Goal: Task Accomplishment & Management: Manage account settings

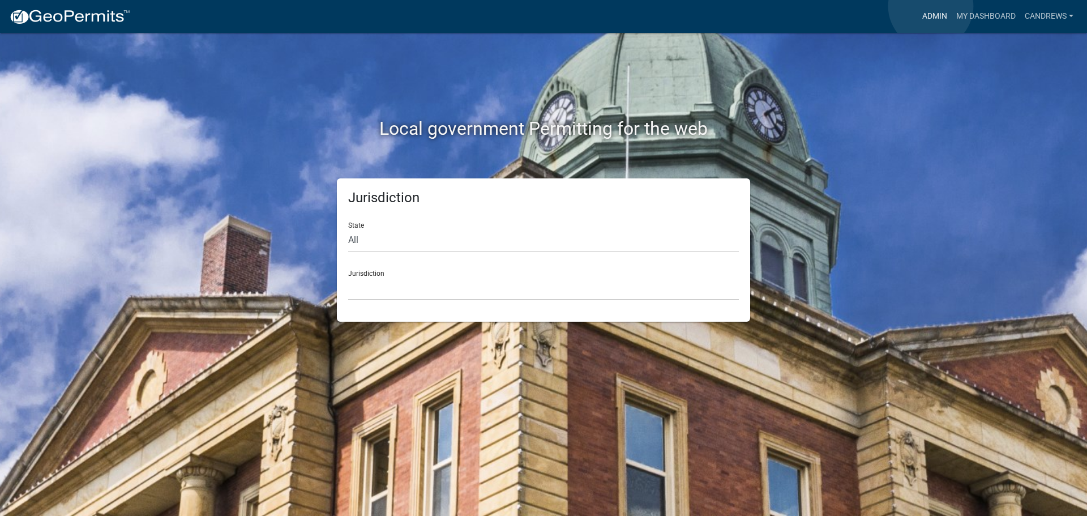
click at [931, 6] on link "Admin" at bounding box center [935, 17] width 34 height 22
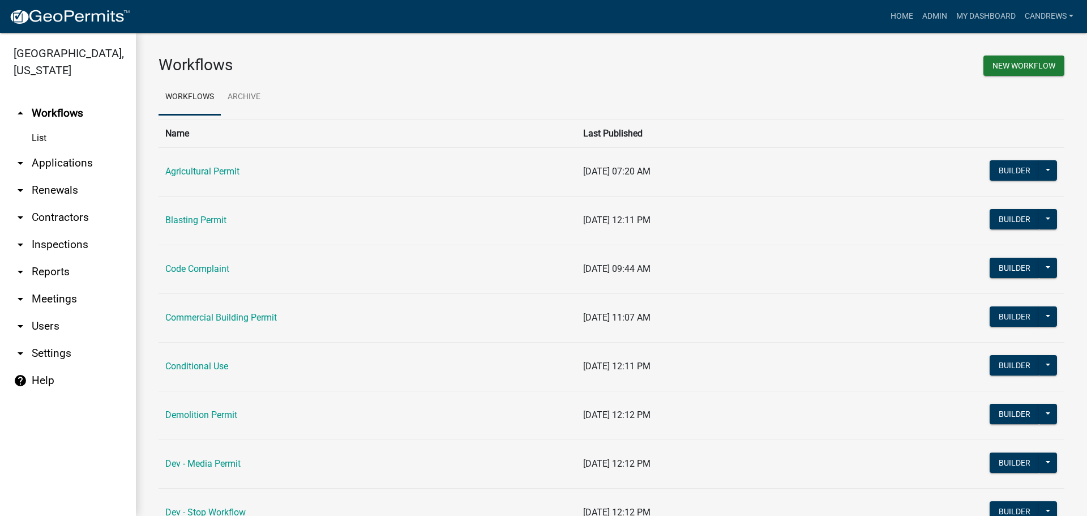
click at [63, 160] on link "arrow_drop_down Applications" at bounding box center [68, 163] width 136 height 27
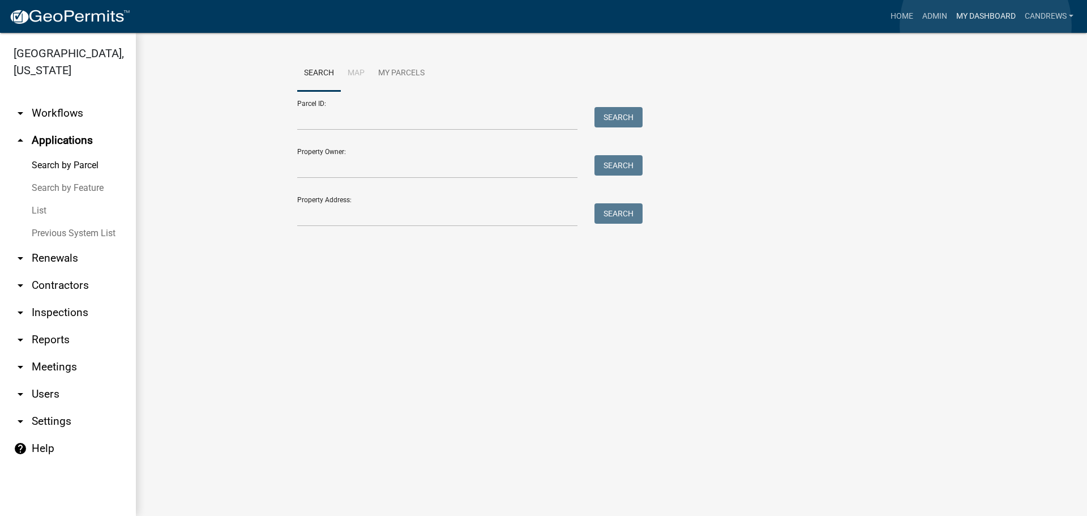
click at [986, 25] on link "My Dashboard" at bounding box center [986, 17] width 69 height 22
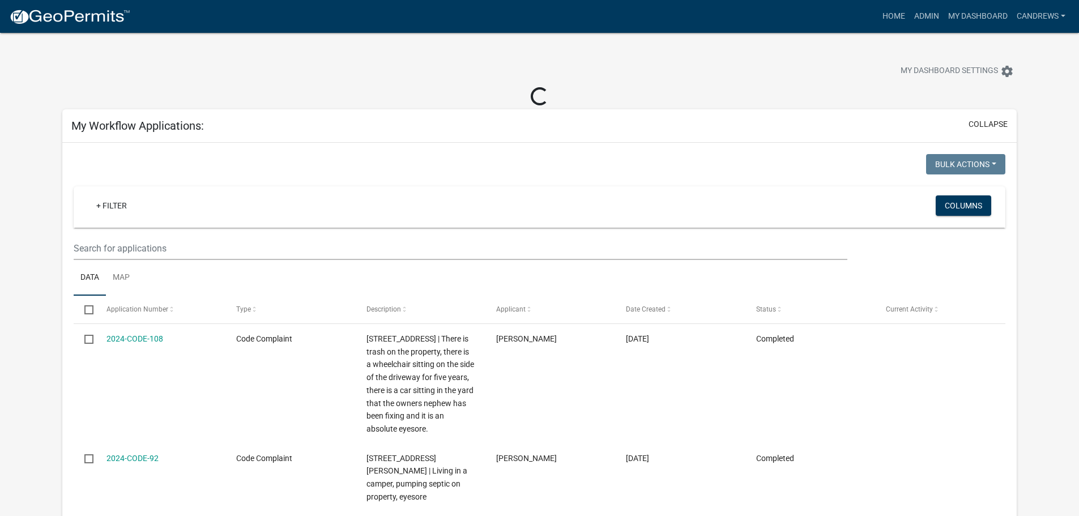
select select "2: 50"
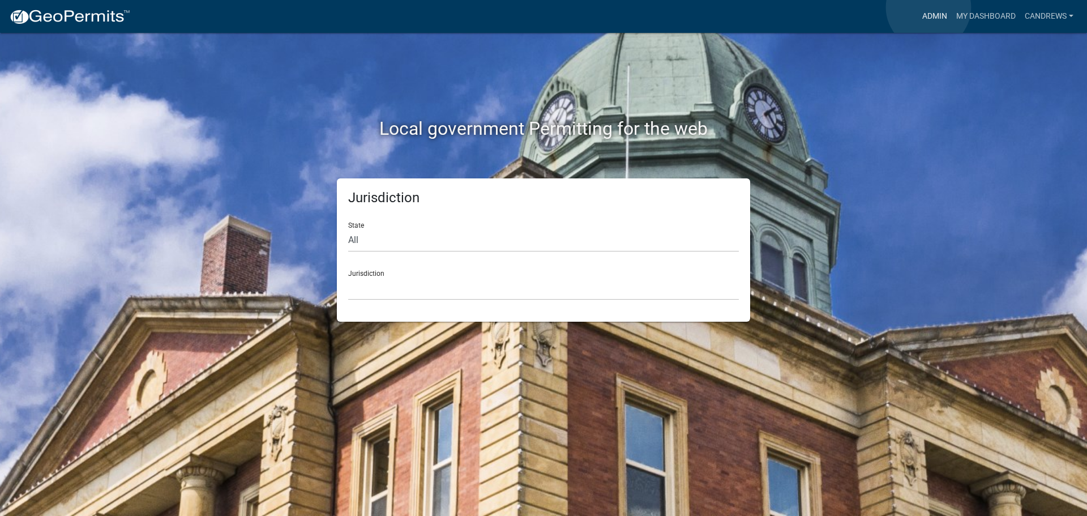
click at [929, 7] on link "Admin" at bounding box center [935, 17] width 34 height 22
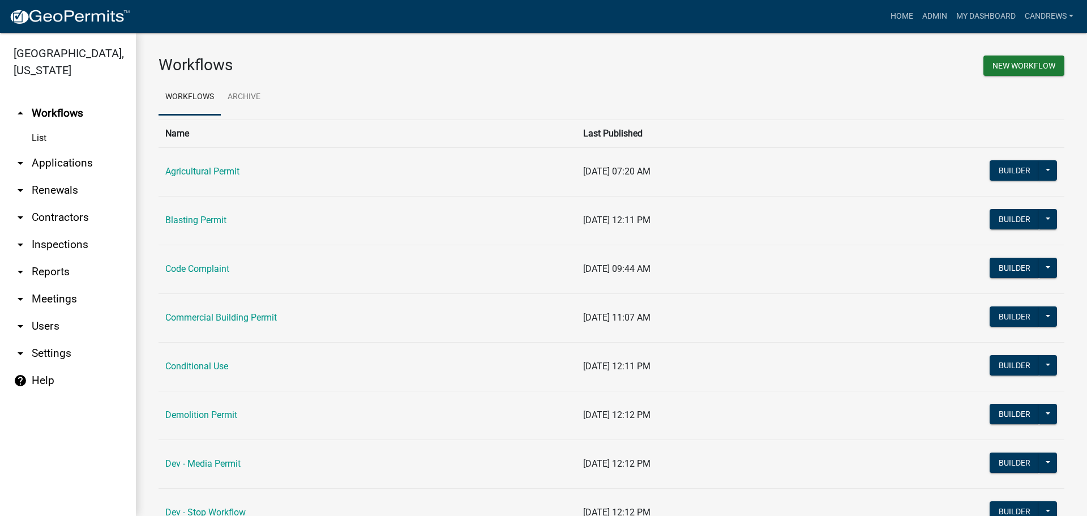
click at [65, 166] on link "arrow_drop_down Applications" at bounding box center [68, 163] width 136 height 27
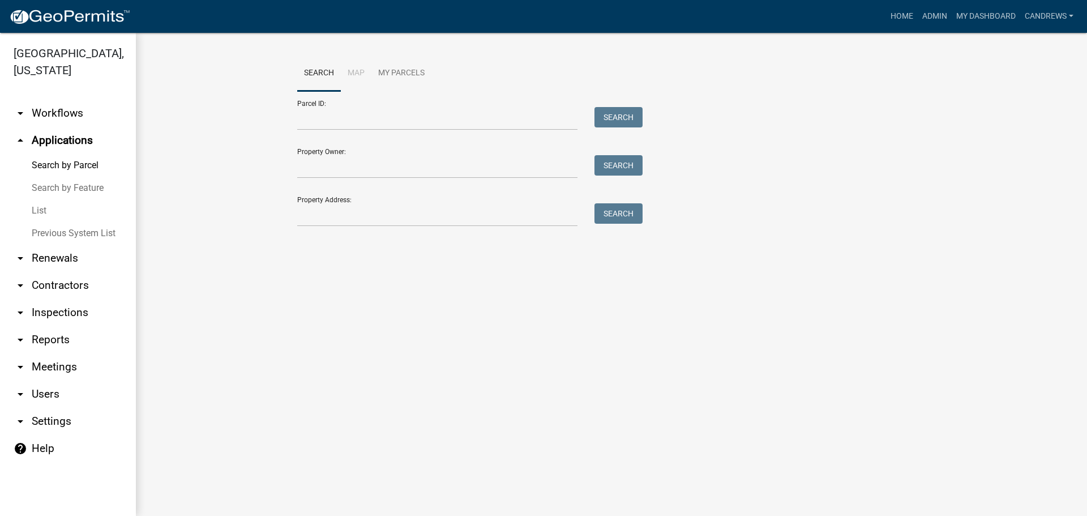
click at [308, 200] on div "Property Address: Search" at bounding box center [467, 206] width 340 height 39
click at [317, 209] on input "Property Address:" at bounding box center [437, 214] width 280 height 23
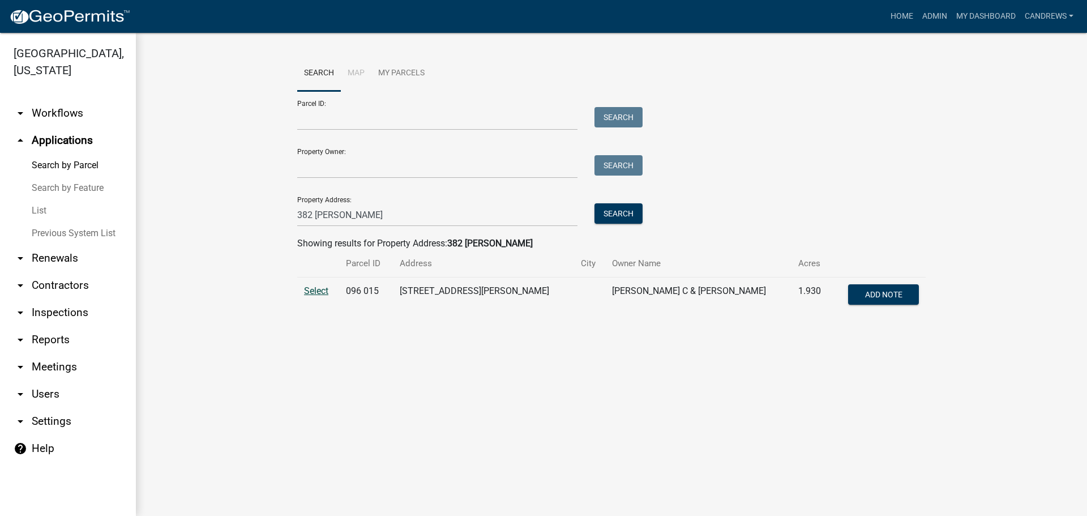
click at [315, 288] on span "Select" at bounding box center [316, 290] width 24 height 11
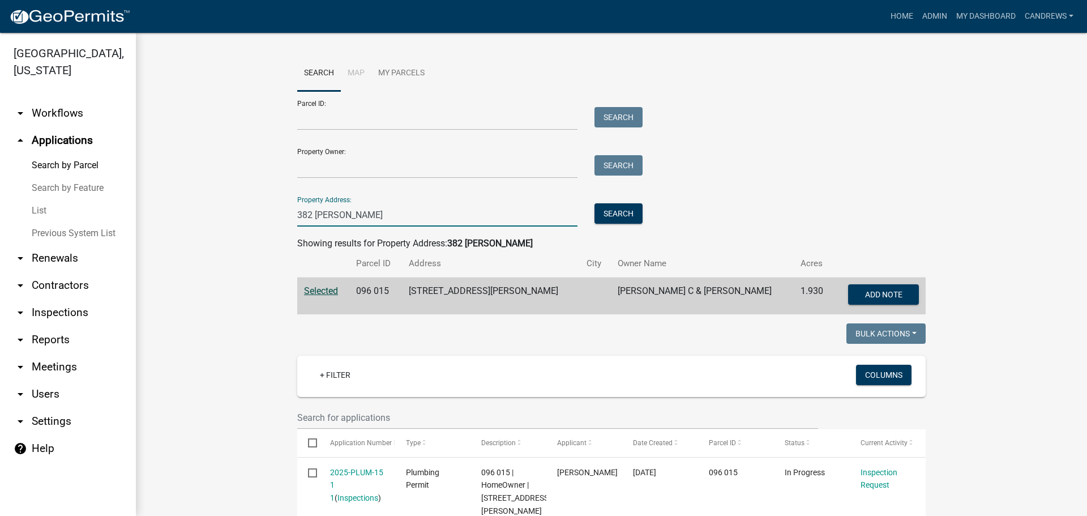
drag, startPoint x: 392, startPoint y: 218, endPoint x: 147, endPoint y: 253, distance: 248.2
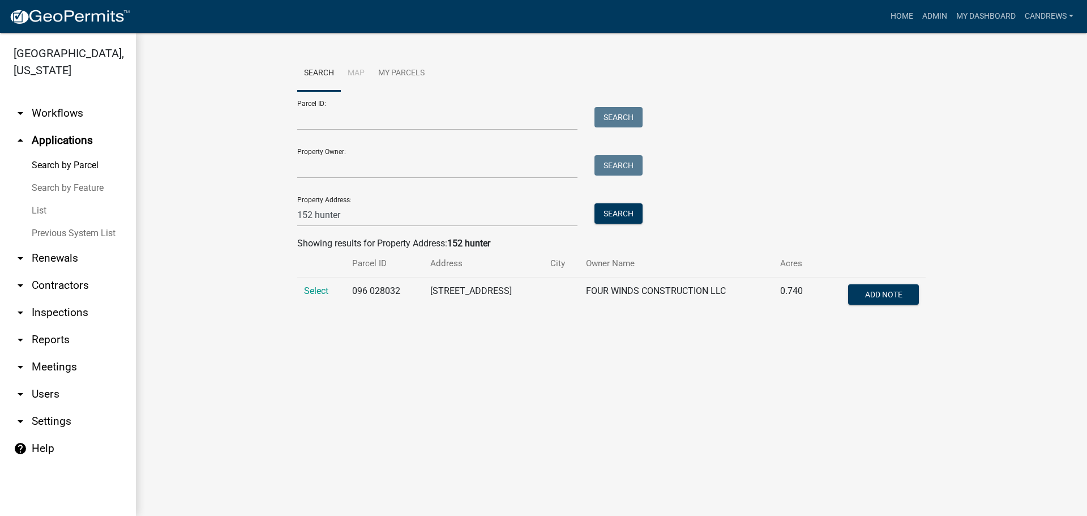
click at [302, 291] on td "Select" at bounding box center [321, 295] width 48 height 37
click at [309, 293] on span "Select" at bounding box center [316, 290] width 24 height 11
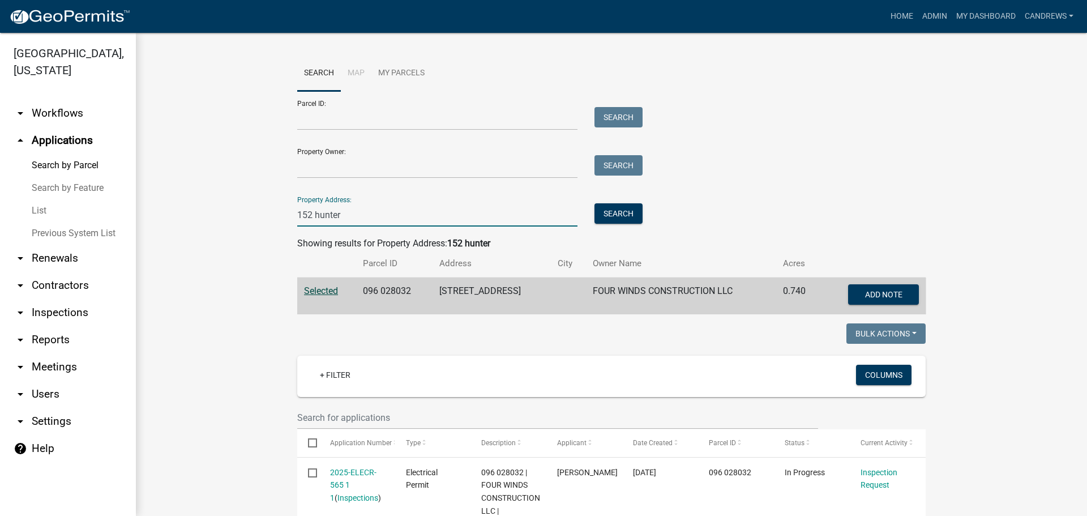
drag, startPoint x: 307, startPoint y: 216, endPoint x: 247, endPoint y: 227, distance: 60.9
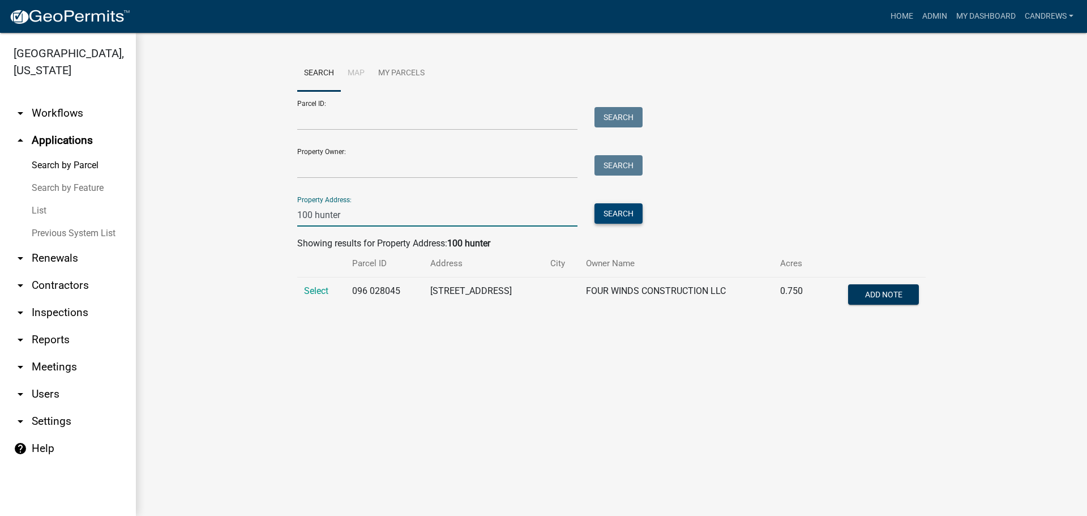
click at [629, 214] on button "Search" at bounding box center [619, 213] width 48 height 20
click at [325, 292] on span "Select" at bounding box center [316, 290] width 24 height 11
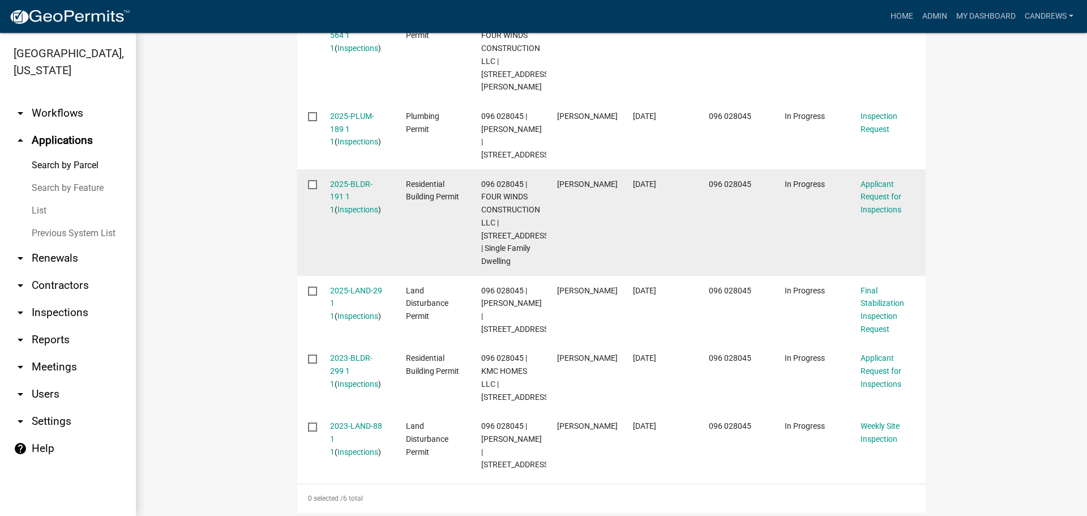
scroll to position [453, 0]
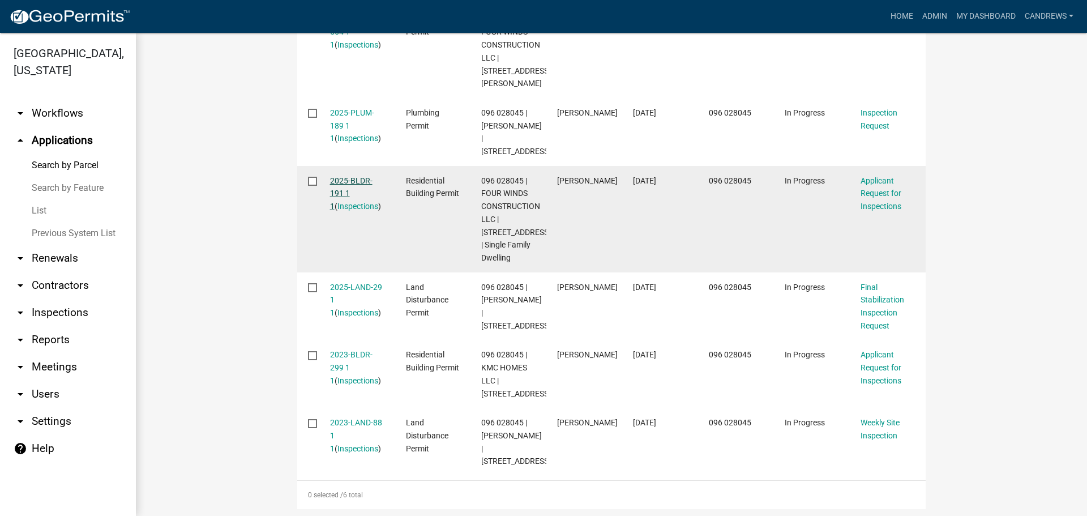
drag, startPoint x: 357, startPoint y: 369, endPoint x: 356, endPoint y: 180, distance: 188.6
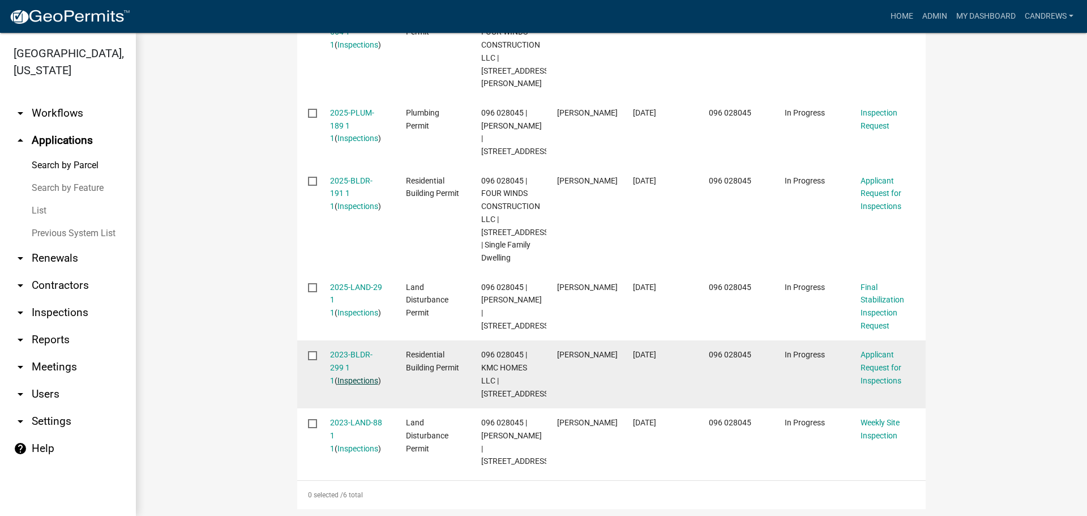
click at [347, 385] on link "Inspections" at bounding box center [358, 380] width 41 height 9
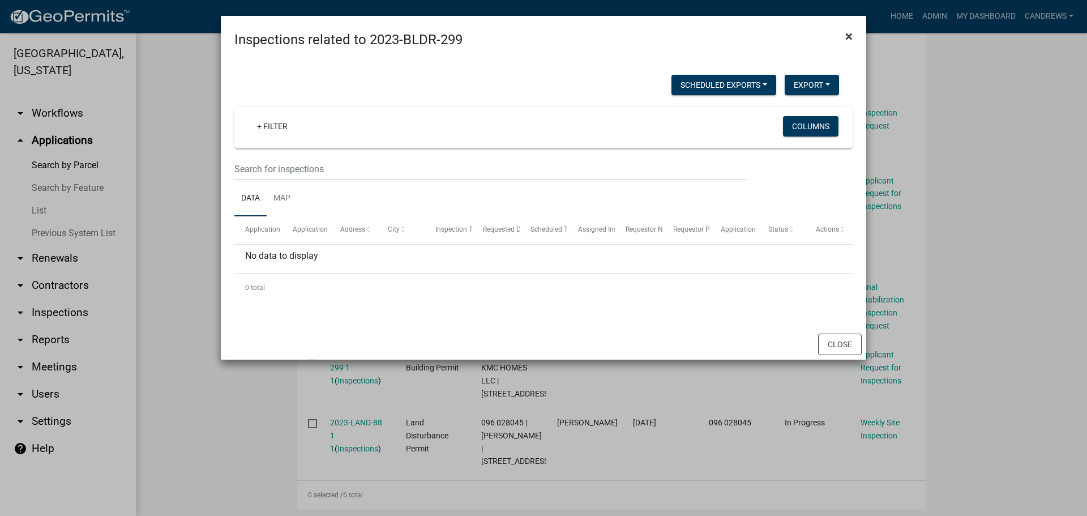
click at [849, 34] on span "×" at bounding box center [849, 36] width 7 height 16
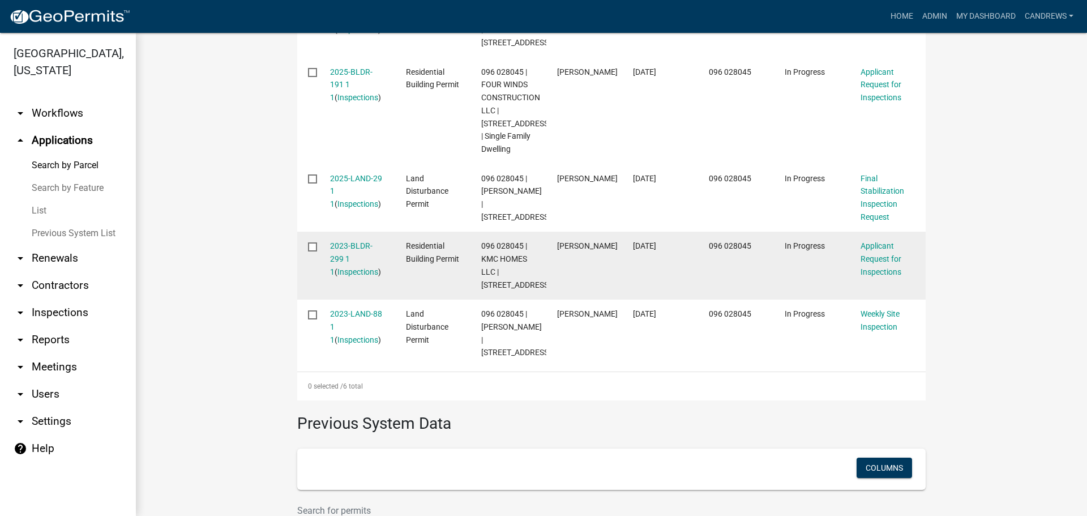
scroll to position [566, 0]
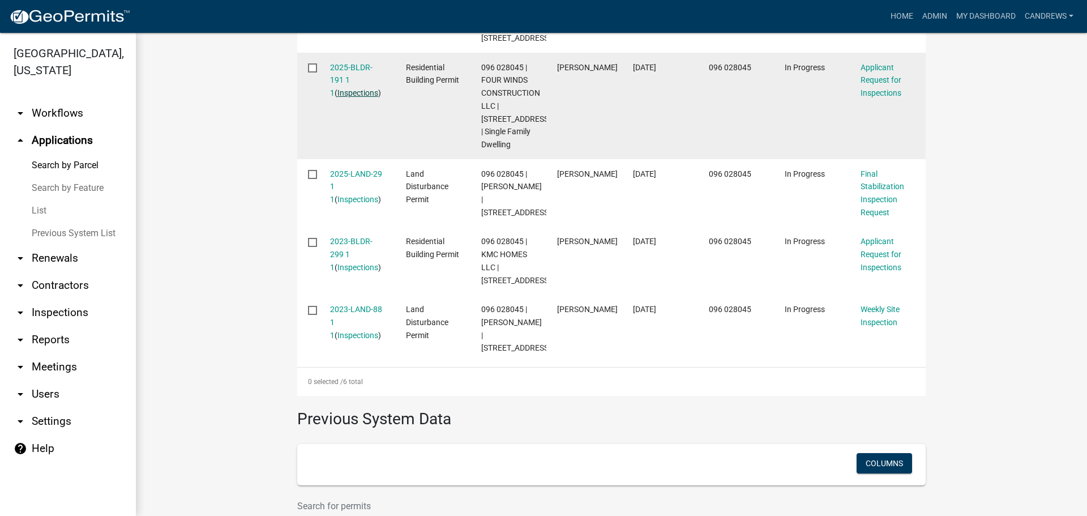
click at [339, 91] on link "Inspections" at bounding box center [358, 92] width 41 height 9
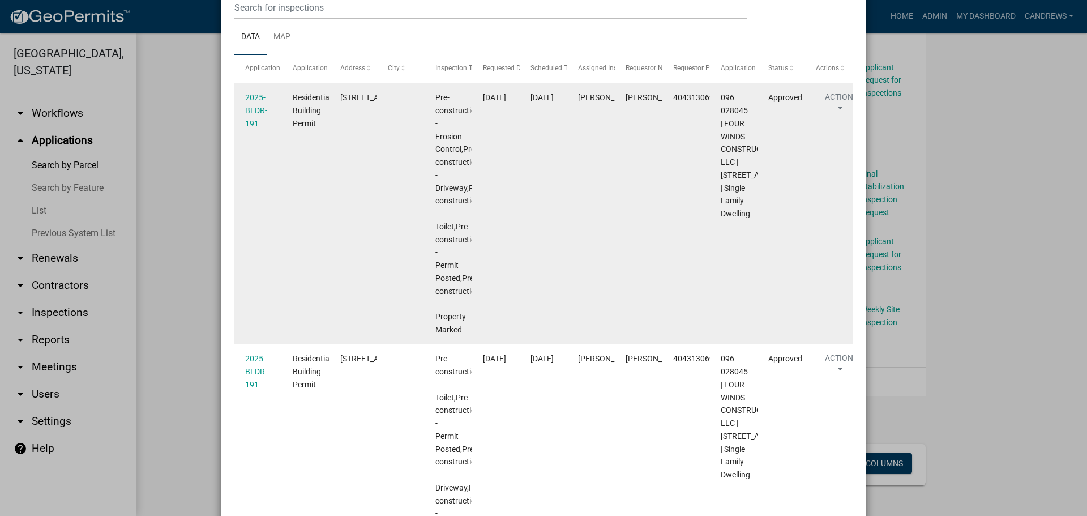
scroll to position [159, 0]
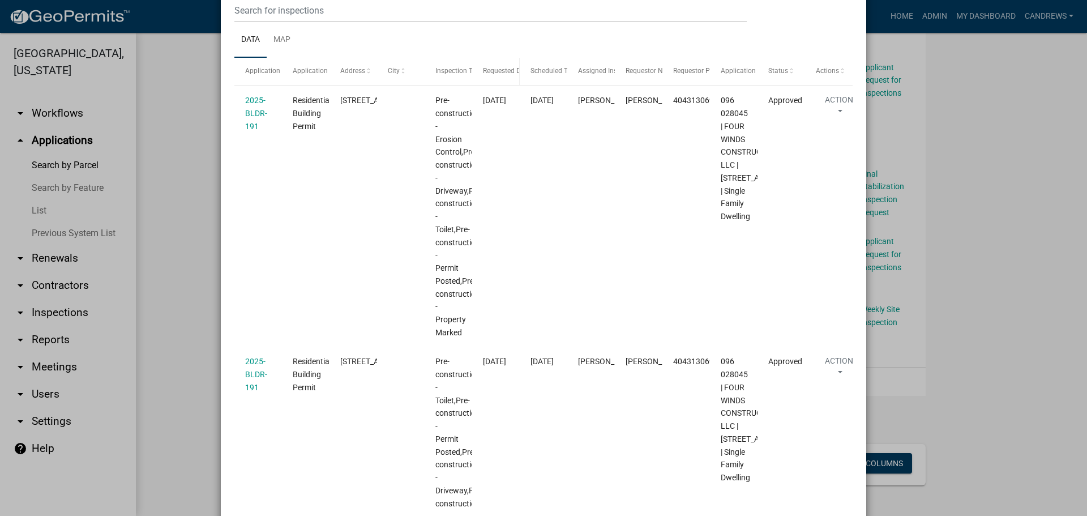
drag, startPoint x: 468, startPoint y: 72, endPoint x: 474, endPoint y: 75, distance: 6.1
click at [476, 75] on datatable-header-cell "Requested Date" at bounding box center [496, 71] width 48 height 27
drag, startPoint x: 464, startPoint y: 73, endPoint x: 501, endPoint y: 81, distance: 37.7
click at [501, 81] on div "Application Application Type Address City Inspection Type Requested Date Schedu…" at bounding box center [543, 71] width 618 height 27
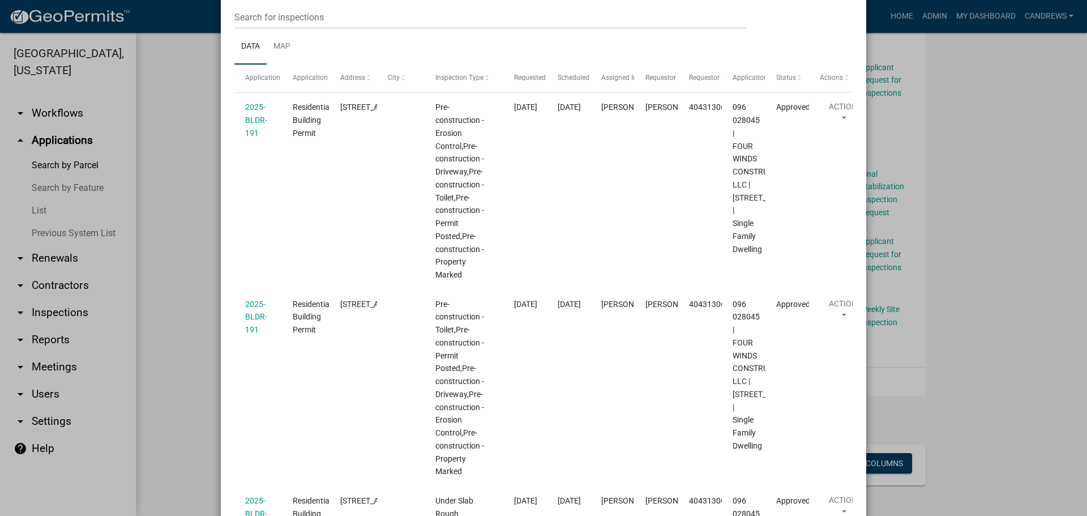
scroll to position [45, 0]
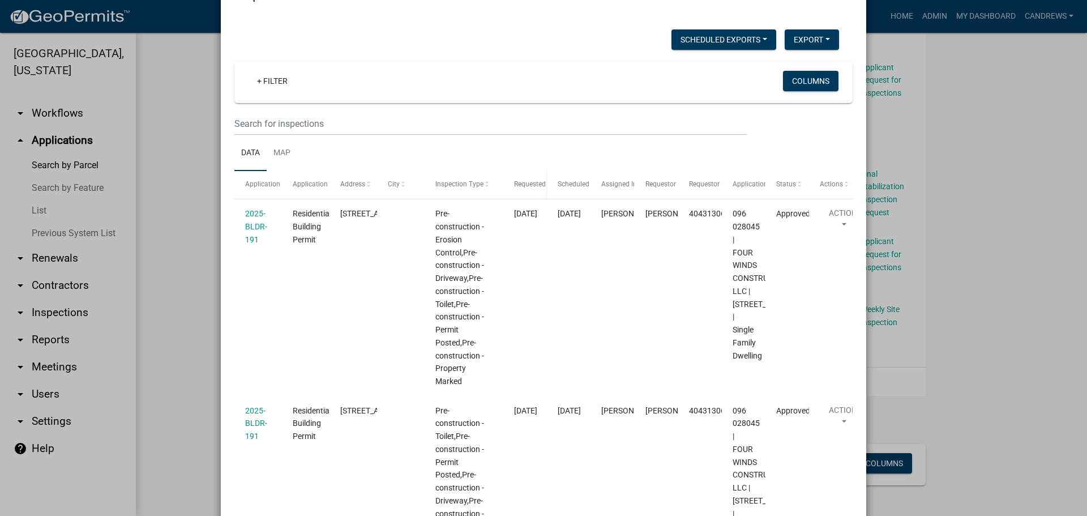
click at [503, 185] on datatable-header-cell "Requested Date" at bounding box center [525, 184] width 44 height 27
drag, startPoint x: 497, startPoint y: 186, endPoint x: 526, endPoint y: 187, distance: 28.9
click at [526, 187] on div "Application Application Type Address City Inspection Type Requested Date Schedu…" at bounding box center [543, 184] width 618 height 27
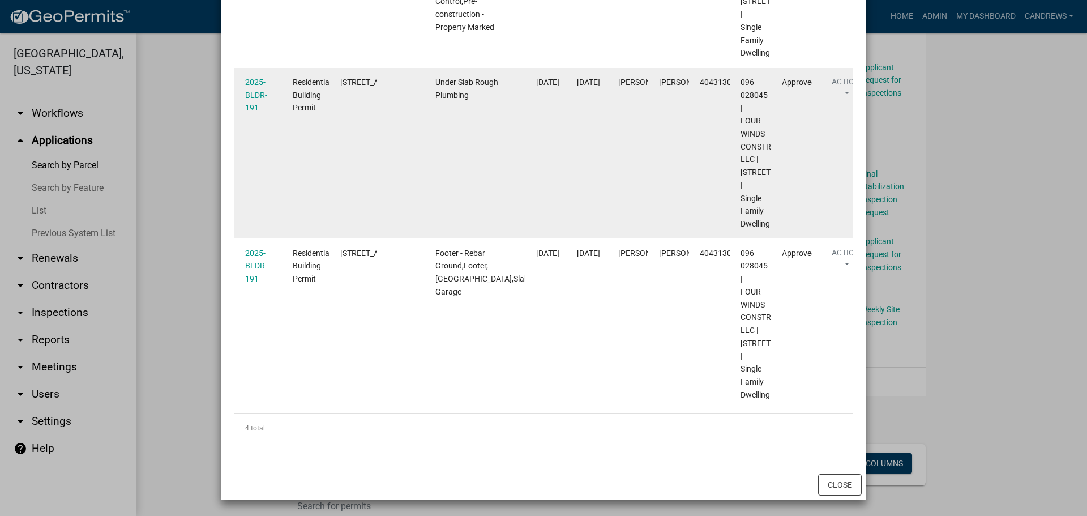
scroll to position [622, 0]
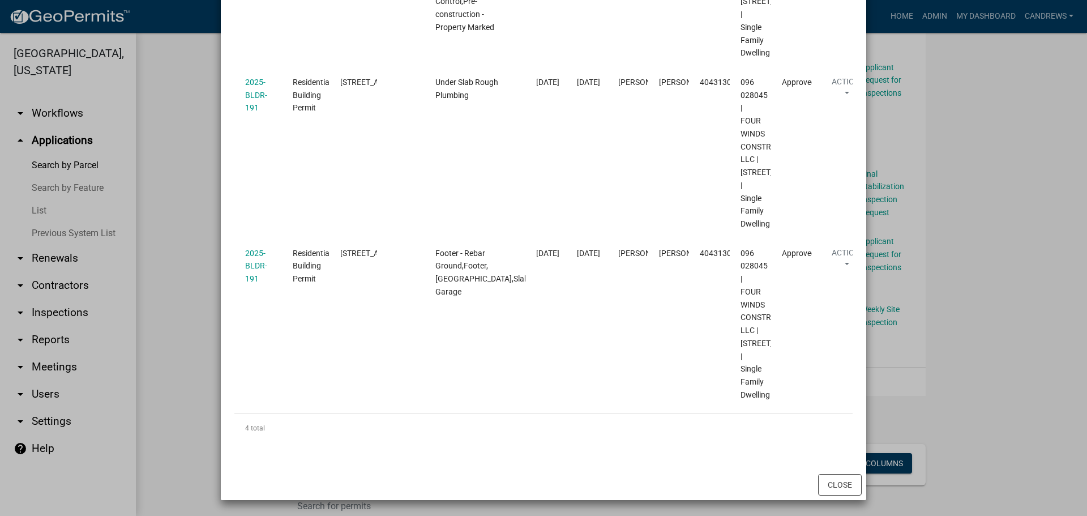
click at [185, 249] on ngb-modal-window "Inspections related to 2025-BLDR-191 × Scheduled Exports + Create New Export Ex…" at bounding box center [543, 258] width 1087 height 516
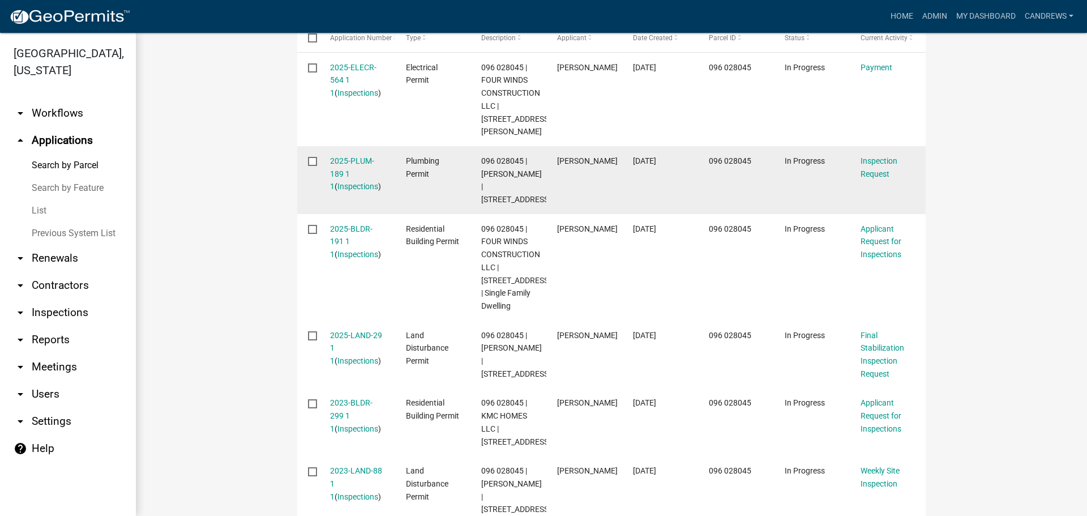
scroll to position [340, 0]
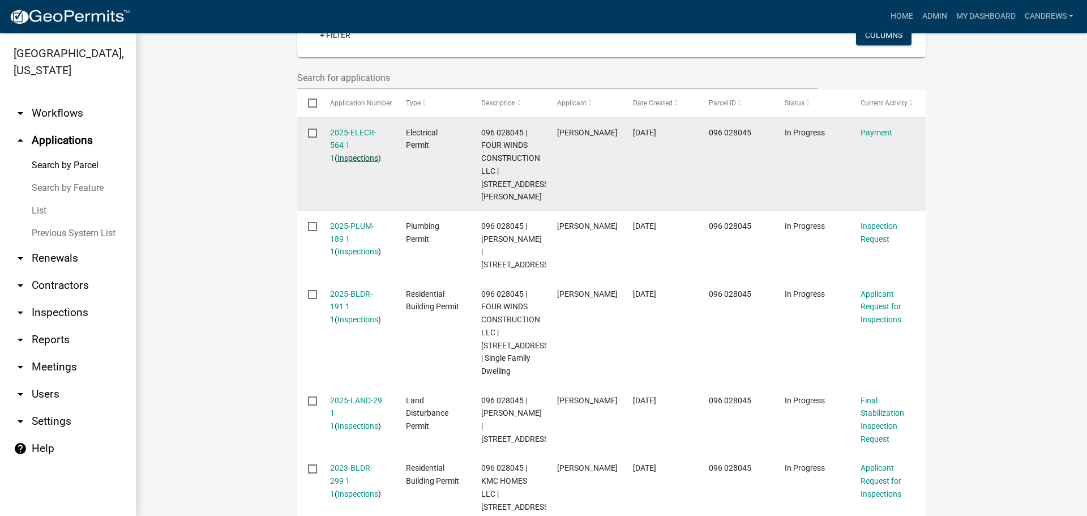
click at [355, 159] on link "Inspections" at bounding box center [358, 157] width 41 height 9
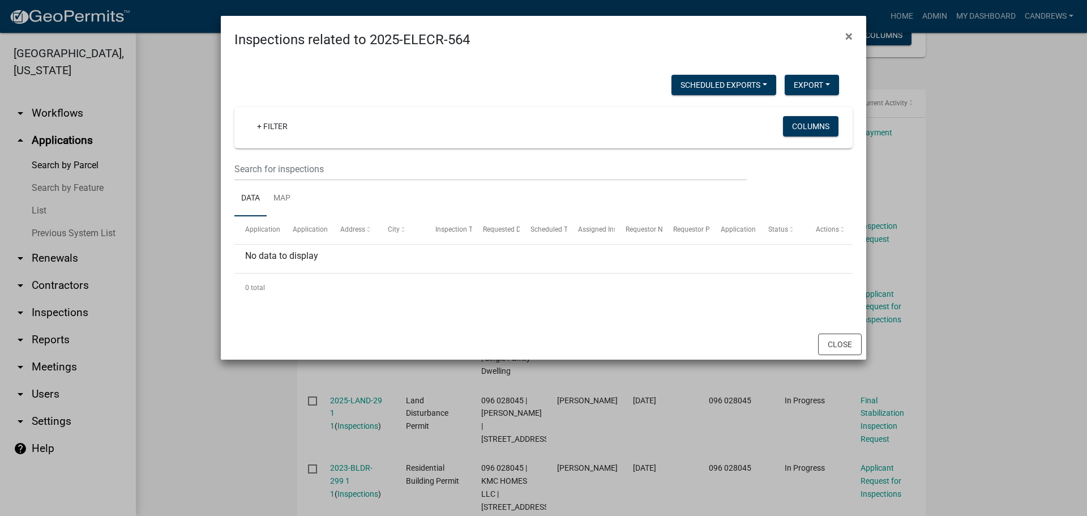
click at [202, 185] on ngb-modal-window "Inspections related to 2025-ELECR-564 × Scheduled Exports + Create New Export E…" at bounding box center [543, 258] width 1087 height 516
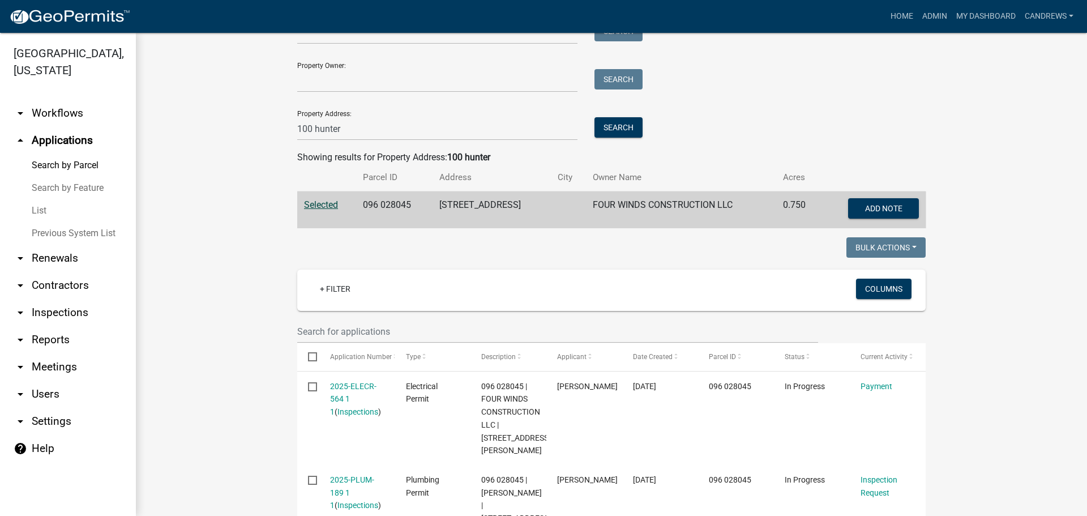
scroll to position [0, 0]
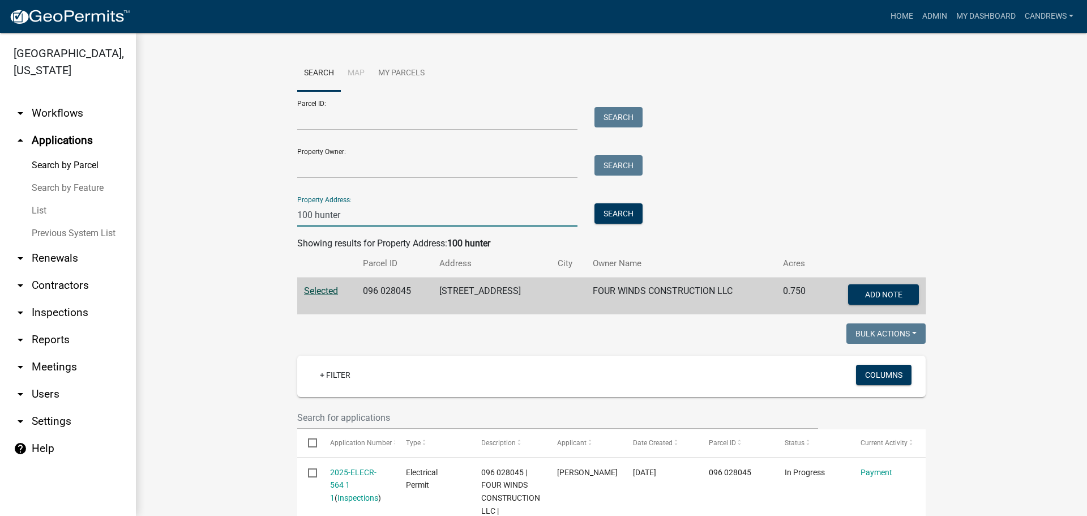
drag, startPoint x: 347, startPoint y: 208, endPoint x: 220, endPoint y: 231, distance: 128.3
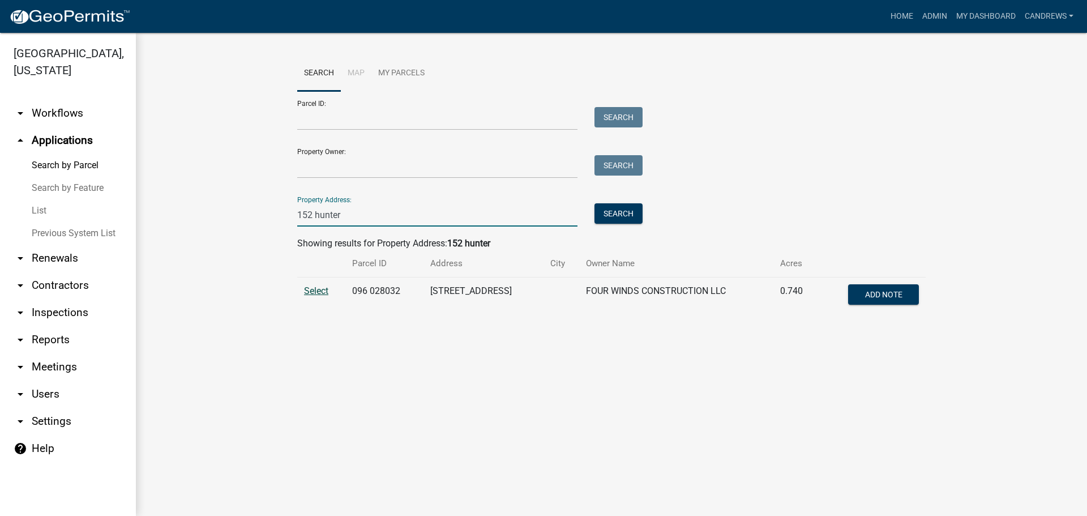
type input "152 hunter"
click at [319, 288] on span "Select" at bounding box center [316, 290] width 24 height 11
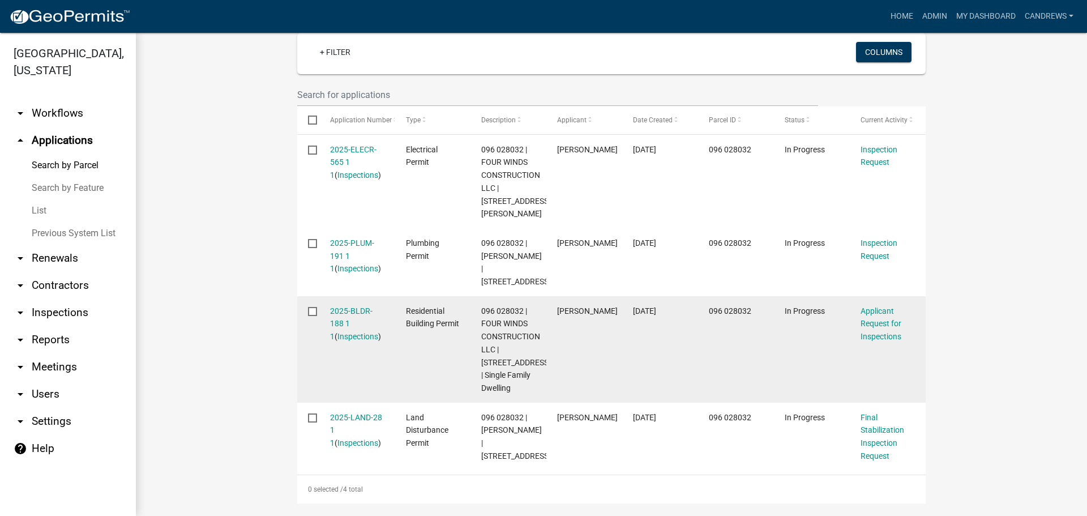
scroll to position [343, 0]
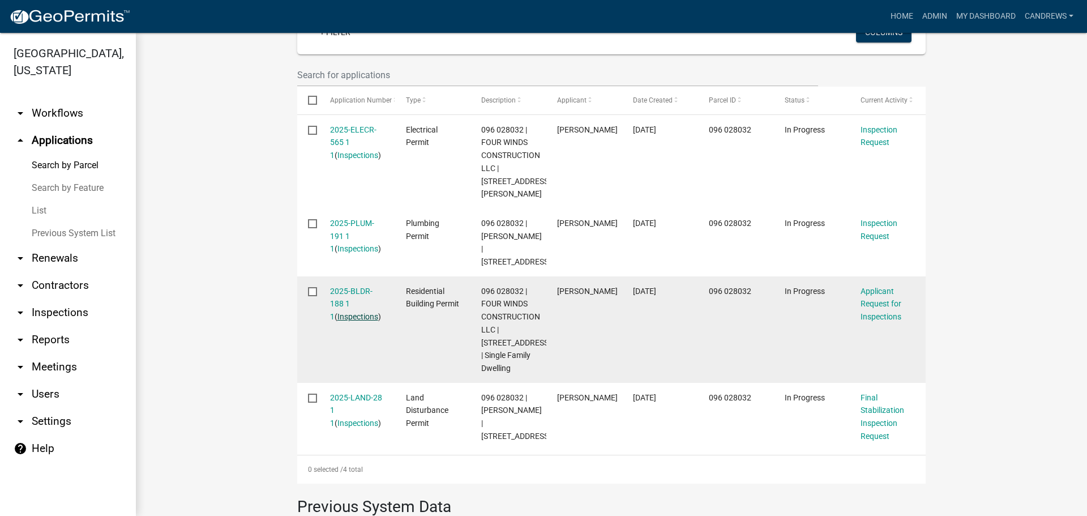
click at [348, 319] on link "Inspections" at bounding box center [358, 316] width 41 height 9
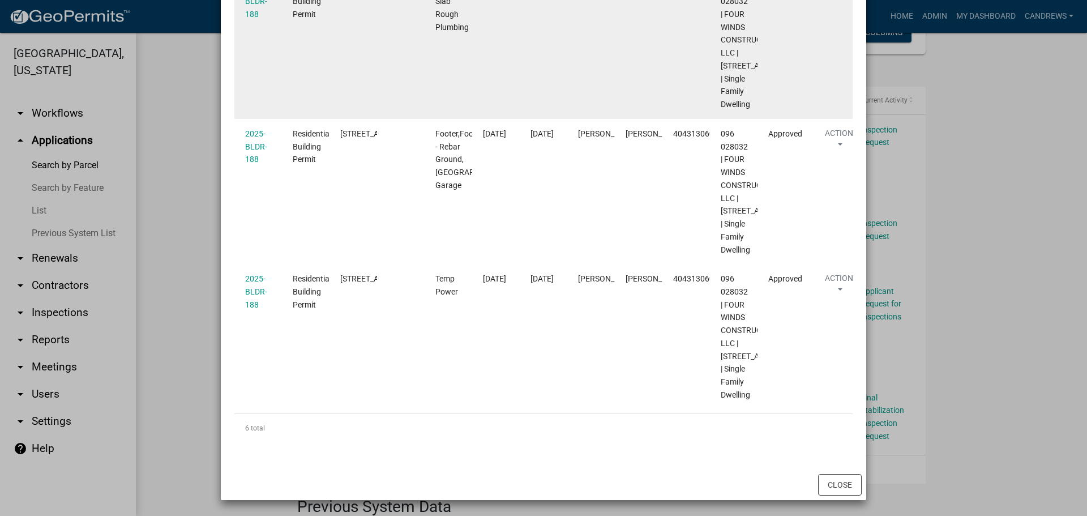
scroll to position [1170, 0]
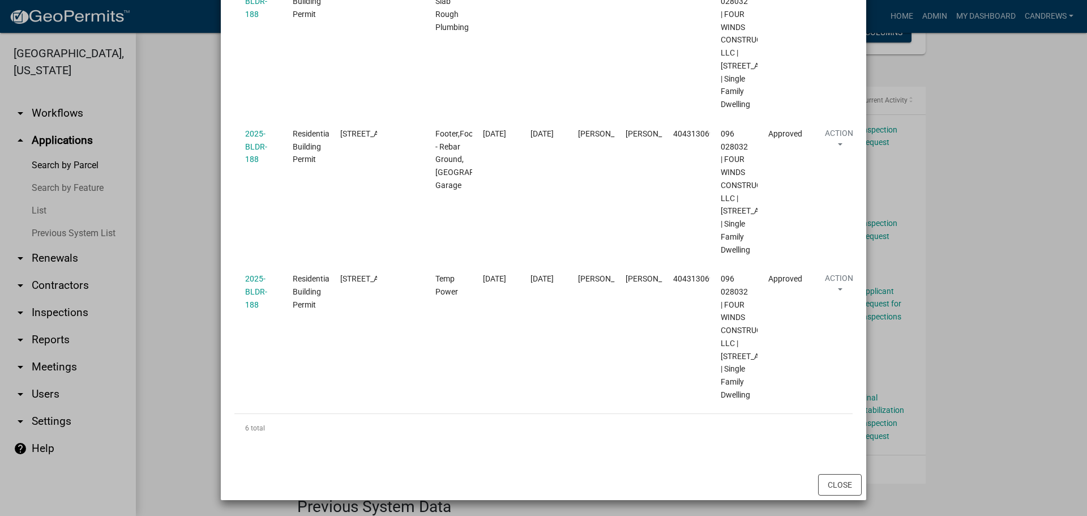
click at [951, 305] on ngb-modal-window "Inspections related to 2025-BLDR-188 × Scheduled Exports + Create New Export Ex…" at bounding box center [543, 258] width 1087 height 516
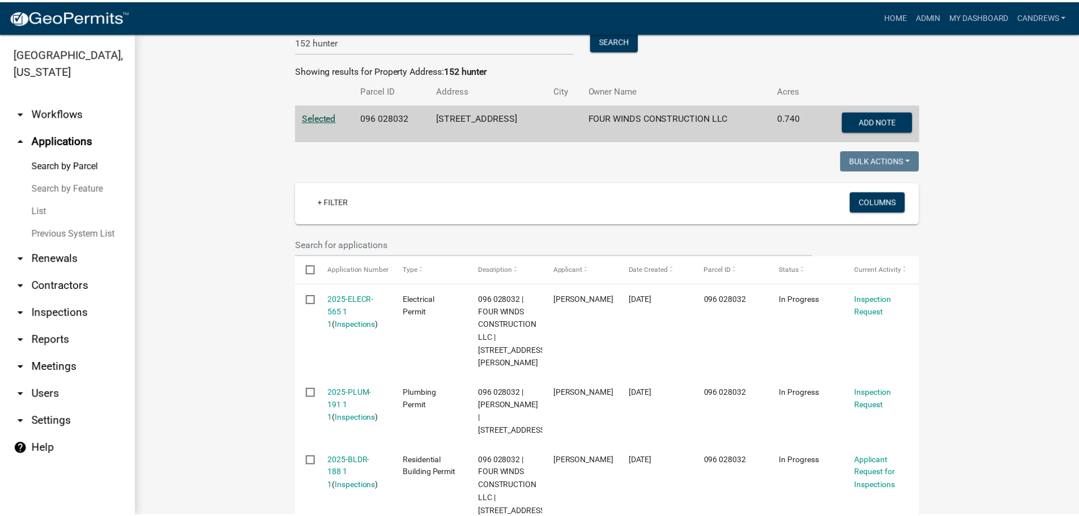
scroll to position [173, 0]
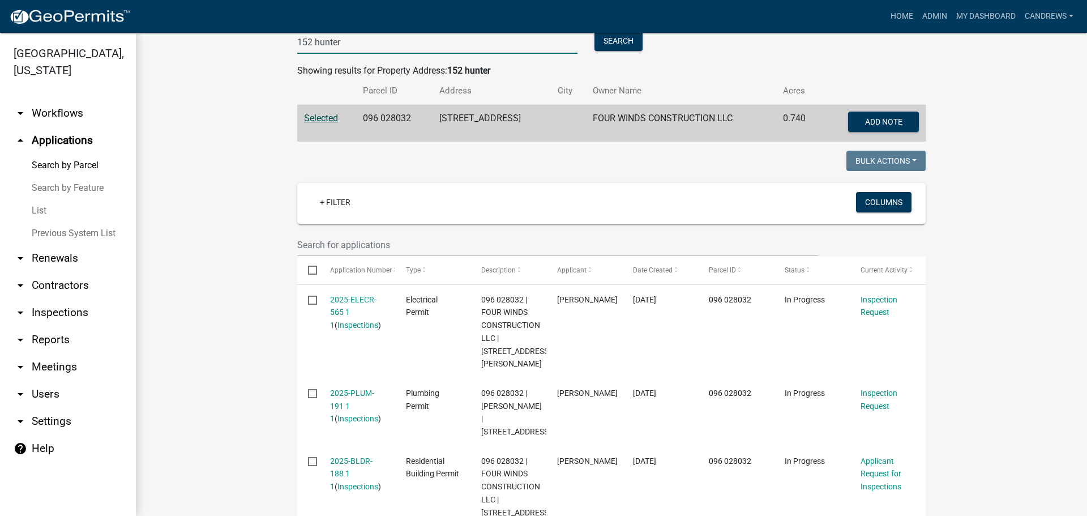
drag, startPoint x: 378, startPoint y: 42, endPoint x: 211, endPoint y: 58, distance: 167.8
click at [211, 58] on wm-workflow-application-search-view "Search Map My Parcels Parcel ID: Search Property Owner: Search Property Address…" at bounding box center [612, 372] width 906 height 978
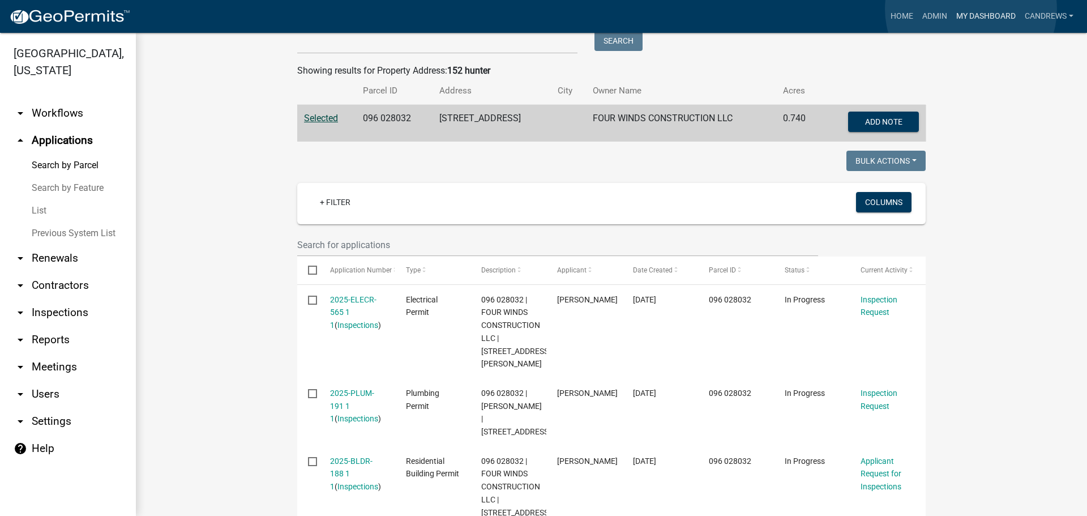
click at [971, 9] on link "My Dashboard" at bounding box center [986, 17] width 69 height 22
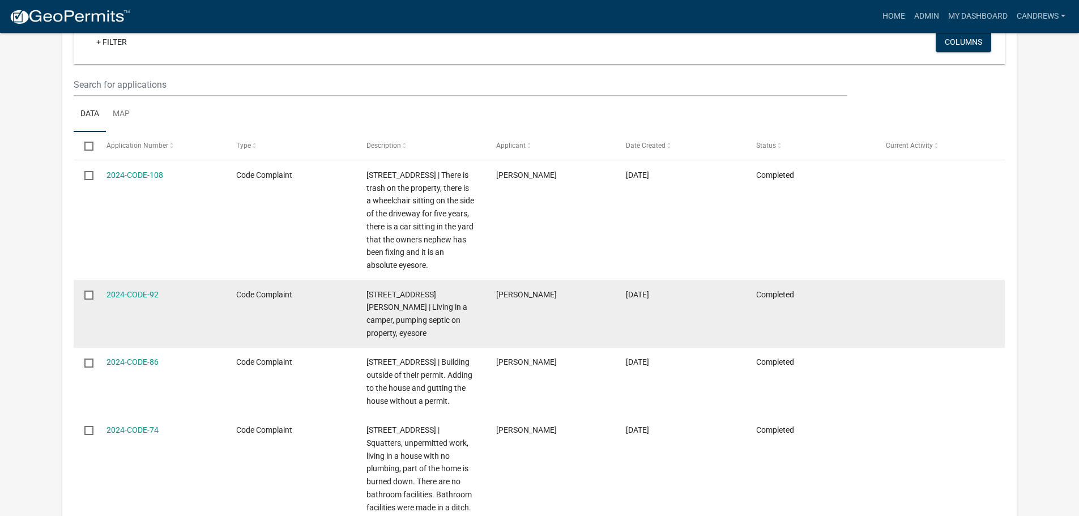
scroll to position [170, 0]
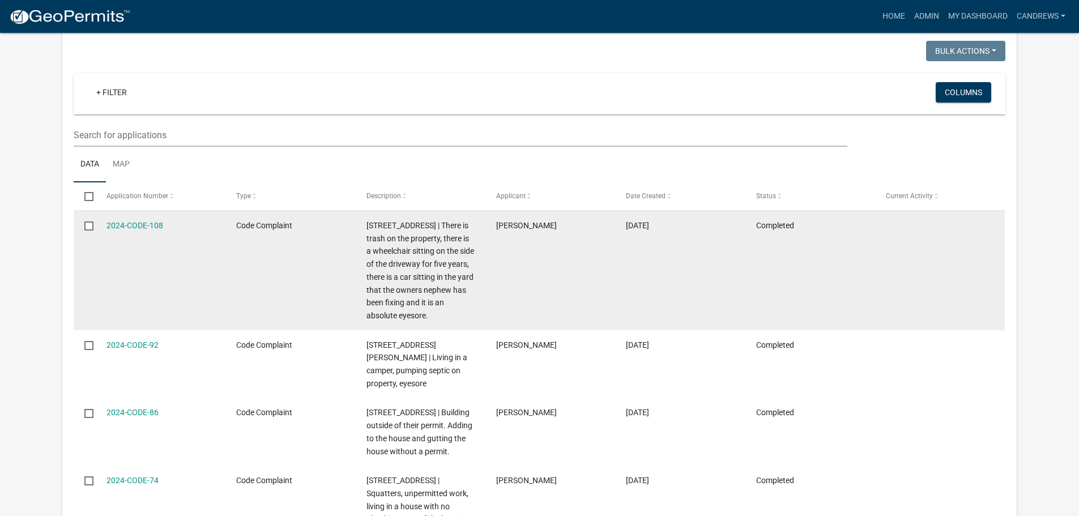
select select "2: 50"
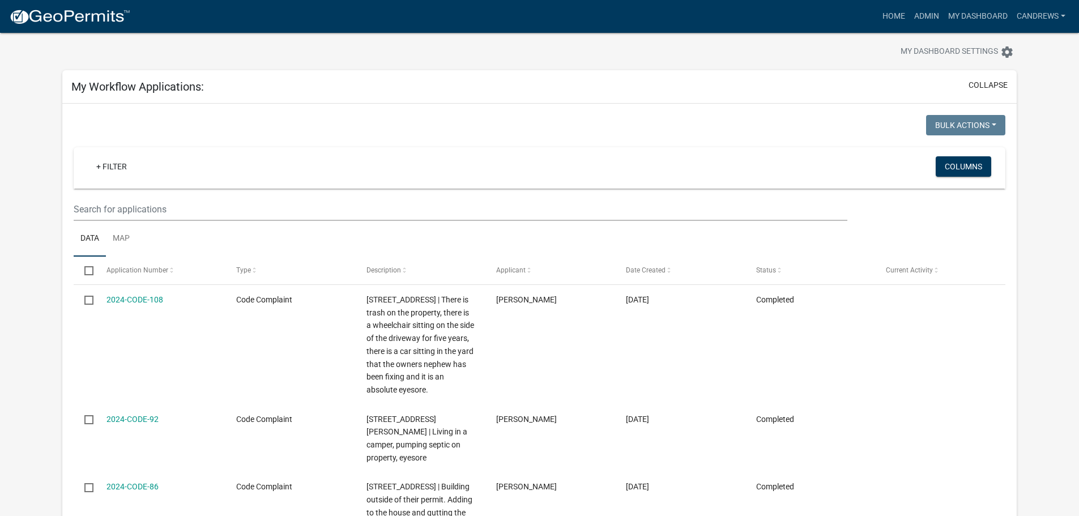
scroll to position [0, 0]
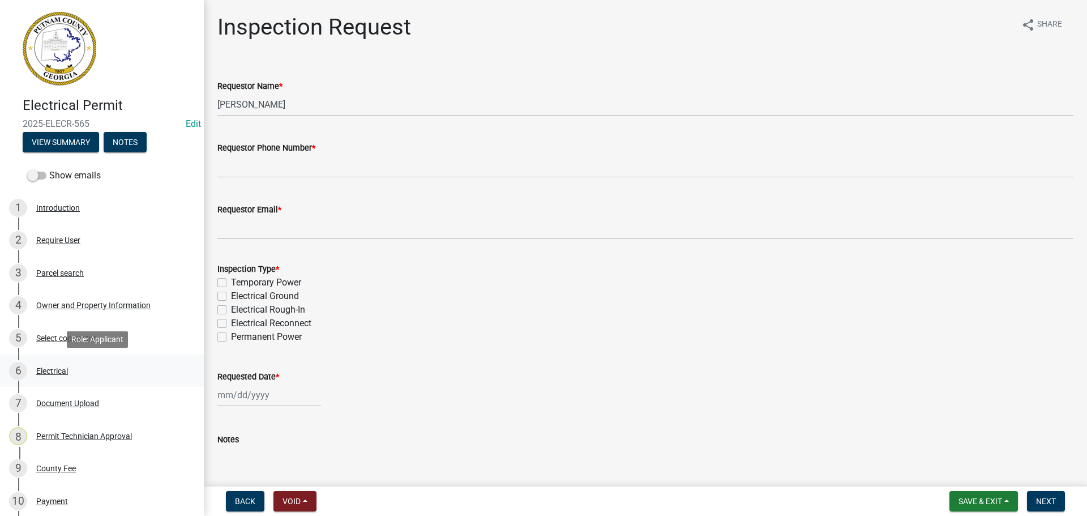
click at [50, 369] on div "Electrical" at bounding box center [52, 371] width 32 height 8
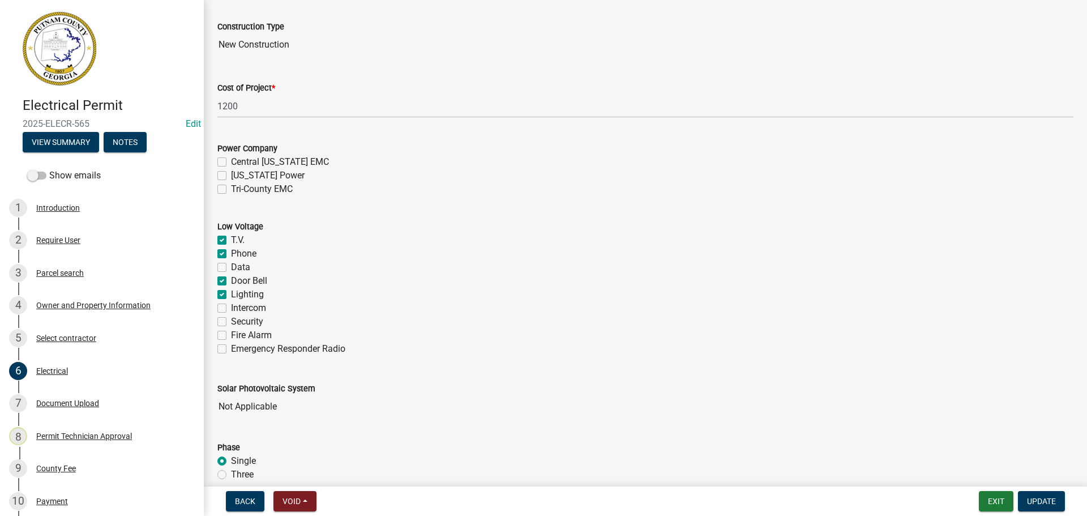
scroll to position [396, 0]
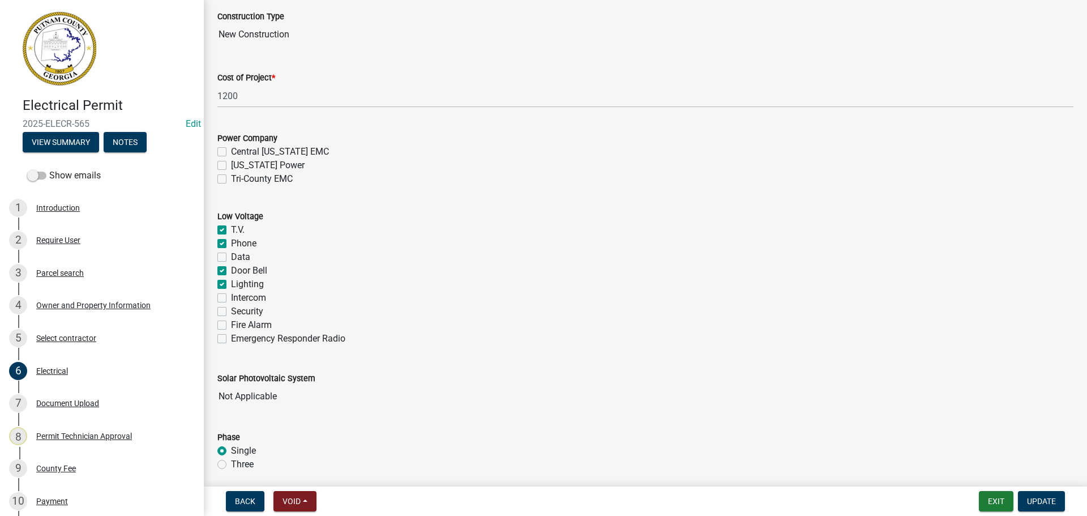
click at [247, 178] on label "Tri-County EMC" at bounding box center [262, 179] width 62 height 14
click at [238, 178] on input "Tri-County EMC" at bounding box center [234, 175] width 7 height 7
checkbox input "true"
checkbox input "false"
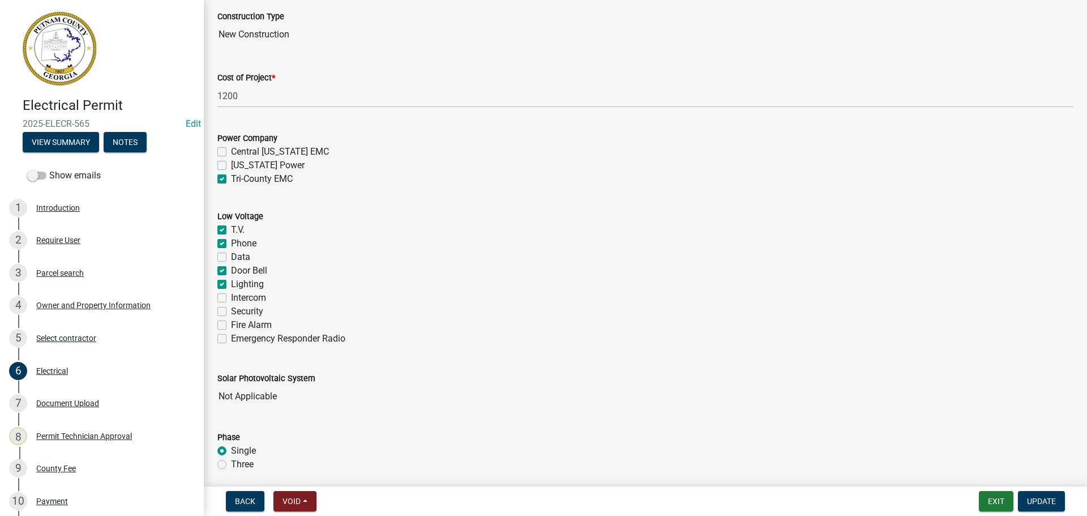
checkbox input "true"
click at [1045, 498] on span "Update" at bounding box center [1041, 501] width 29 height 9
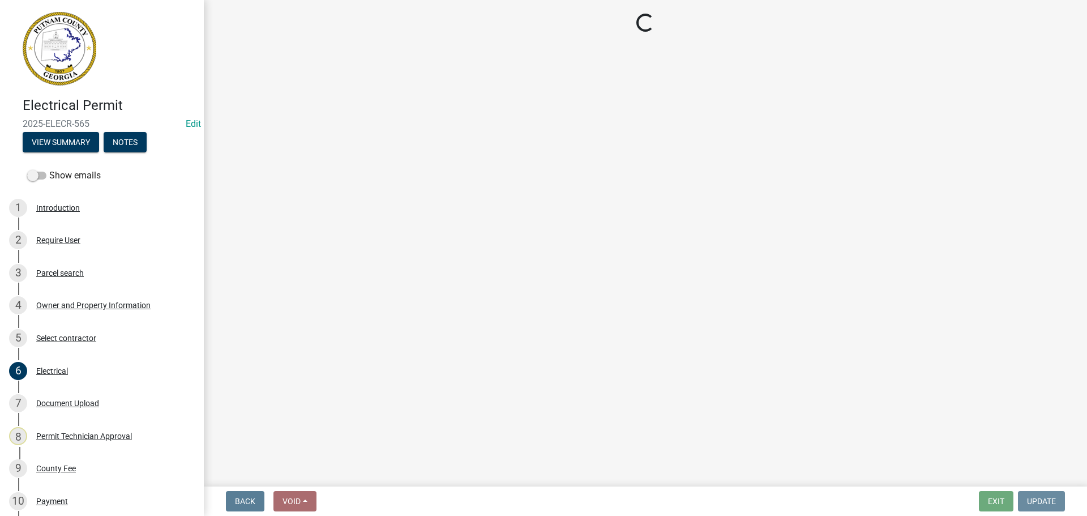
scroll to position [0, 0]
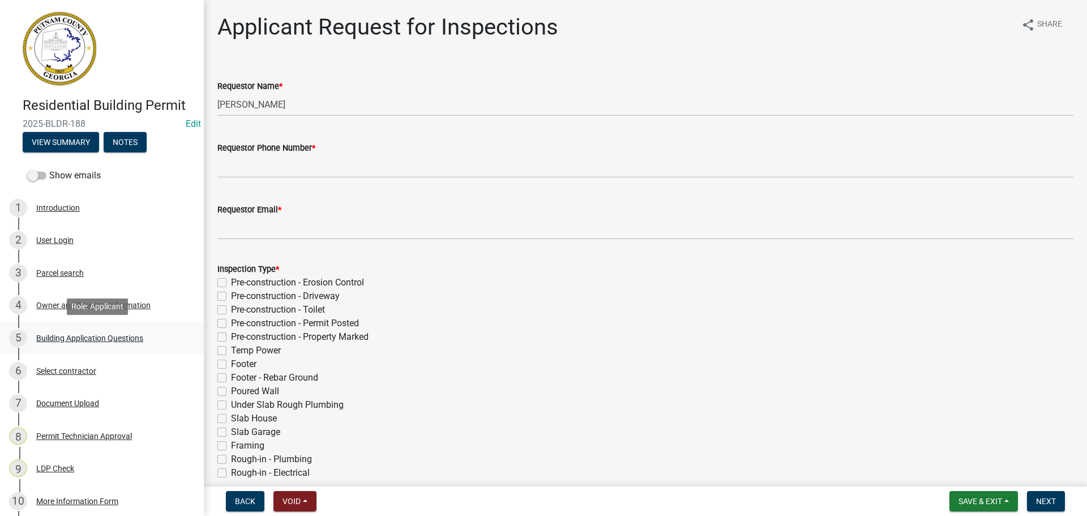
click at [64, 336] on div "Building Application Questions" at bounding box center [89, 338] width 107 height 8
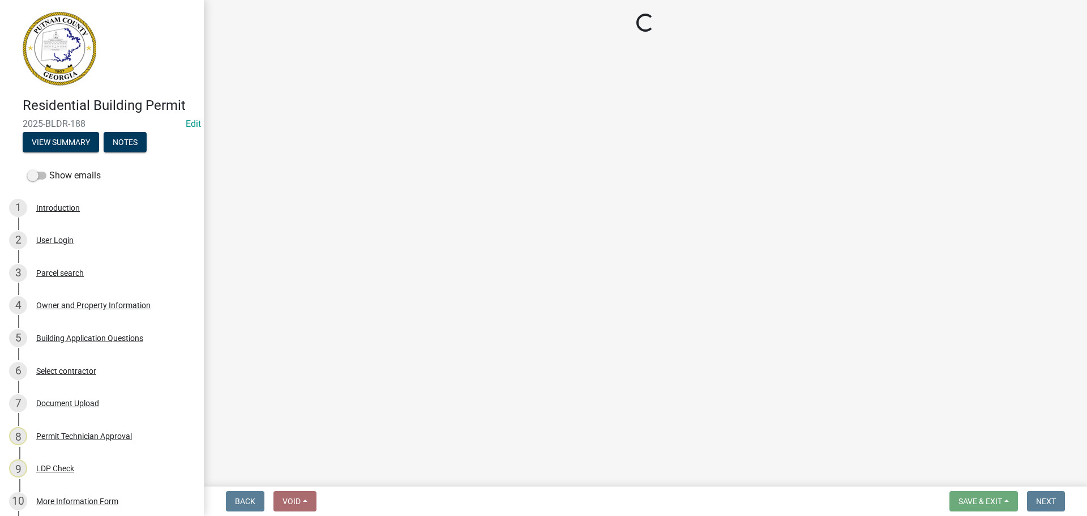
select select "ebf62bd9-0e77-42f1-a2f1-6aca02a789de"
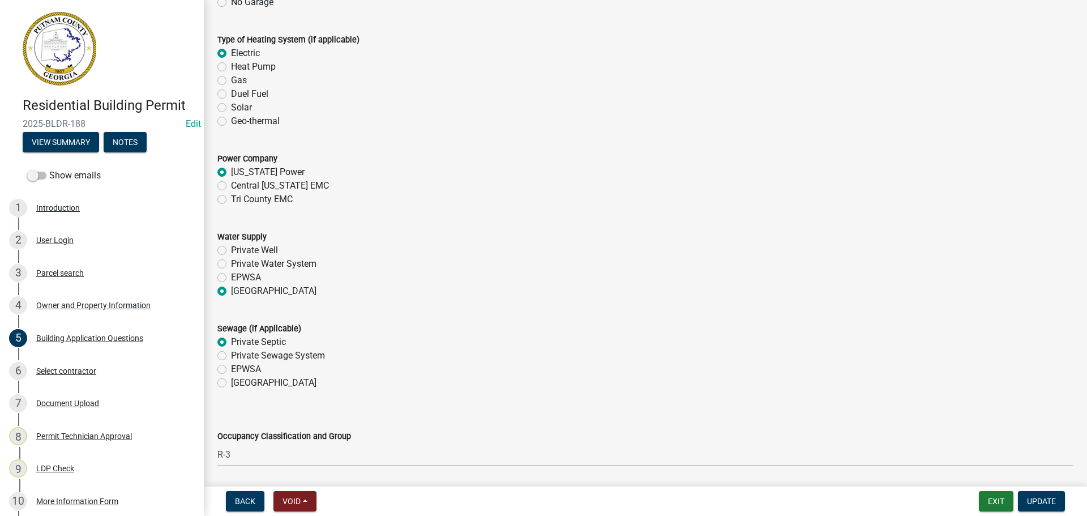
scroll to position [3341, 0]
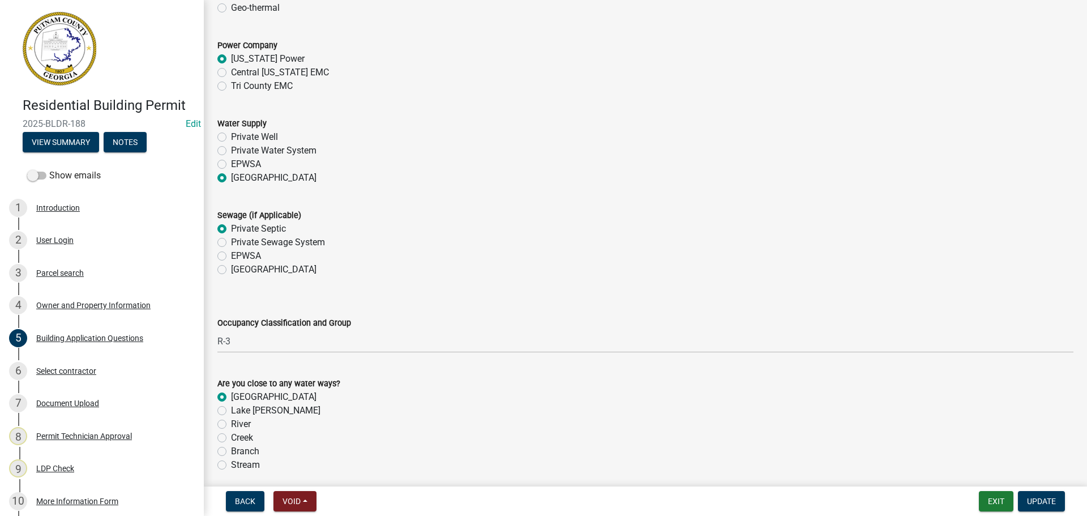
click at [279, 91] on label "Tri County EMC" at bounding box center [262, 86] width 62 height 14
click at [238, 87] on input "Tri County EMC" at bounding box center [234, 82] width 7 height 7
radio input "true"
click at [1058, 499] on button "Update" at bounding box center [1041, 501] width 47 height 20
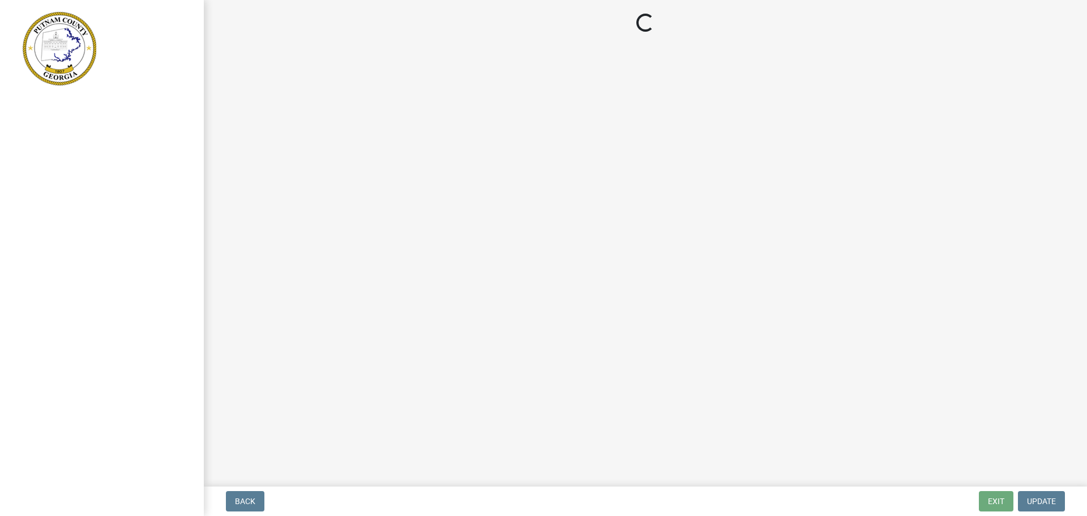
select select "3: 3"
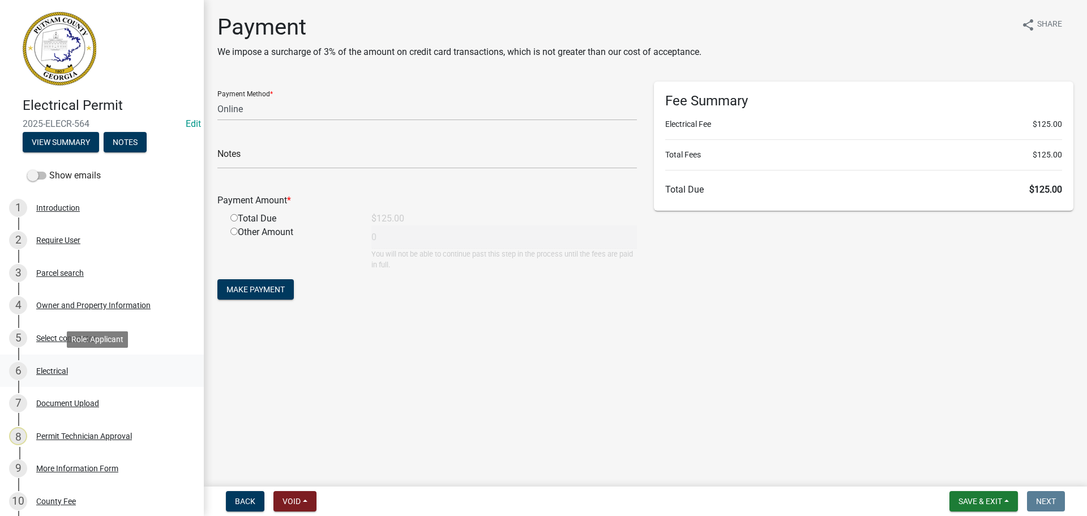
click at [62, 362] on div "6 Electrical" at bounding box center [97, 371] width 177 height 18
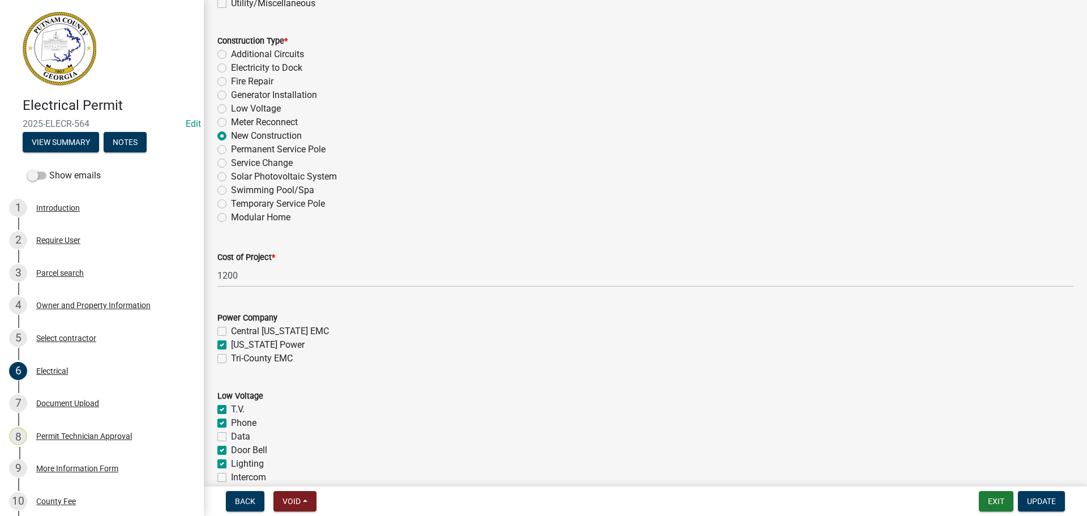
scroll to position [396, 0]
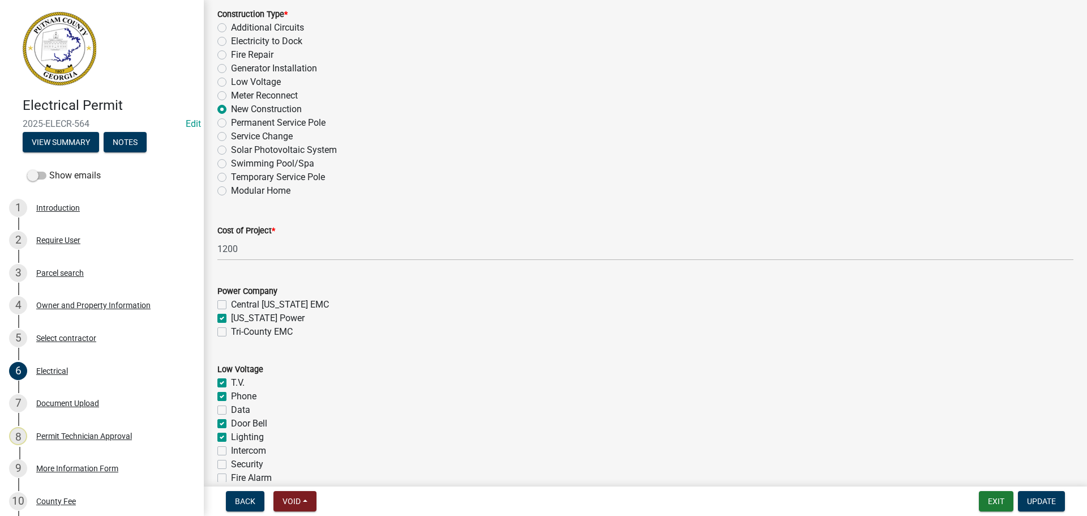
click at [272, 323] on label "[US_STATE] Power" at bounding box center [268, 318] width 74 height 14
click at [238, 319] on input "[US_STATE] Power" at bounding box center [234, 314] width 7 height 7
checkbox input "false"
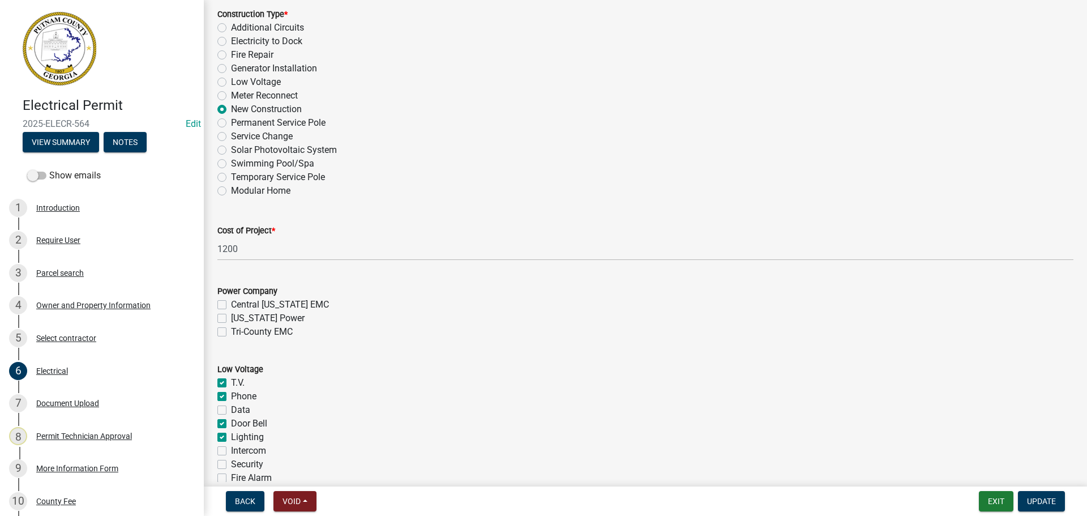
click at [265, 336] on label "Tri-County EMC" at bounding box center [262, 332] width 62 height 14
click at [238, 332] on input "Tri-County EMC" at bounding box center [234, 328] width 7 height 7
checkbox input "true"
checkbox input "false"
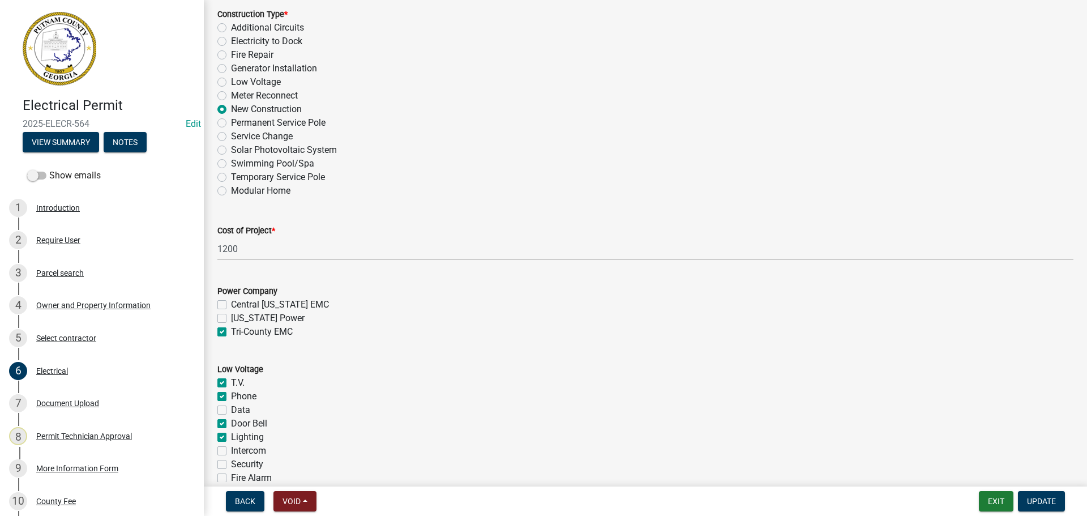
checkbox input "true"
drag, startPoint x: 1040, startPoint y: 496, endPoint x: 1039, endPoint y: 489, distance: 6.8
click at [1039, 496] on button "Update" at bounding box center [1041, 501] width 47 height 20
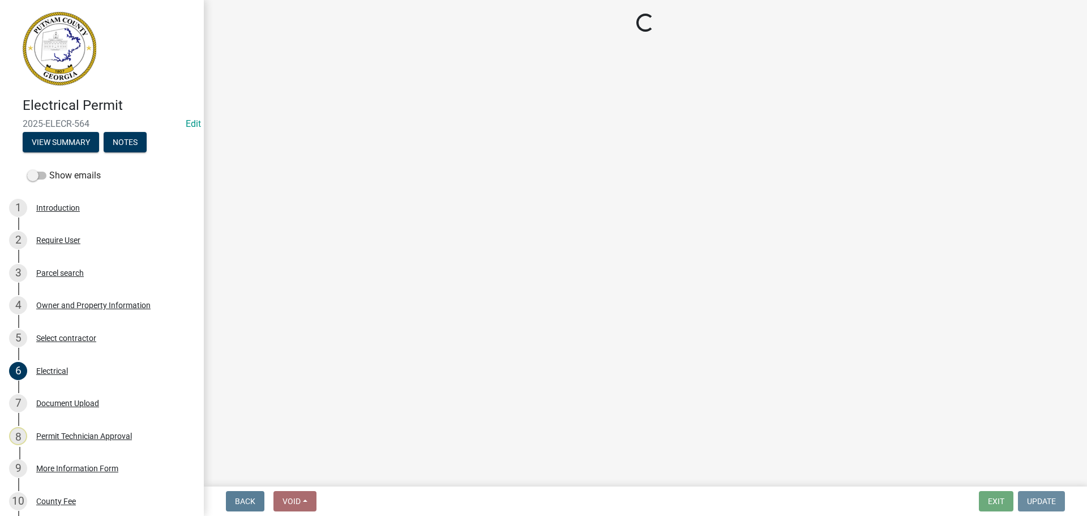
scroll to position [0, 0]
select select "3: 3"
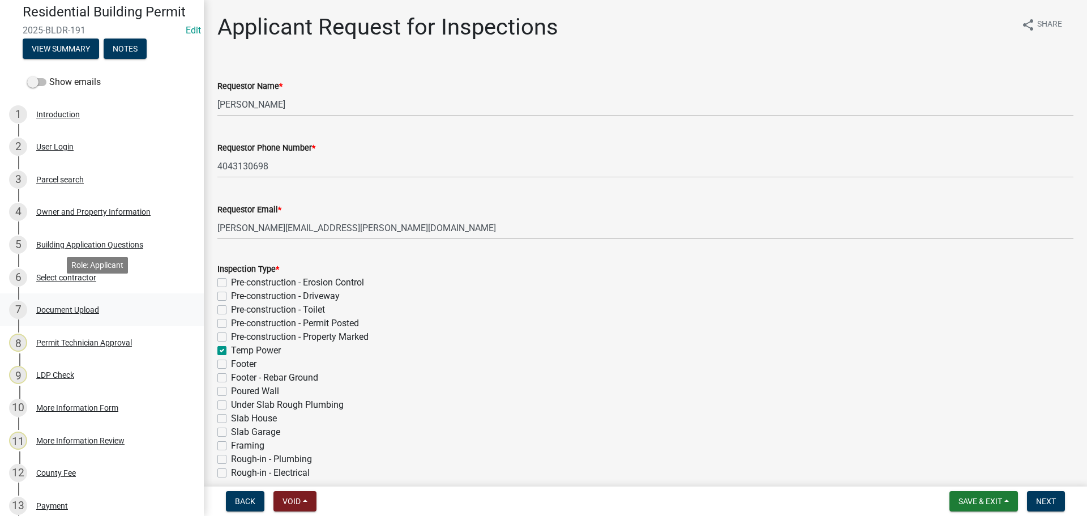
scroll to position [113, 0]
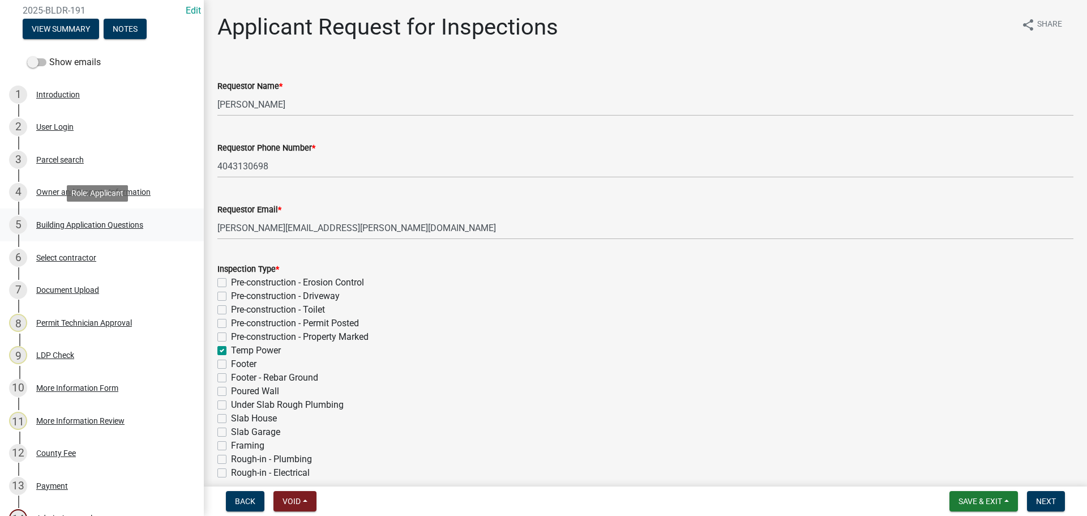
click at [95, 227] on div "Building Application Questions" at bounding box center [89, 225] width 107 height 8
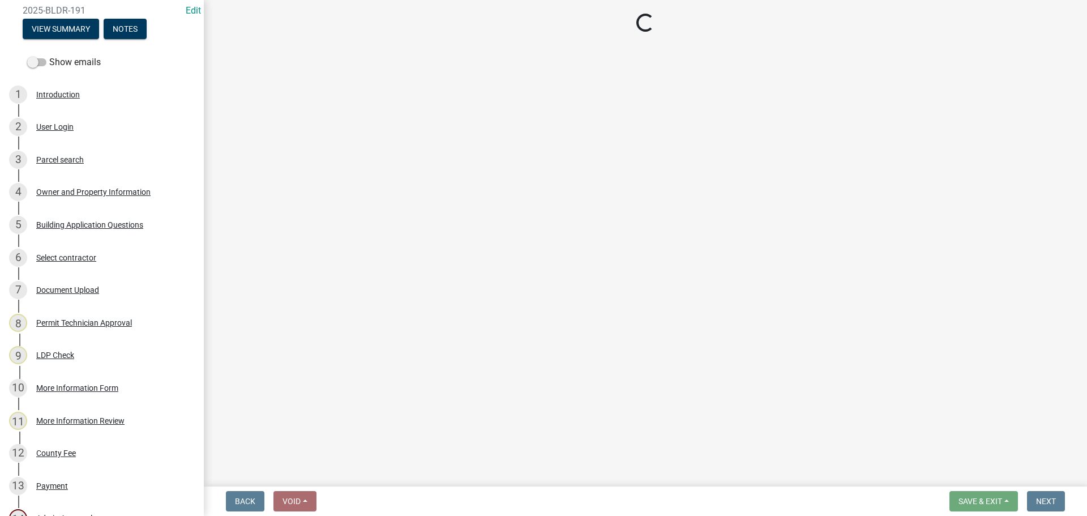
select select "ebf62bd9-0e77-42f1-a2f1-6aca02a789de"
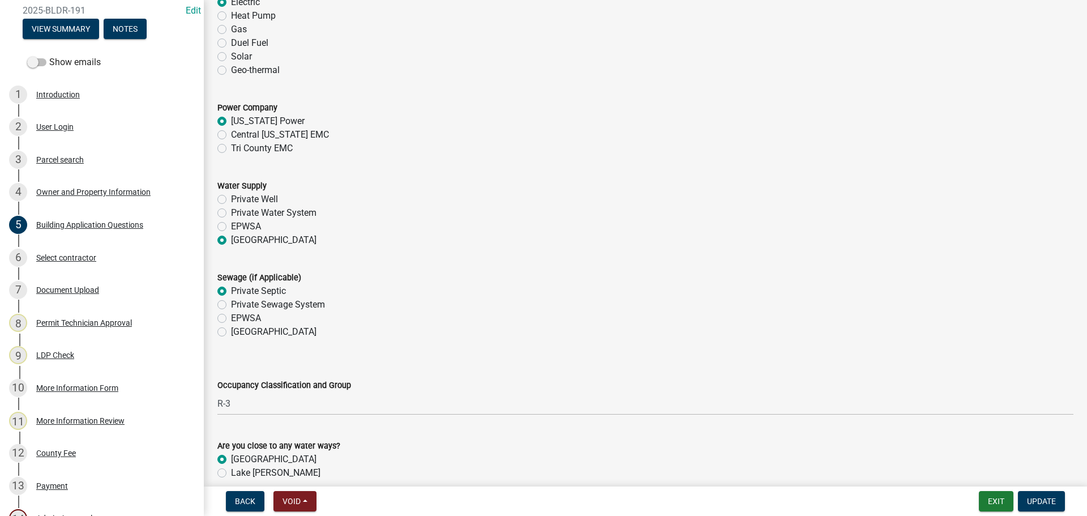
scroll to position [3341, 0]
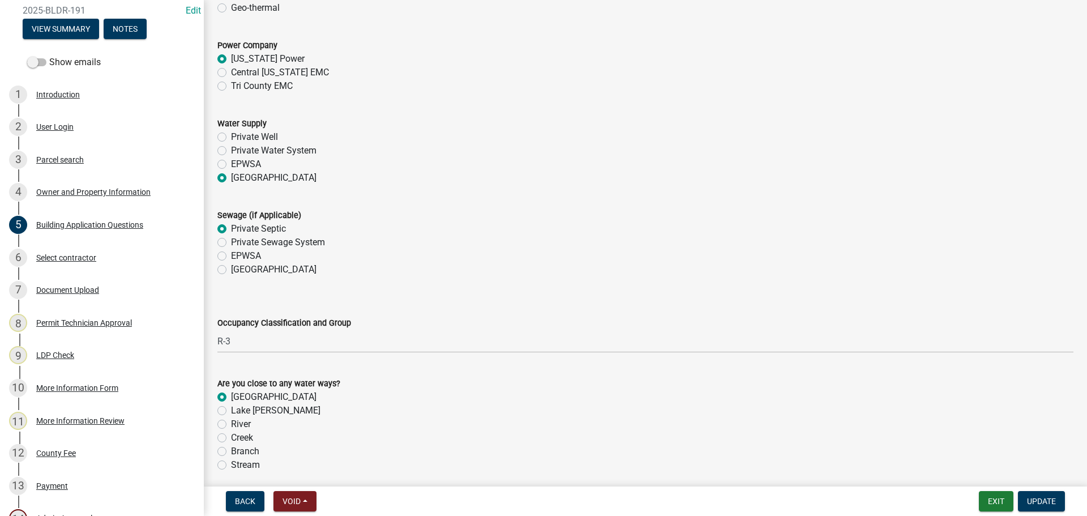
click at [257, 84] on label "Tri County EMC" at bounding box center [262, 86] width 62 height 14
click at [238, 84] on input "Tri County EMC" at bounding box center [234, 82] width 7 height 7
radio input "true"
click at [1039, 501] on span "Update" at bounding box center [1041, 501] width 29 height 9
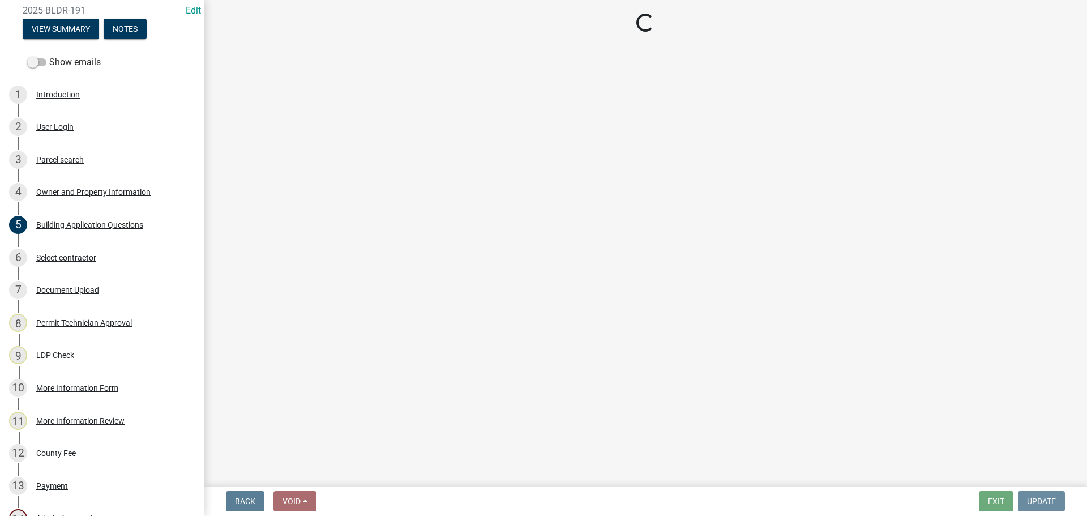
scroll to position [0, 0]
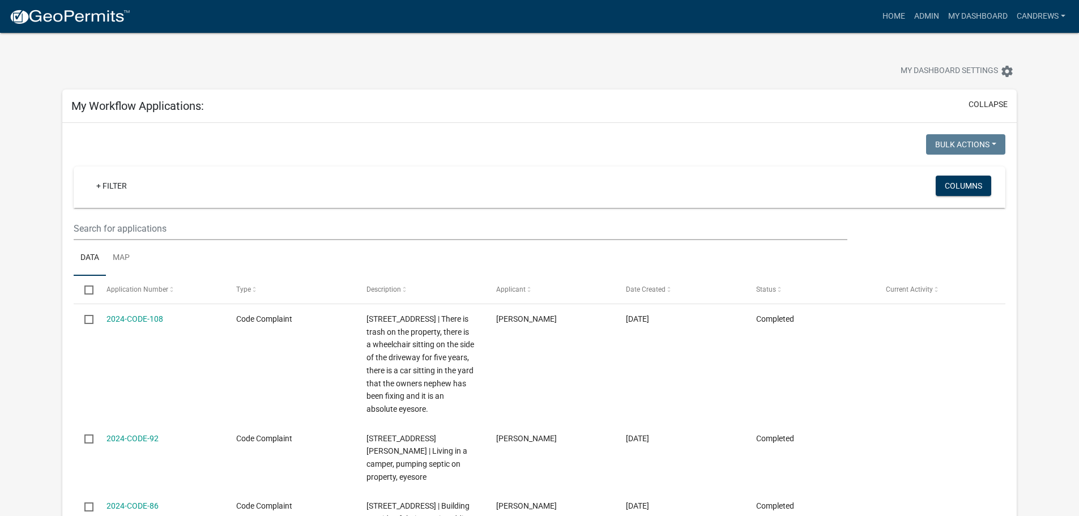
select select "2: 50"
click at [970, 93] on div "My Workflow Applications: collapse" at bounding box center [539, 105] width 954 height 33
click at [979, 101] on button "collapse" at bounding box center [987, 105] width 39 height 12
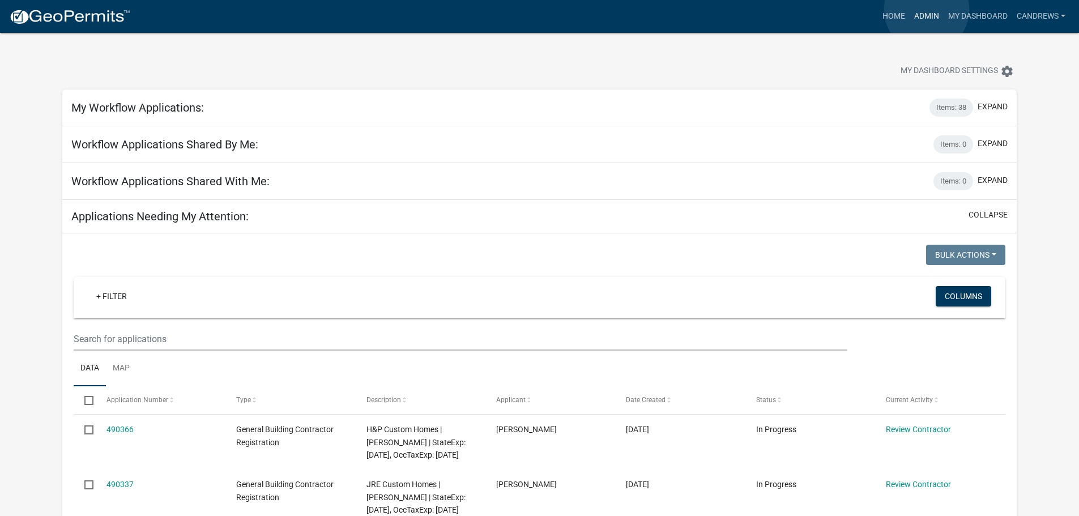
click at [927, 10] on link "Admin" at bounding box center [927, 17] width 34 height 22
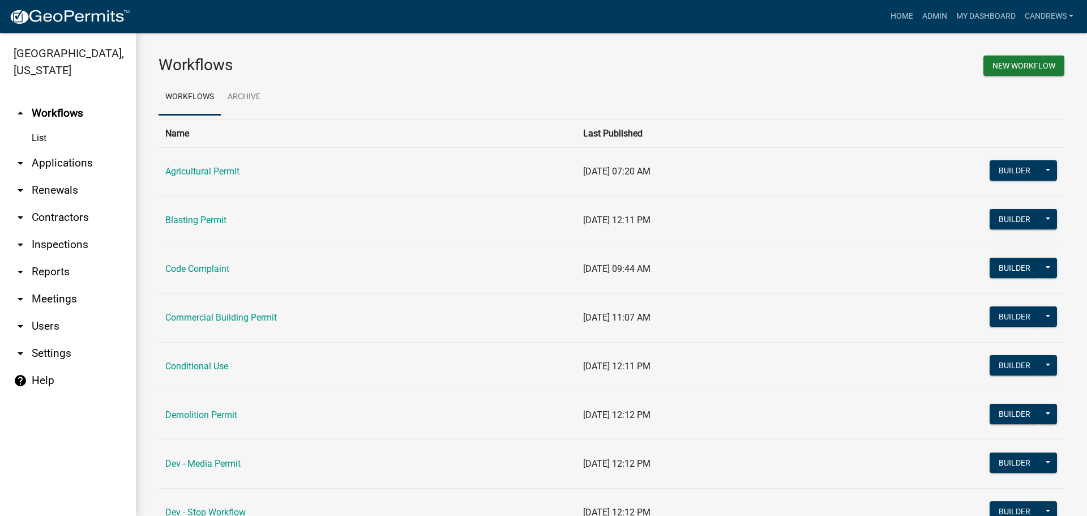
click at [67, 161] on link "arrow_drop_down Applications" at bounding box center [68, 163] width 136 height 27
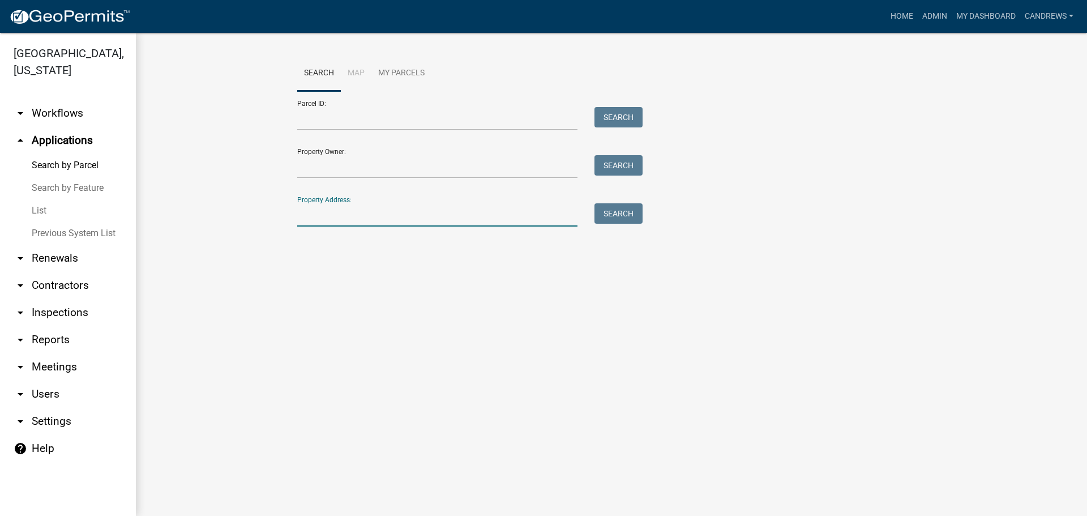
drag, startPoint x: 379, startPoint y: 215, endPoint x: 374, endPoint y: 223, distance: 9.9
click at [381, 216] on input "Property Address:" at bounding box center [437, 214] width 280 height 23
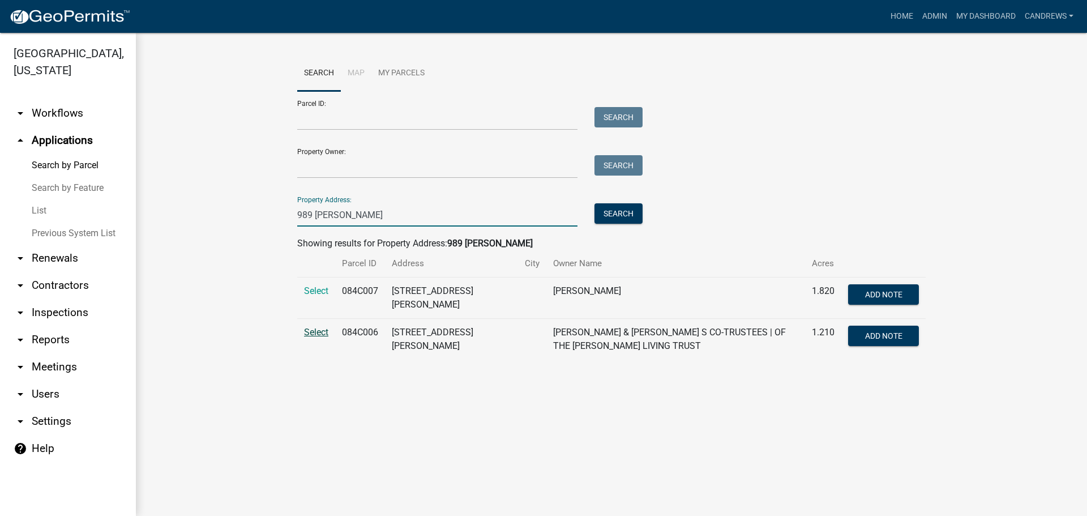
type input "989 dennis"
click at [313, 336] on span "Select" at bounding box center [316, 332] width 24 height 11
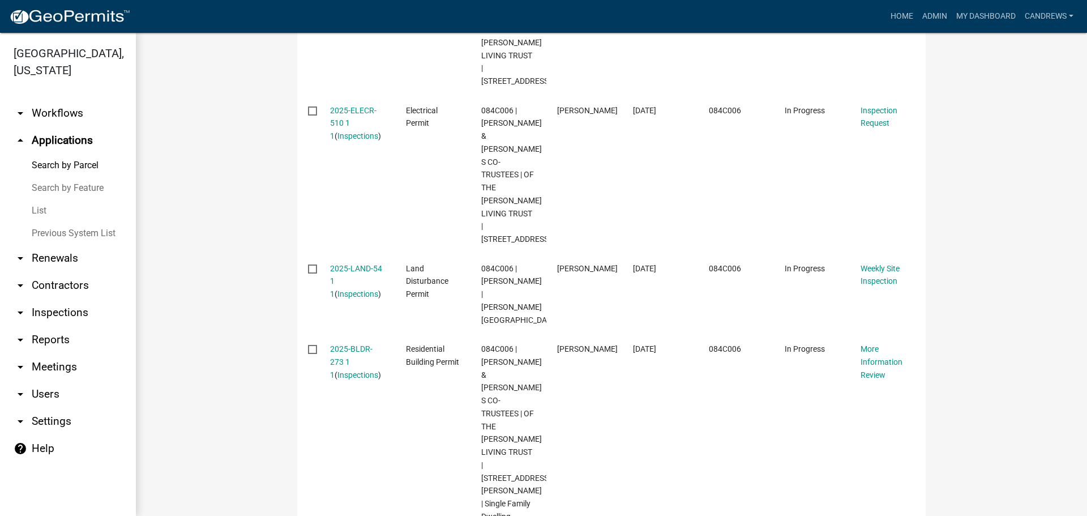
scroll to position [488, 0]
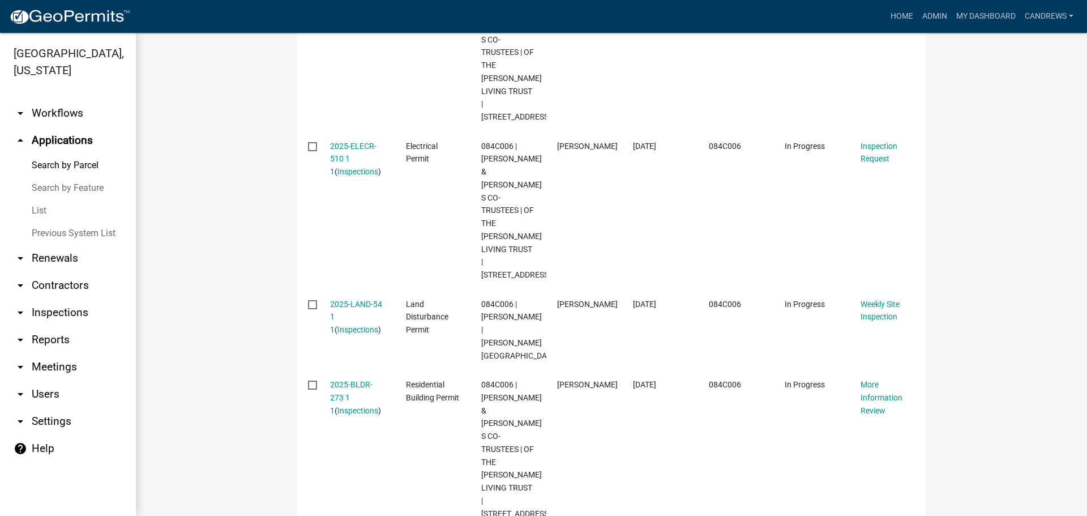
click at [74, 110] on link "arrow_drop_down Workflows" at bounding box center [68, 113] width 136 height 27
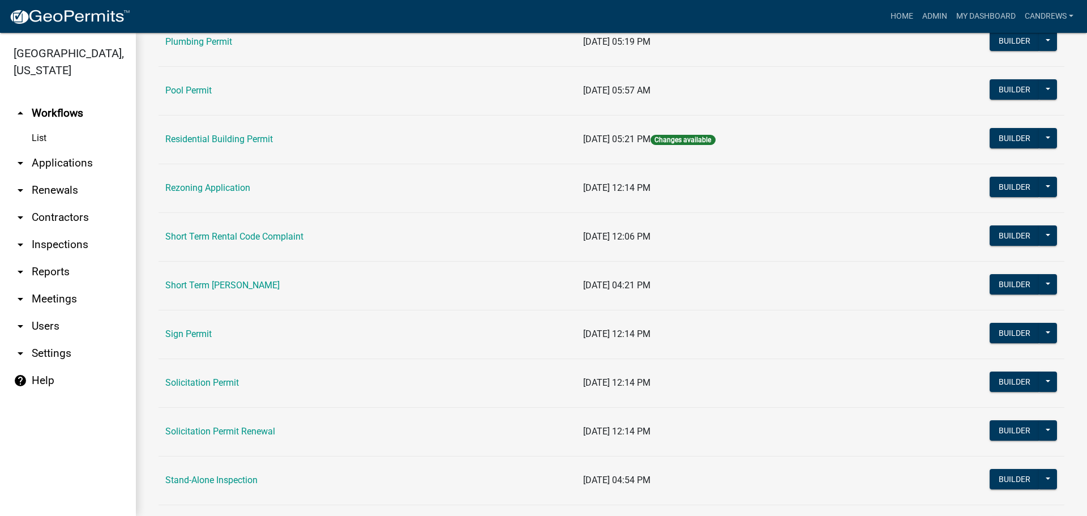
scroll to position [1303, 0]
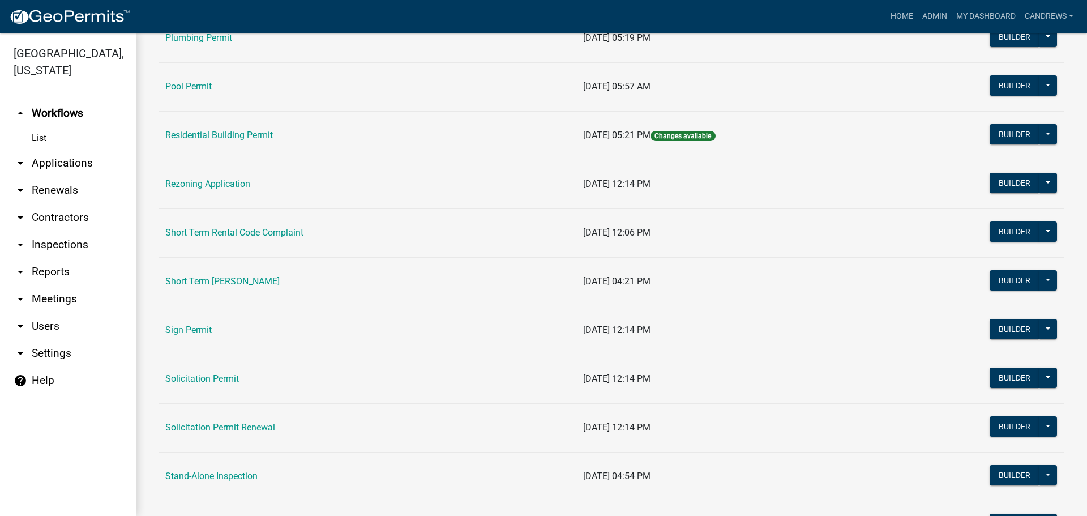
click at [194, 336] on td "Sign Permit" at bounding box center [368, 330] width 418 height 49
click at [189, 327] on link "Sign Permit" at bounding box center [188, 330] width 46 height 11
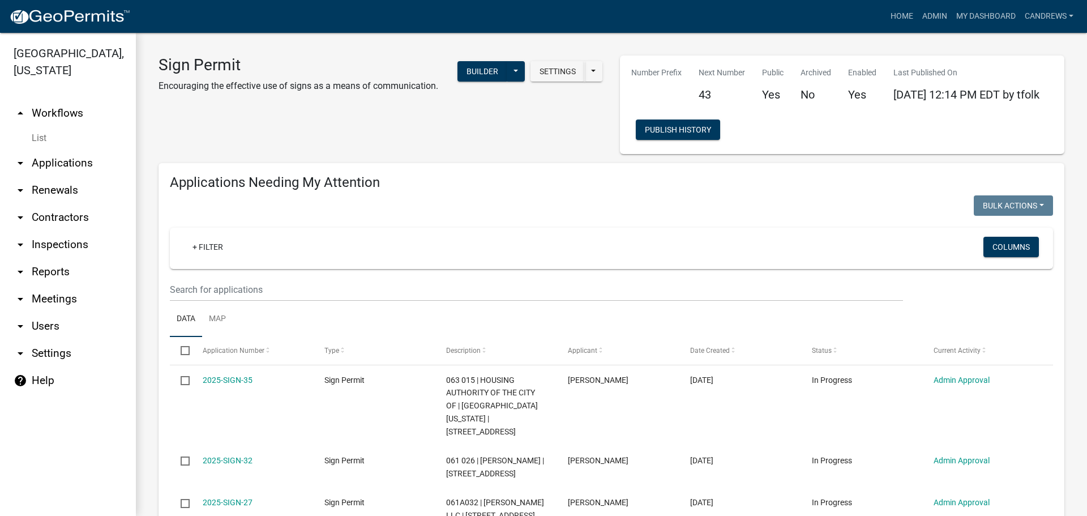
select select "1: 25"
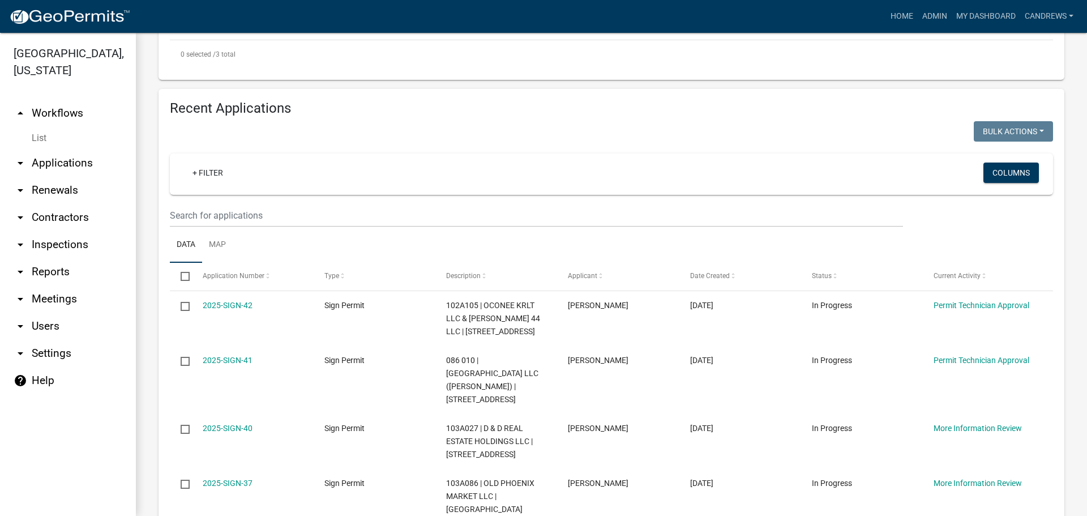
scroll to position [510, 0]
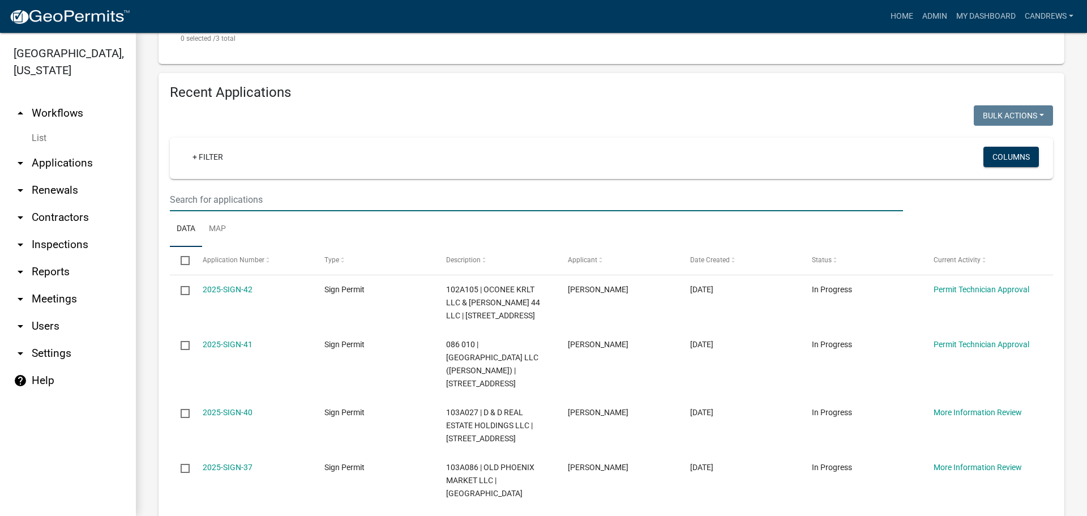
click at [325, 207] on input "text" at bounding box center [536, 199] width 733 height 23
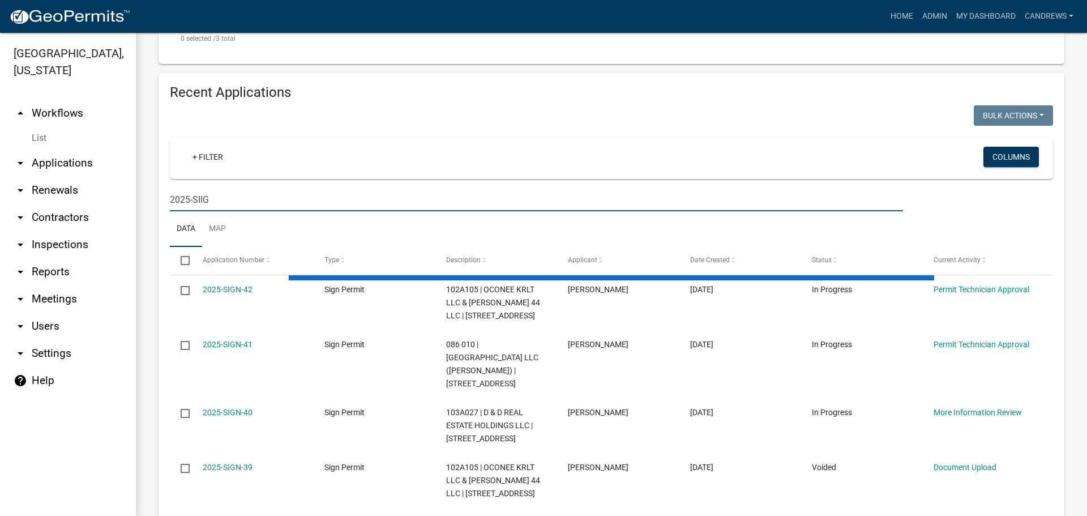
scroll to position [362, 0]
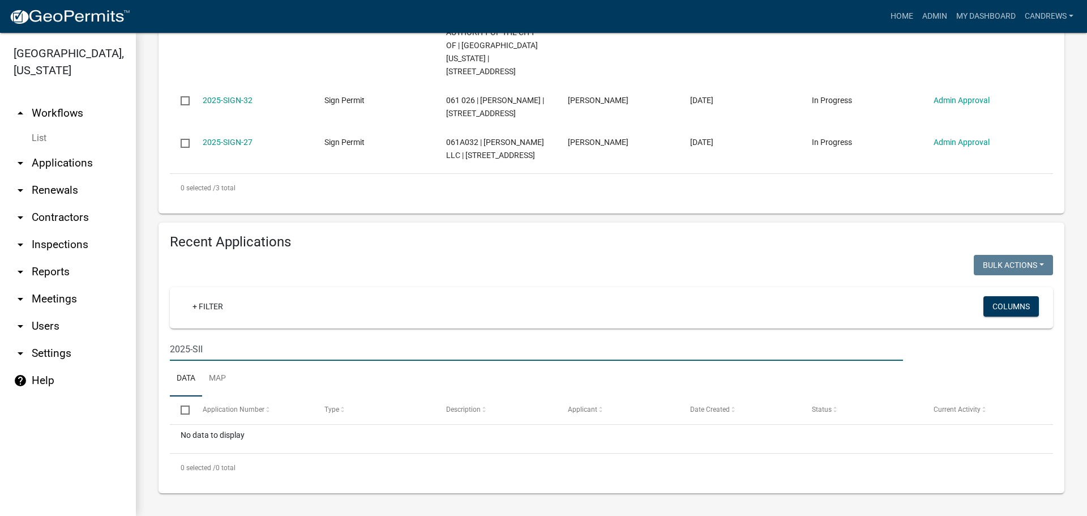
type input "2025-SI"
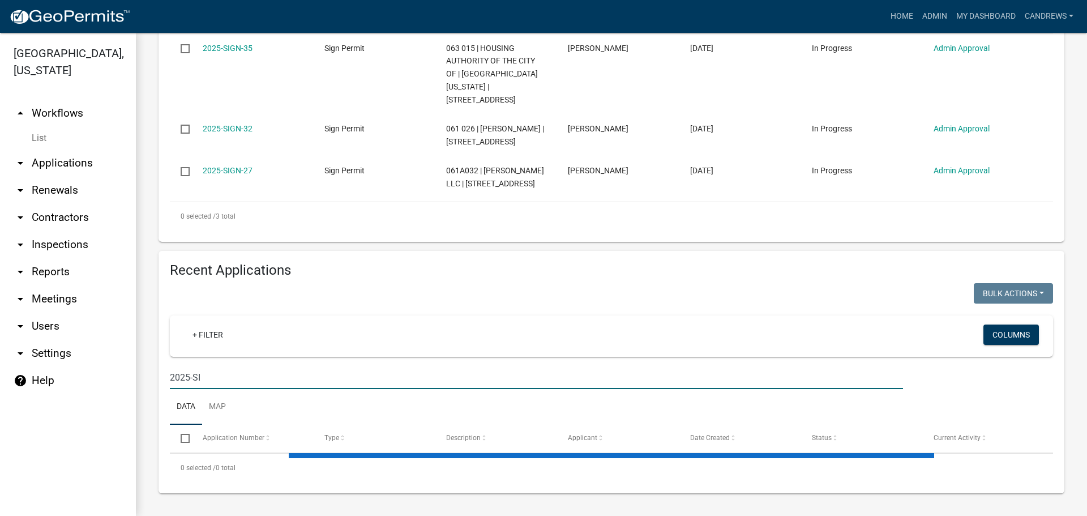
scroll to position [510, 0]
select select "1: 25"
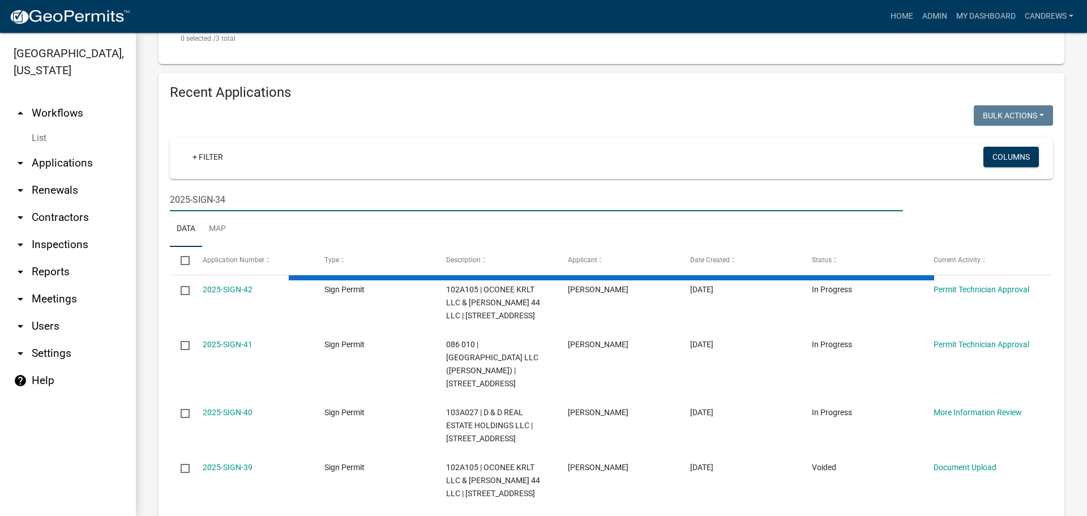
scroll to position [405, 0]
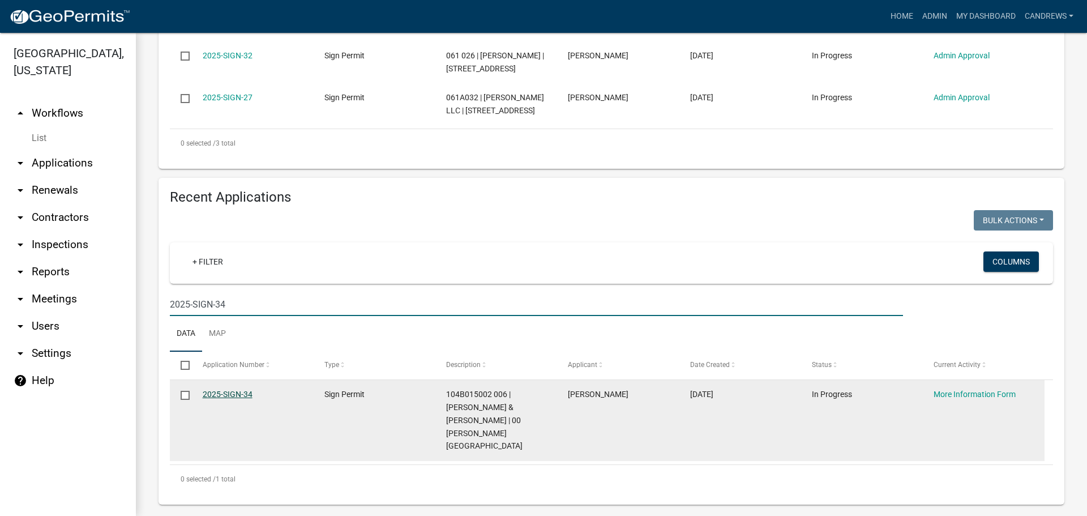
type input "2025-SIGN-34"
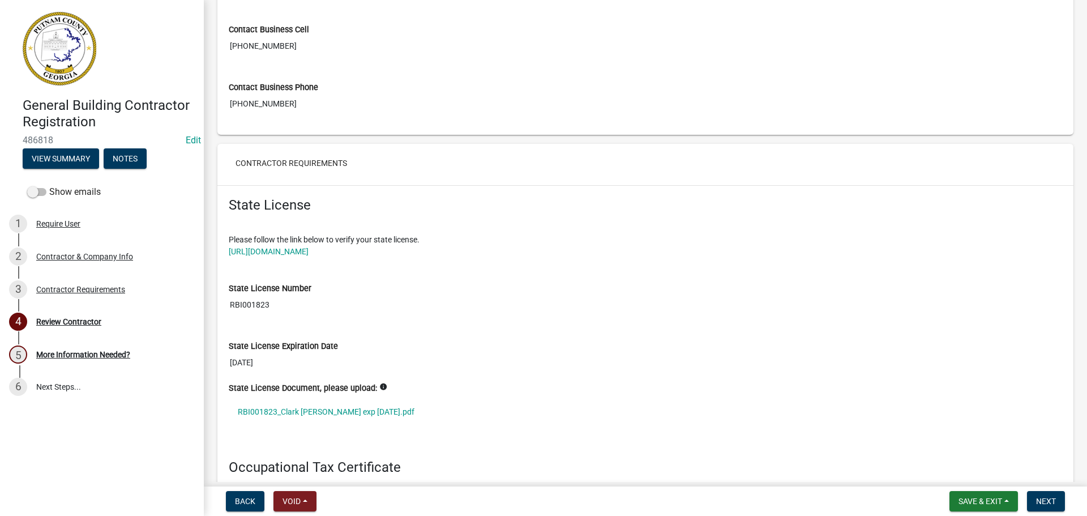
scroll to position [849, 0]
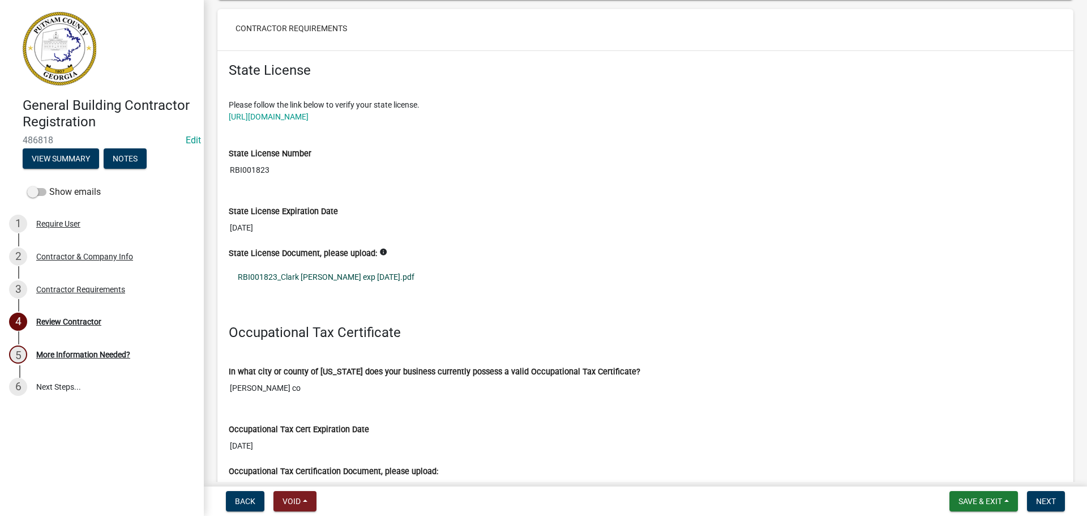
click at [336, 275] on link "RBI001823_Clark Harper exp june 2026.pdf" at bounding box center [646, 277] width 834 height 26
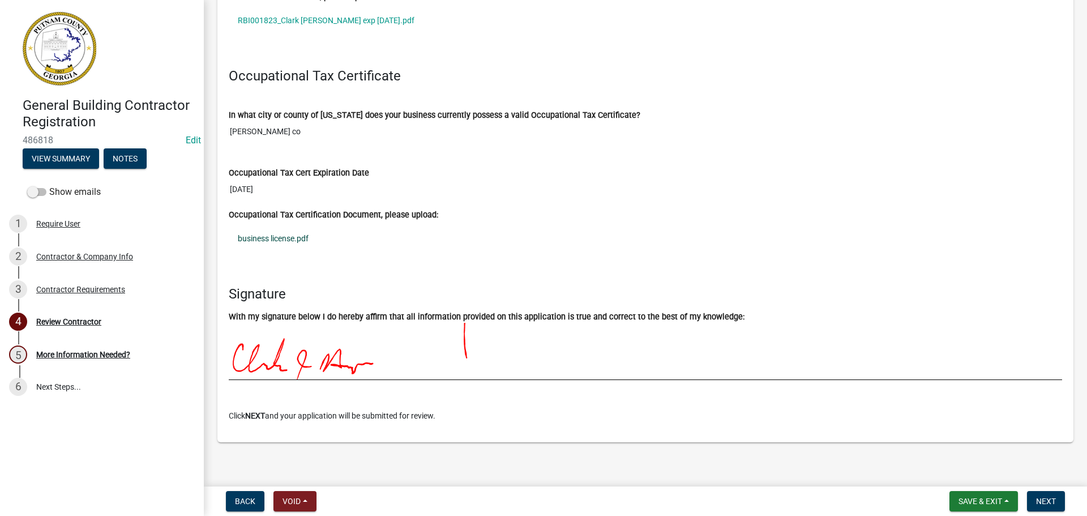
scroll to position [1111, 0]
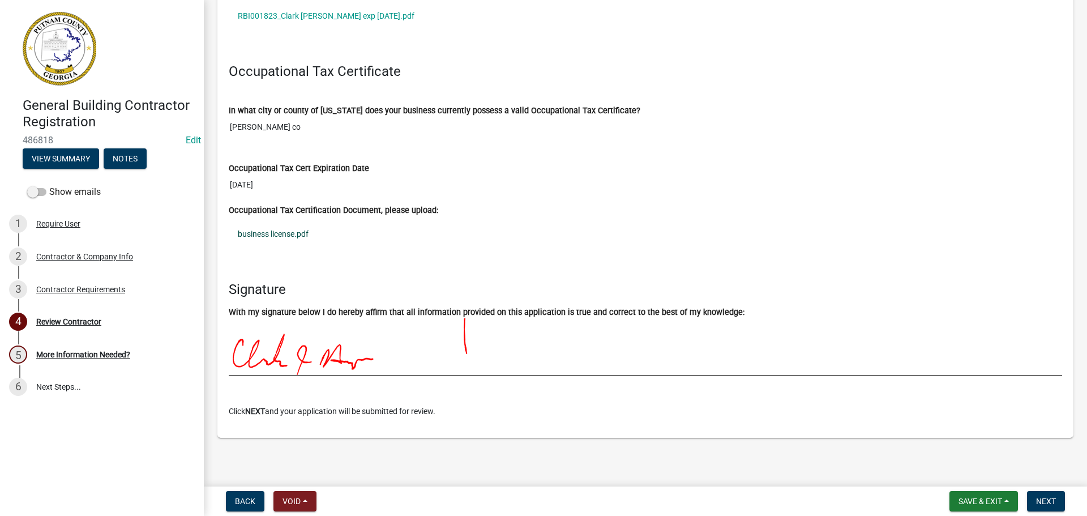
click at [276, 236] on link "business license.pdf" at bounding box center [646, 234] width 834 height 26
click at [1044, 498] on span "Next" at bounding box center [1046, 501] width 20 height 9
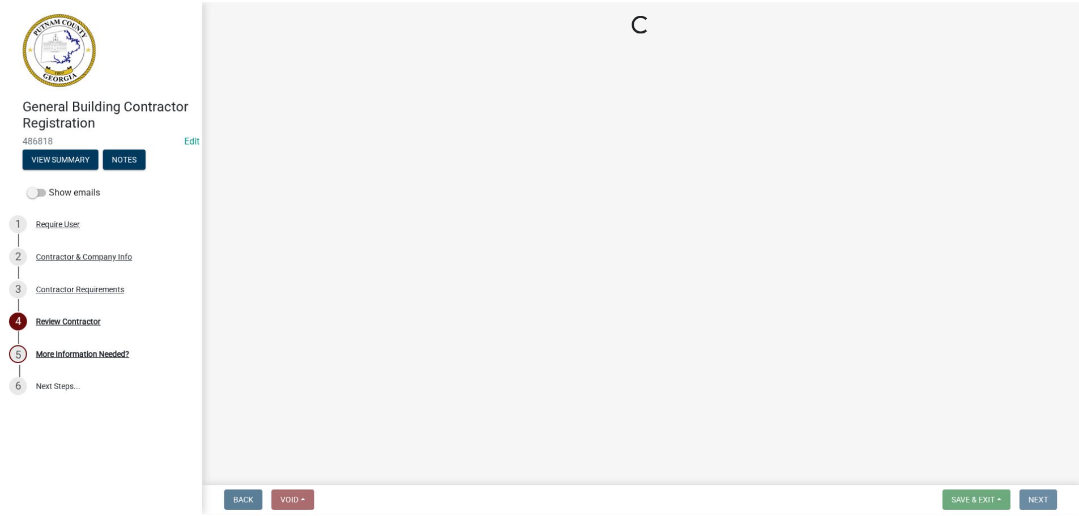
scroll to position [0, 0]
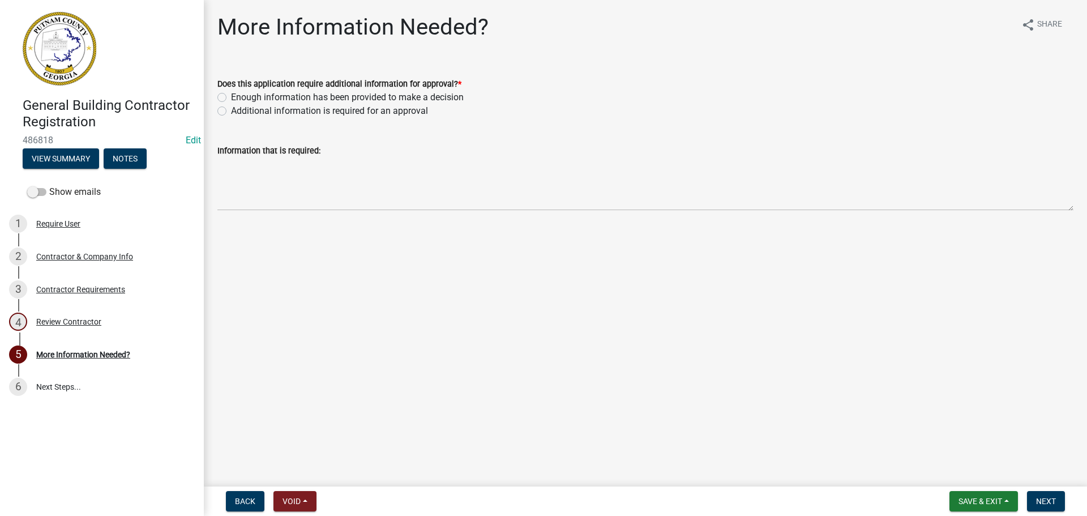
click at [301, 100] on label "Enough information has been provided to make a decision" at bounding box center [347, 98] width 233 height 14
click at [238, 98] on input "Enough information has been provided to make a decision" at bounding box center [234, 94] width 7 height 7
radio input "true"
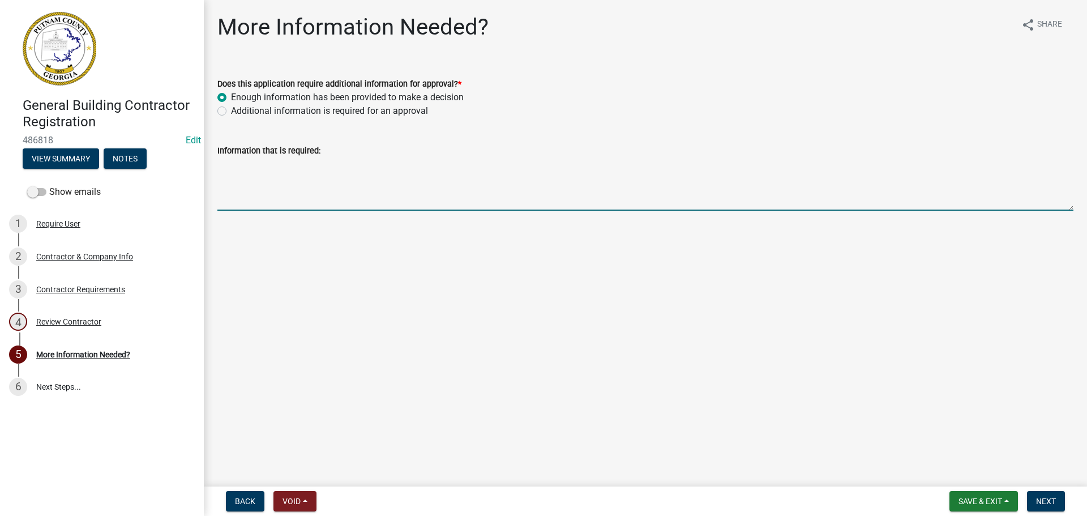
drag, startPoint x: 446, startPoint y: 168, endPoint x: 452, endPoint y: 180, distance: 13.2
click at [446, 168] on textarea "Information that is required:" at bounding box center [645, 183] width 856 height 53
click at [1051, 504] on span "Next" at bounding box center [1046, 501] width 20 height 9
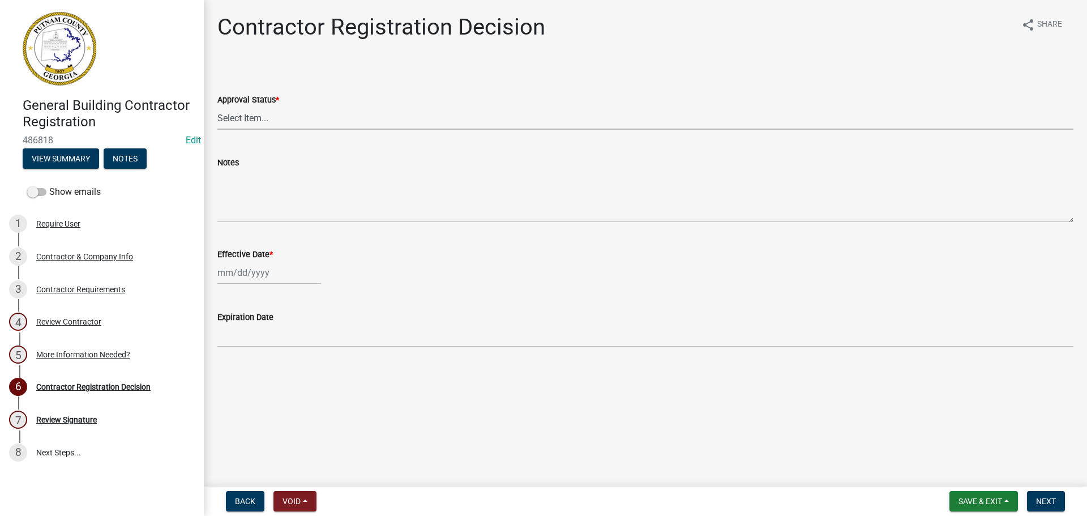
click at [247, 128] on select "Select Item... Approved Denied" at bounding box center [645, 117] width 856 height 23
click at [217, 106] on select "Select Item... Approved Denied" at bounding box center [645, 117] width 856 height 23
select select "4b86b809-39dd-4c68-9f3d-fdb3e7050482"
click at [226, 275] on div at bounding box center [269, 272] width 104 height 23
select select "10"
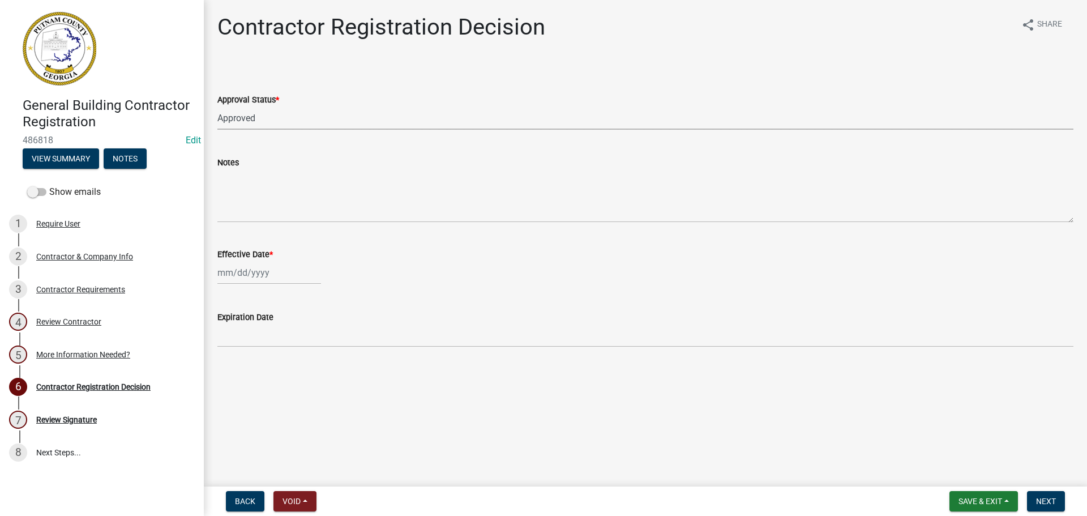
select select "2025"
click at [251, 374] on div "14" at bounding box center [247, 369] width 18 height 18
type input "[DATE]"
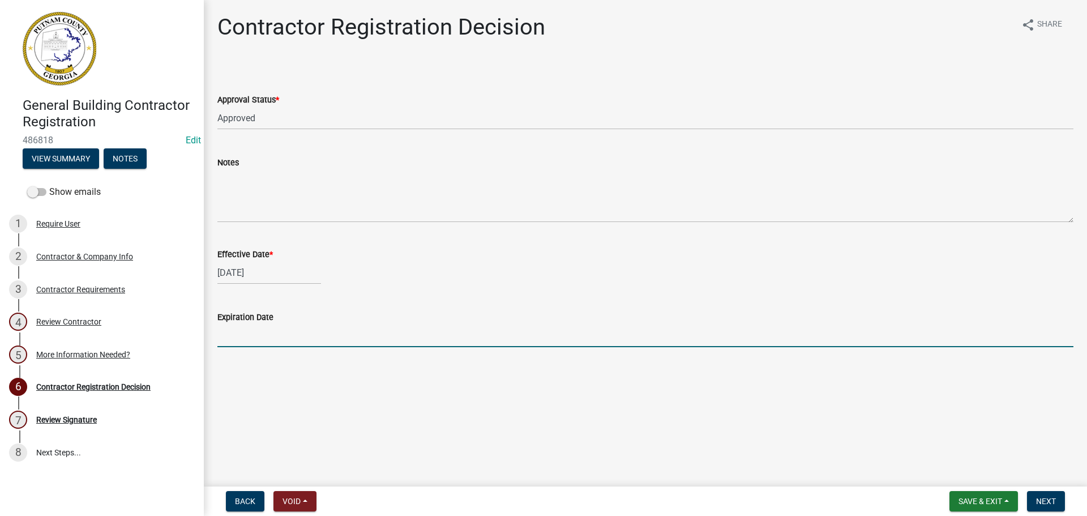
click at [367, 325] on input "Expiration Date" at bounding box center [645, 335] width 856 height 23
type input "12-31-2025"
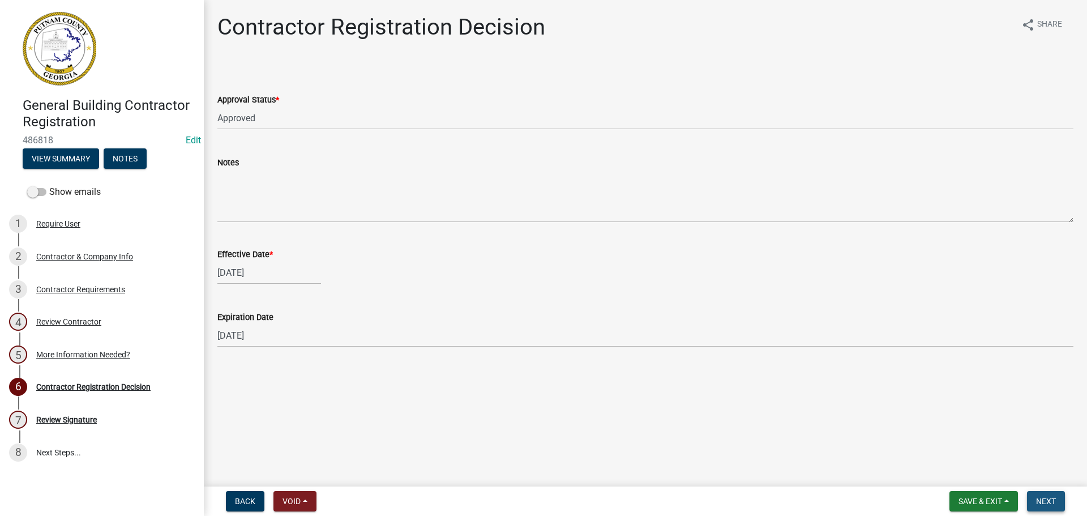
click at [1051, 499] on span "Next" at bounding box center [1046, 501] width 20 height 9
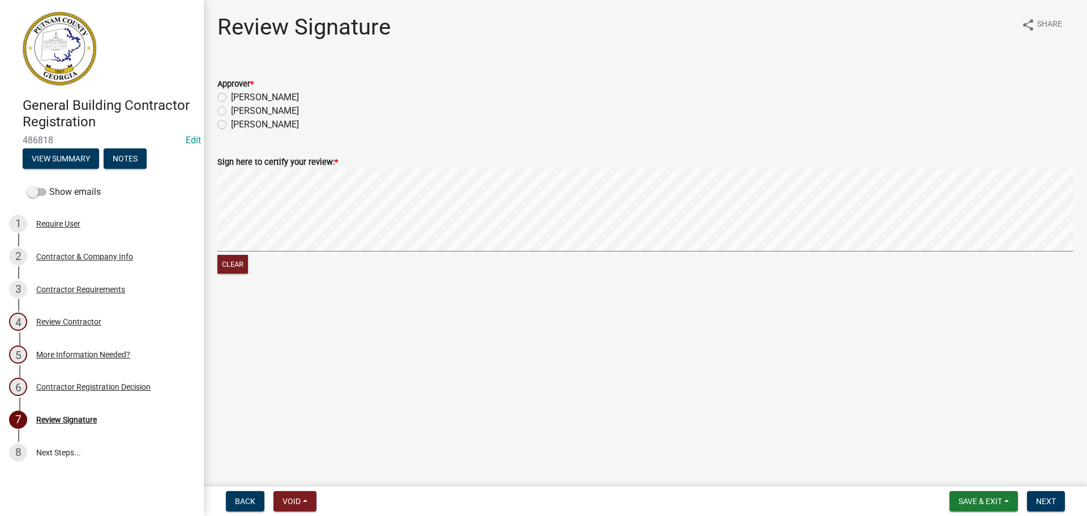
drag, startPoint x: 249, startPoint y: 97, endPoint x: 262, endPoint y: 106, distance: 15.6
click at [254, 101] on label "Courtney" at bounding box center [265, 98] width 68 height 14
click at [1047, 494] on button "Next" at bounding box center [1046, 501] width 38 height 20
click at [224, 95] on div "Courtney" at bounding box center [645, 98] width 856 height 14
drag, startPoint x: 224, startPoint y: 95, endPoint x: 308, endPoint y: 90, distance: 84.0
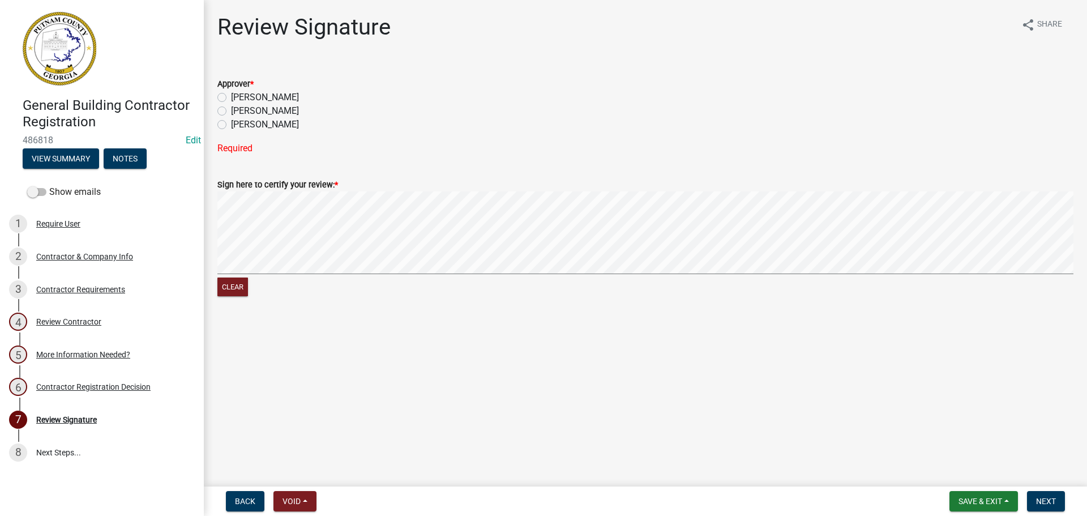
click at [231, 97] on label "Courtney" at bounding box center [265, 98] width 68 height 14
click at [231, 97] on input "Courtney" at bounding box center [234, 94] width 7 height 7
radio input "true"
click at [1057, 501] on button "Next" at bounding box center [1046, 501] width 38 height 20
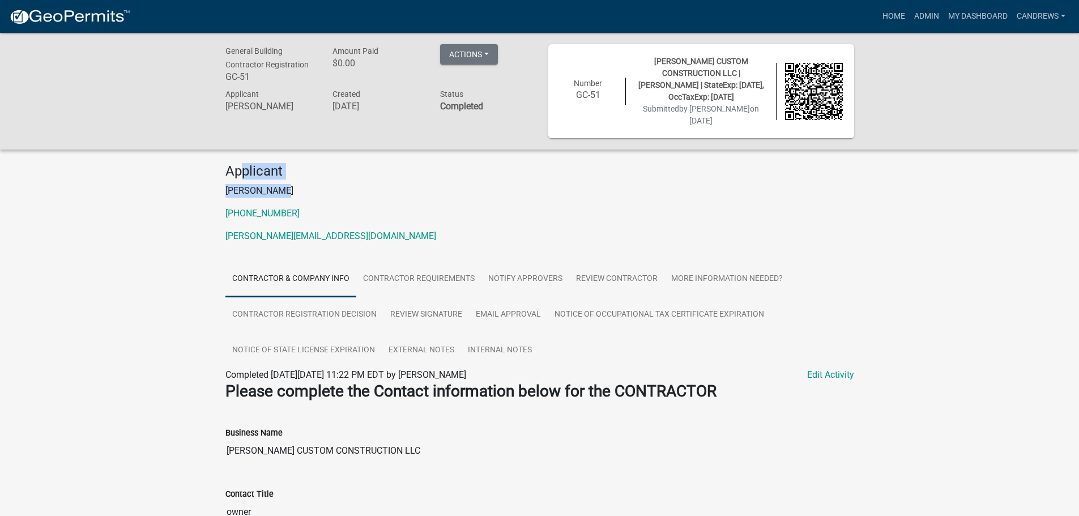
click at [245, 163] on div "Applicant Clark Harper 706-473-1473 clark@harperconstruction.biz" at bounding box center [540, 207] width 646 height 89
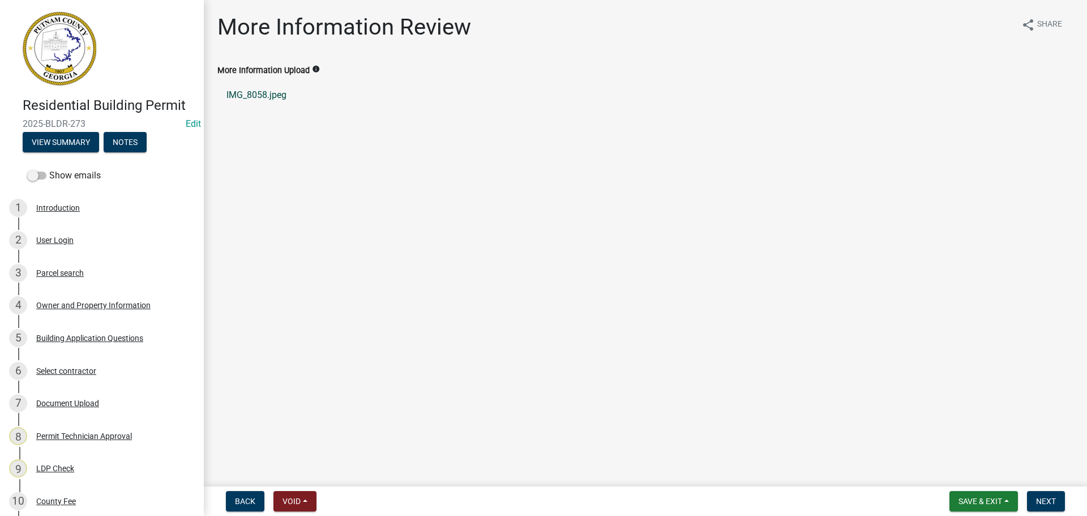
click at [259, 89] on link "IMG_8058.jpeg" at bounding box center [645, 95] width 856 height 27
click at [77, 138] on button "View Summary" at bounding box center [61, 142] width 76 height 20
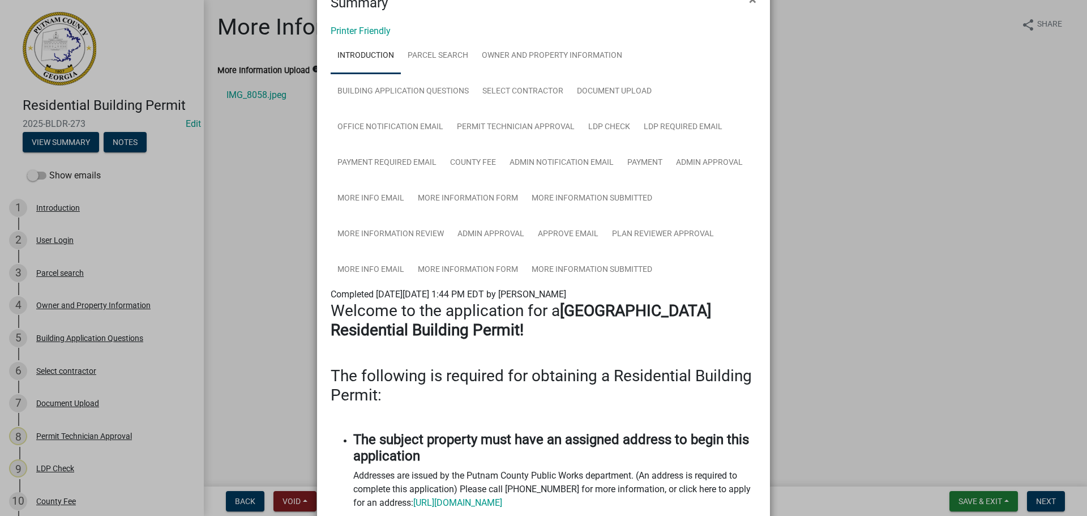
scroll to position [57, 0]
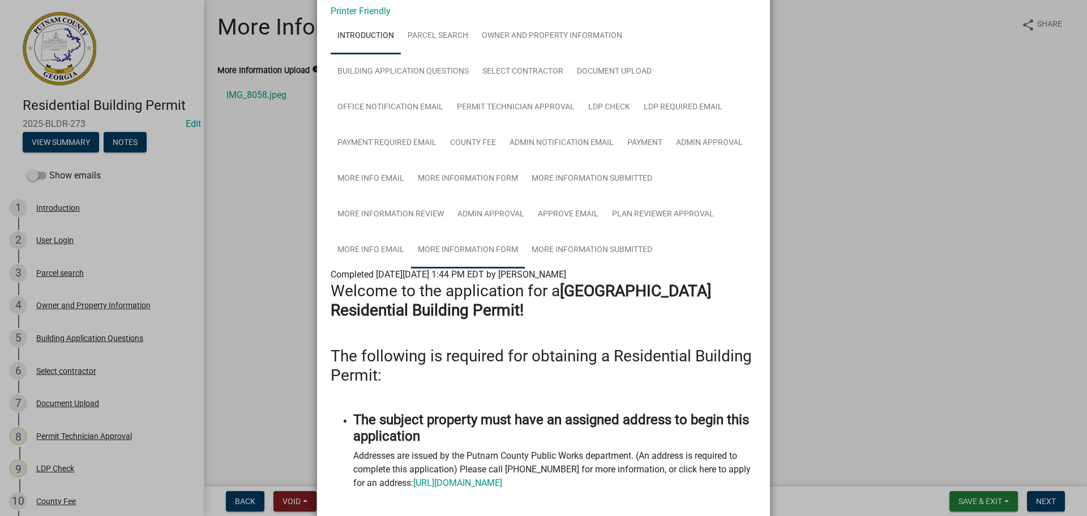
click at [488, 248] on link "More Information Form" at bounding box center [468, 250] width 114 height 36
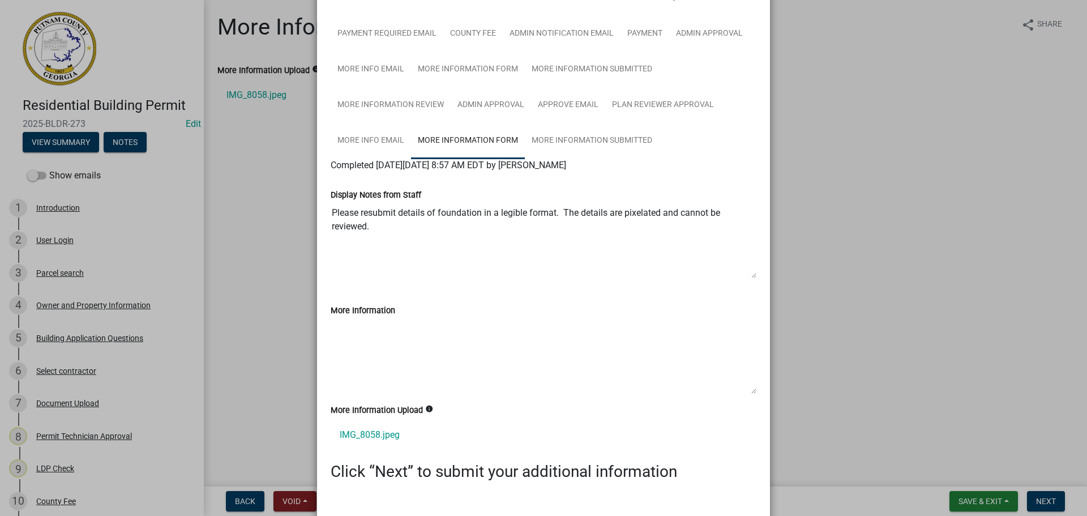
scroll to position [170, 0]
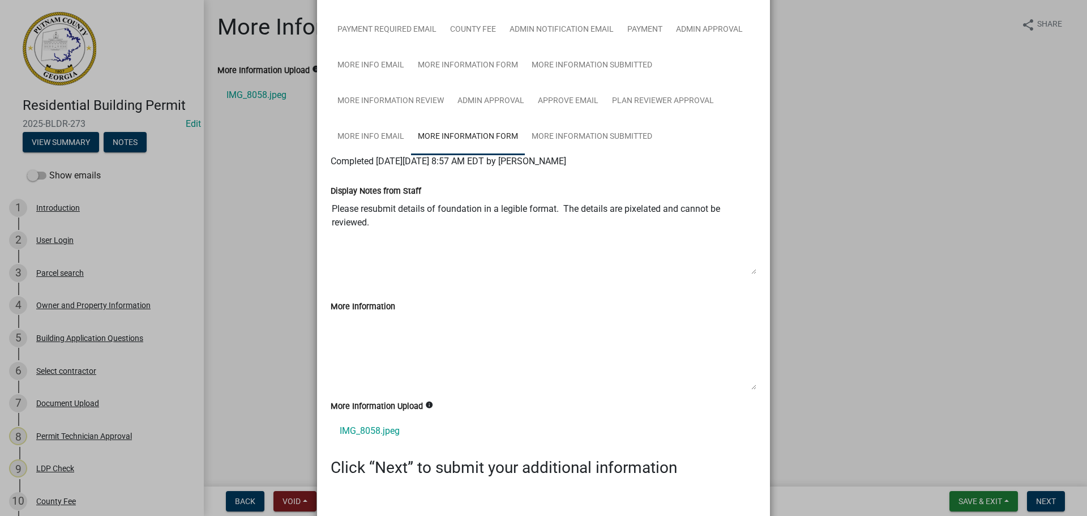
click at [819, 238] on ngb-modal-window "Summary × Printer Friendly Introduction Parcel search Owner and Property Inform…" at bounding box center [543, 258] width 1087 height 516
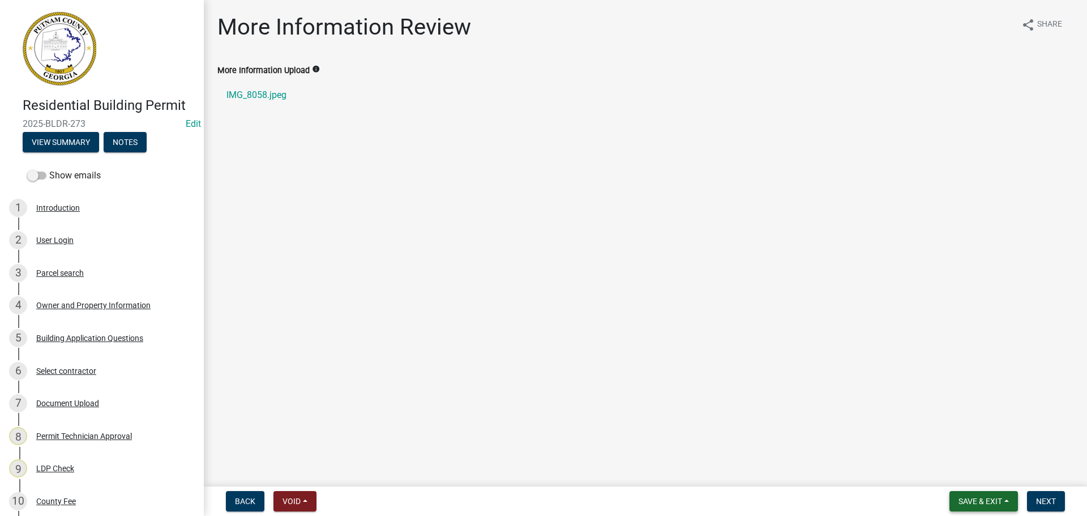
click at [1002, 497] on span "Save & Exit" at bounding box center [981, 501] width 44 height 9
click at [991, 467] on button "Save & Exit" at bounding box center [973, 471] width 91 height 27
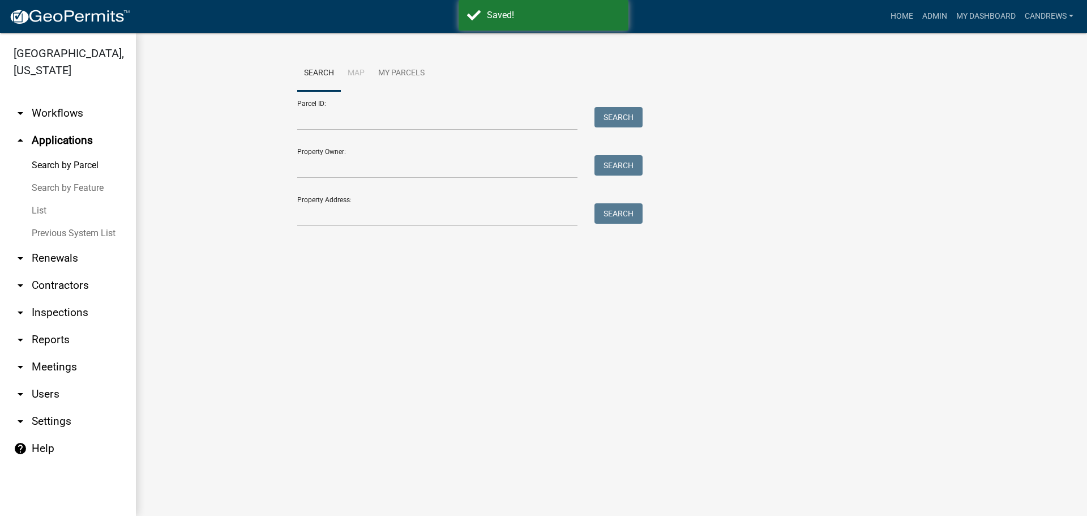
click at [330, 199] on div "Property Address: Search" at bounding box center [467, 206] width 340 height 39
click at [328, 206] on input "Property Address:" at bounding box center [437, 214] width 280 height 23
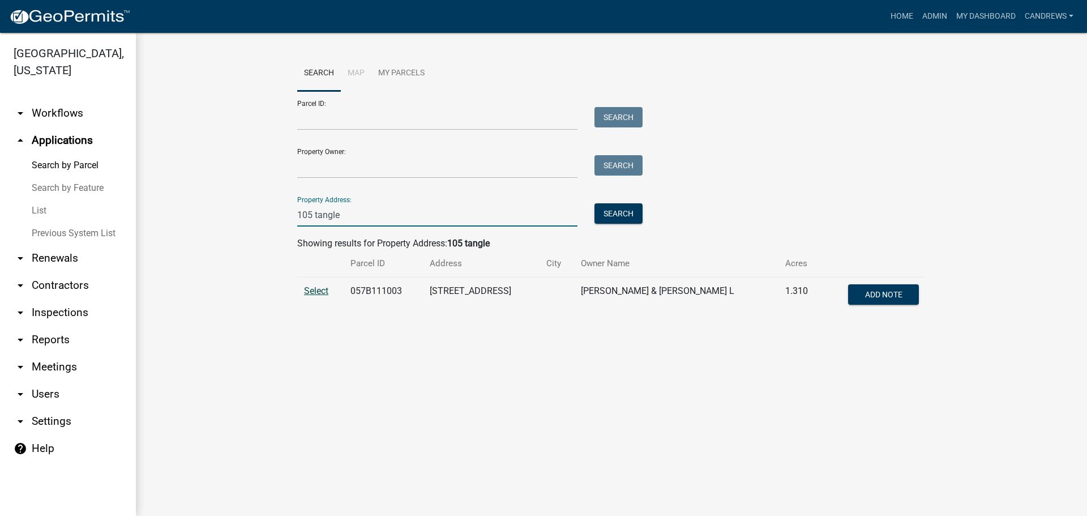
type input "105 tangle"
click at [322, 292] on span "Select" at bounding box center [316, 290] width 24 height 11
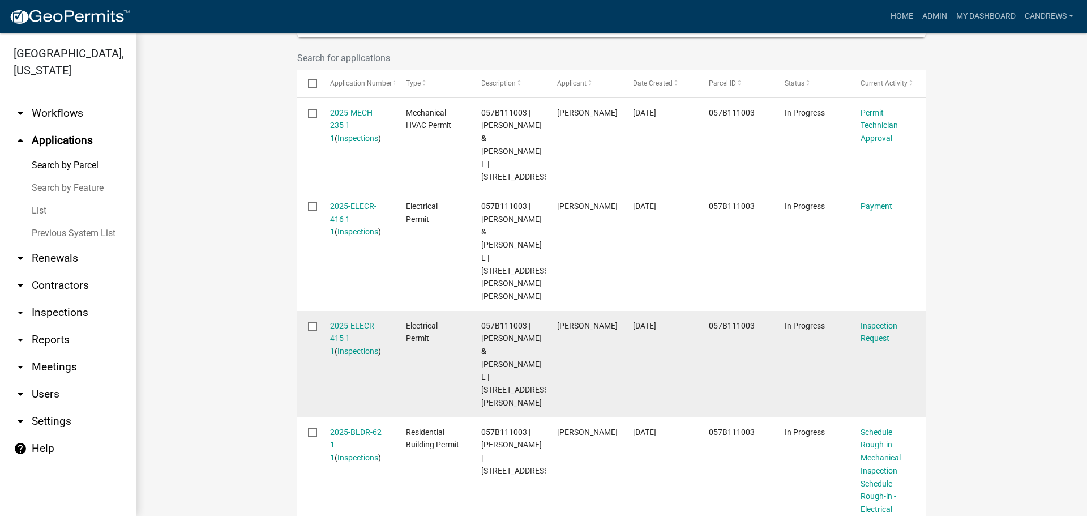
scroll to position [340, 0]
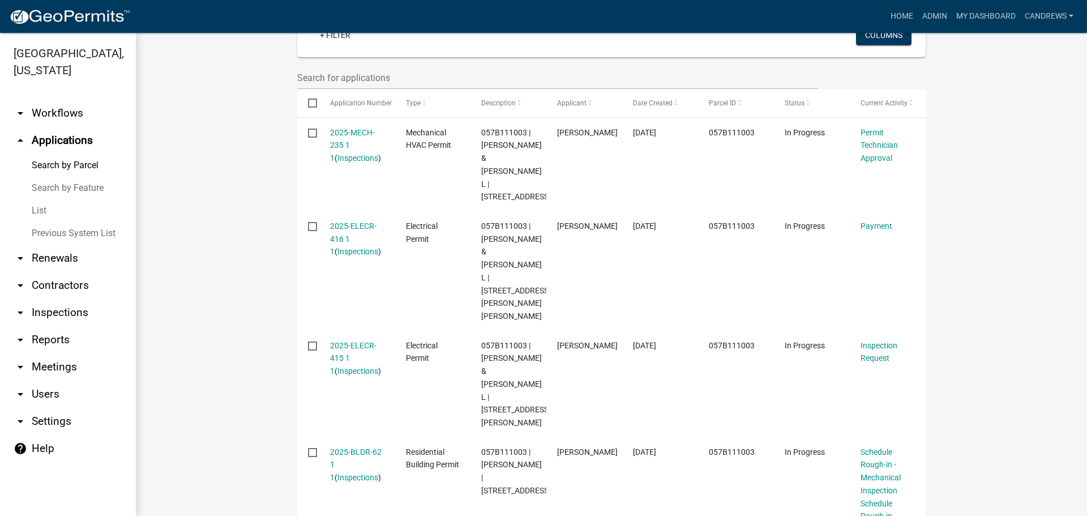
click at [61, 116] on link "arrow_drop_down Workflows" at bounding box center [68, 113] width 136 height 27
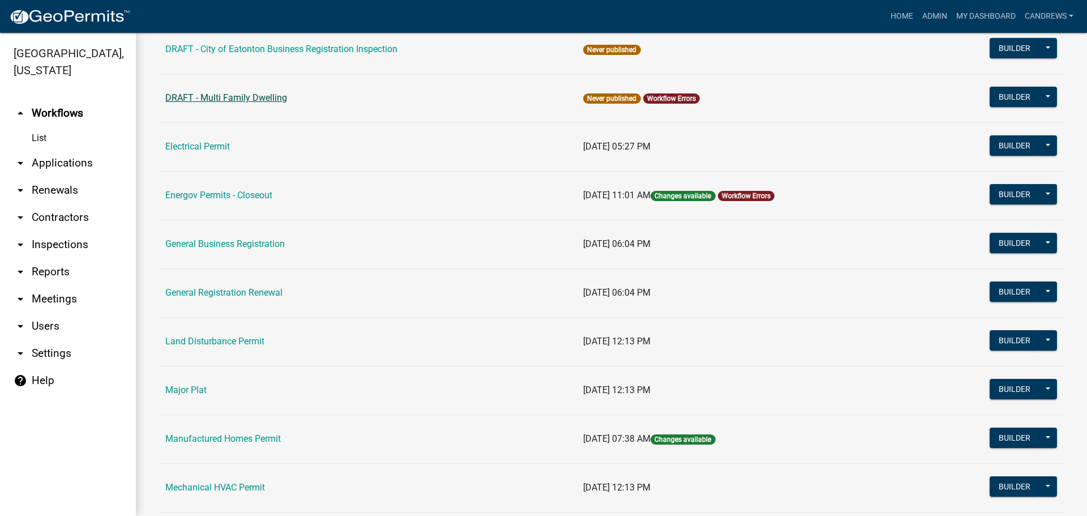
scroll to position [623, 0]
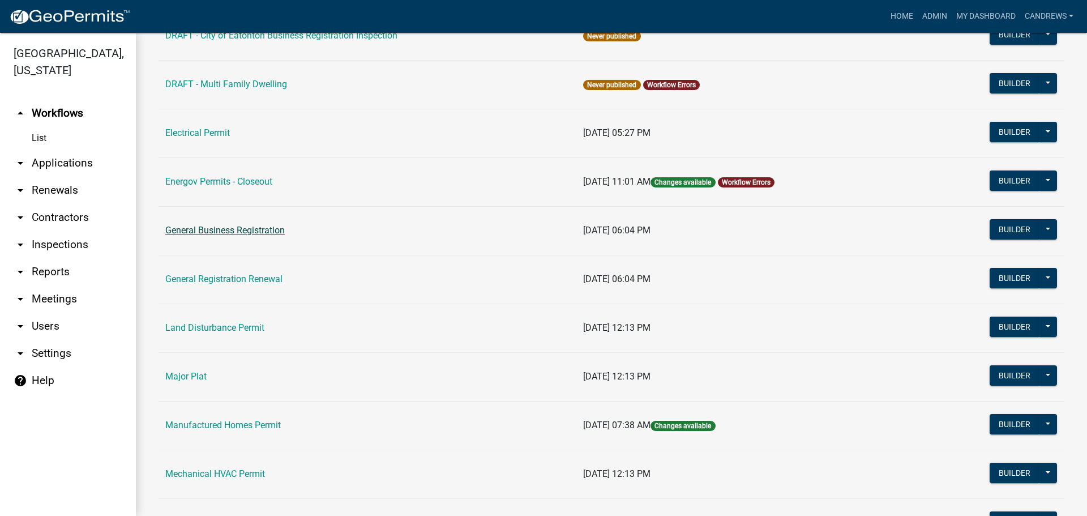
click at [252, 231] on link "General Business Registration" at bounding box center [224, 230] width 119 height 11
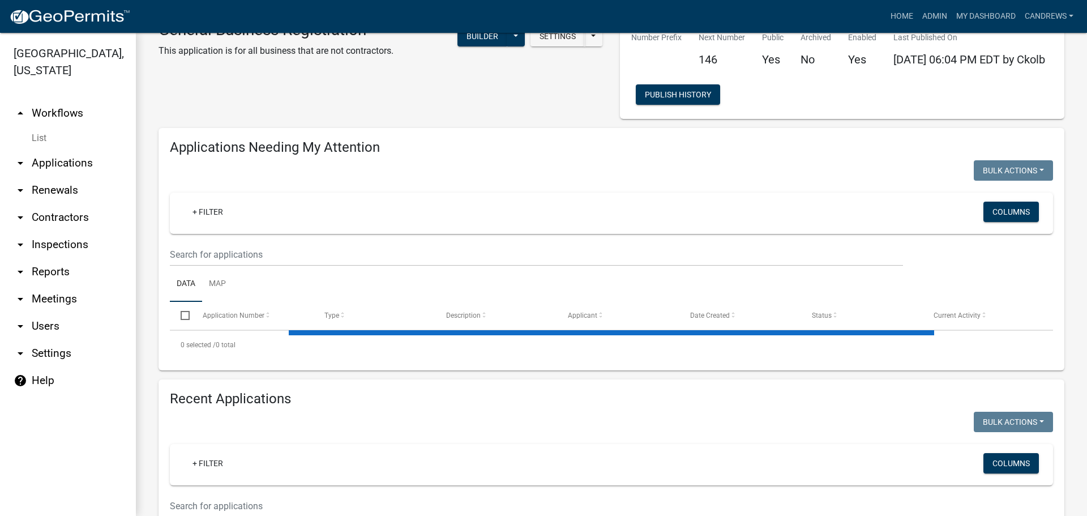
select select "1: 25"
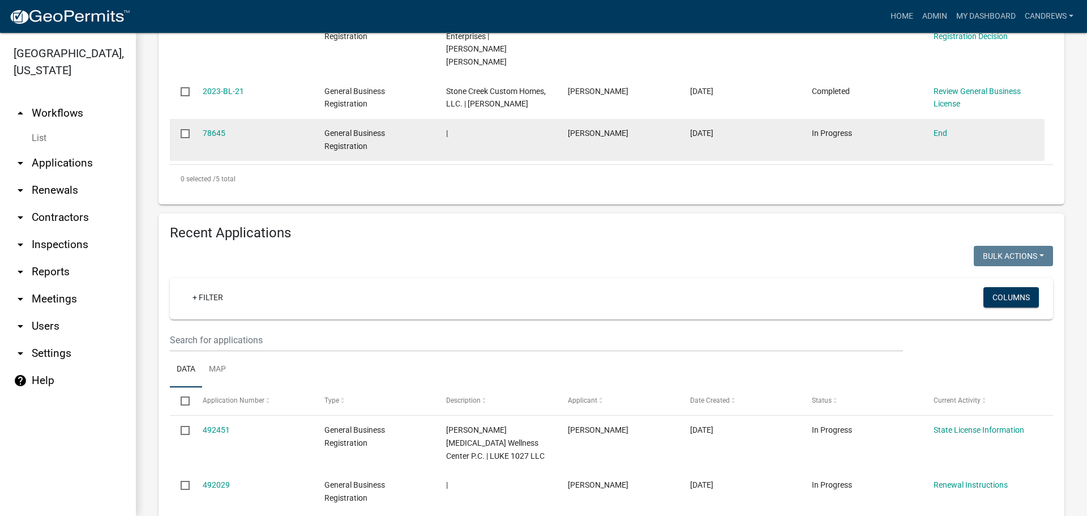
scroll to position [510, 0]
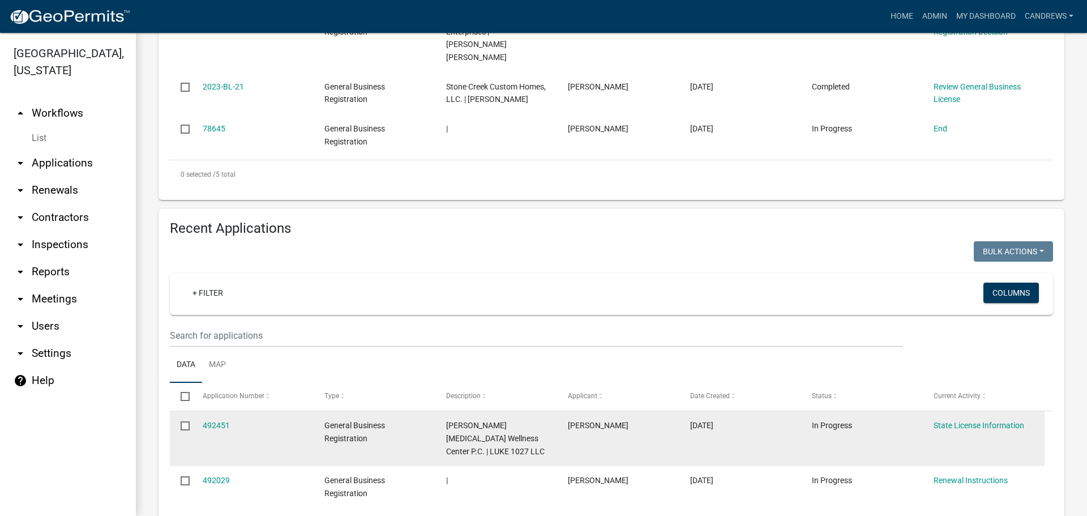
drag, startPoint x: 215, startPoint y: 360, endPoint x: 221, endPoint y: 357, distance: 7.6
drag, startPoint x: 221, startPoint y: 357, endPoint x: 213, endPoint y: 359, distance: 8.8
drag, startPoint x: 225, startPoint y: 356, endPoint x: 223, endPoint y: 365, distance: 8.7
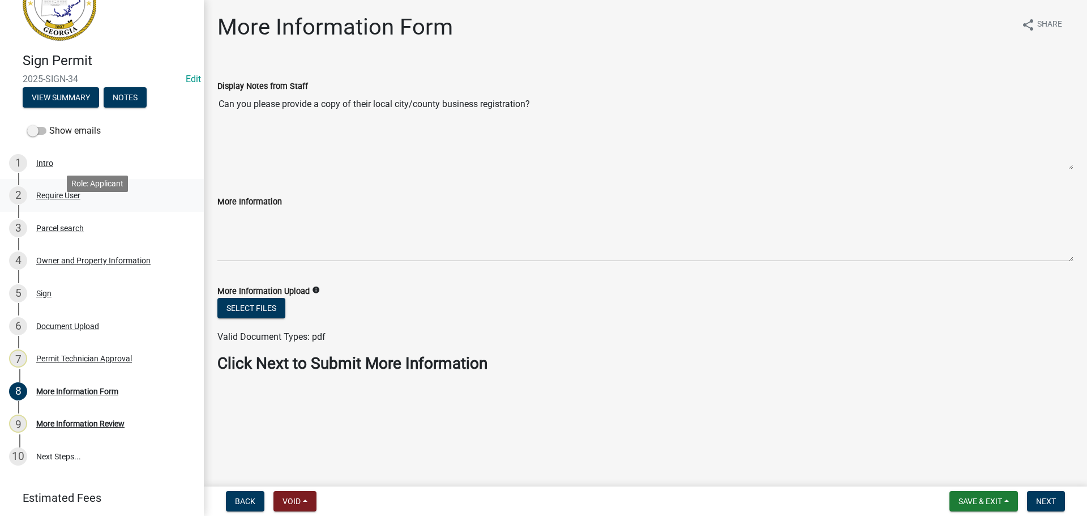
scroll to position [25, 0]
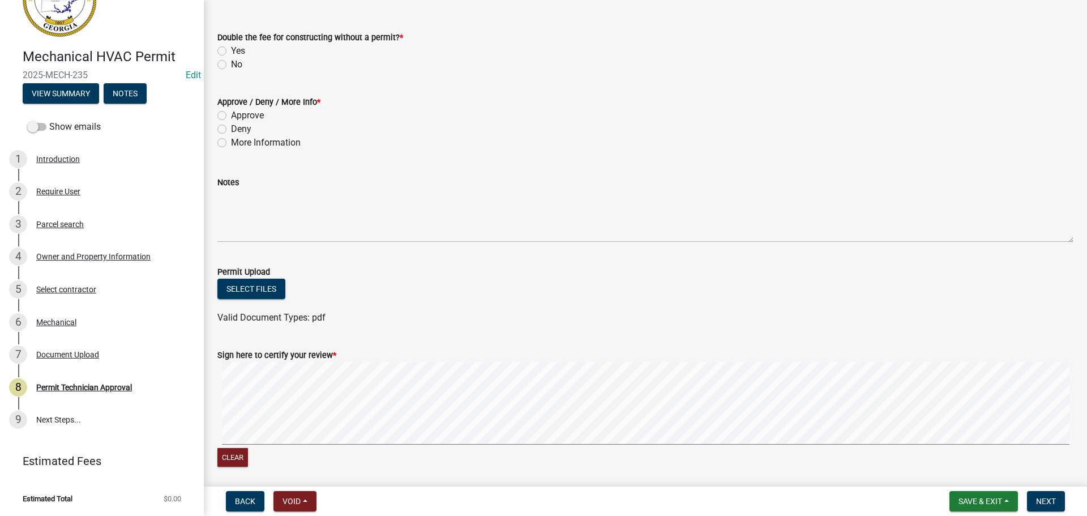
scroll to position [212, 0]
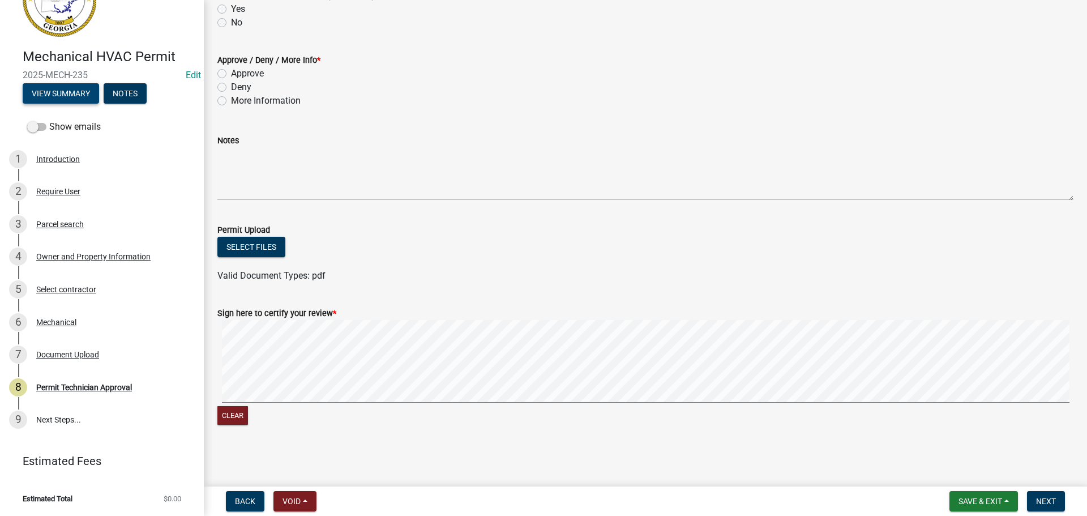
click at [70, 92] on button "View Summary" at bounding box center [61, 93] width 76 height 20
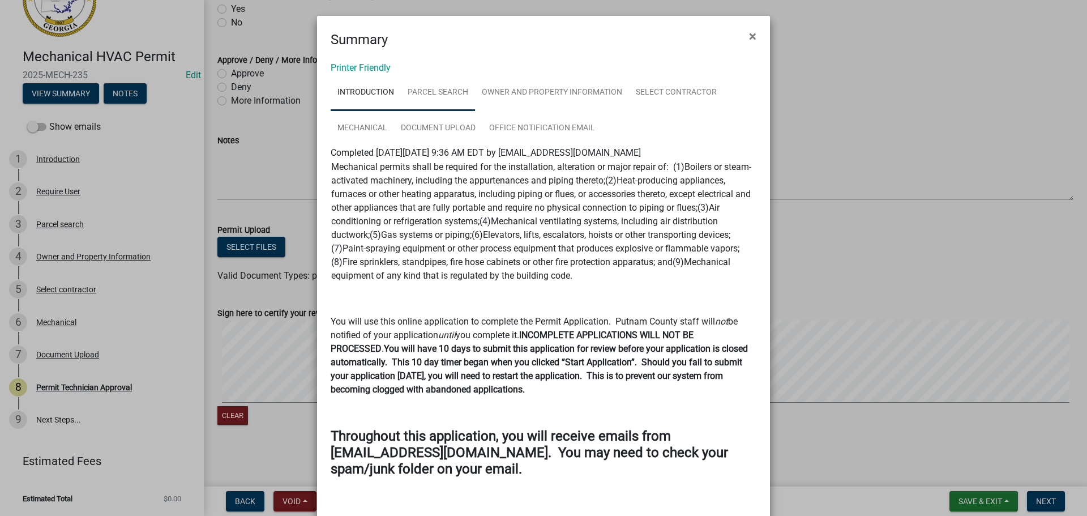
drag, startPoint x: 437, startPoint y: 96, endPoint x: 462, endPoint y: 90, distance: 25.6
click at [437, 95] on link "Parcel search" at bounding box center [438, 93] width 74 height 36
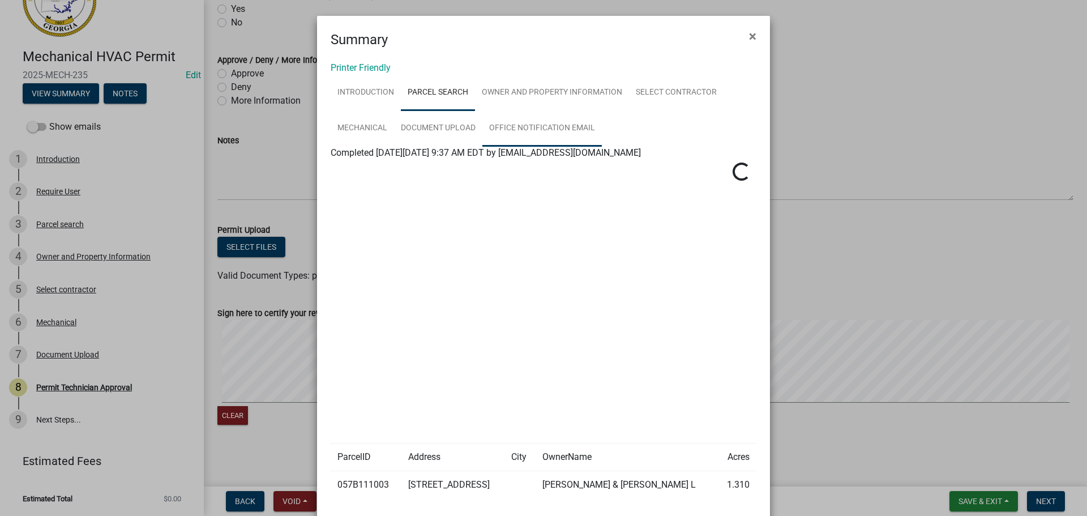
click at [521, 126] on link "Office Notification Email" at bounding box center [542, 128] width 119 height 36
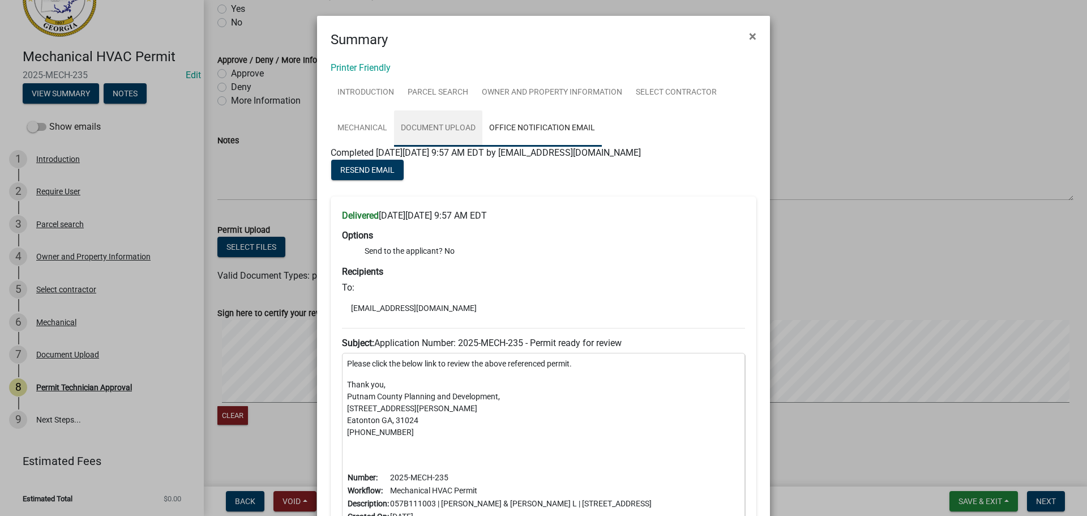
click at [441, 134] on link "Document Upload" at bounding box center [438, 128] width 88 height 36
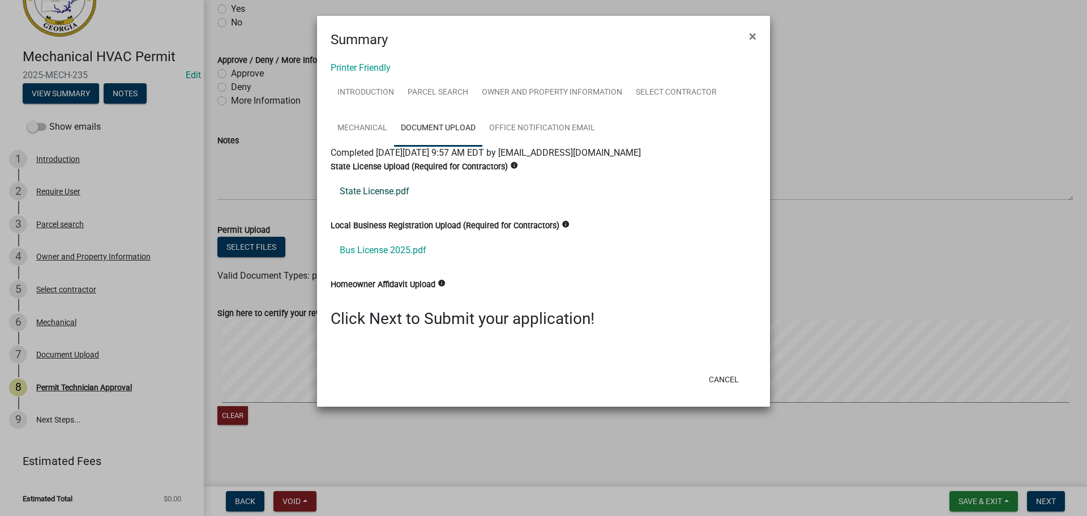
click at [377, 187] on link "State License.pdf" at bounding box center [544, 191] width 426 height 27
click at [373, 245] on link "Bus License 2025.pdf" at bounding box center [544, 250] width 426 height 27
click at [454, 91] on link "Parcel search" at bounding box center [438, 93] width 74 height 36
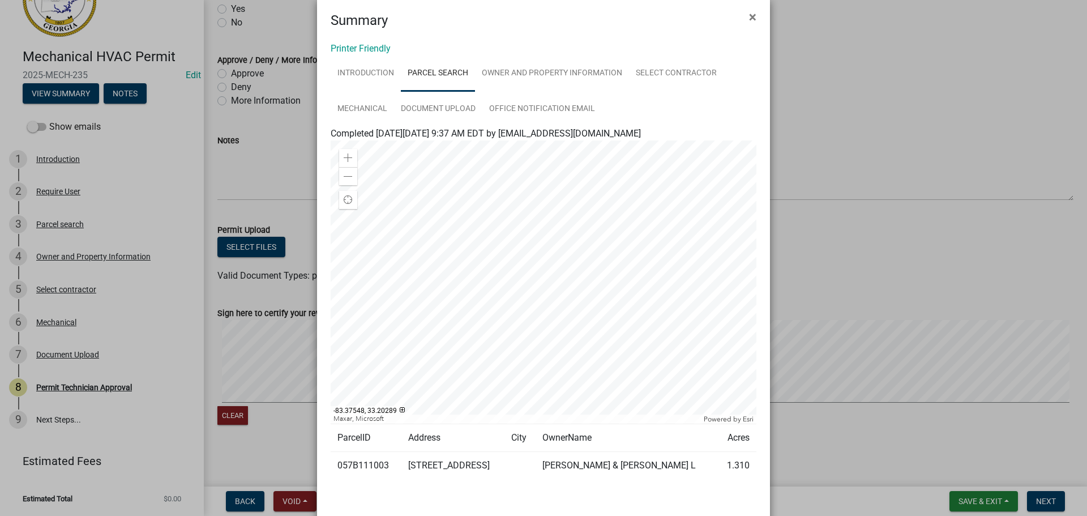
scroll to position [0, 0]
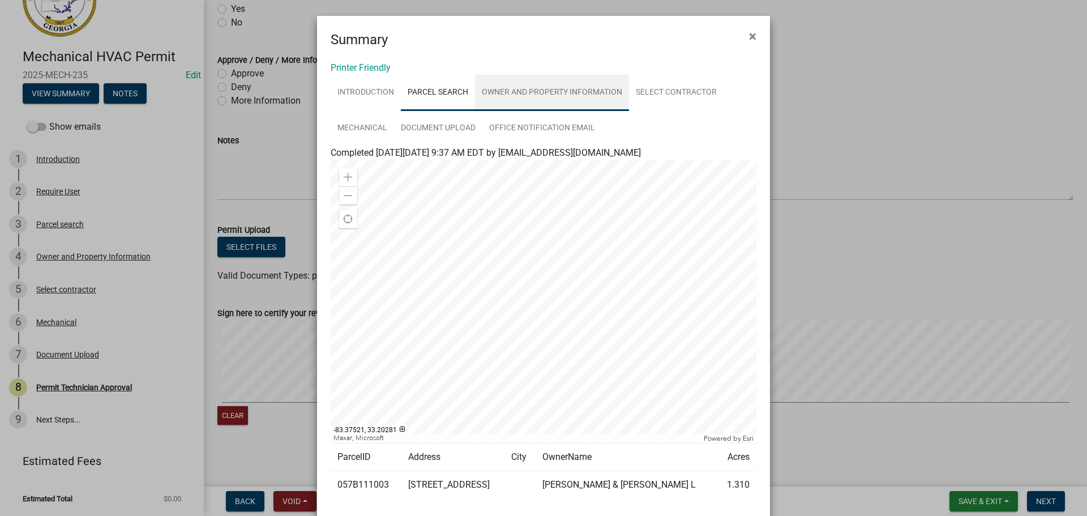
click at [554, 88] on link "Owner and Property Information" at bounding box center [552, 93] width 154 height 36
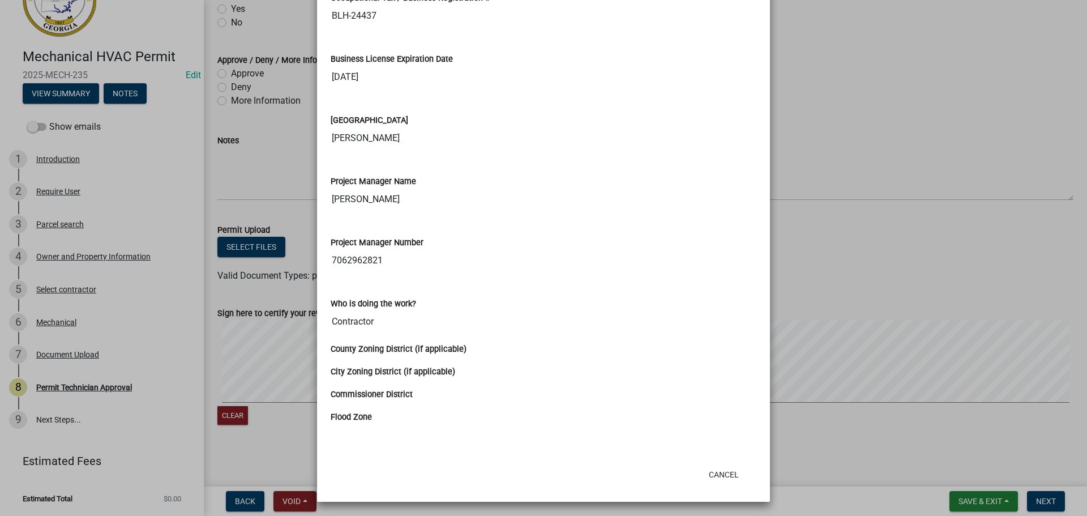
scroll to position [1784, 0]
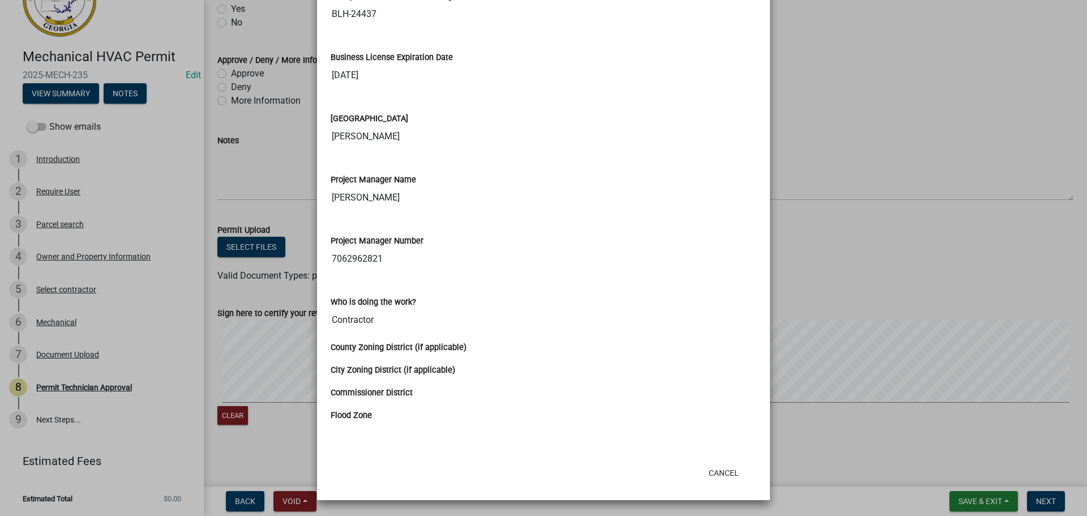
drag, startPoint x: 250, startPoint y: 327, endPoint x: 232, endPoint y: 324, distance: 17.9
click at [248, 326] on ngb-modal-window "Summary × Printer Friendly Introduction Parcel search Owner and Property Inform…" at bounding box center [543, 258] width 1087 height 516
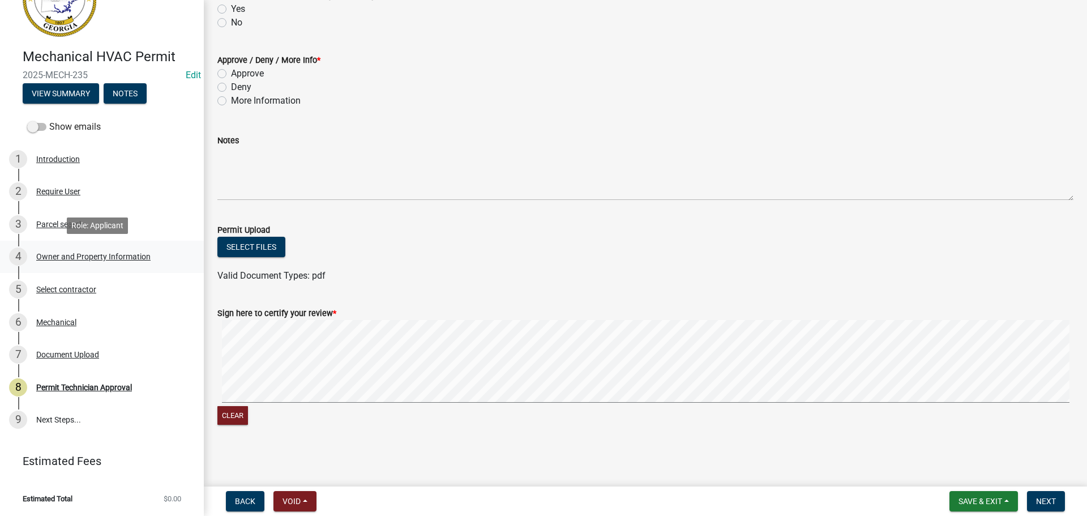
click at [79, 259] on div "Owner and Property Information" at bounding box center [93, 257] width 114 height 8
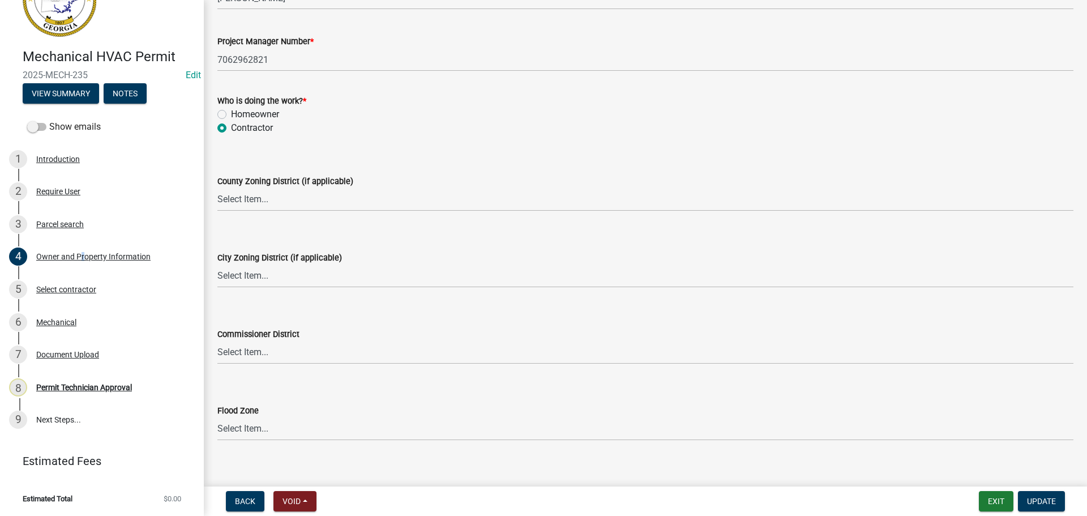
scroll to position [1918, 0]
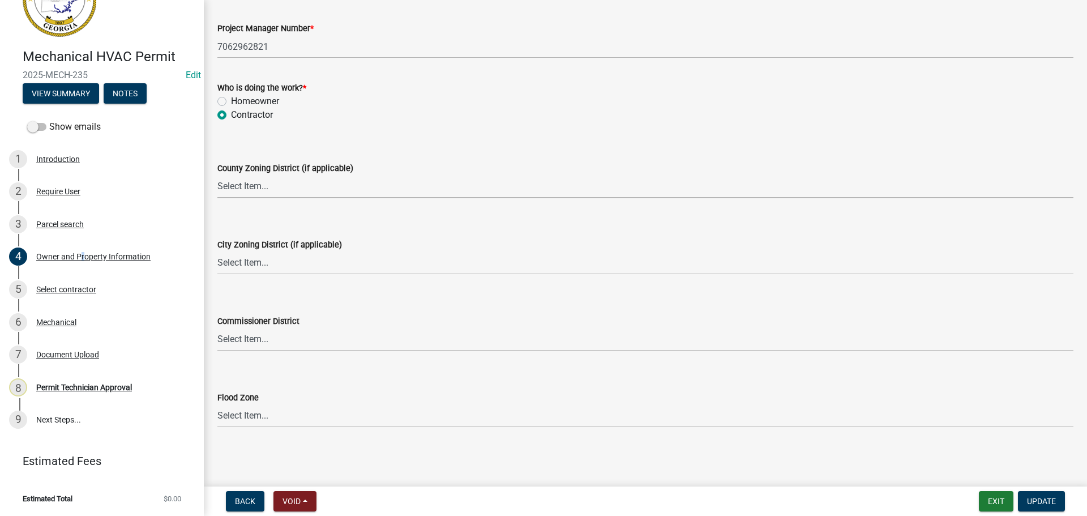
click at [255, 195] on select "Select Item... AG-1 R-1R R-1 R-2 MHP RM-1 RM-3 C-1 C-2 I-M PUD N/A" at bounding box center [645, 186] width 856 height 23
click at [217, 175] on select "Select Item... AG-1 R-1R R-1 R-2 MHP RM-1 RM-3 C-1 C-2 I-M PUD N/A" at bounding box center [645, 186] width 856 height 23
select select "78bfdc44-73ff-456e-a557-d4c99b9c08be"
click at [255, 263] on select "Select Item... A-1 A-2 R-1 R-2 R-3 R-4 MHP C-1 C-2 I-1 I-2 DB FH H-P N/A" at bounding box center [645, 262] width 856 height 23
click at [254, 263] on select "Select Item... A-1 A-2 R-1 R-2 R-3 R-4 MHP C-1 C-2 I-1 I-2 DB FH H-P N/A" at bounding box center [645, 262] width 856 height 23
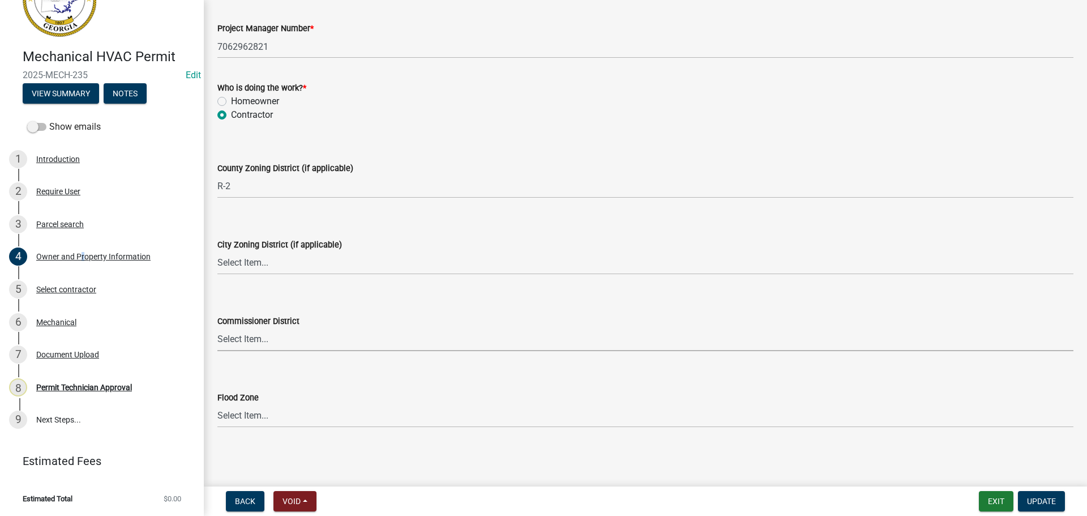
drag, startPoint x: 268, startPoint y: 342, endPoint x: 269, endPoint y: 351, distance: 8.6
click at [268, 343] on select "Select Item... District 1 District 2 District 3 District 4" at bounding box center [645, 339] width 856 height 23
click at [217, 328] on select "Select Item... District 1 District 2 District 3 District 4" at bounding box center [645, 339] width 856 height 23
select select "295c155f-de53-4b68-9fdd-08c8883e9b6f"
click at [1042, 507] on button "Update" at bounding box center [1041, 501] width 47 height 20
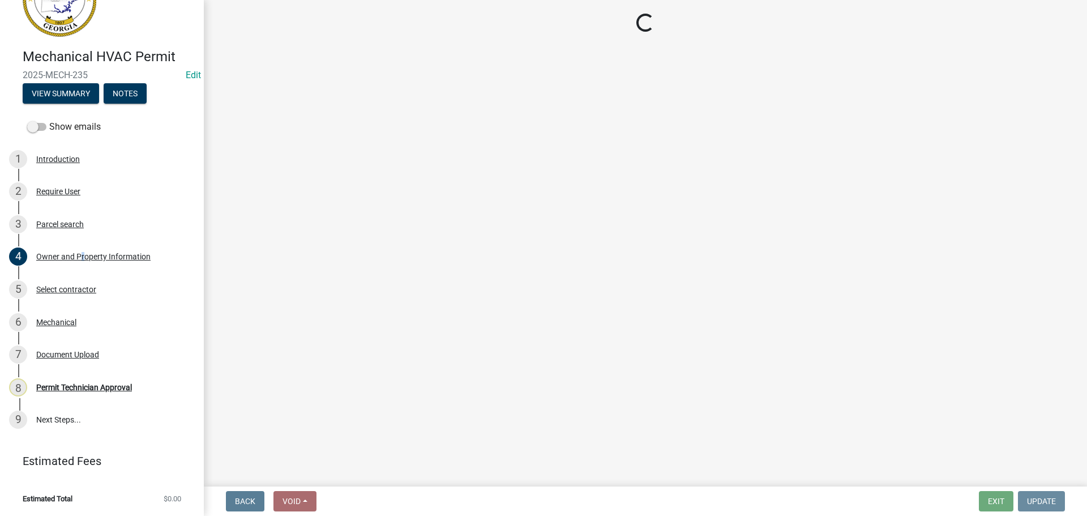
scroll to position [0, 0]
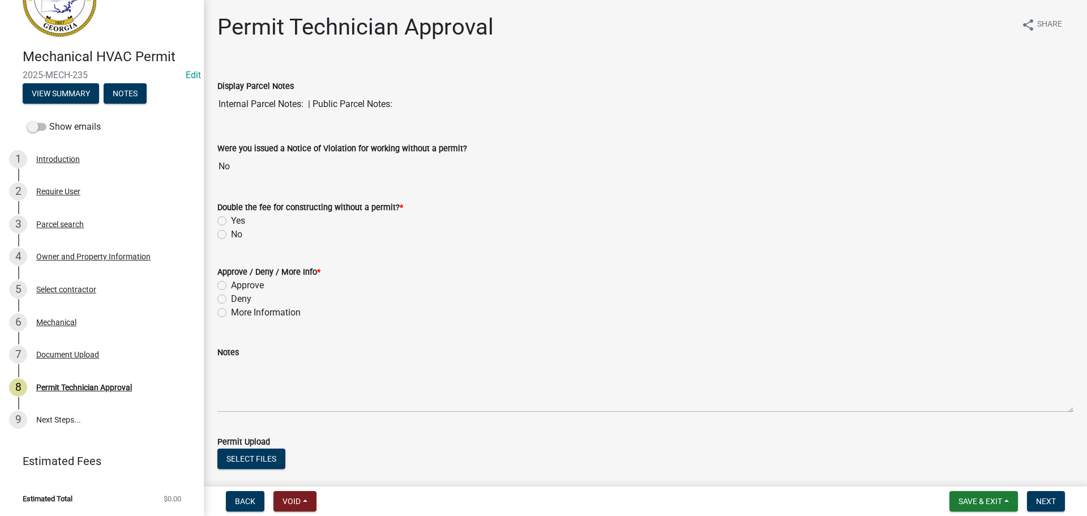
click at [231, 237] on label "No" at bounding box center [236, 235] width 11 height 14
click at [231, 235] on input "No" at bounding box center [234, 231] width 7 height 7
radio input "true"
click at [231, 281] on label "Approve" at bounding box center [247, 286] width 33 height 14
click at [231, 281] on input "Approve" at bounding box center [234, 282] width 7 height 7
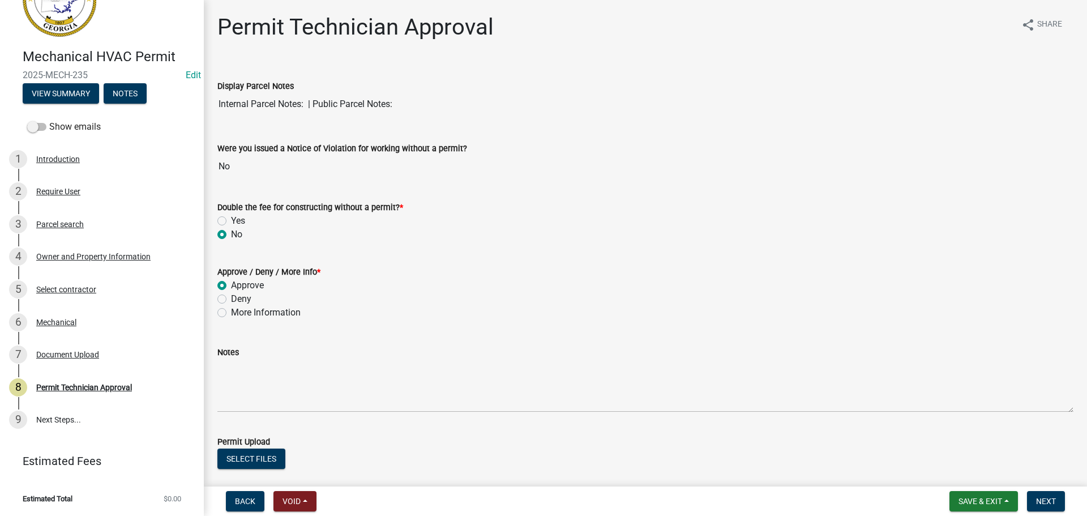
radio input "true"
click at [74, 97] on button "View Summary" at bounding box center [61, 93] width 76 height 20
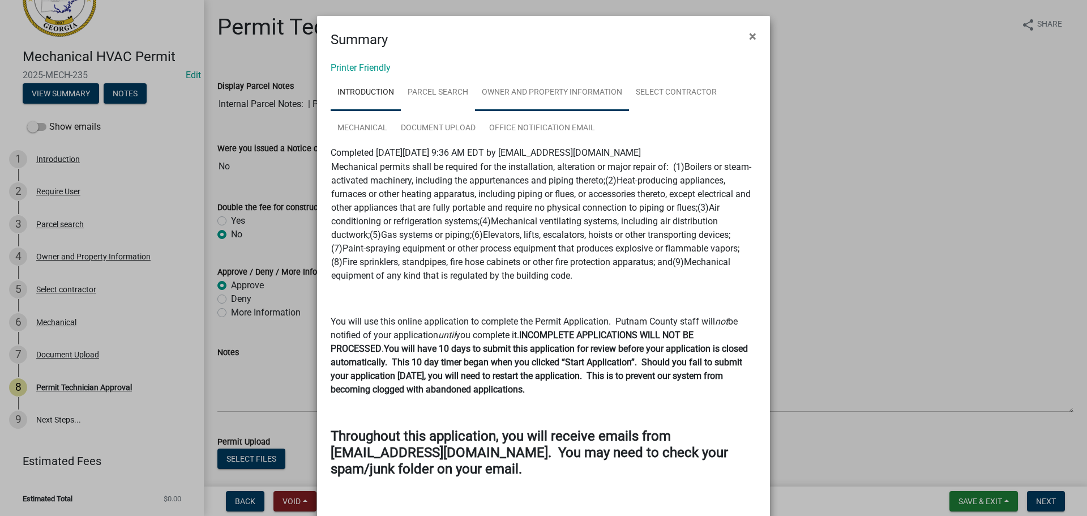
click at [599, 97] on link "Owner and Property Information" at bounding box center [552, 93] width 154 height 36
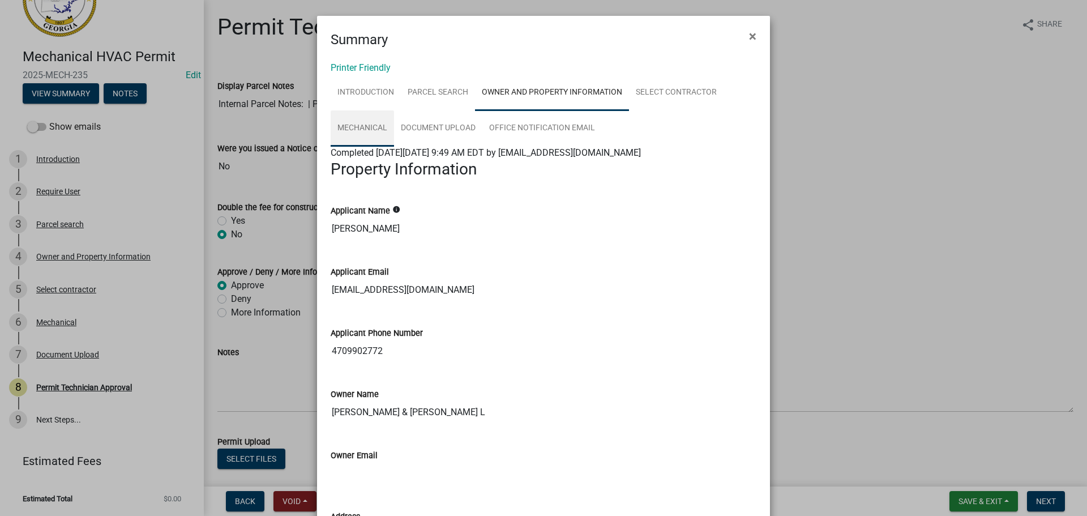
click at [367, 120] on link "Mechanical" at bounding box center [362, 128] width 63 height 36
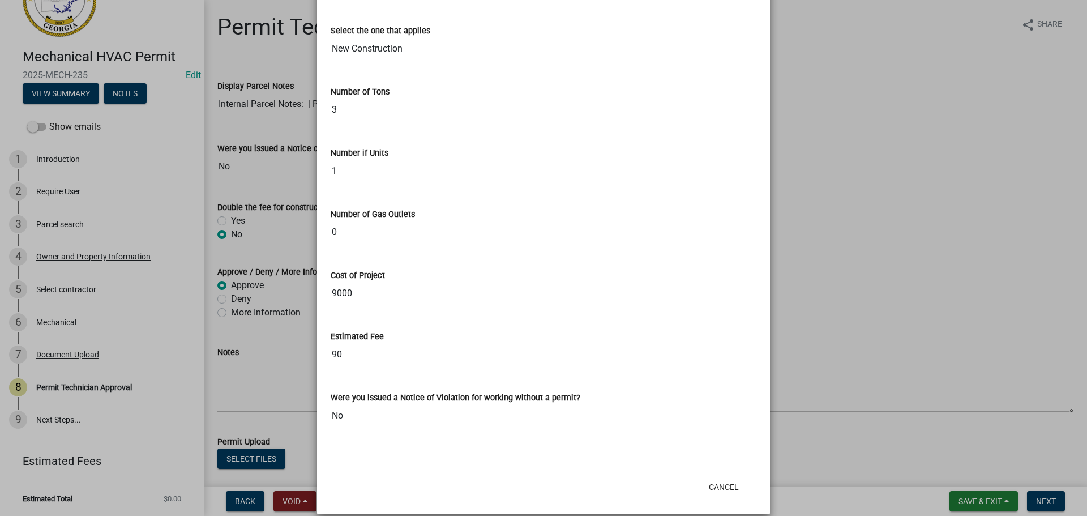
scroll to position [411, 0]
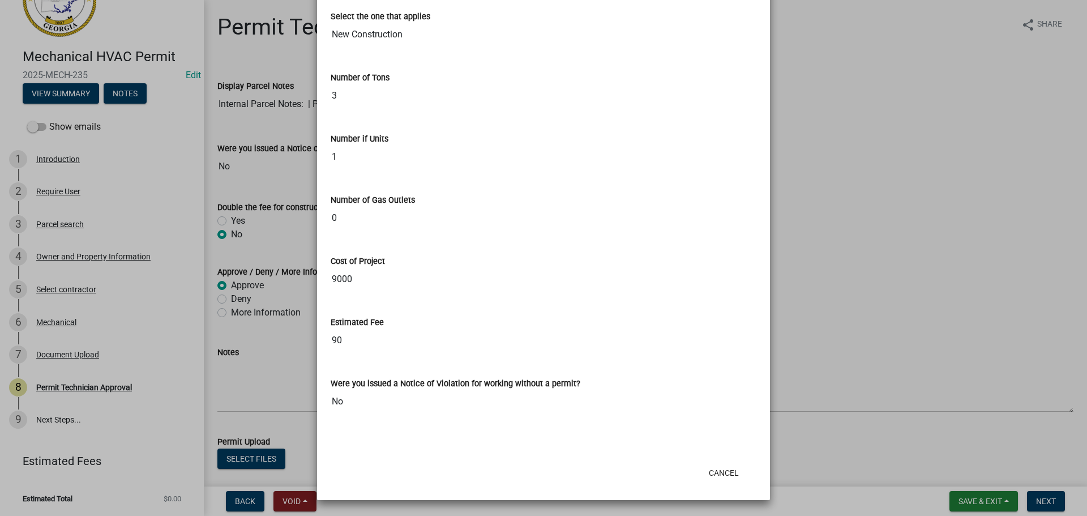
click at [810, 202] on ngb-modal-window "Summary × Printer Friendly Introduction Parcel search Owner and Property Inform…" at bounding box center [543, 258] width 1087 height 516
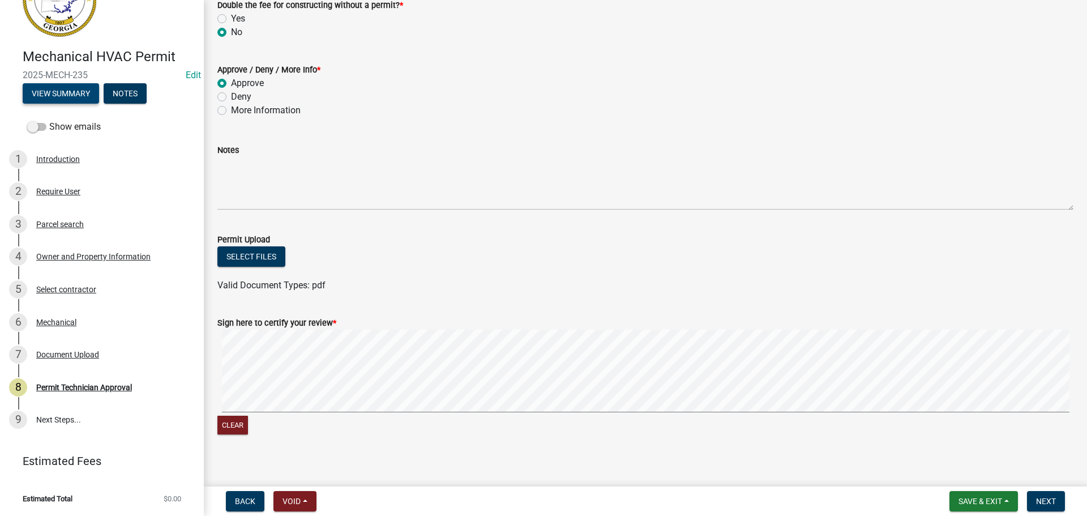
scroll to position [212, 0]
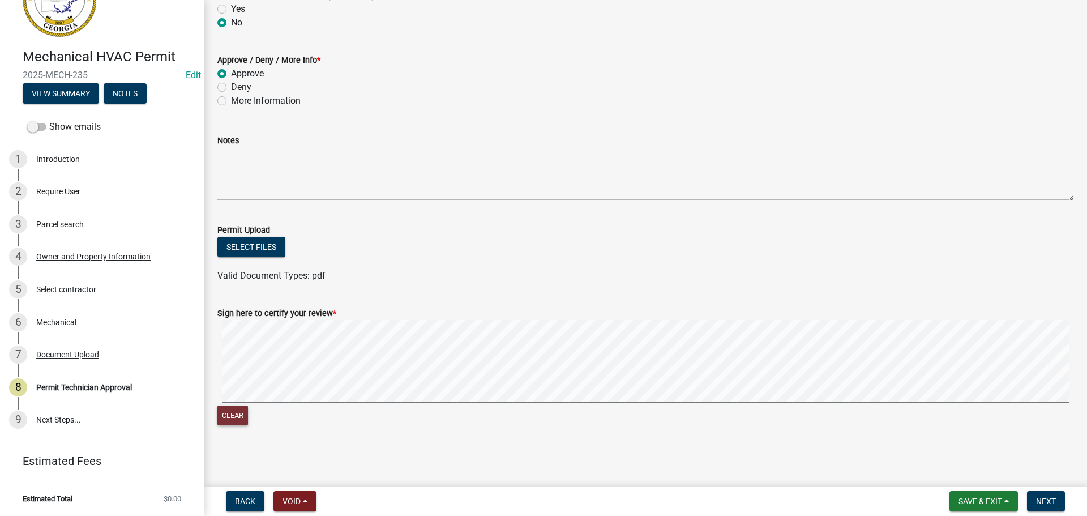
drag, startPoint x: 234, startPoint y: 415, endPoint x: 242, endPoint y: 405, distance: 11.7
click at [237, 411] on button "Clear" at bounding box center [232, 415] width 31 height 19
click at [1040, 503] on span "Next" at bounding box center [1046, 501] width 20 height 9
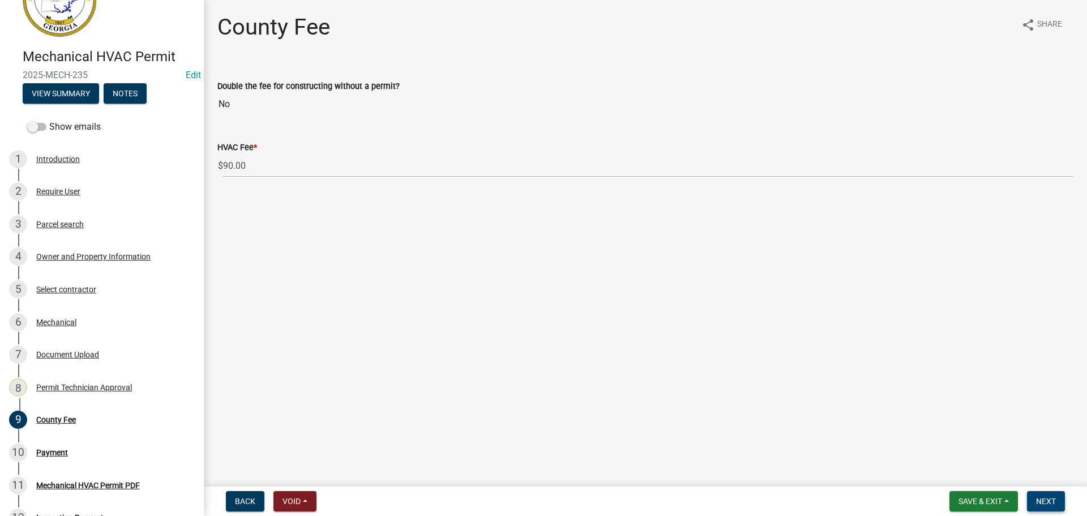
click at [1038, 501] on span "Next" at bounding box center [1046, 501] width 20 height 9
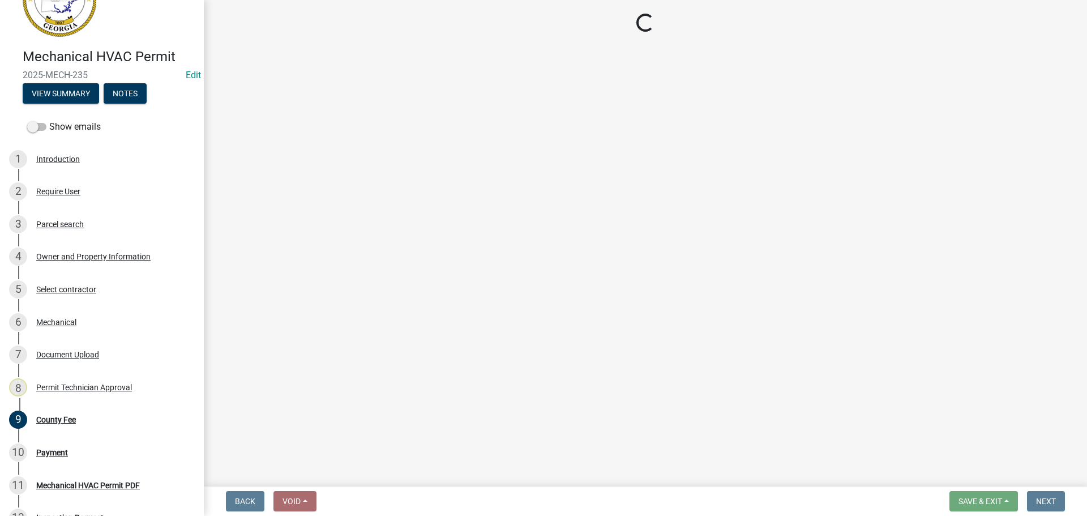
select select "3: 3"
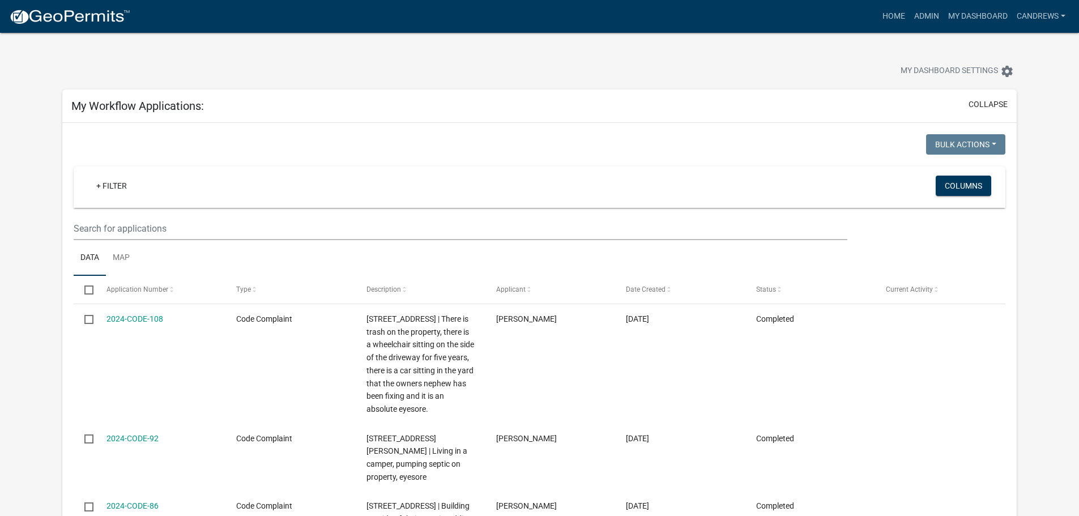
select select "2: 50"
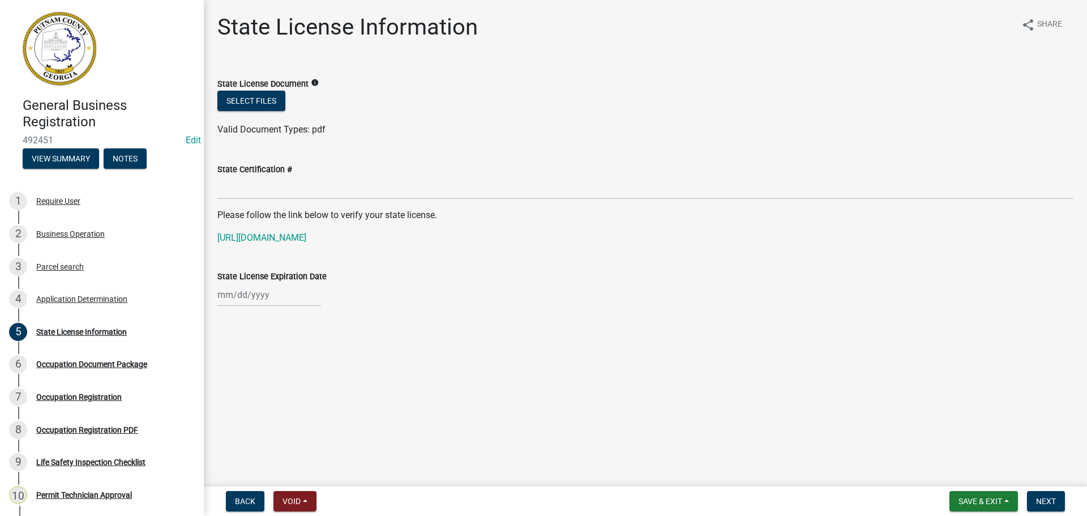
click at [277, 89] on div "State License Document info" at bounding box center [645, 84] width 856 height 14
click at [276, 93] on button "Select files" at bounding box center [251, 101] width 68 height 20
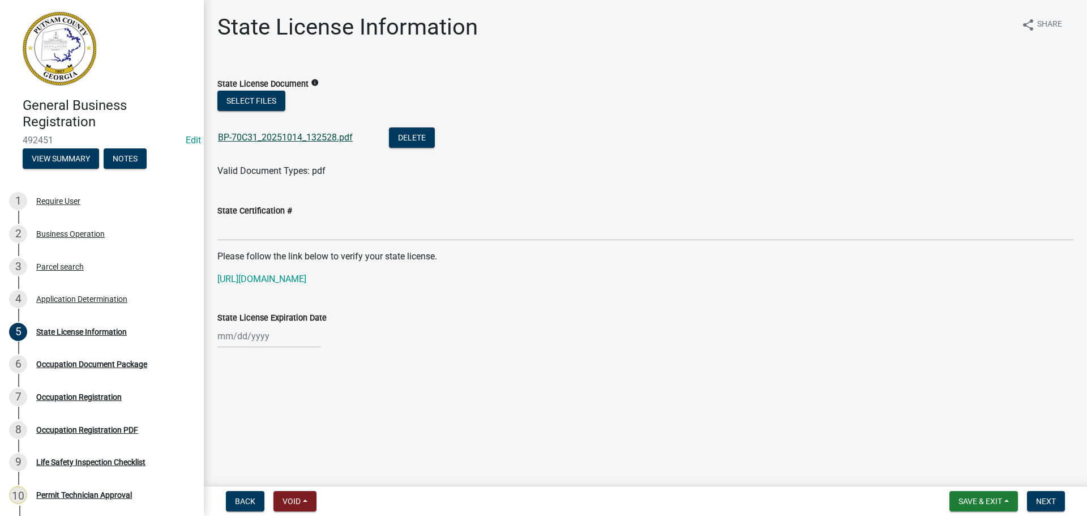
click at [299, 139] on link "BP-70C31_20251014_132528.pdf" at bounding box center [285, 137] width 135 height 11
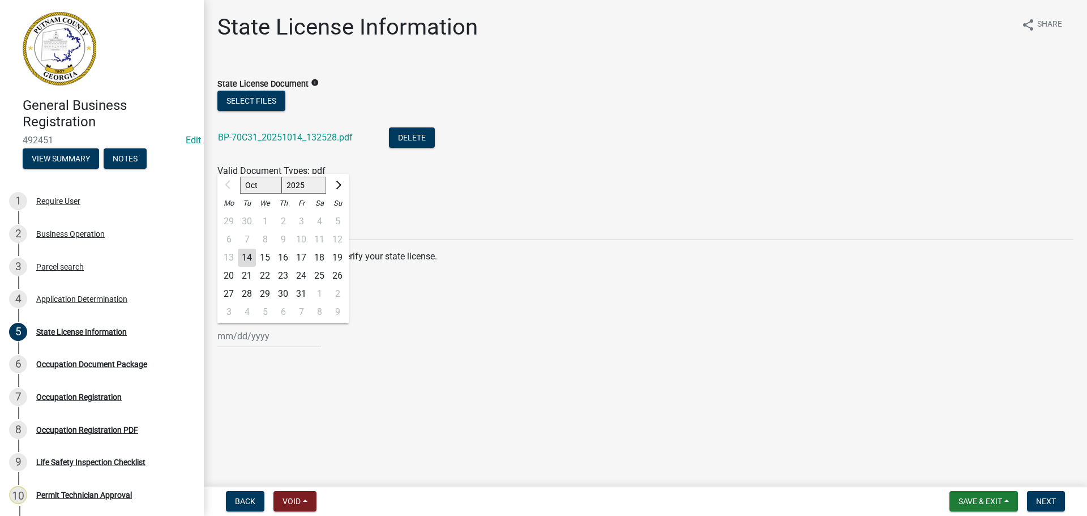
click at [245, 346] on input "State License Expiration Date" at bounding box center [269, 336] width 104 height 23
click at [339, 181] on button "Next month" at bounding box center [338, 185] width 14 height 18
select select "1"
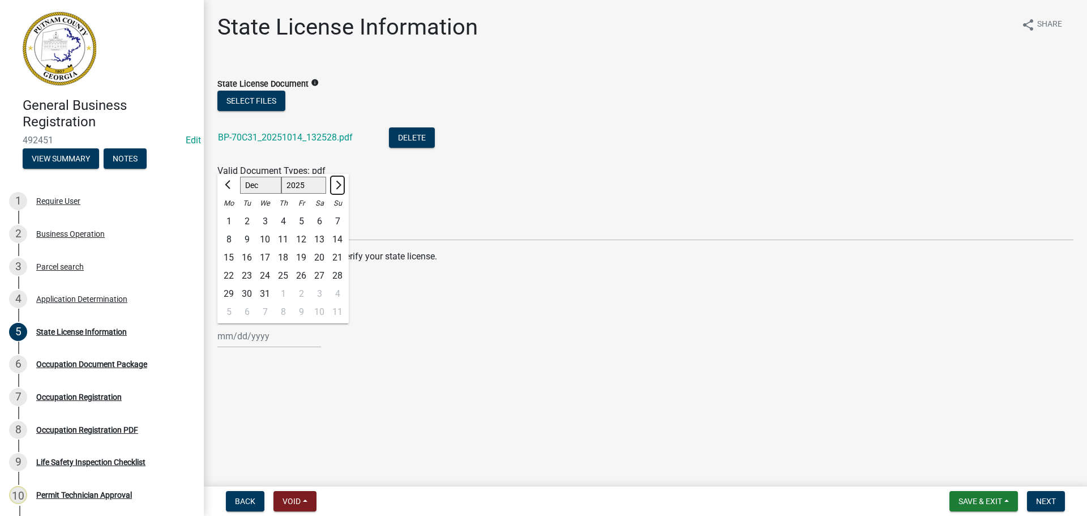
select select "2026"
click at [339, 181] on button "Next month" at bounding box center [338, 185] width 14 height 18
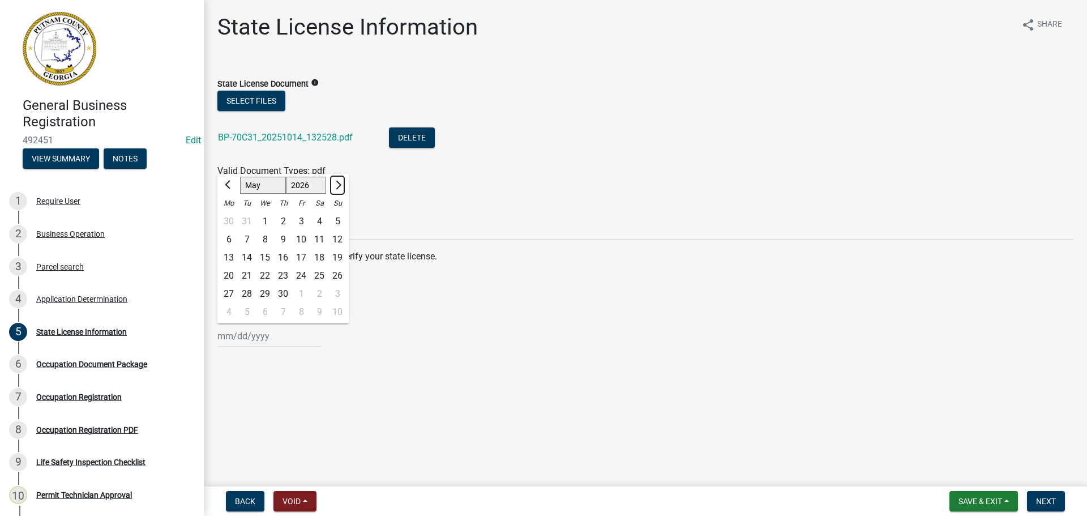
click at [338, 182] on span "Next month" at bounding box center [337, 185] width 8 height 8
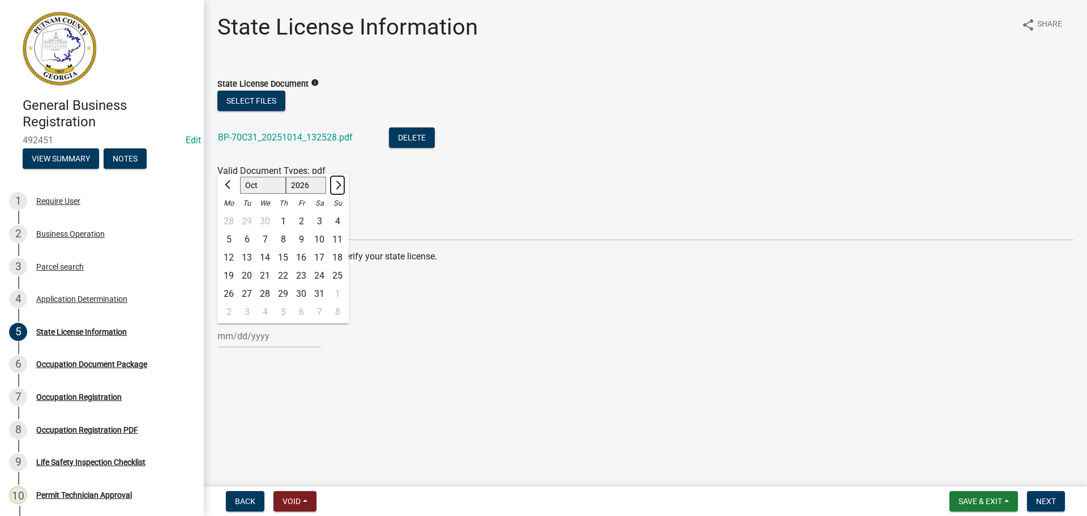
click at [338, 182] on span "Next month" at bounding box center [337, 185] width 8 height 8
select select "12"
click at [279, 292] on div "31" at bounding box center [283, 294] width 18 height 18
type input "[DATE]"
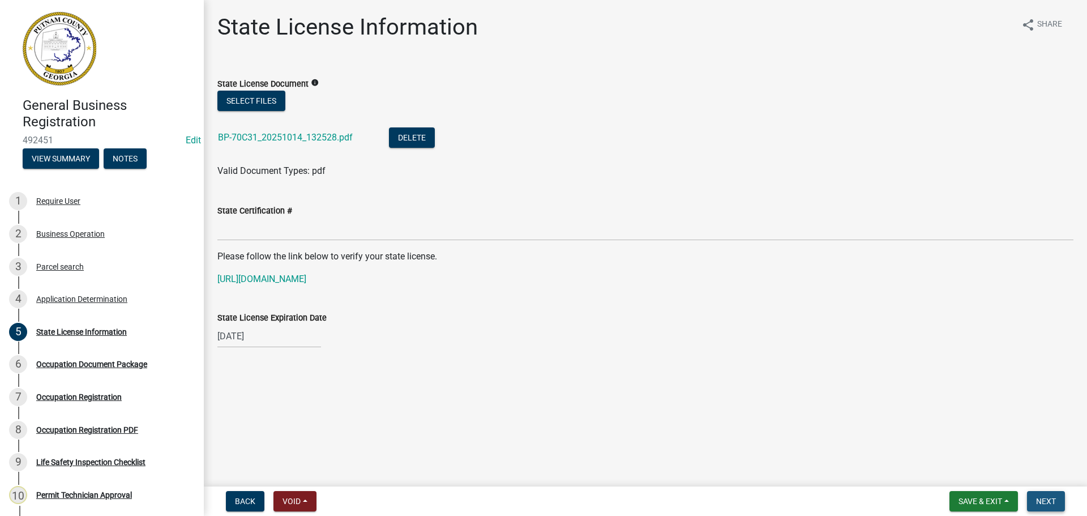
click at [1045, 501] on span "Next" at bounding box center [1046, 501] width 20 height 9
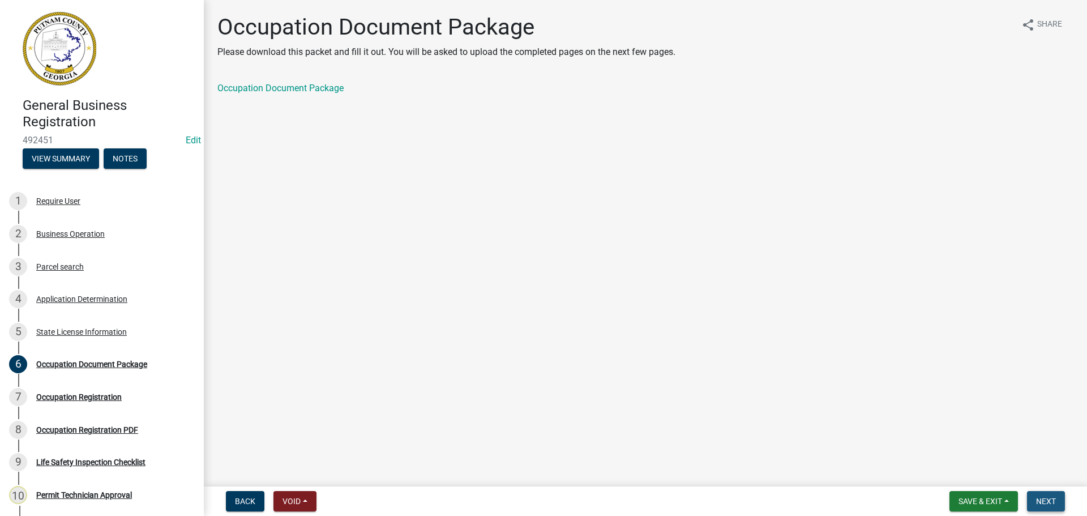
click at [1044, 498] on span "Next" at bounding box center [1046, 501] width 20 height 9
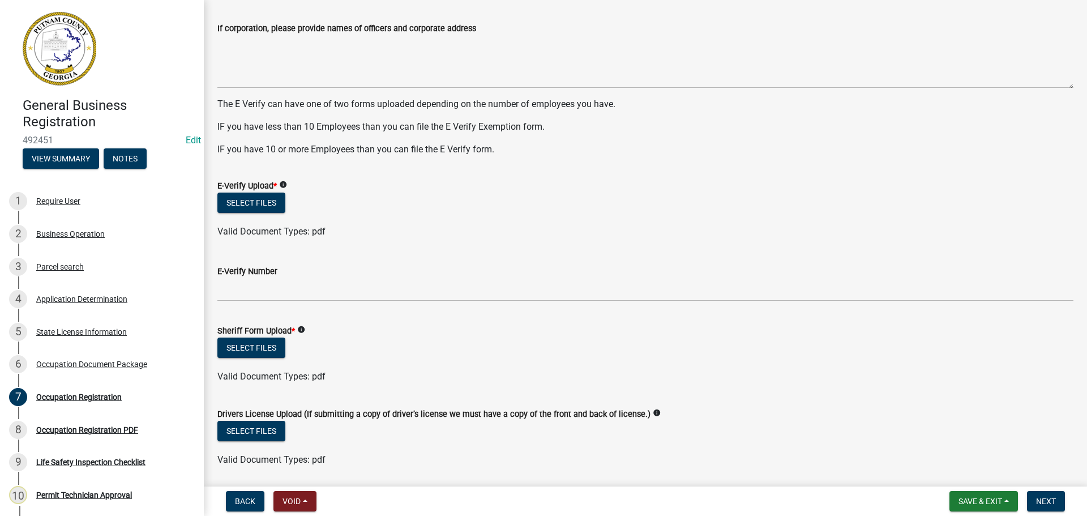
scroll to position [680, 0]
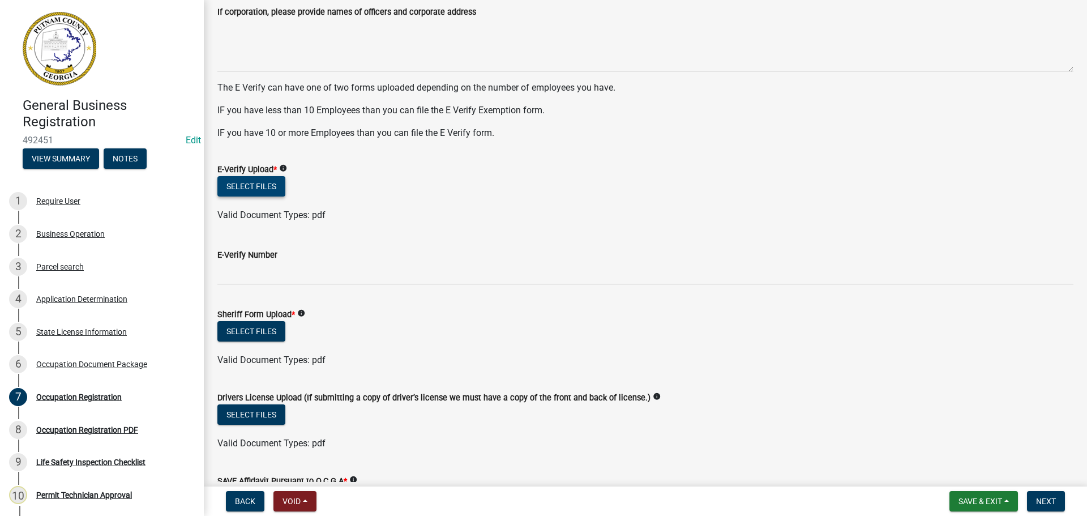
click at [266, 182] on button "Select files" at bounding box center [251, 186] width 68 height 20
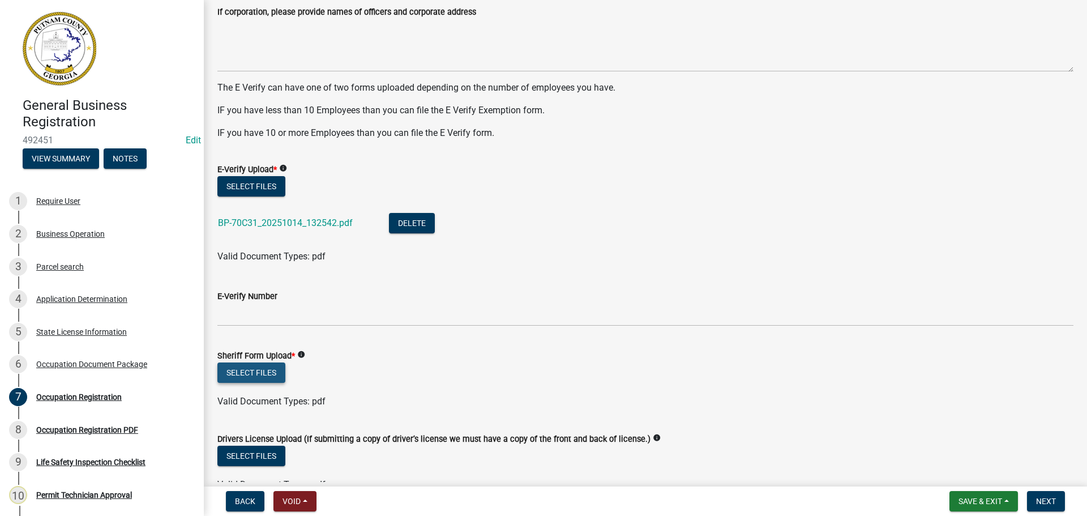
click at [259, 373] on button "Select files" at bounding box center [251, 372] width 68 height 20
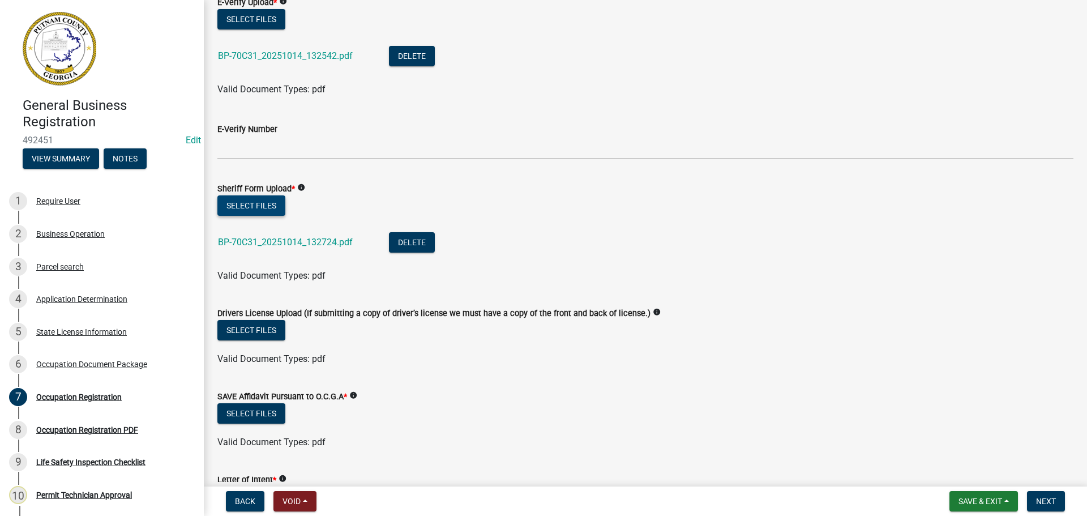
scroll to position [849, 0]
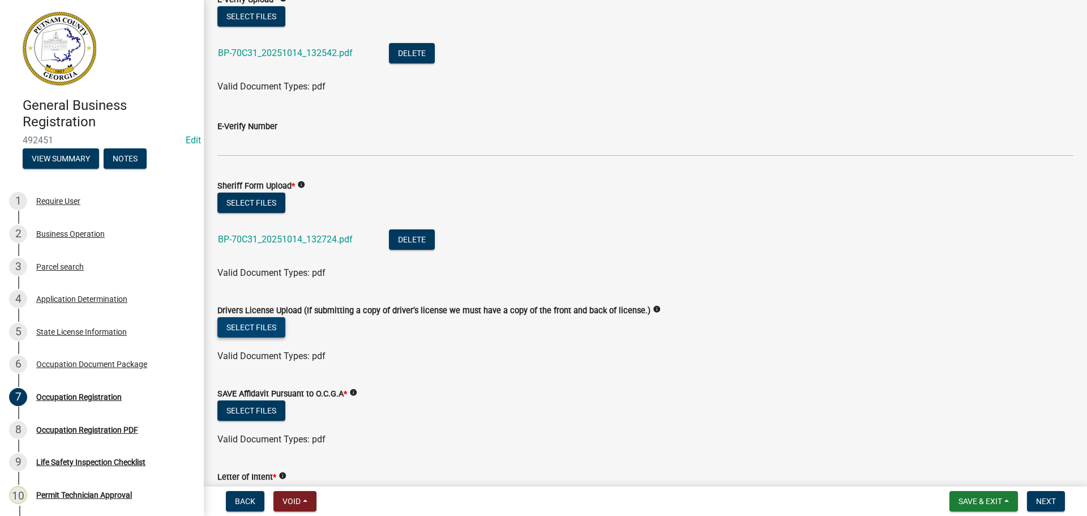
click at [268, 325] on button "Select files" at bounding box center [251, 327] width 68 height 20
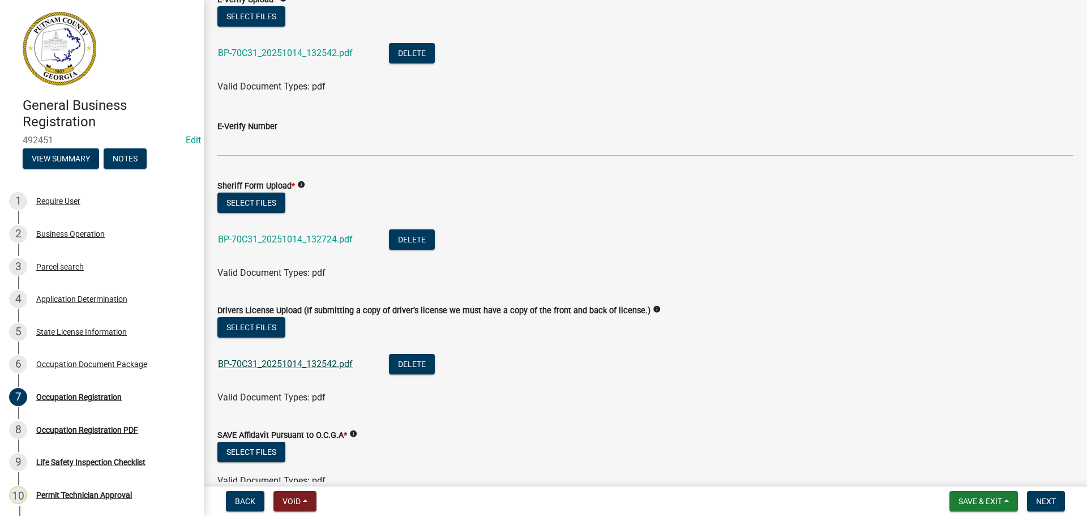
click at [268, 365] on link "BP-70C31_20251014_132542.pdf" at bounding box center [285, 363] width 135 height 11
click at [295, 52] on link "BP-70C31_20251014_132542.pdf" at bounding box center [285, 53] width 135 height 11
click at [415, 42] on li "BP-70C31_20251014_132542.pdf Delete" at bounding box center [645, 54] width 856 height 41
click at [410, 55] on button "Delete" at bounding box center [412, 53] width 46 height 20
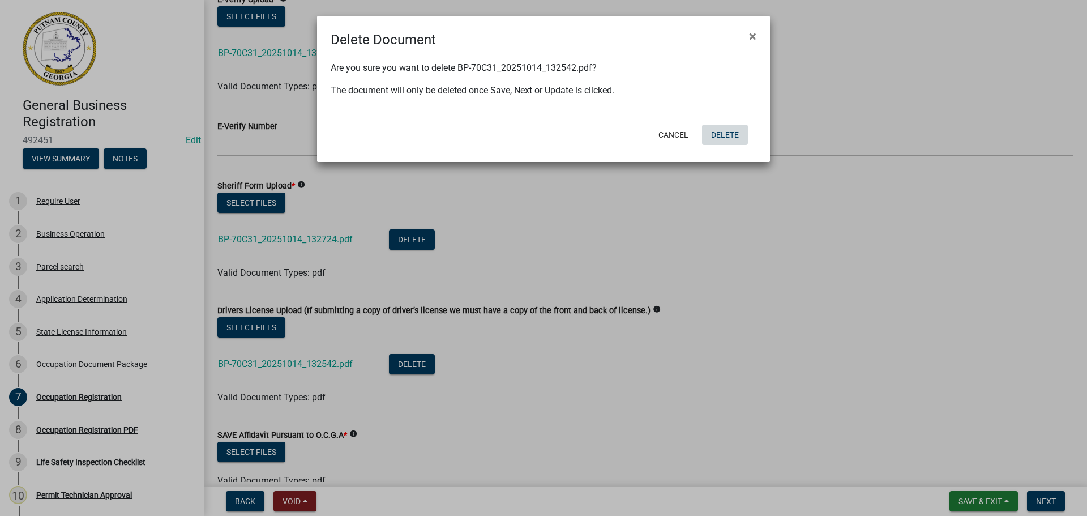
drag, startPoint x: 716, startPoint y: 131, endPoint x: 471, endPoint y: 72, distance: 252.1
click at [714, 131] on button "Delete" at bounding box center [725, 135] width 46 height 20
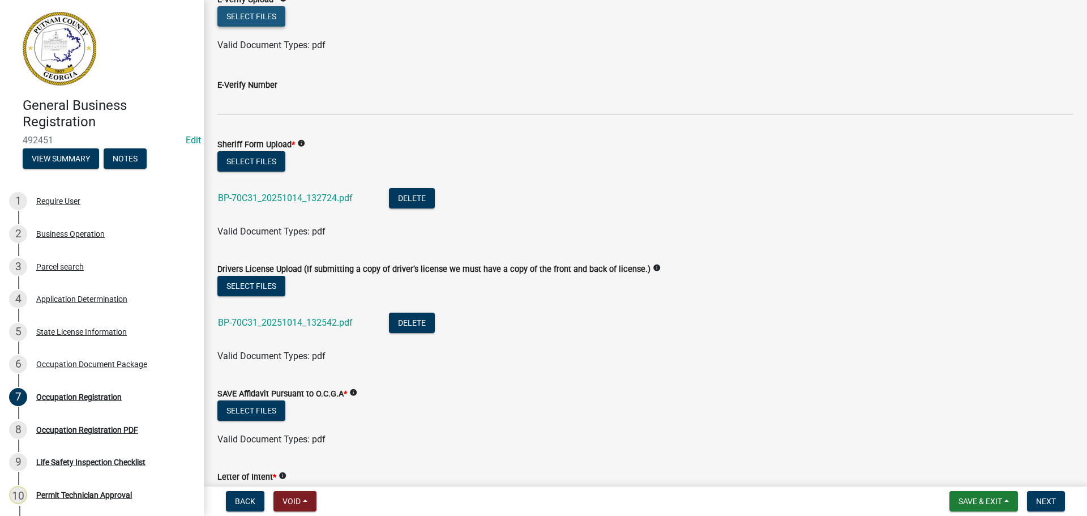
click at [257, 15] on button "Select files" at bounding box center [251, 16] width 68 height 20
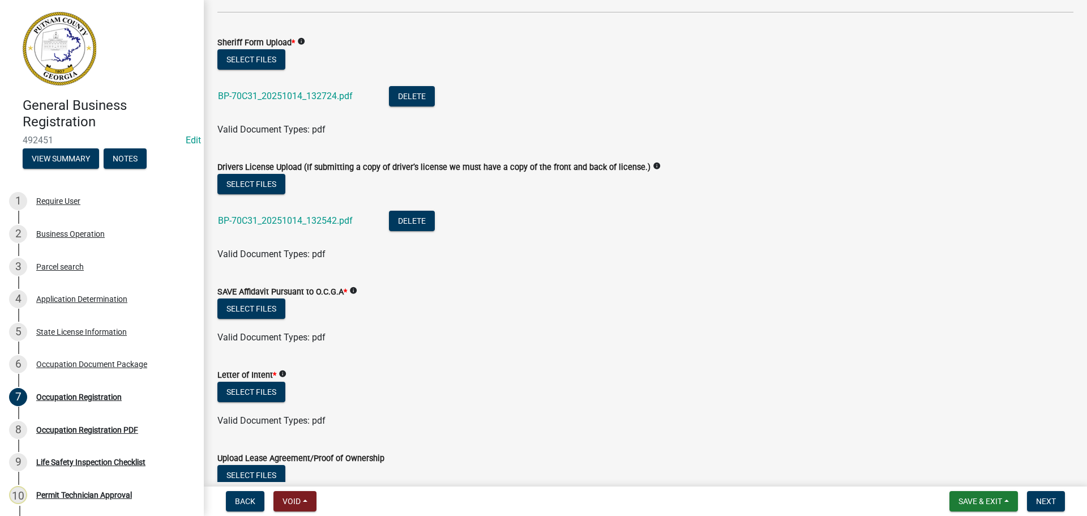
scroll to position [1019, 0]
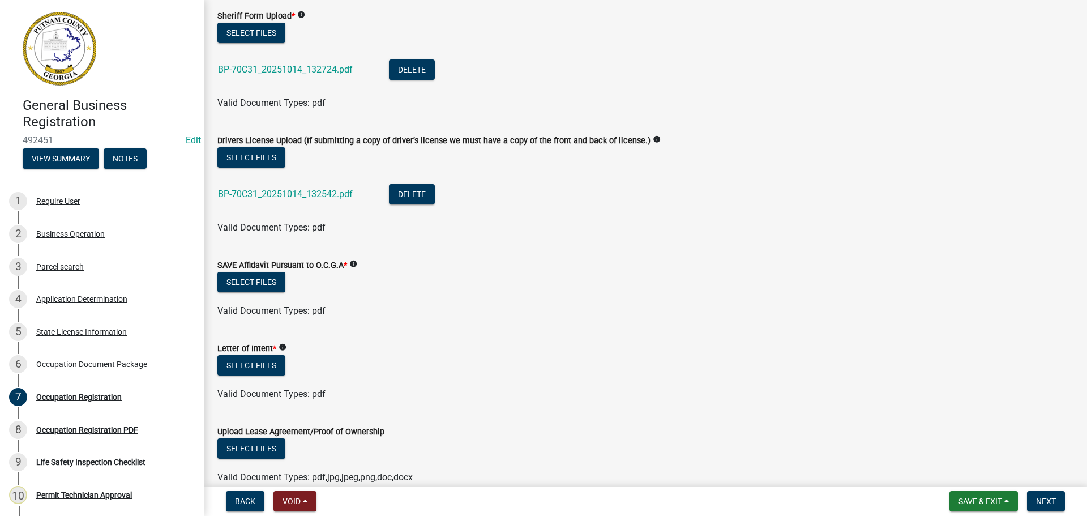
click at [259, 293] on div "Select files" at bounding box center [645, 283] width 856 height 23
click at [259, 285] on button "Select files" at bounding box center [251, 282] width 68 height 20
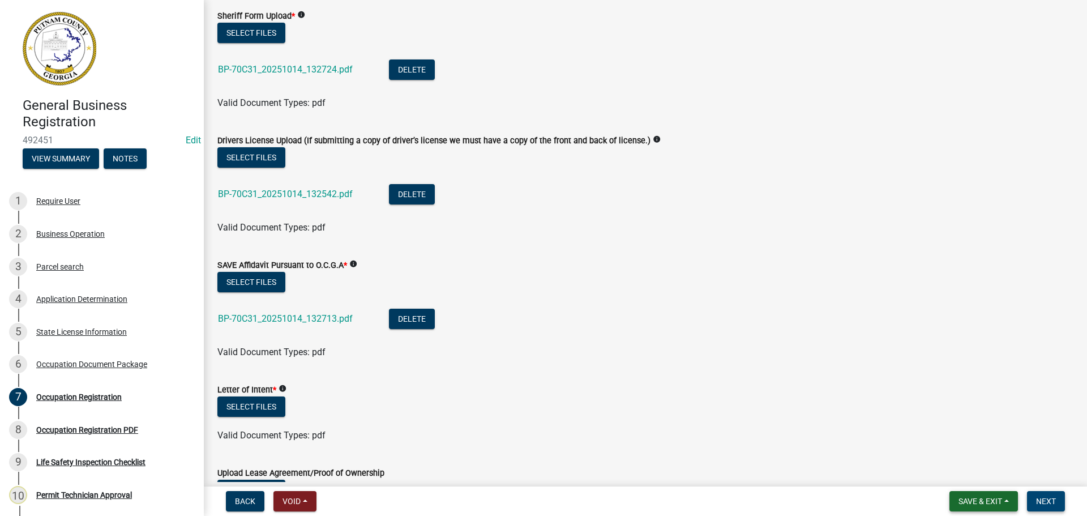
drag, startPoint x: 1045, startPoint y: 502, endPoint x: 987, endPoint y: 509, distance: 58.7
click at [966, 506] on form "Save & Exit Save Save & Exit Next" at bounding box center [1007, 501] width 125 height 20
click at [984, 502] on span "Save & Exit" at bounding box center [981, 501] width 44 height 9
click at [956, 471] on button "Save & Exit" at bounding box center [973, 471] width 91 height 27
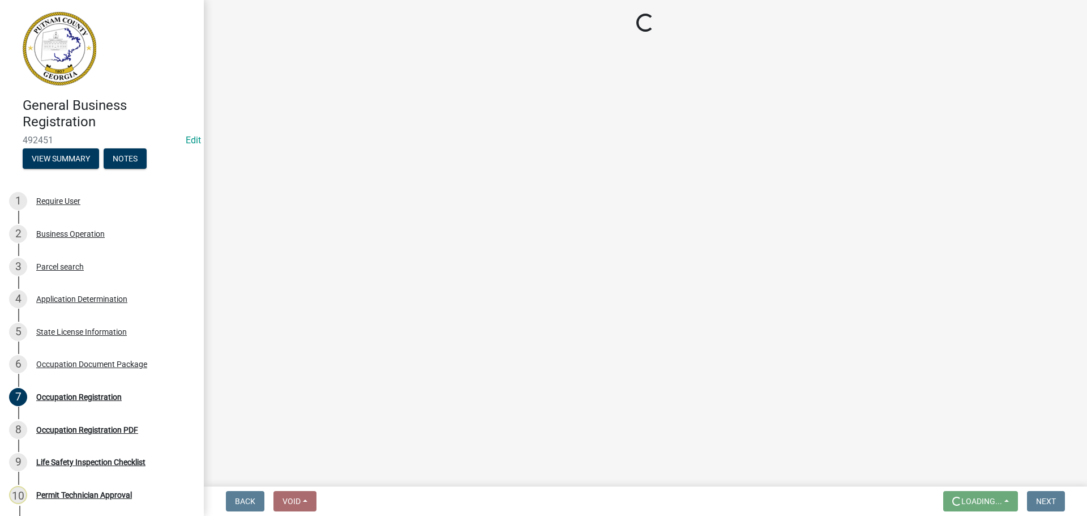
scroll to position [0, 0]
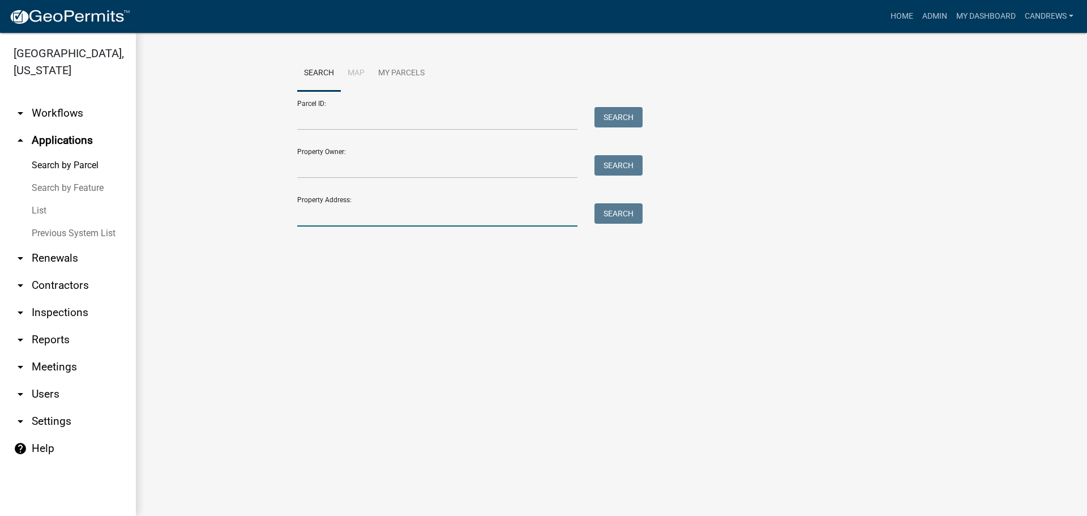
click at [344, 218] on input "Property Address:" at bounding box center [437, 214] width 280 height 23
click at [628, 212] on button "Search" at bounding box center [619, 213] width 48 height 20
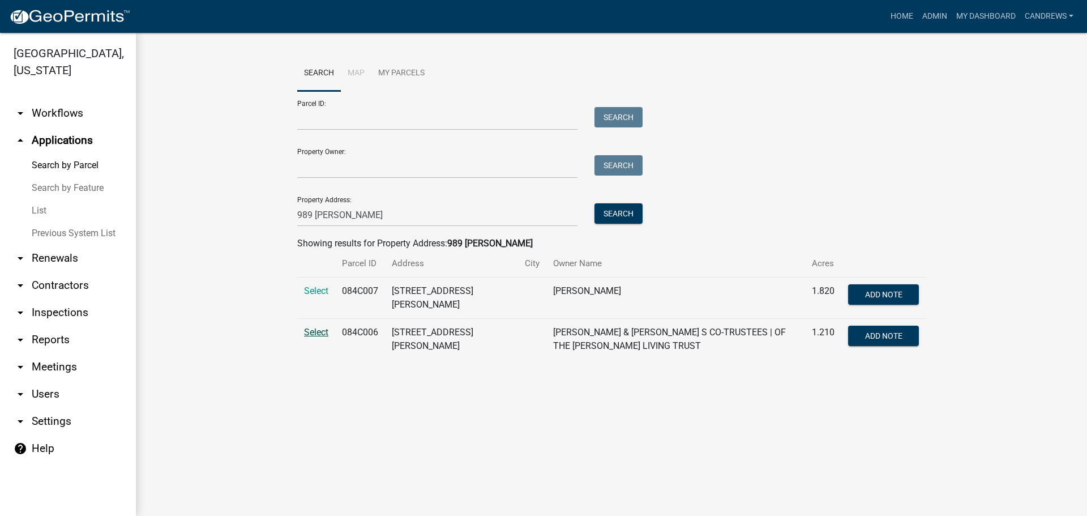
click at [325, 331] on span "Select" at bounding box center [316, 332] width 24 height 11
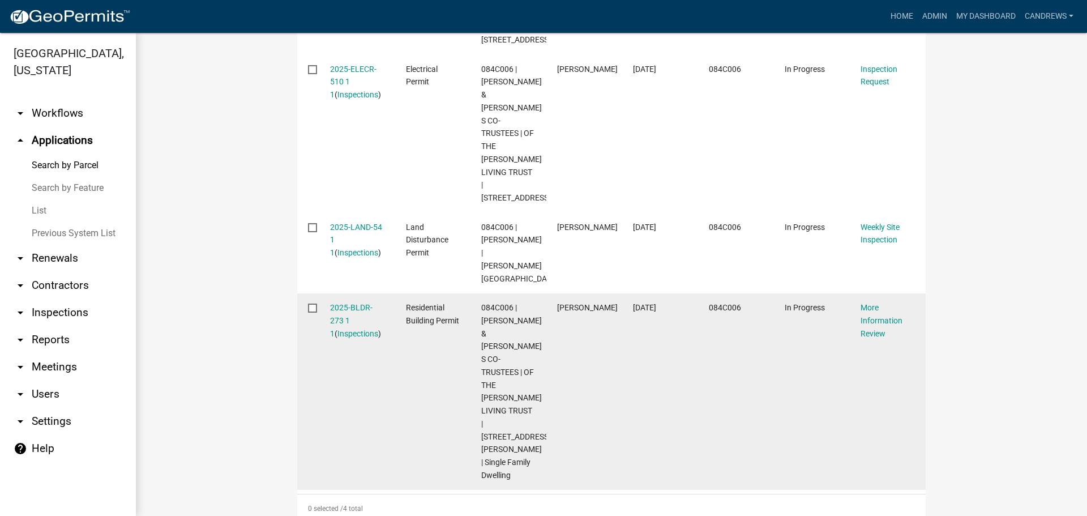
scroll to position [566, 0]
drag, startPoint x: 334, startPoint y: 261, endPoint x: 337, endPoint y: 267, distance: 7.1
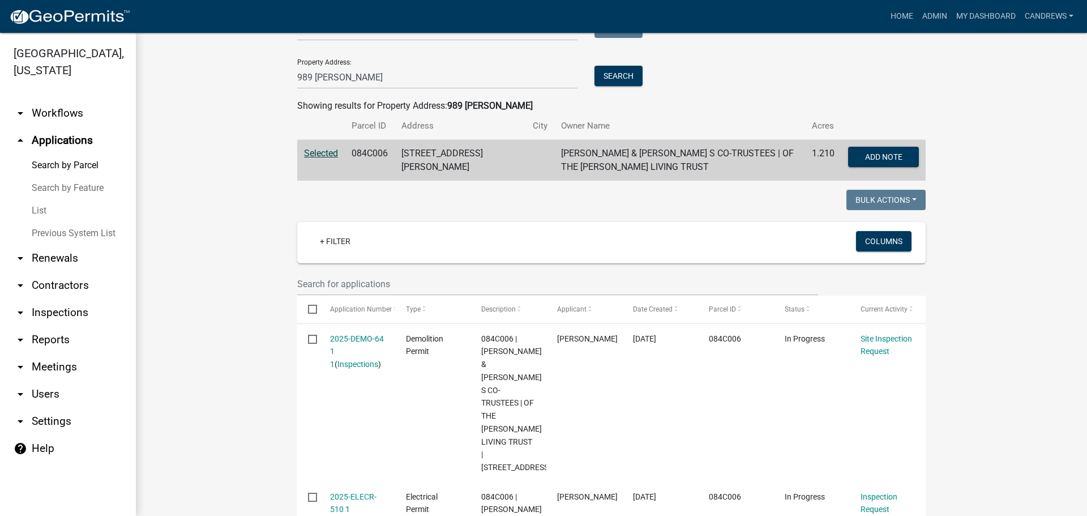
scroll to position [113, 0]
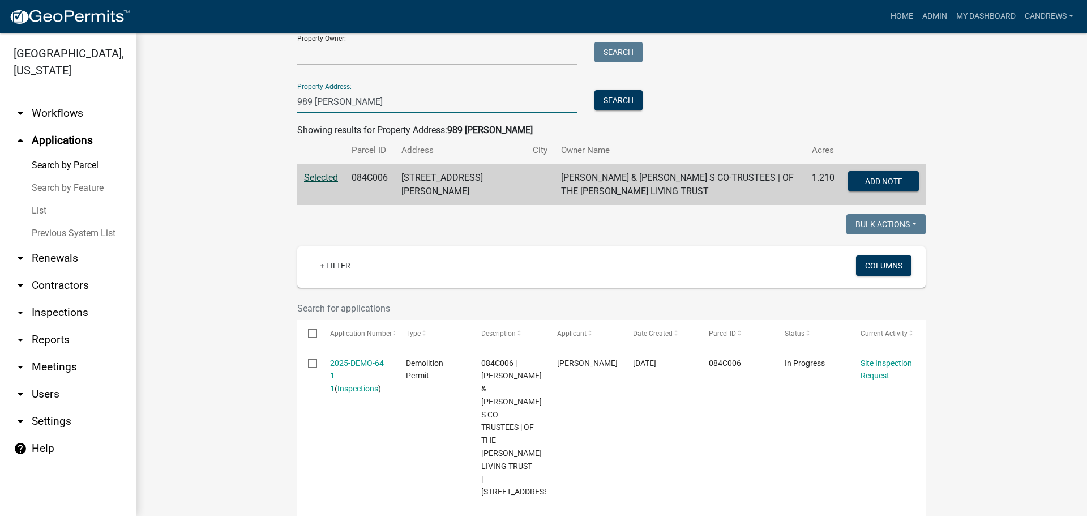
drag, startPoint x: 251, startPoint y: 118, endPoint x: 184, endPoint y: 133, distance: 68.3
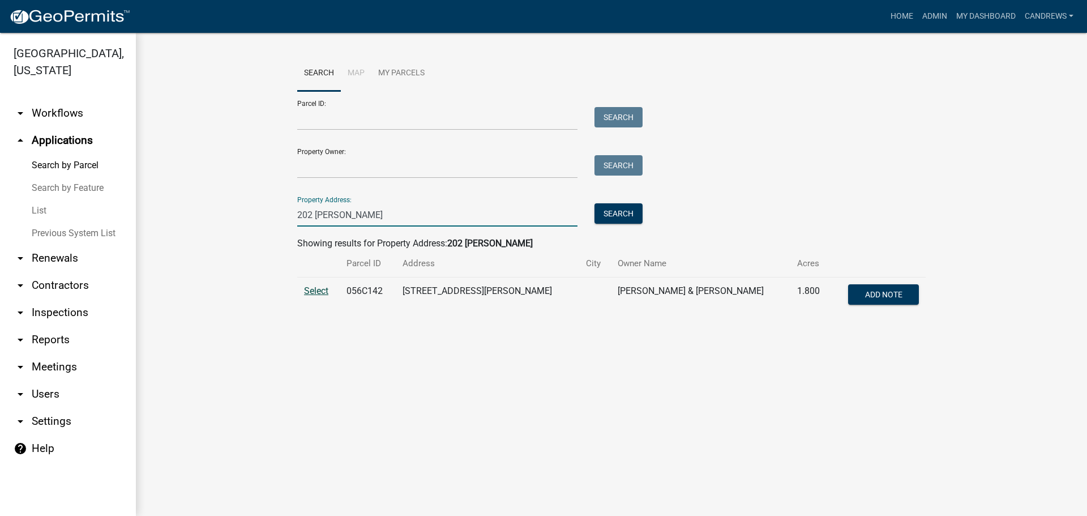
type input "202 thomas"
click at [317, 285] on span "Select" at bounding box center [316, 290] width 24 height 11
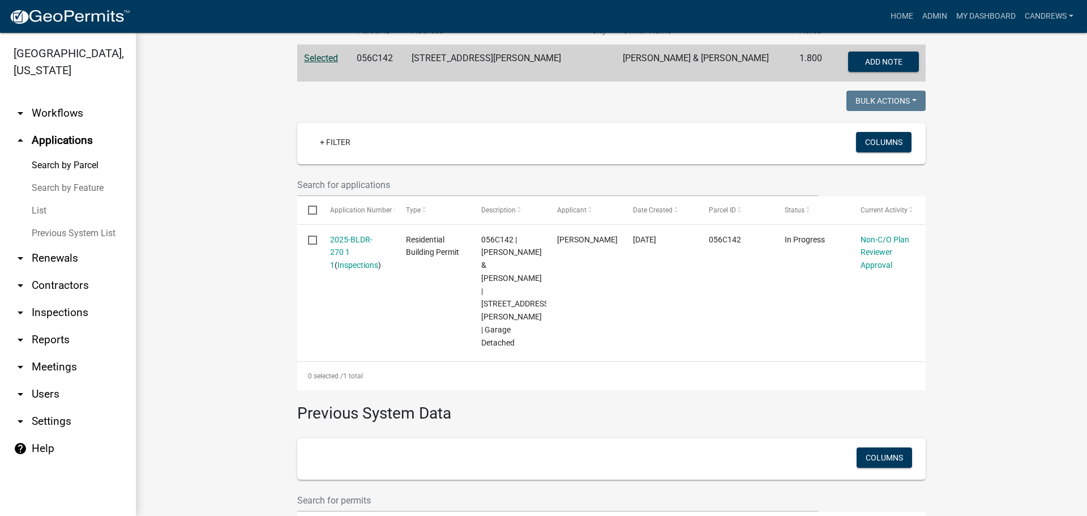
scroll to position [258, 0]
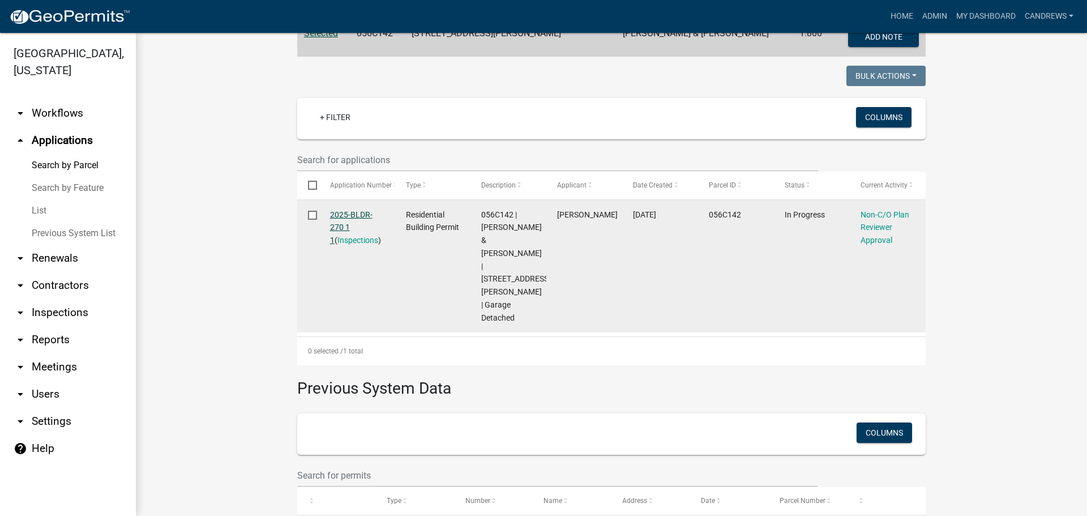
drag, startPoint x: 338, startPoint y: 208, endPoint x: 331, endPoint y: 214, distance: 9.0
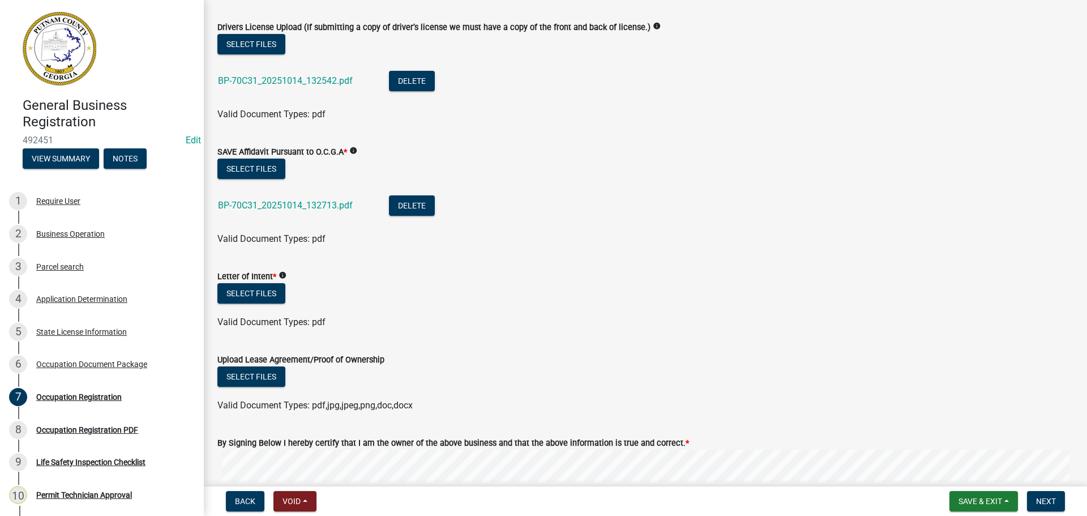
scroll to position [1189, 0]
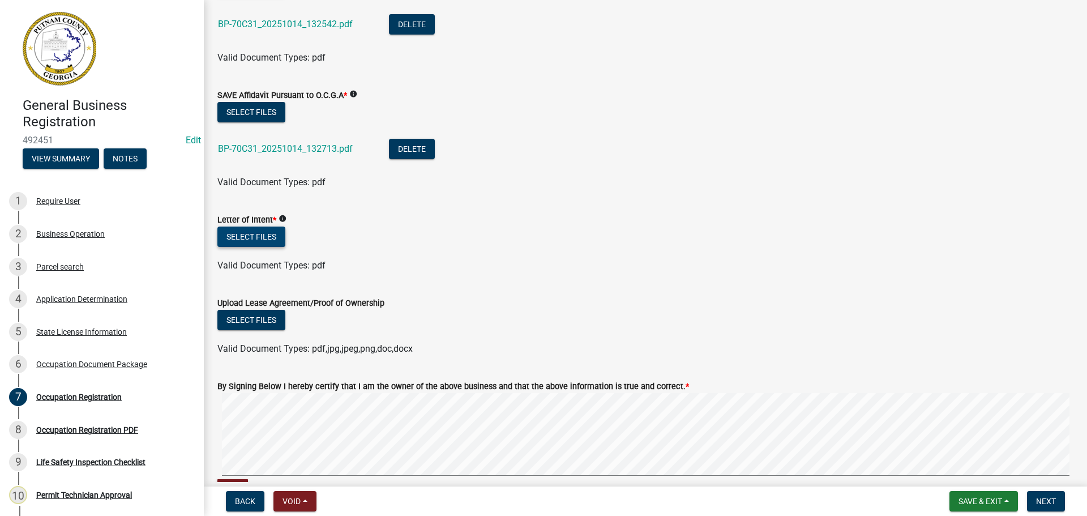
click at [264, 233] on button "Select files" at bounding box center [251, 237] width 68 height 20
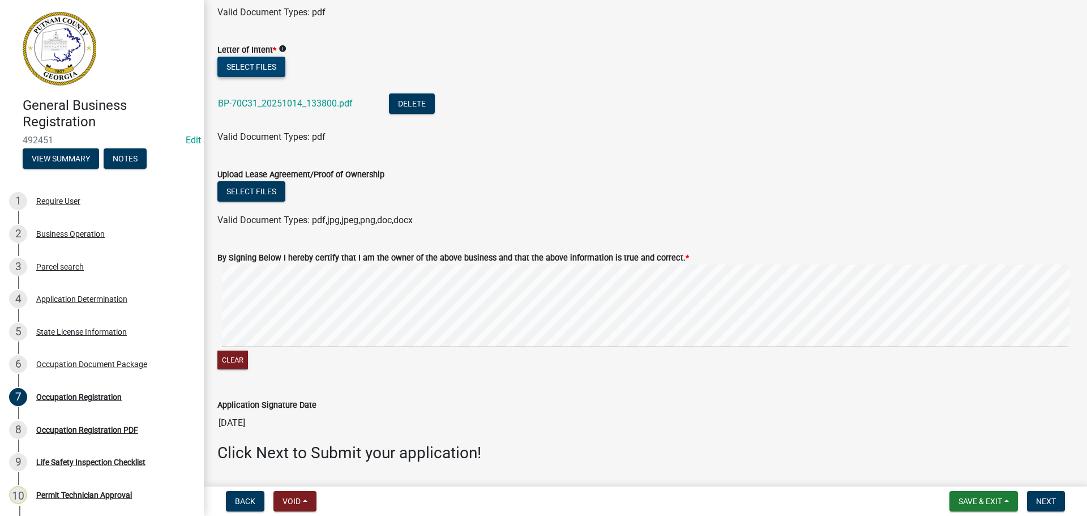
scroll to position [1393, 0]
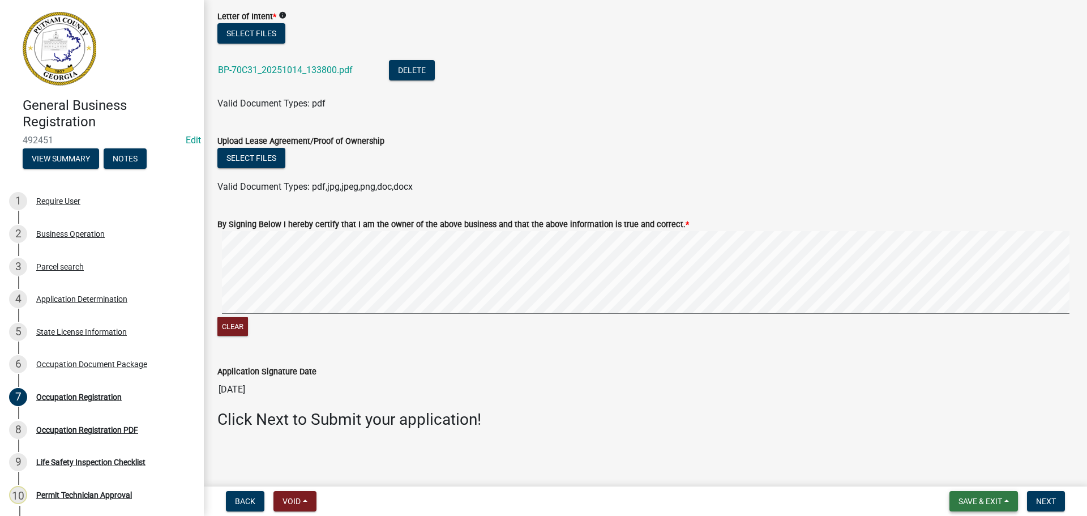
click at [1012, 502] on button "Save & Exit" at bounding box center [984, 501] width 69 height 20
click at [977, 453] on button "Save" at bounding box center [973, 444] width 91 height 27
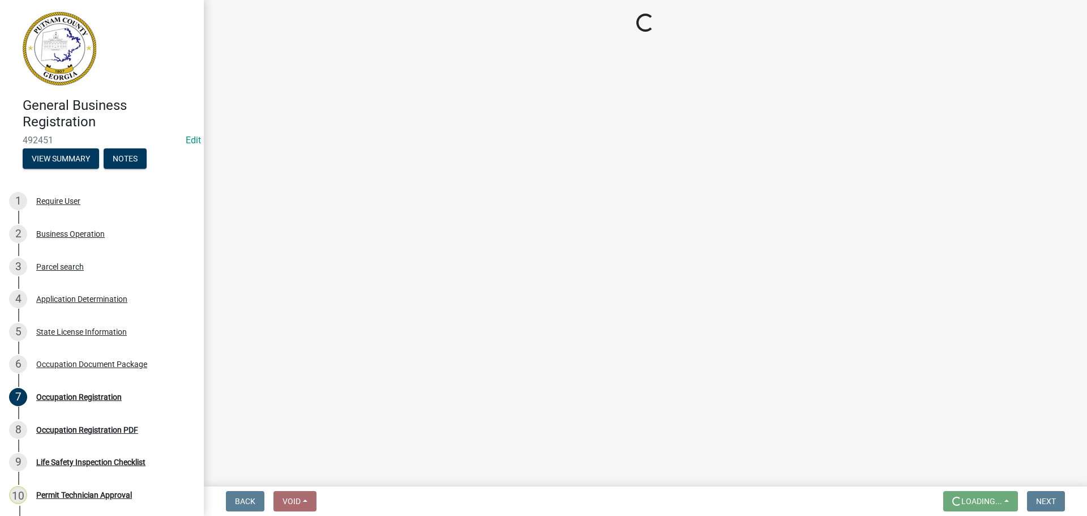
scroll to position [0, 0]
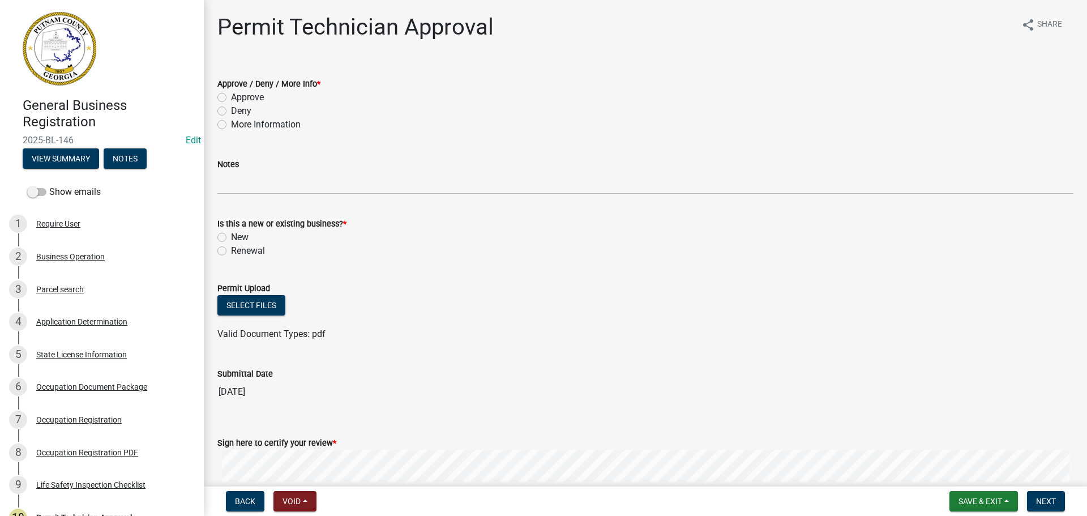
click at [256, 92] on label "Approve" at bounding box center [247, 98] width 33 height 14
click at [238, 92] on input "Approve" at bounding box center [234, 94] width 7 height 7
radio input "true"
click at [234, 237] on label "New" at bounding box center [240, 237] width 18 height 14
click at [234, 237] on input "New" at bounding box center [234, 233] width 7 height 7
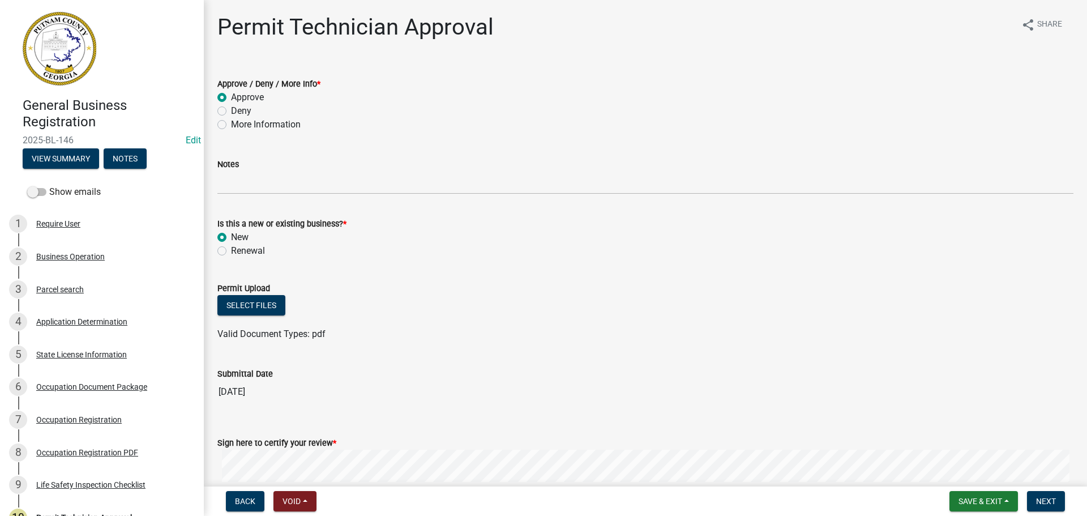
radio input "true"
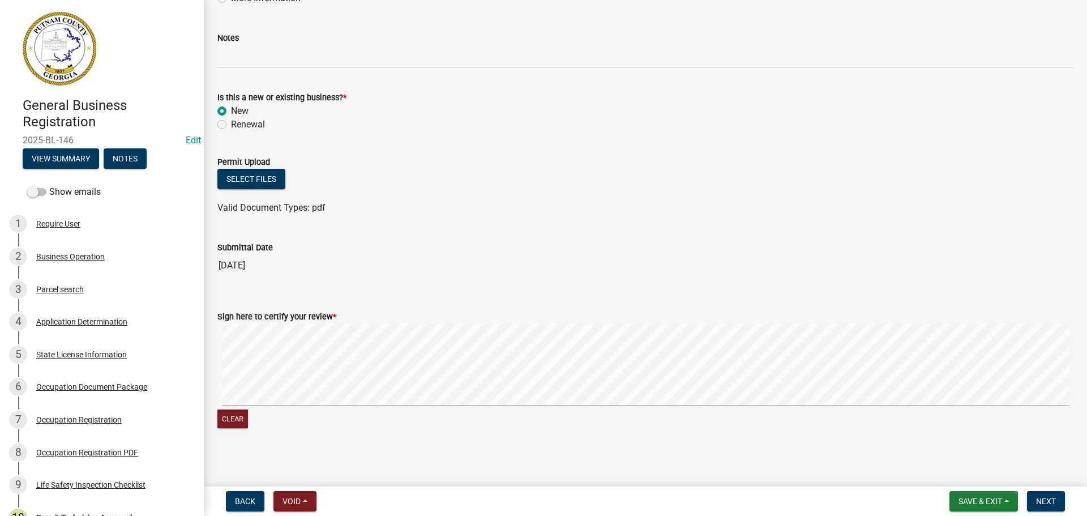
scroll to position [130, 0]
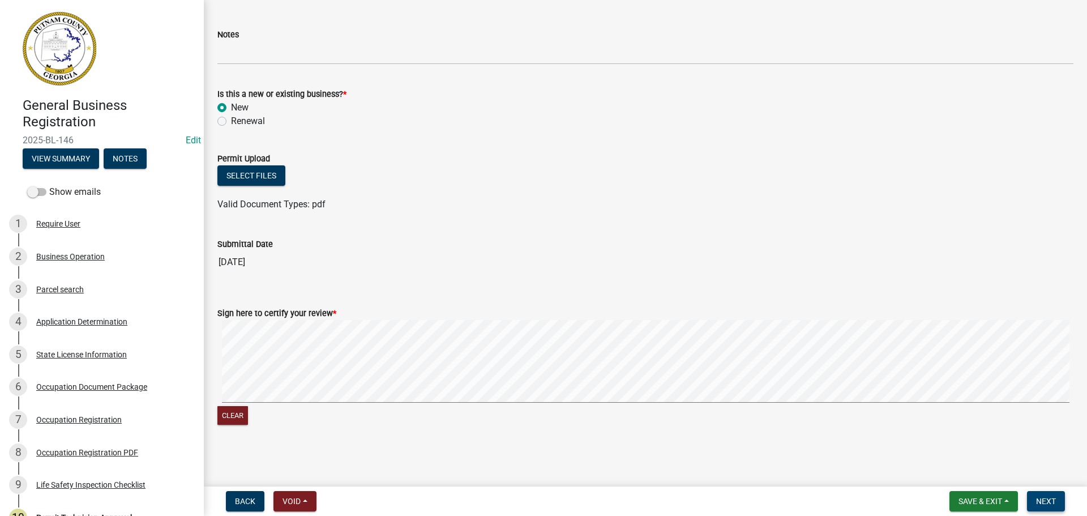
click at [1051, 500] on span "Next" at bounding box center [1046, 501] width 20 height 9
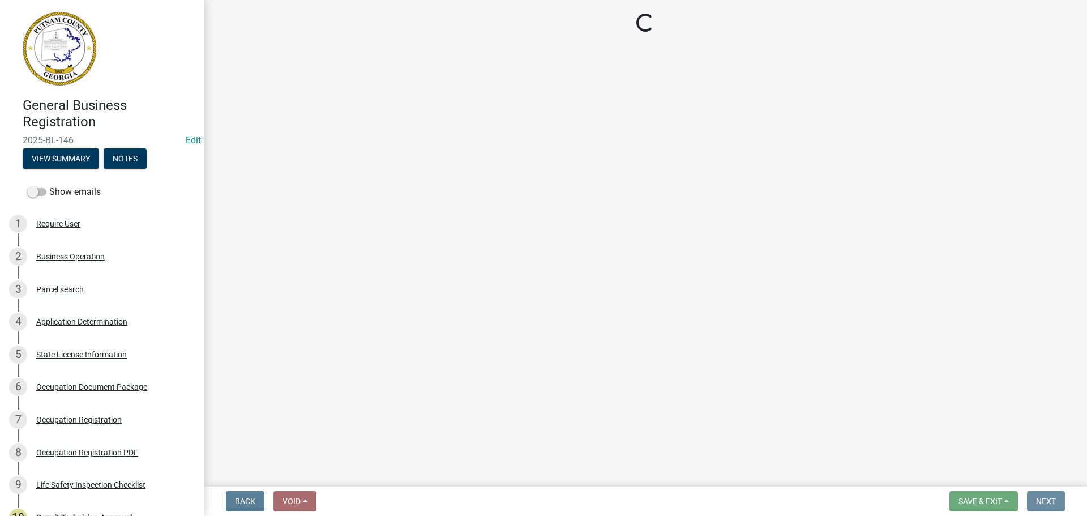
scroll to position [0, 0]
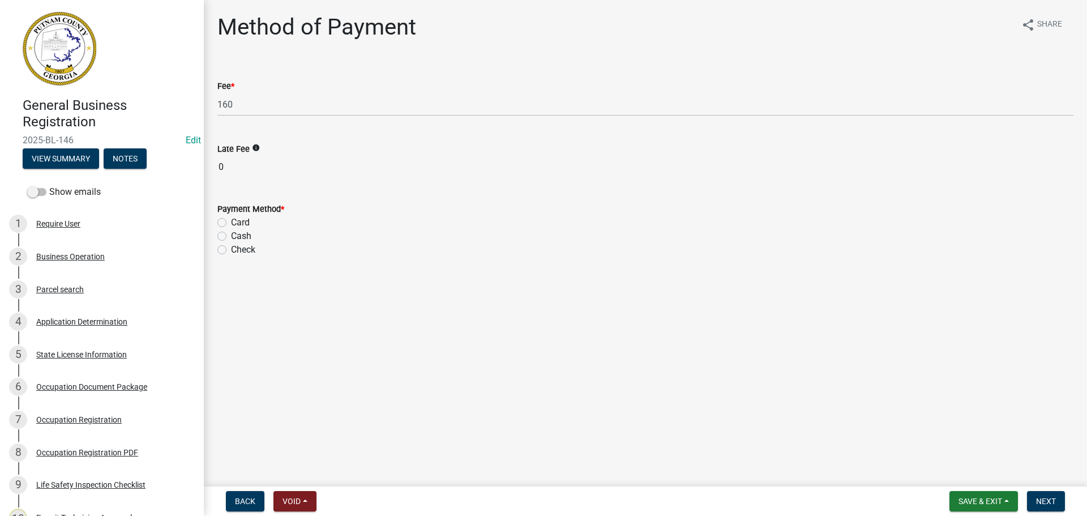
click at [244, 250] on label "Check" at bounding box center [243, 250] width 24 height 14
click at [238, 250] on input "Check" at bounding box center [234, 246] width 7 height 7
radio input "true"
click at [1056, 500] on span "Next" at bounding box center [1046, 501] width 20 height 9
click at [1056, 501] on span "Next" at bounding box center [1046, 501] width 20 height 9
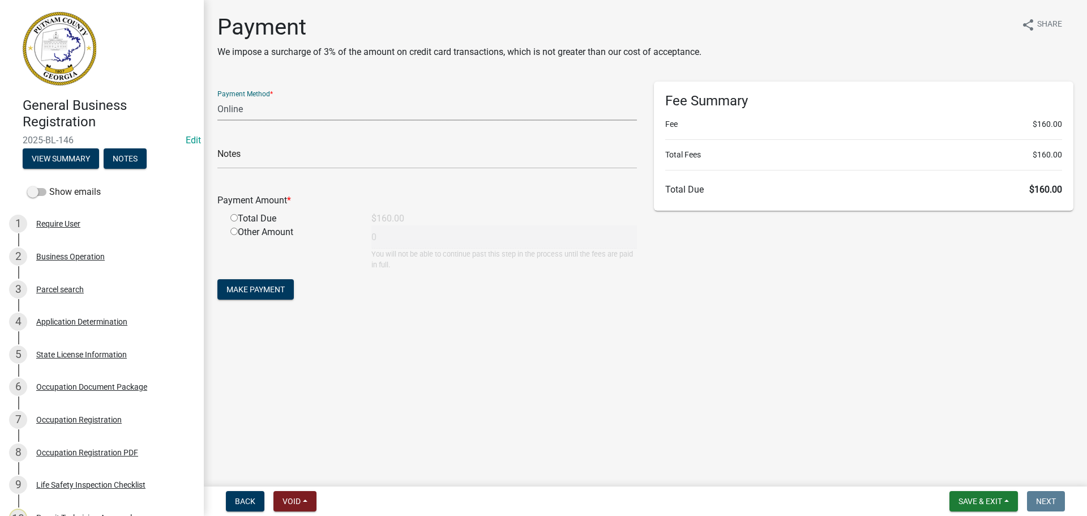
click at [460, 117] on select "Credit Card POS Check Cash Online" at bounding box center [427, 108] width 420 height 23
select select "1: 0"
click at [217, 97] on select "Credit Card POS Check Cash Online" at bounding box center [427, 108] width 420 height 23
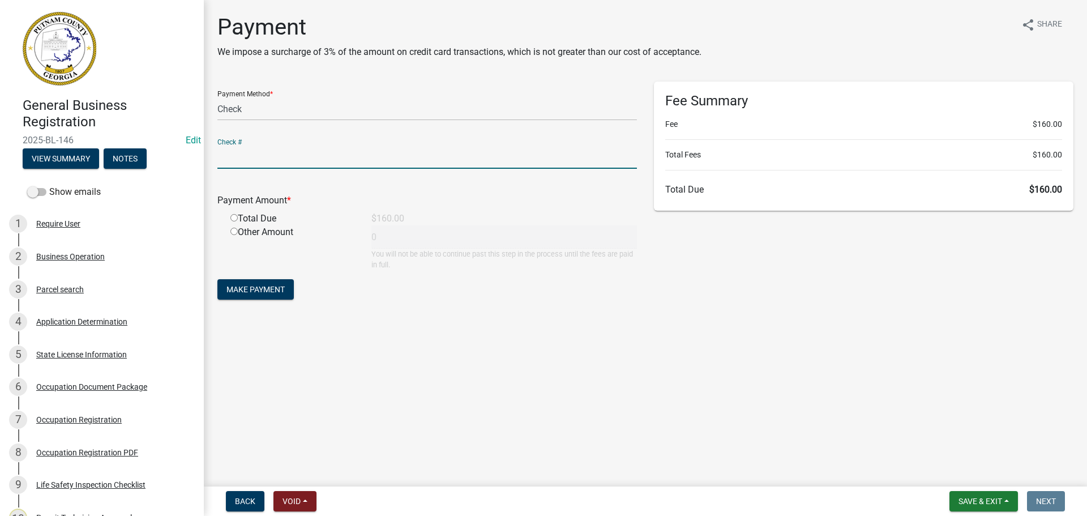
click at [381, 160] on input "text" at bounding box center [427, 157] width 420 height 23
type input "1005"
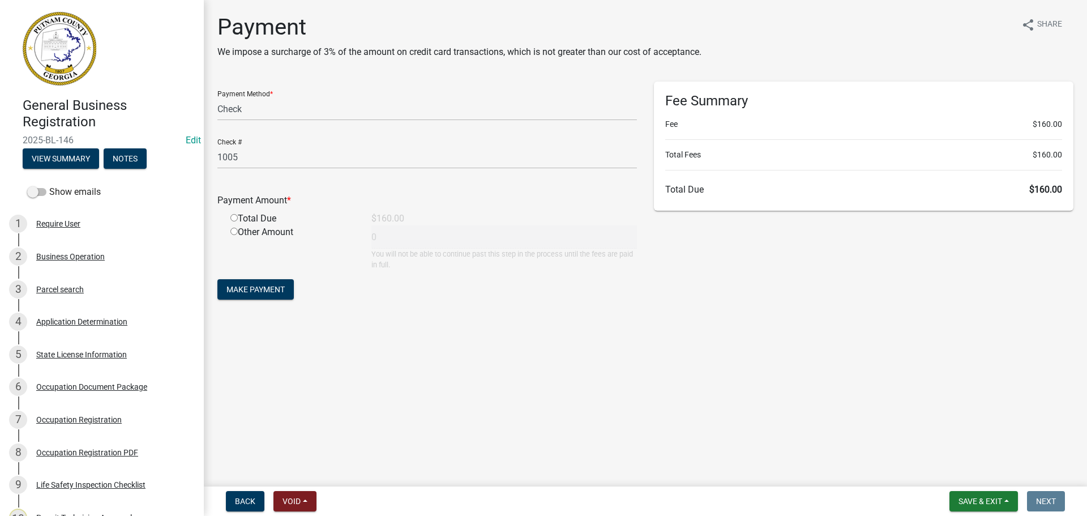
drag, startPoint x: 231, startPoint y: 215, endPoint x: 234, endPoint y: 247, distance: 32.4
click at [231, 216] on input "radio" at bounding box center [233, 217] width 7 height 7
radio input "true"
type input "160"
click at [245, 290] on span "Make Payment" at bounding box center [256, 289] width 58 height 9
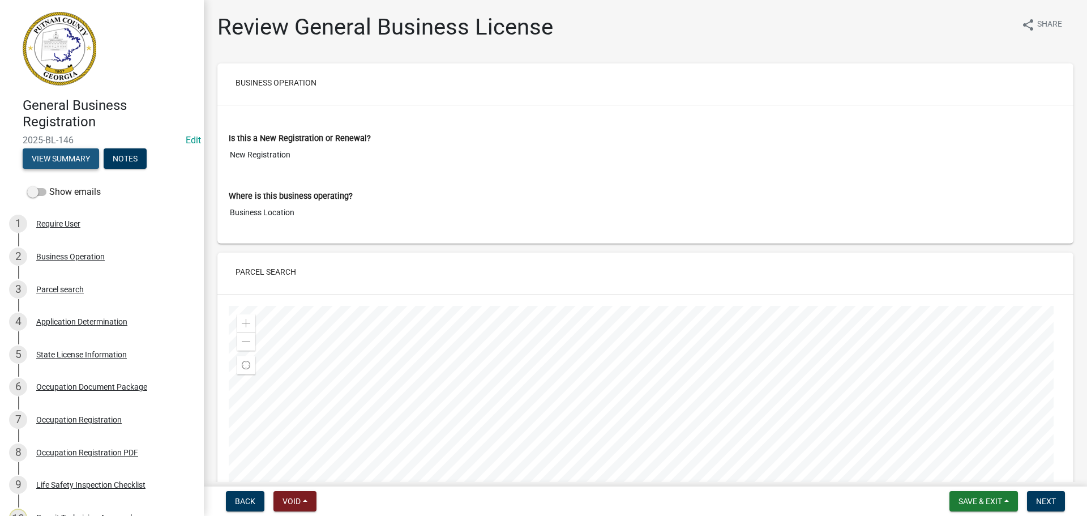
click at [71, 156] on button "View Summary" at bounding box center [61, 158] width 76 height 20
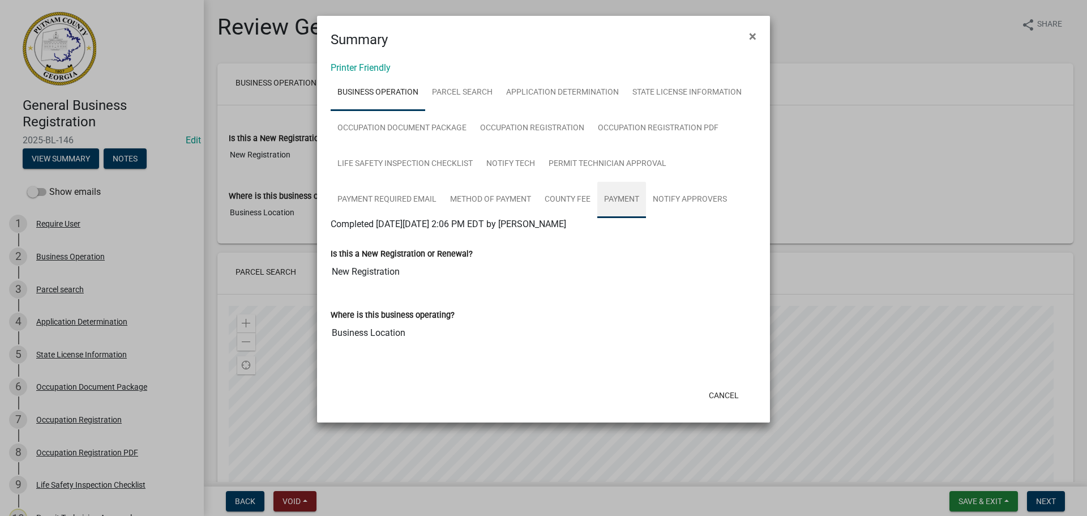
click at [632, 192] on link "Payment" at bounding box center [621, 200] width 49 height 36
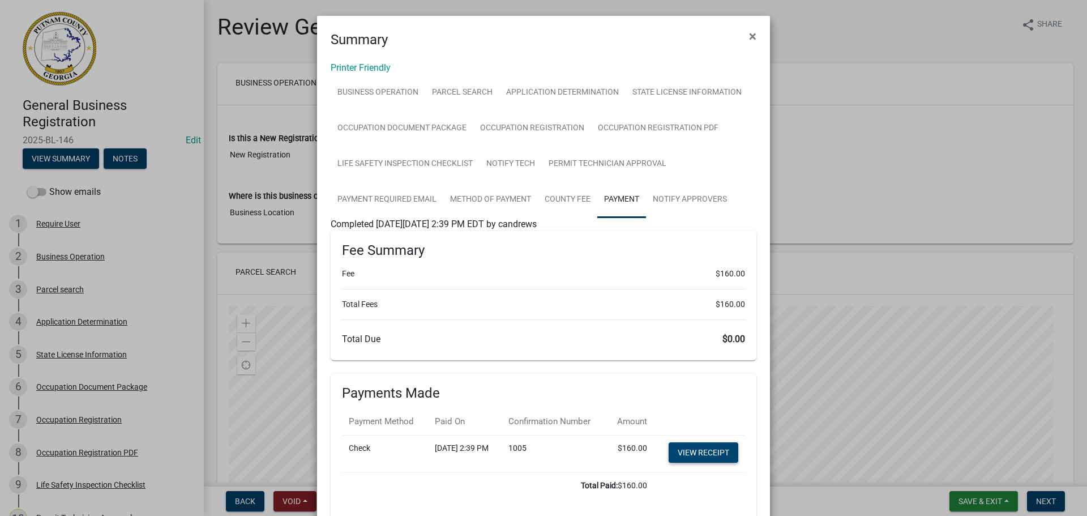
click at [711, 460] on link "View receipt" at bounding box center [704, 452] width 70 height 20
click at [690, 458] on link "View receipt" at bounding box center [704, 452] width 70 height 20
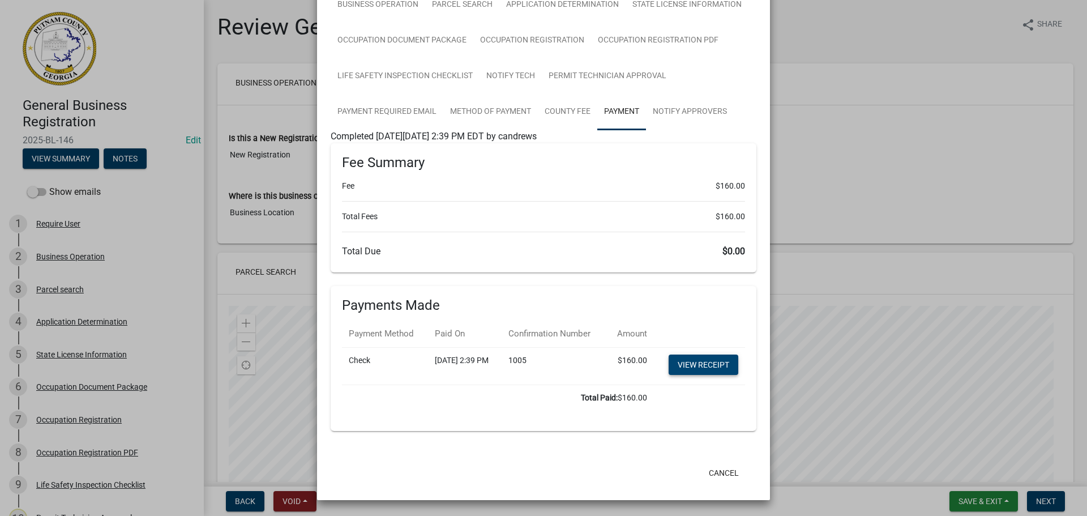
scroll to position [112, 0]
click at [1038, 139] on ngb-modal-window "Summary × Printer Friendly Business Operation Parcel search Application Determi…" at bounding box center [543, 258] width 1087 height 516
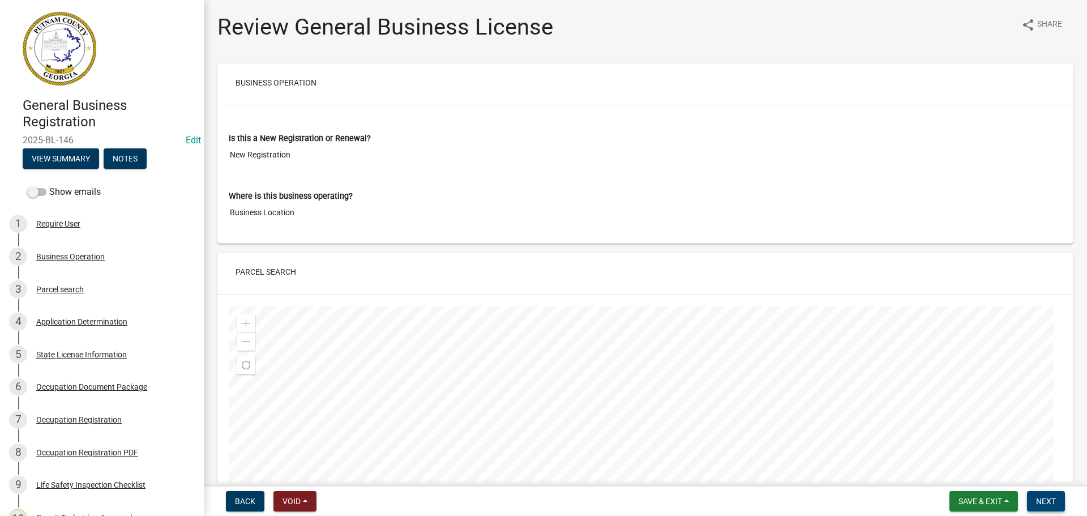
click at [1040, 500] on span "Next" at bounding box center [1046, 501] width 20 height 9
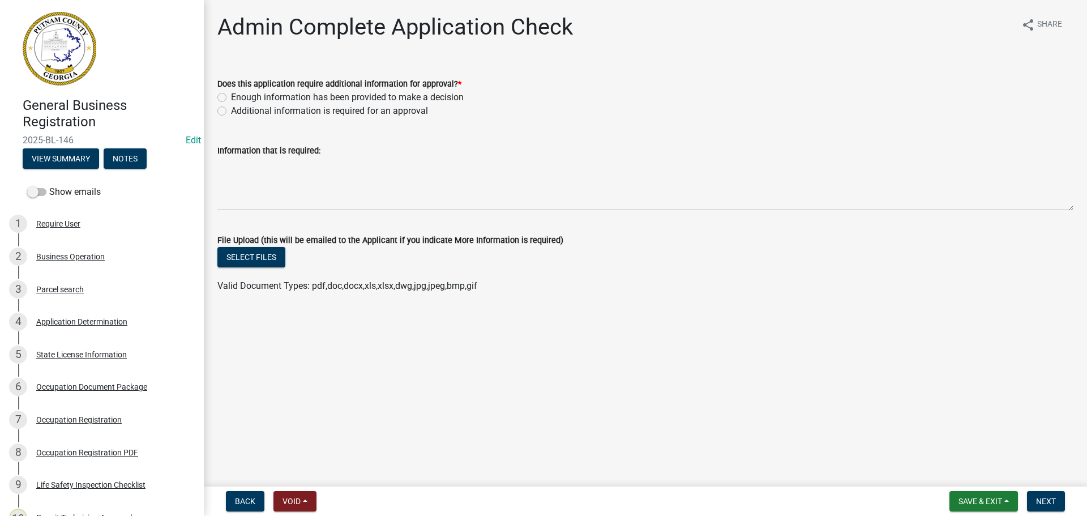
drag, startPoint x: 269, startPoint y: 95, endPoint x: 292, endPoint y: 101, distance: 23.5
click at [270, 95] on label "Enough information has been provided to make a decision" at bounding box center [347, 98] width 233 height 14
click at [238, 95] on input "Enough information has been provided to make a decision" at bounding box center [234, 94] width 7 height 7
radio input "true"
click at [1045, 498] on span "Next" at bounding box center [1046, 501] width 20 height 9
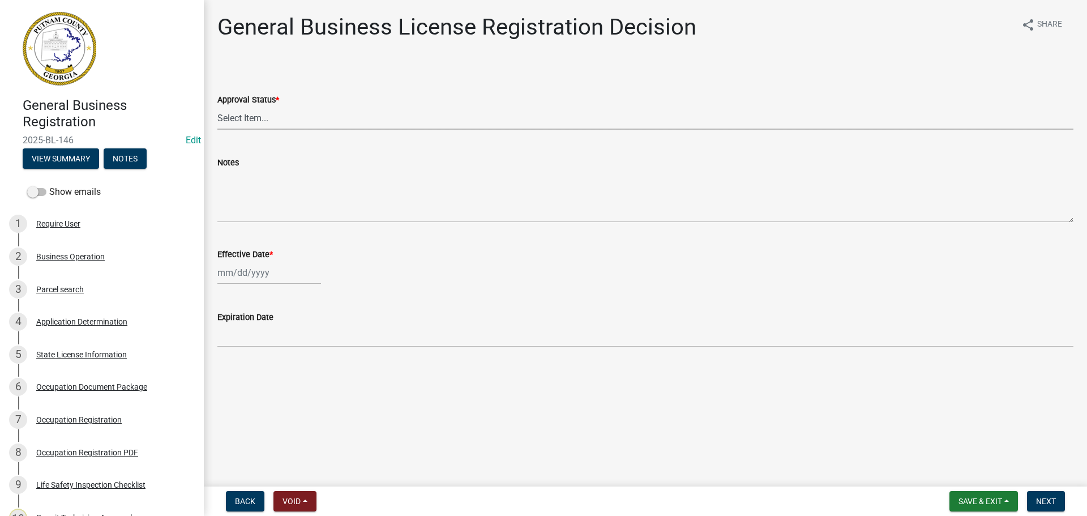
click at [242, 113] on select "Select Item... Approved Denied" at bounding box center [645, 117] width 856 height 23
click at [217, 106] on select "Select Item... Approved Denied" at bounding box center [645, 117] width 856 height 23
select select "4b86b809-39dd-4c68-9f3d-fdb3e7050482"
click at [232, 276] on div at bounding box center [269, 272] width 104 height 23
select select "10"
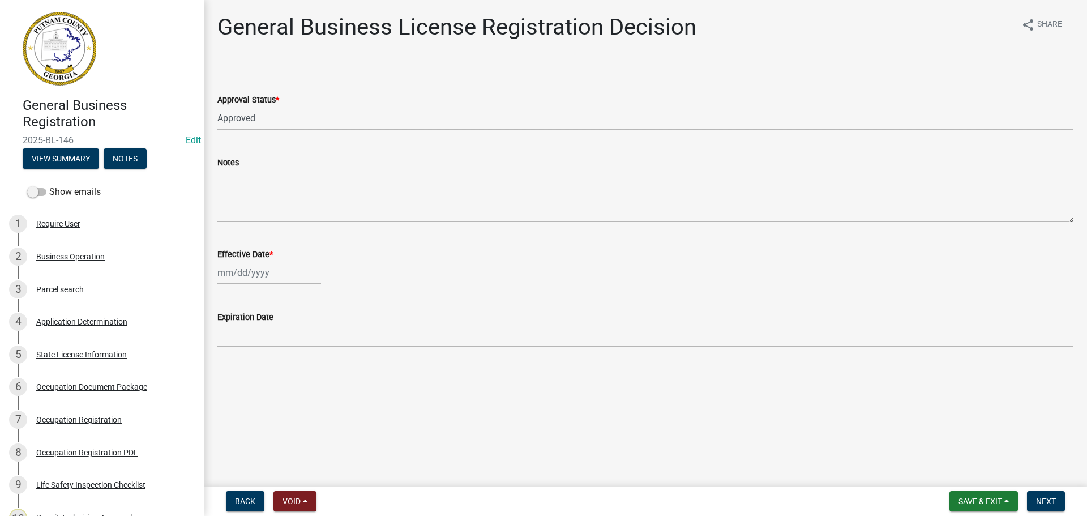
select select "2025"
click at [245, 371] on div "14" at bounding box center [247, 369] width 18 height 18
type input "10/14/2025"
click at [1040, 497] on span "Next" at bounding box center [1046, 501] width 20 height 9
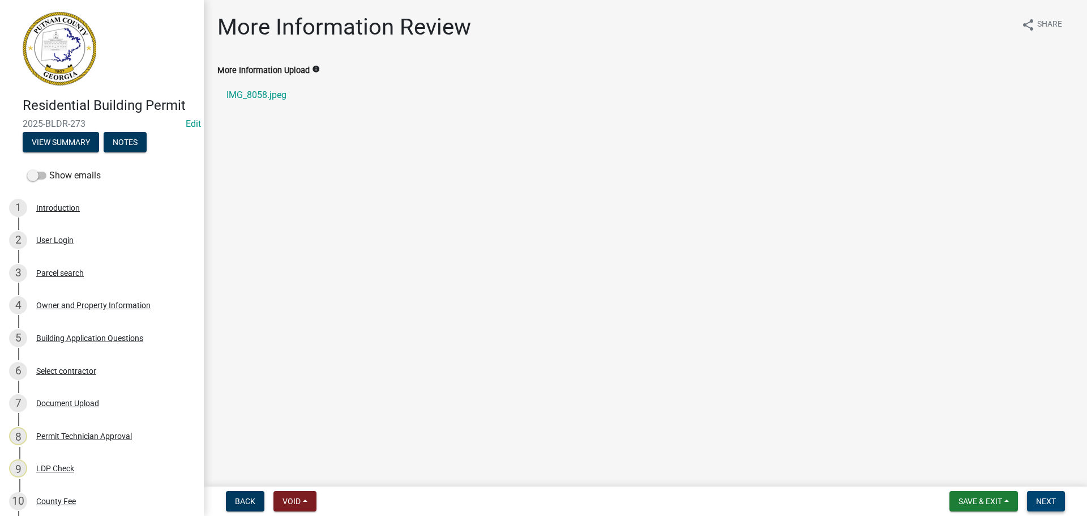
click at [1047, 503] on span "Next" at bounding box center [1046, 501] width 20 height 9
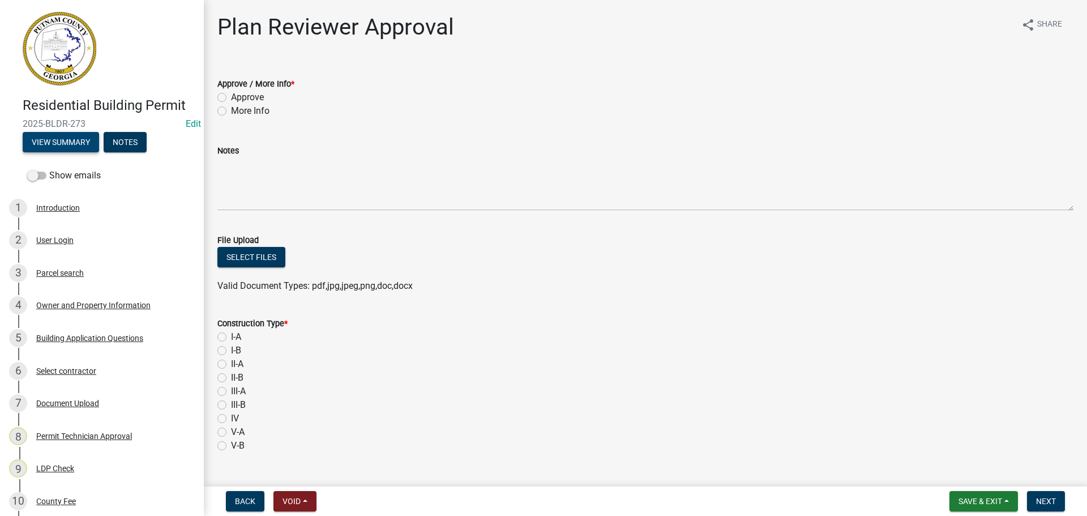
click at [75, 140] on button "View Summary" at bounding box center [61, 142] width 76 height 20
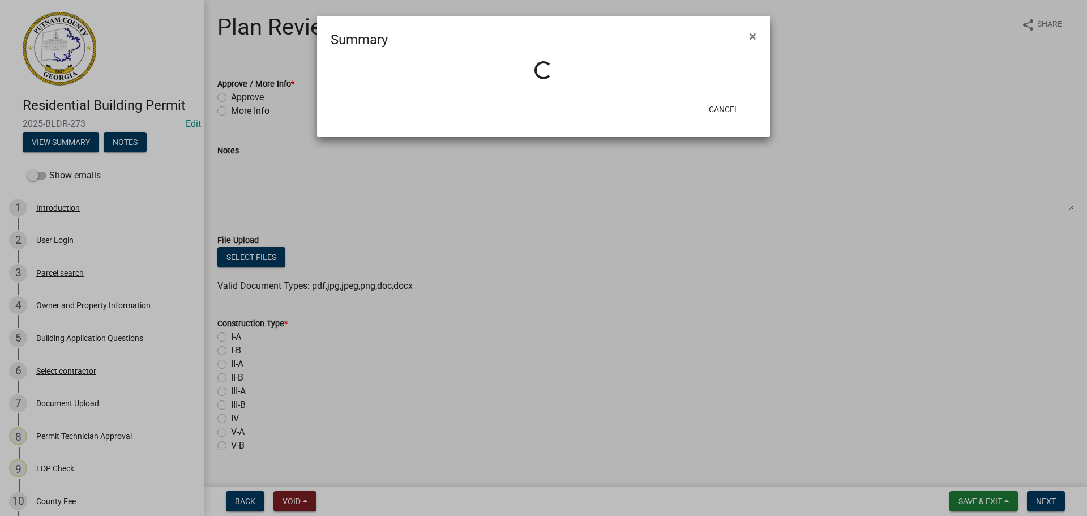
click at [237, 113] on ngb-modal-window "Summary × Loading... Cancel" at bounding box center [543, 258] width 1087 height 516
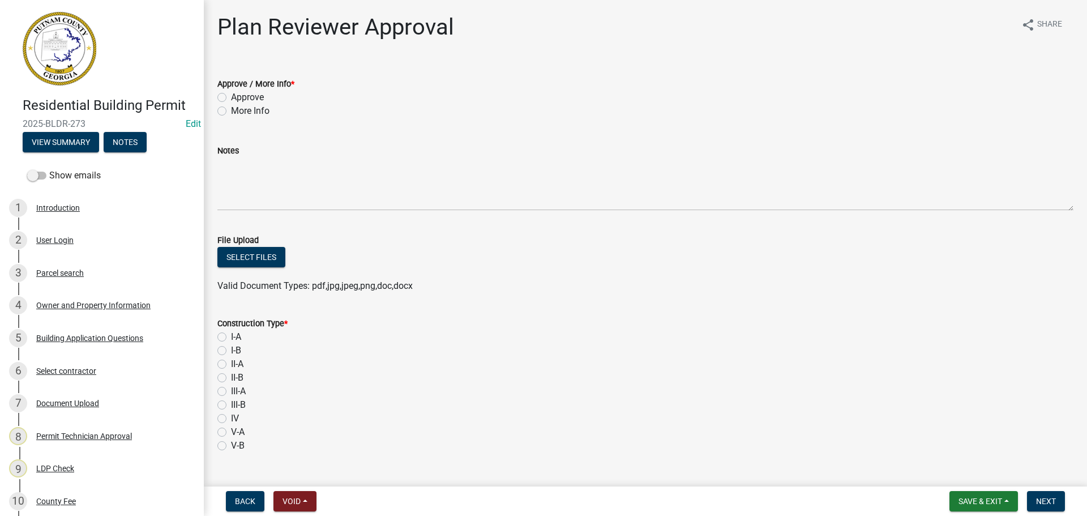
click at [250, 106] on label "More Info" at bounding box center [250, 111] width 39 height 14
click at [238, 106] on input "More Info" at bounding box center [234, 107] width 7 height 7
radio input "true"
click at [84, 148] on button "View Summary" at bounding box center [61, 142] width 76 height 20
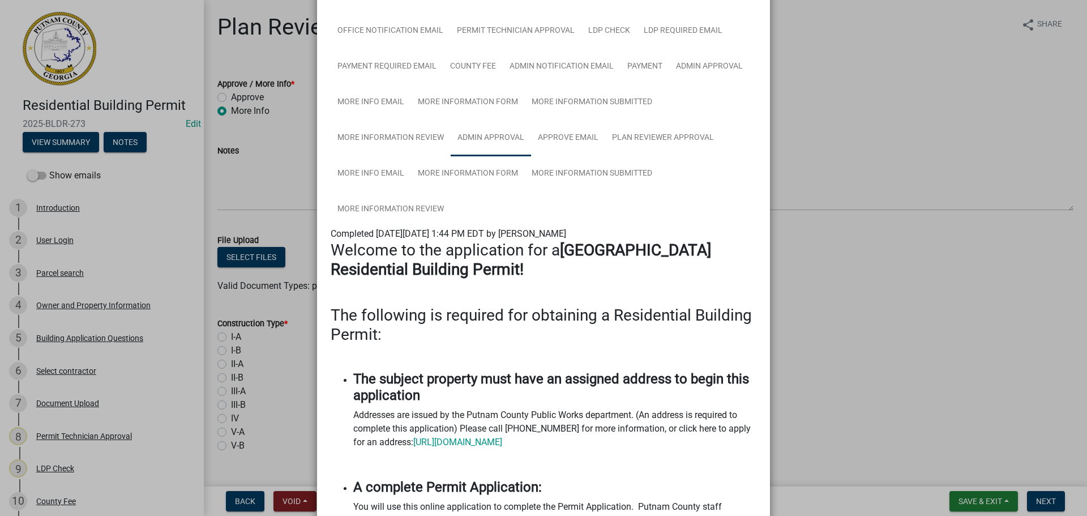
scroll to position [113, 0]
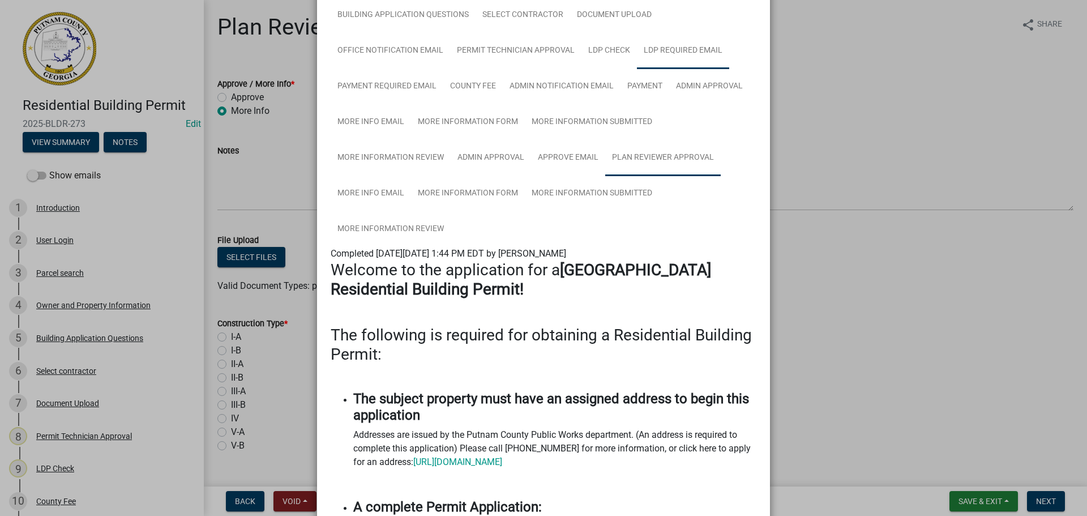
click at [646, 152] on link "Plan Reviewer Approval" at bounding box center [663, 158] width 116 height 36
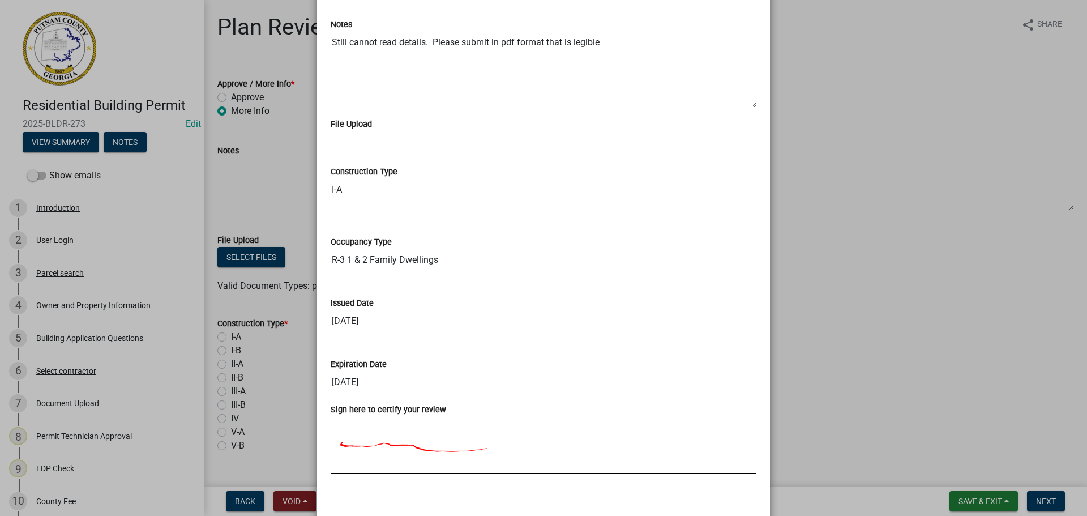
scroll to position [453, 0]
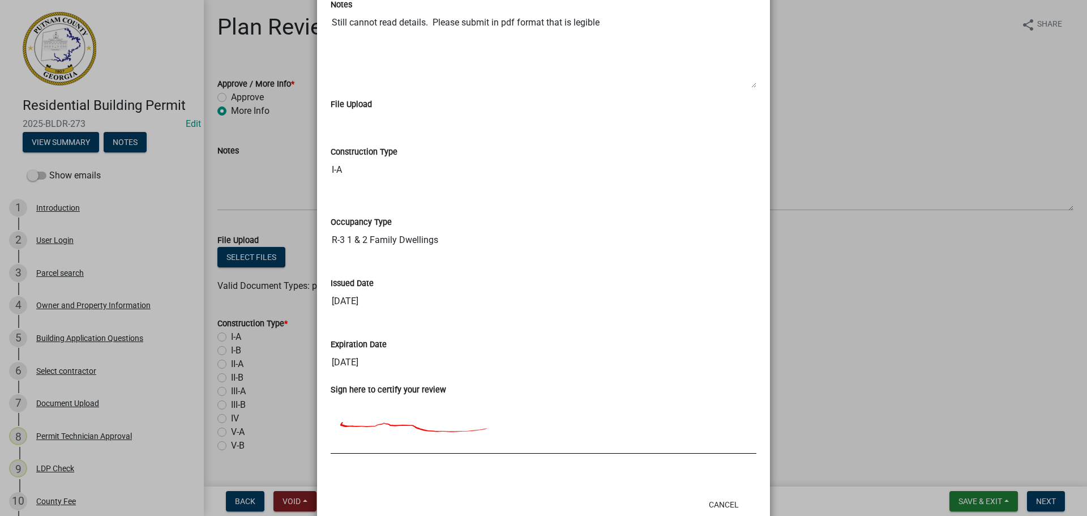
click at [219, 337] on ngb-modal-window "Summary × Printer Friendly Introduction Parcel search Owner and Property Inform…" at bounding box center [543, 258] width 1087 height 516
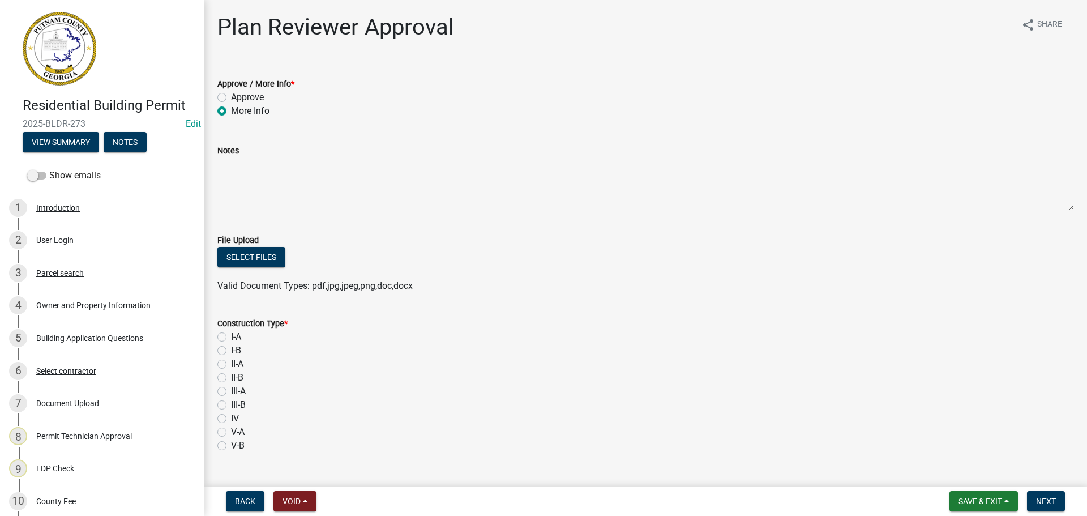
click at [231, 337] on label "I-A" at bounding box center [236, 337] width 10 height 14
click at [231, 337] on input "I-A" at bounding box center [234, 333] width 7 height 7
radio input "true"
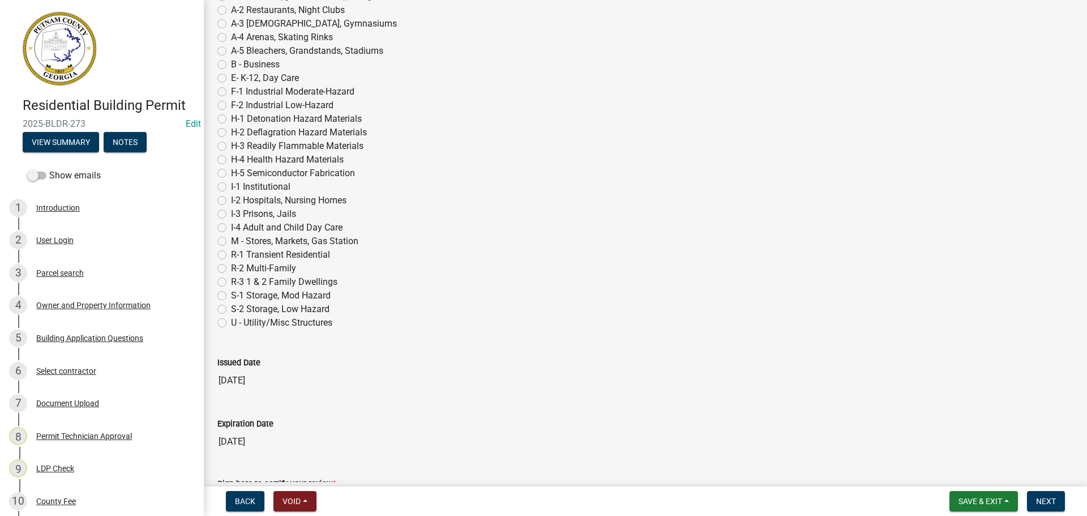
scroll to position [510, 0]
click at [231, 282] on label "R-3 1 & 2 Family Dwellings" at bounding box center [284, 282] width 106 height 14
click at [231, 282] on input "R-3 1 & 2 Family Dwellings" at bounding box center [234, 278] width 7 height 7
radio input "true"
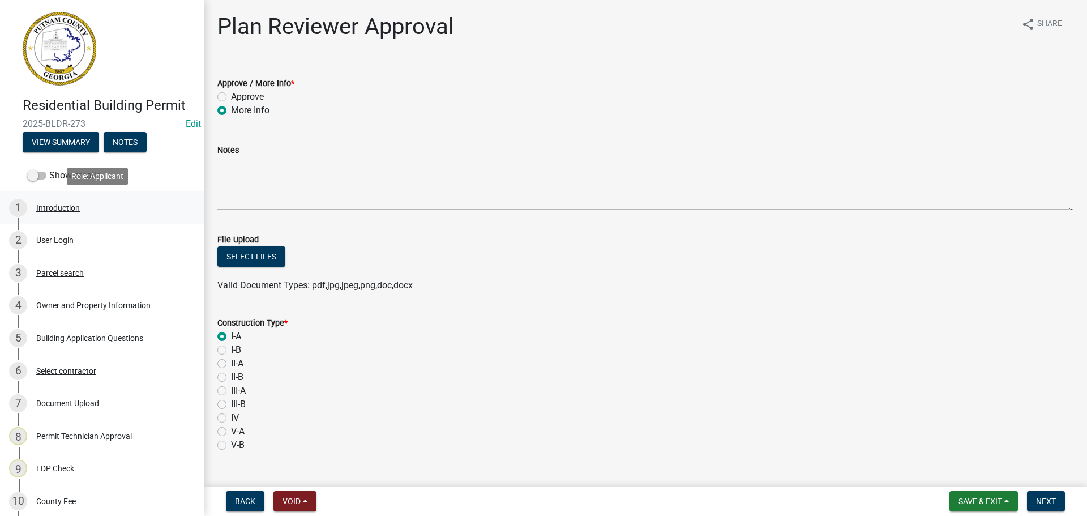
scroll to position [0, 0]
click at [76, 140] on button "View Summary" at bounding box center [61, 142] width 76 height 20
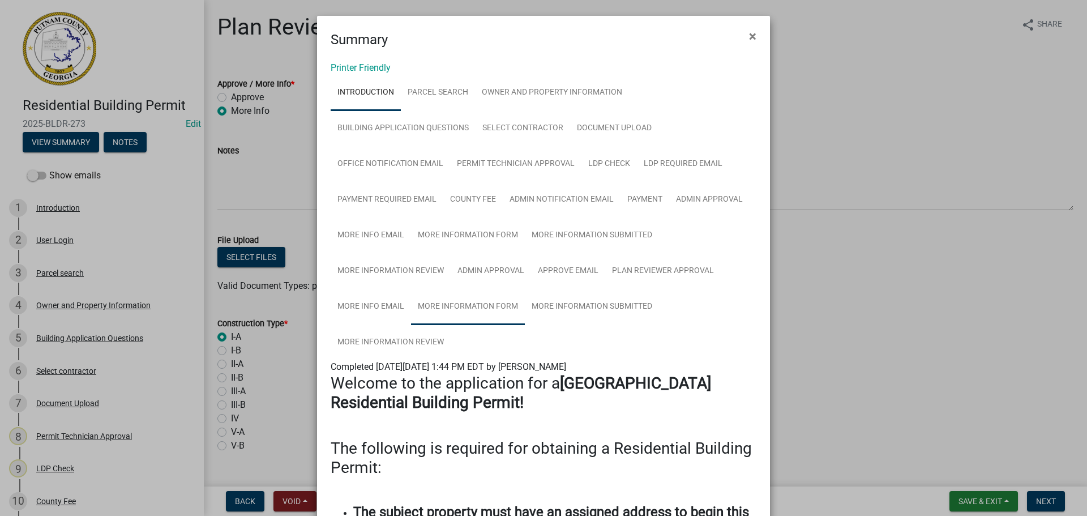
click at [458, 303] on link "More Information Form" at bounding box center [468, 307] width 114 height 36
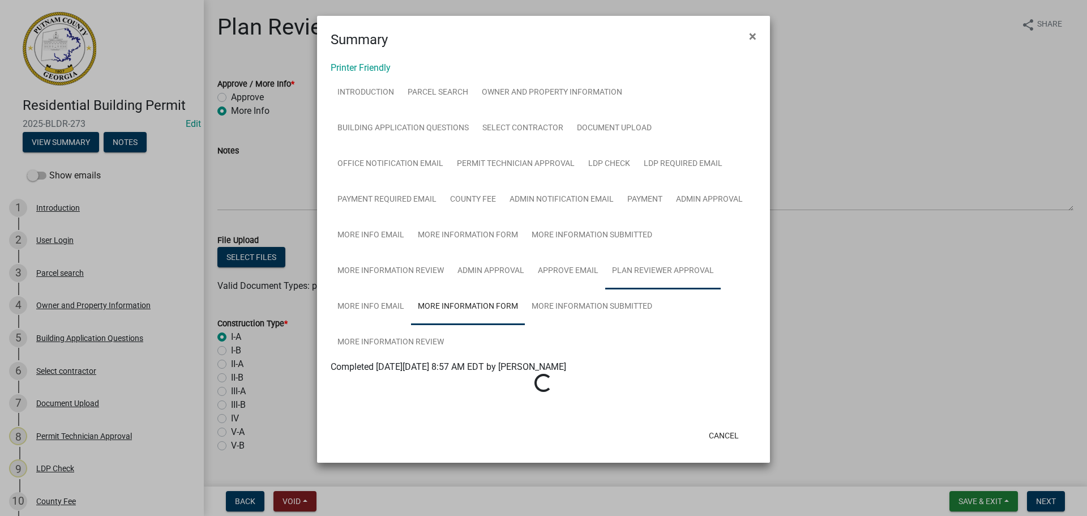
drag, startPoint x: 663, startPoint y: 272, endPoint x: 647, endPoint y: 276, distance: 16.5
click at [663, 271] on link "Plan Reviewer Approval" at bounding box center [663, 271] width 116 height 36
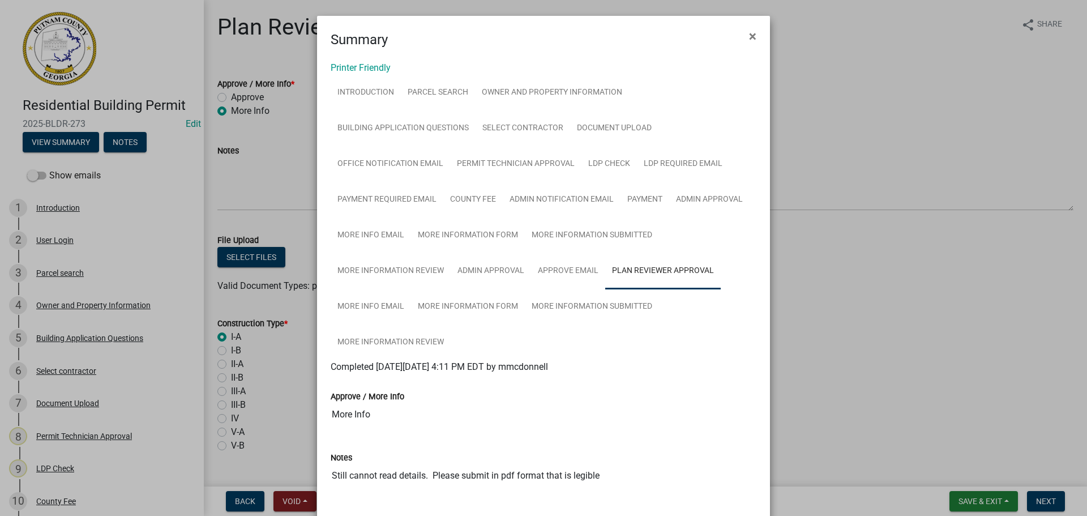
drag, startPoint x: 328, startPoint y: 473, endPoint x: 616, endPoint y: 468, distance: 288.3
click at [616, 468] on textarea "Still cannot read details. Please submit in pdf format that is legible" at bounding box center [544, 502] width 426 height 77
click at [243, 178] on ngb-modal-window "Summary × Printer Friendly Introduction Parcel search Owner and Property Inform…" at bounding box center [543, 258] width 1087 height 516
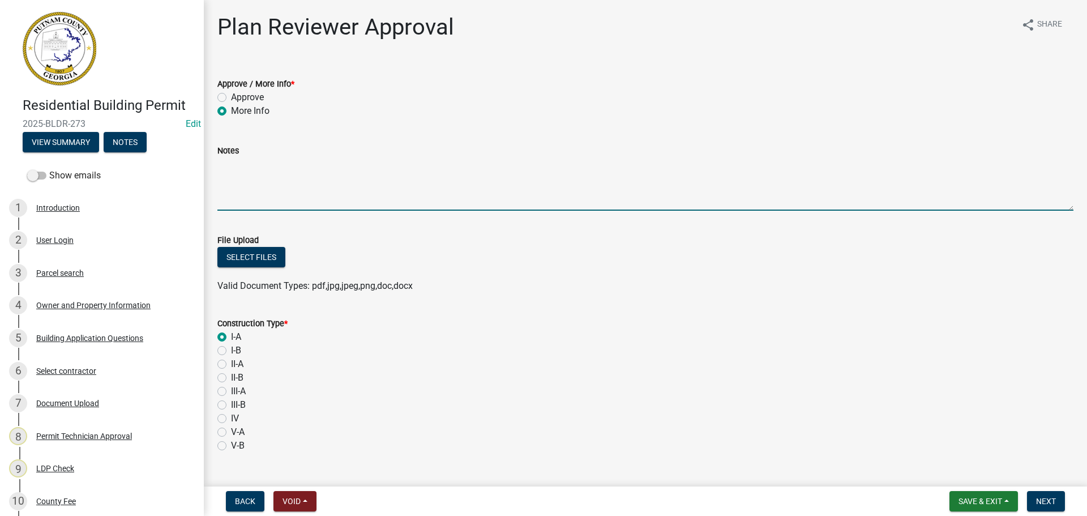
paste textarea "Still cannot read details. Please submit in pdf format that is legible"
type textarea "Still cannot read details. Please submit in pdf format that is legible"
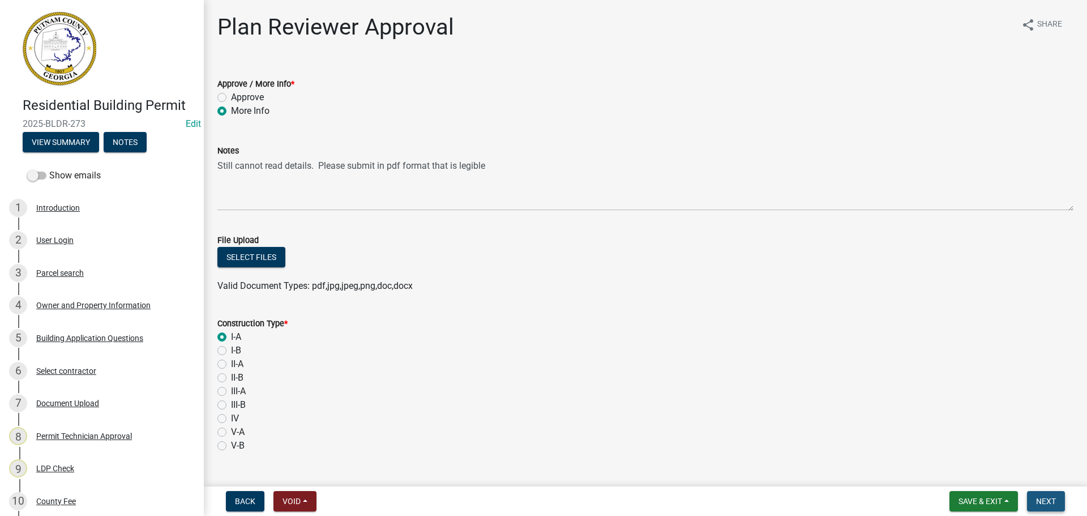
click at [1041, 501] on span "Next" at bounding box center [1046, 501] width 20 height 9
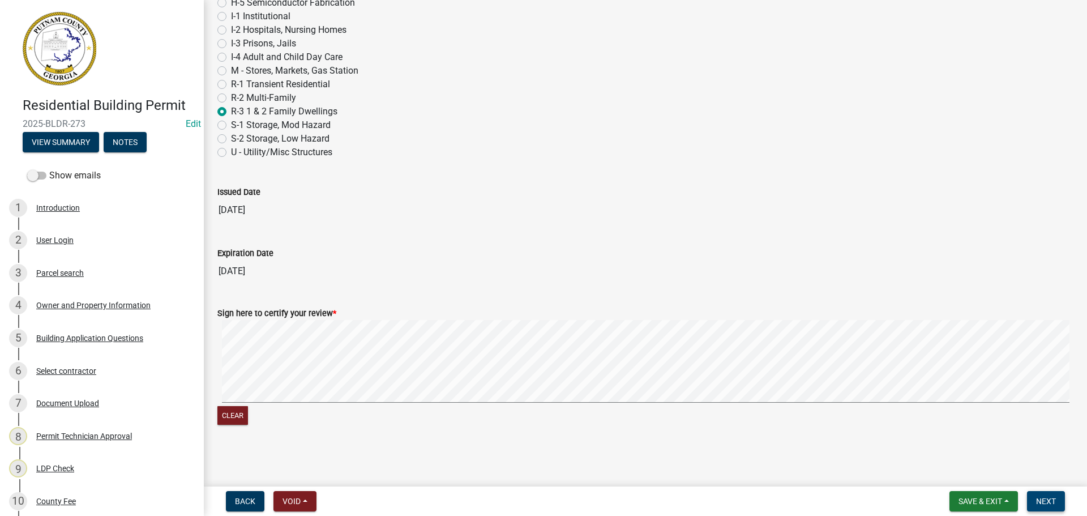
scroll to position [680, 0]
click at [1045, 501] on span "Next" at bounding box center [1046, 501] width 20 height 9
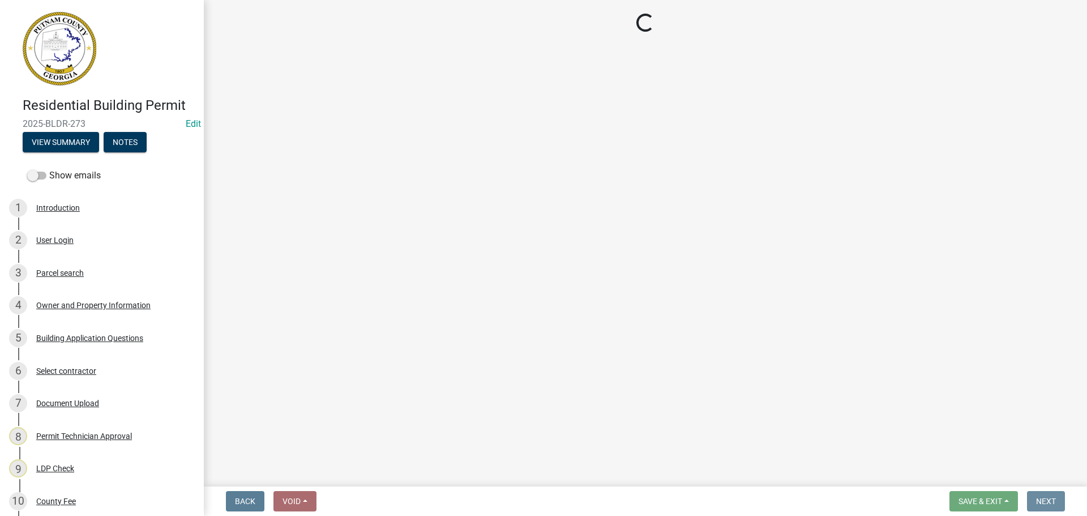
scroll to position [0, 0]
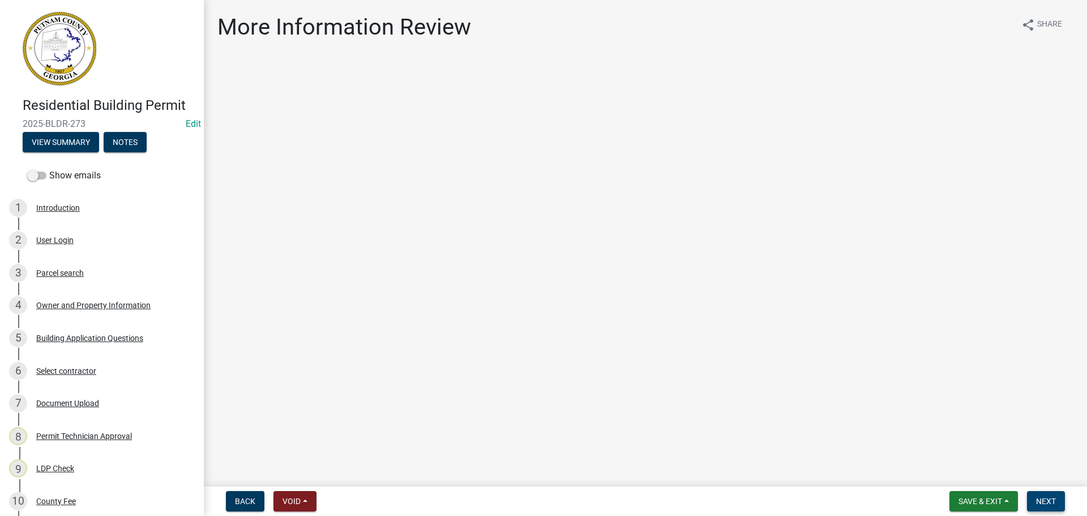
click at [1042, 497] on span "Next" at bounding box center [1046, 501] width 20 height 9
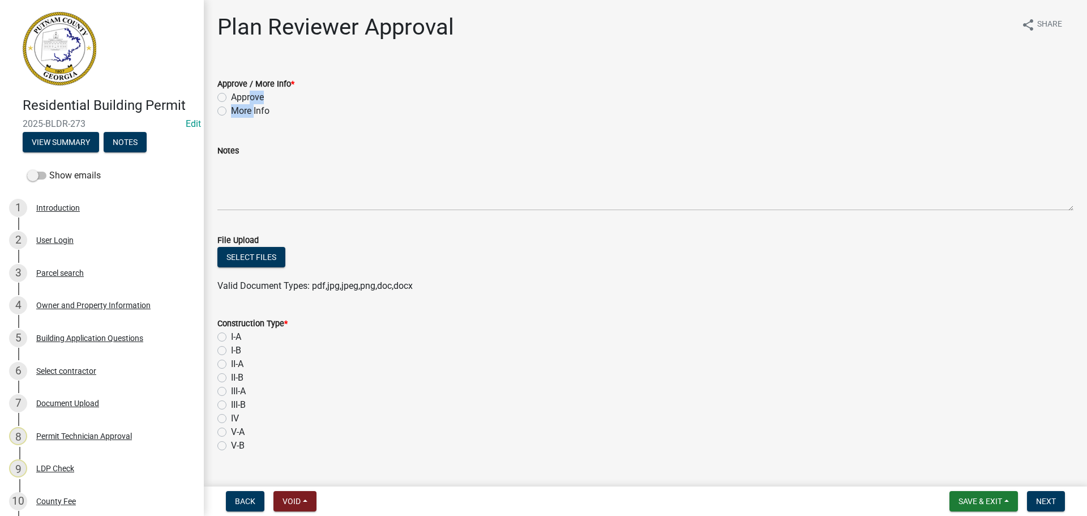
drag, startPoint x: 245, startPoint y: 95, endPoint x: 251, endPoint y: 116, distance: 22.3
click at [251, 116] on div "Approve / More Info * Approve More Info" at bounding box center [645, 97] width 856 height 41
click at [255, 109] on label "More Info" at bounding box center [250, 111] width 39 height 14
click at [238, 109] on input "More Info" at bounding box center [234, 107] width 7 height 7
radio input "true"
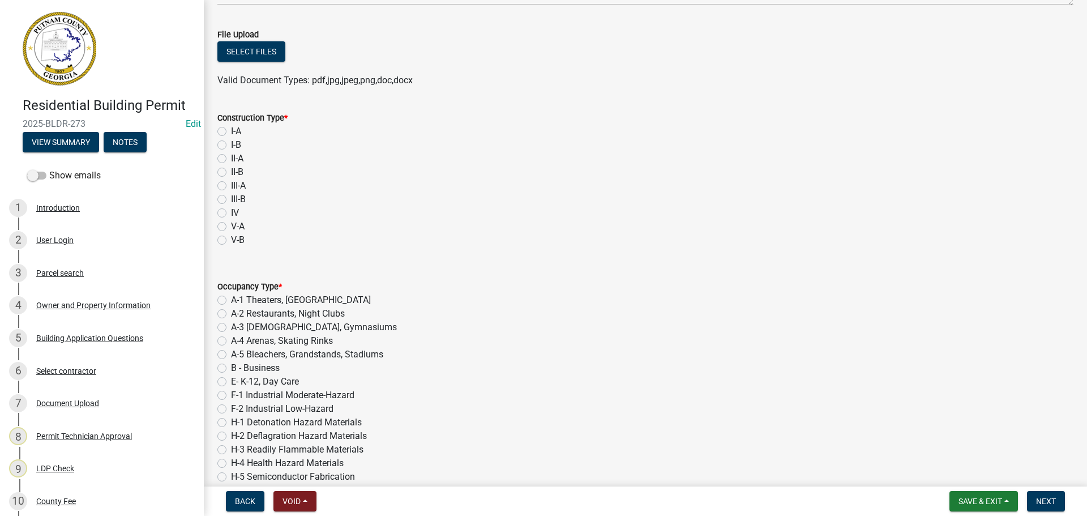
scroll to position [227, 0]
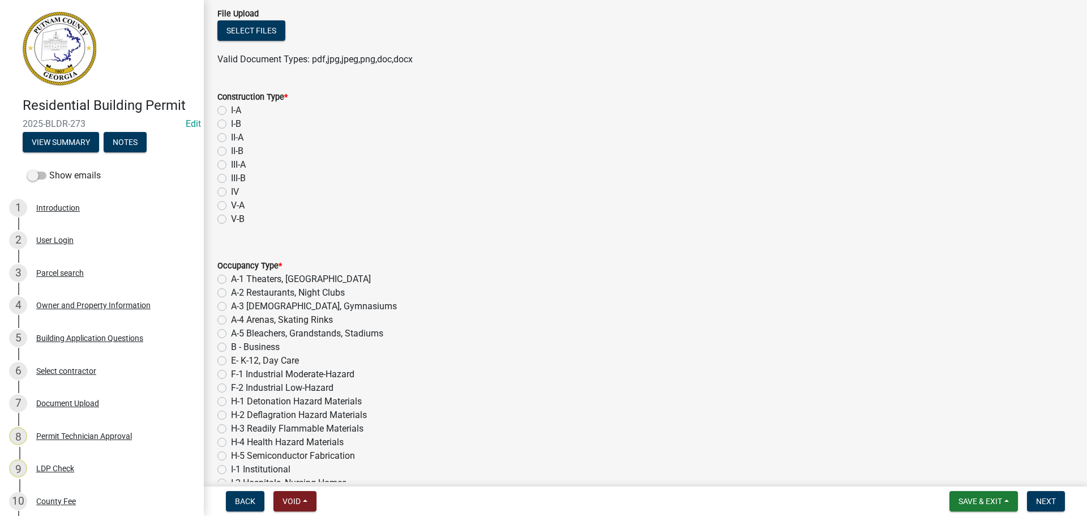
click at [231, 113] on label "I-A" at bounding box center [236, 111] width 10 height 14
click at [231, 111] on input "I-A" at bounding box center [234, 107] width 7 height 7
radio input "true"
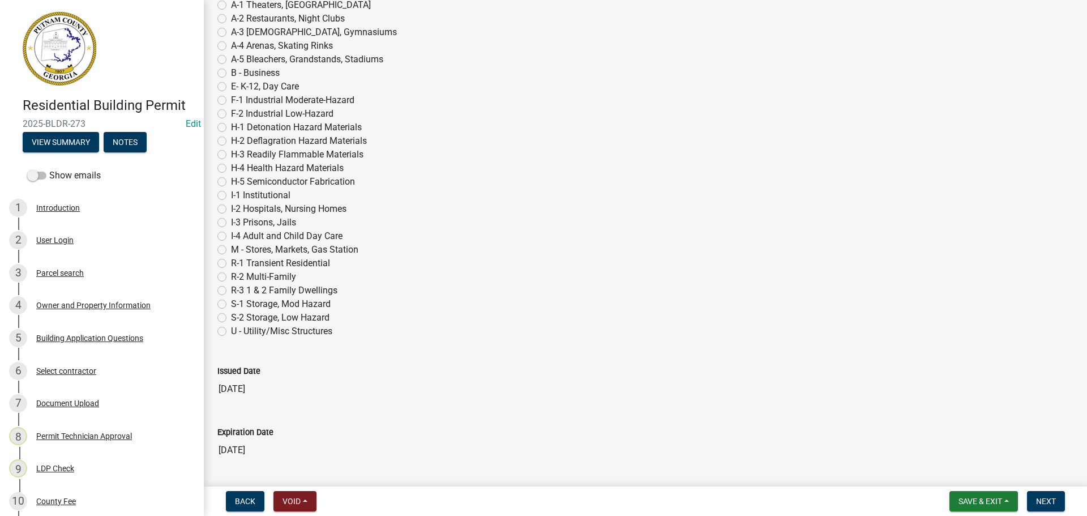
scroll to position [566, 0]
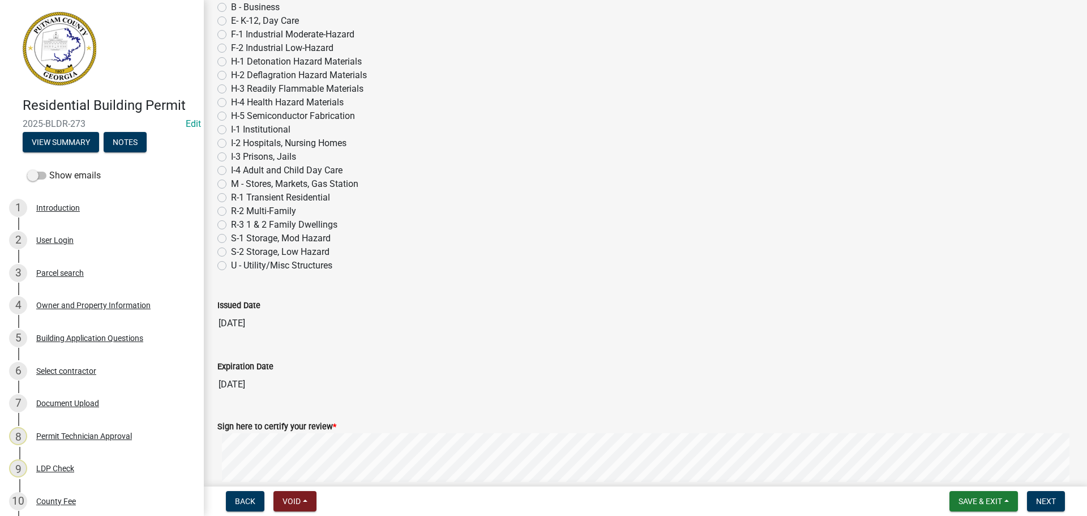
click at [262, 221] on label "R-3 1 & 2 Family Dwellings" at bounding box center [284, 225] width 106 height 14
click at [238, 221] on input "R-3 1 & 2 Family Dwellings" at bounding box center [234, 221] width 7 height 7
radio input "true"
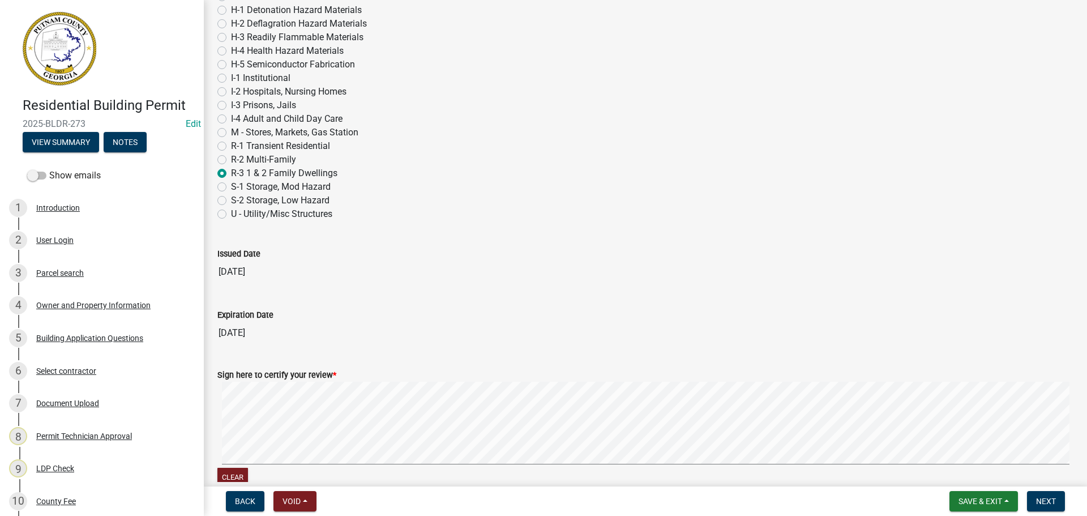
scroll to position [680, 0]
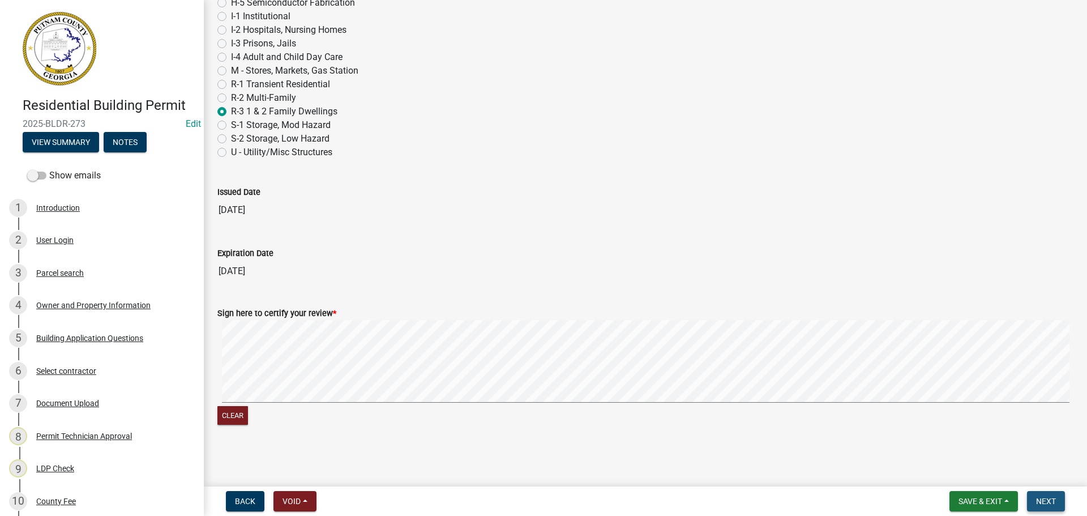
click at [1052, 492] on button "Next" at bounding box center [1046, 501] width 38 height 20
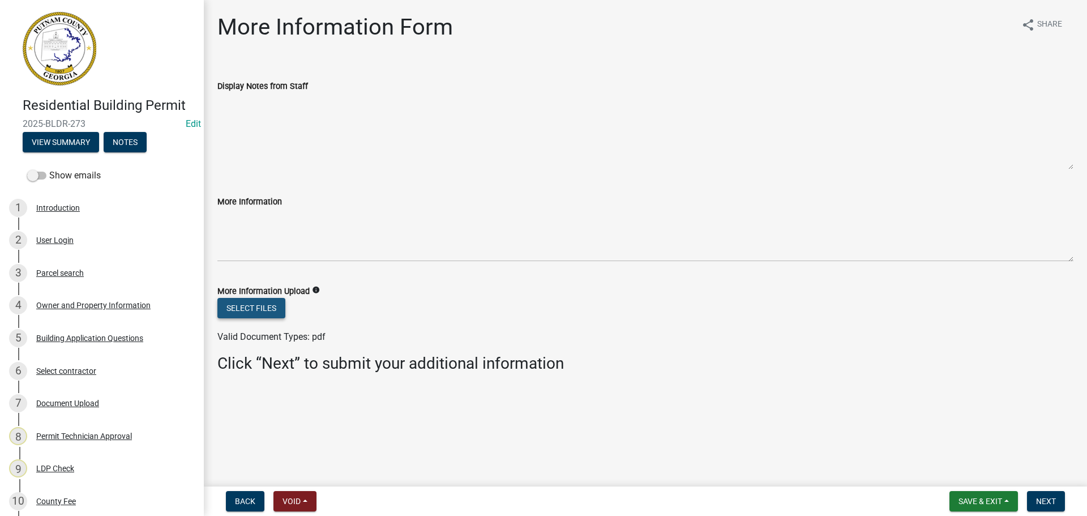
click at [253, 306] on button "Select files" at bounding box center [251, 308] width 68 height 20
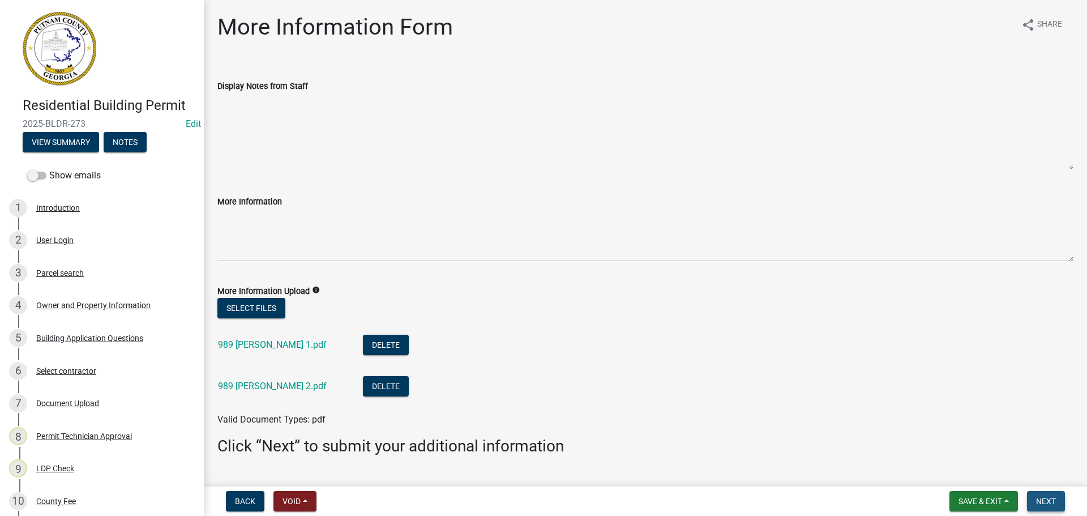
click at [1041, 499] on span "Next" at bounding box center [1046, 501] width 20 height 9
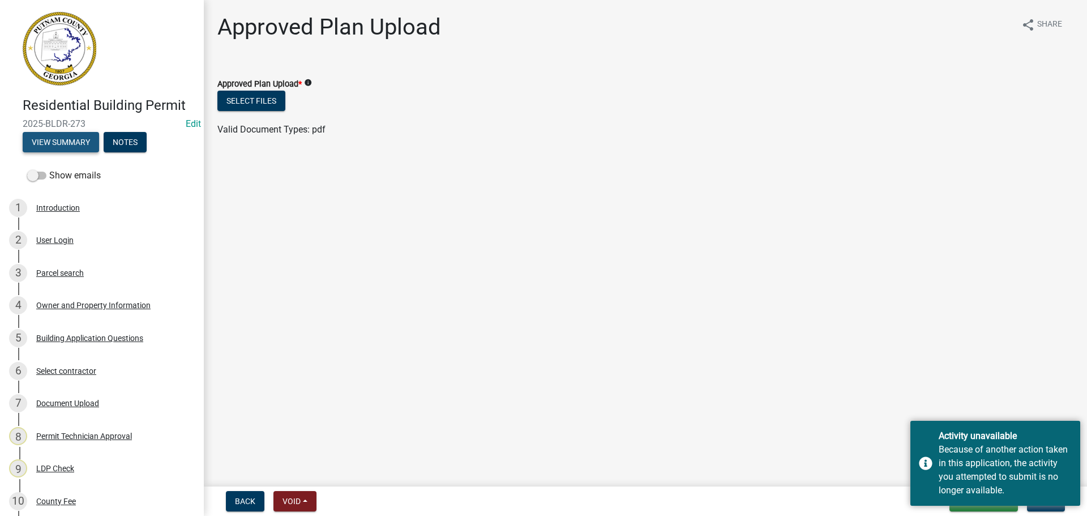
click at [79, 141] on button "View Summary" at bounding box center [61, 142] width 76 height 20
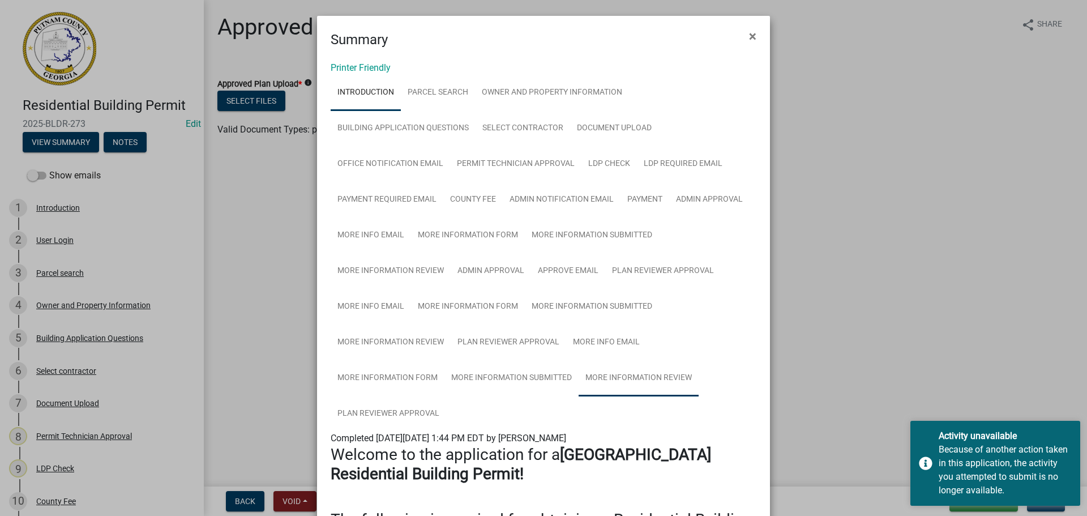
click at [616, 375] on link "More Information Review" at bounding box center [639, 378] width 120 height 36
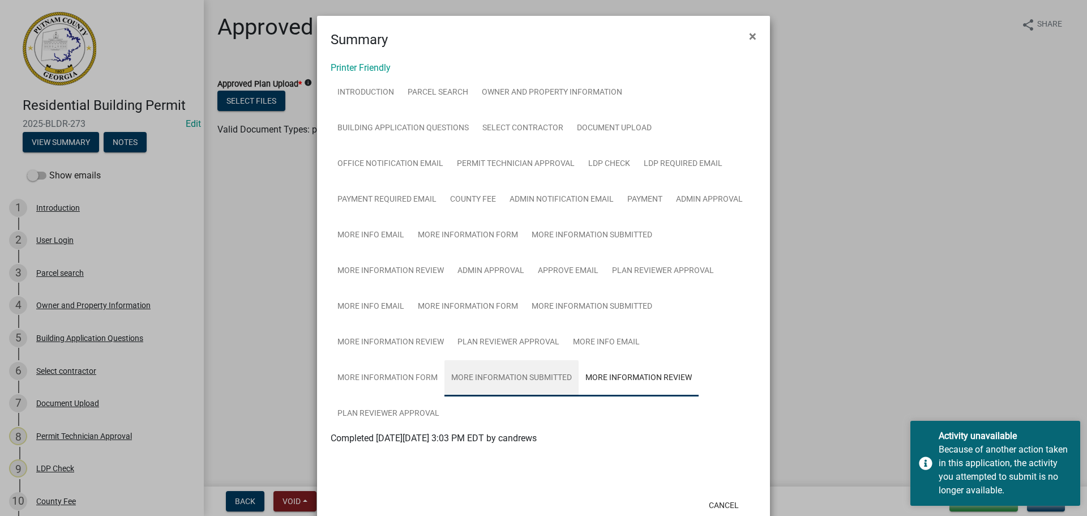
drag, startPoint x: 509, startPoint y: 376, endPoint x: 493, endPoint y: 379, distance: 15.6
click at [507, 375] on link "More Information Submitted" at bounding box center [512, 378] width 134 height 36
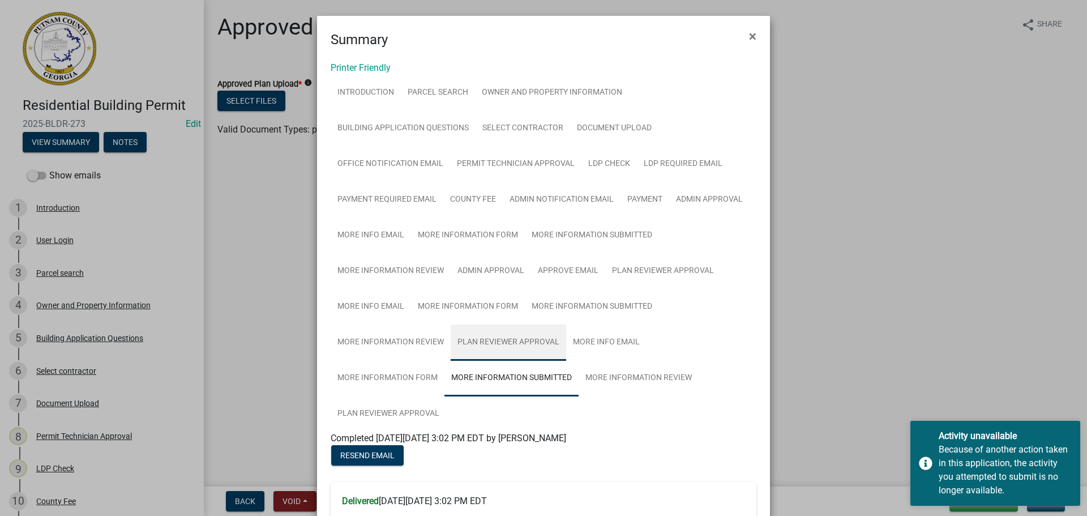
click at [491, 344] on link "Plan Reviewer Approval" at bounding box center [509, 343] width 116 height 36
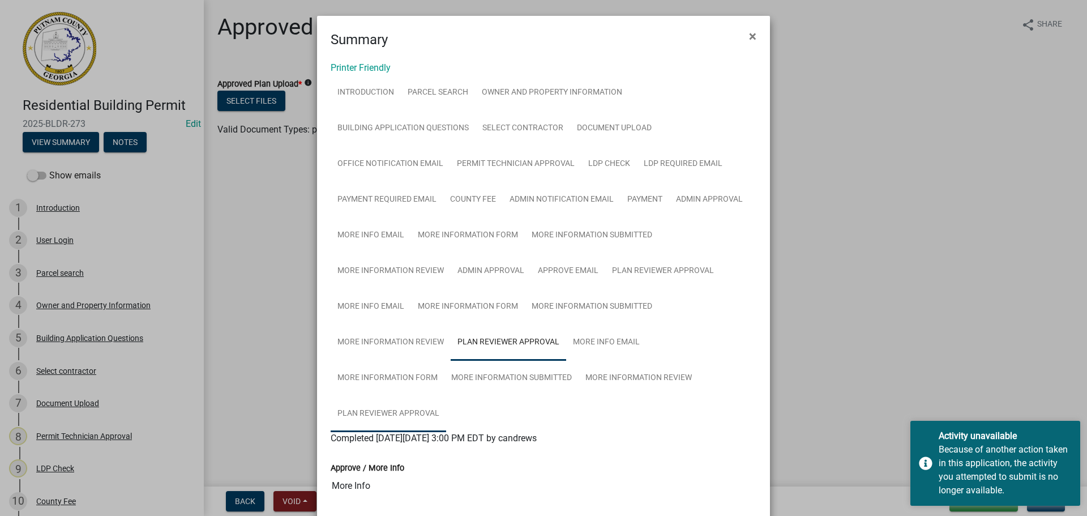
click at [399, 400] on link "Plan Reviewer Approval" at bounding box center [389, 414] width 116 height 36
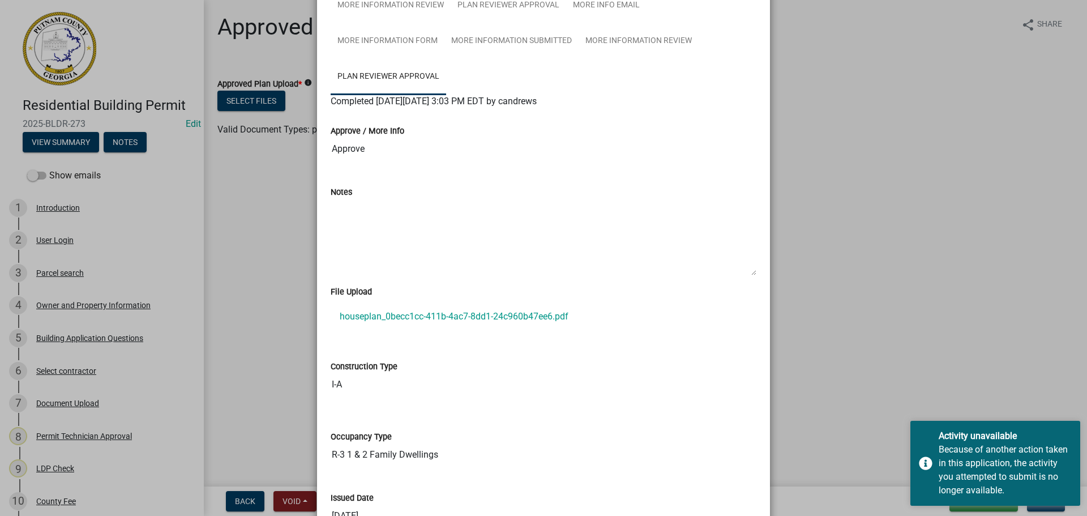
scroll to position [340, 0]
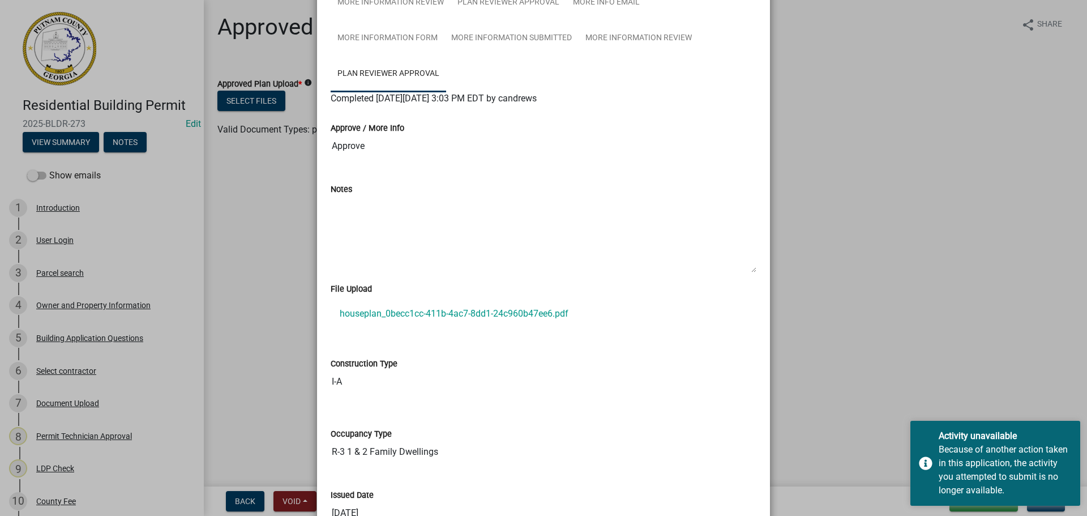
click at [281, 274] on ngb-modal-window "Summary × Printer Friendly Introduction Parcel search Owner and Property Inform…" at bounding box center [543, 258] width 1087 height 516
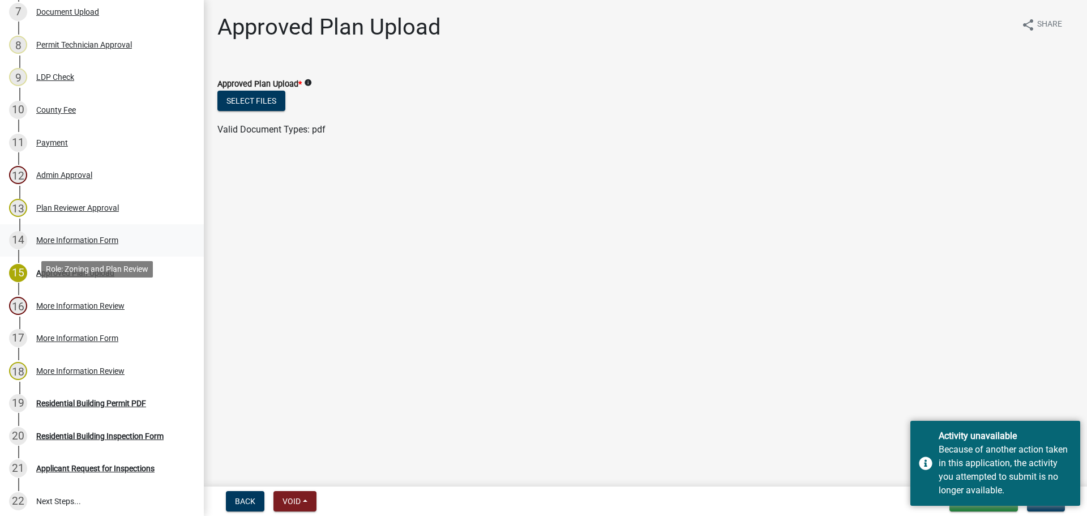
scroll to position [396, 0]
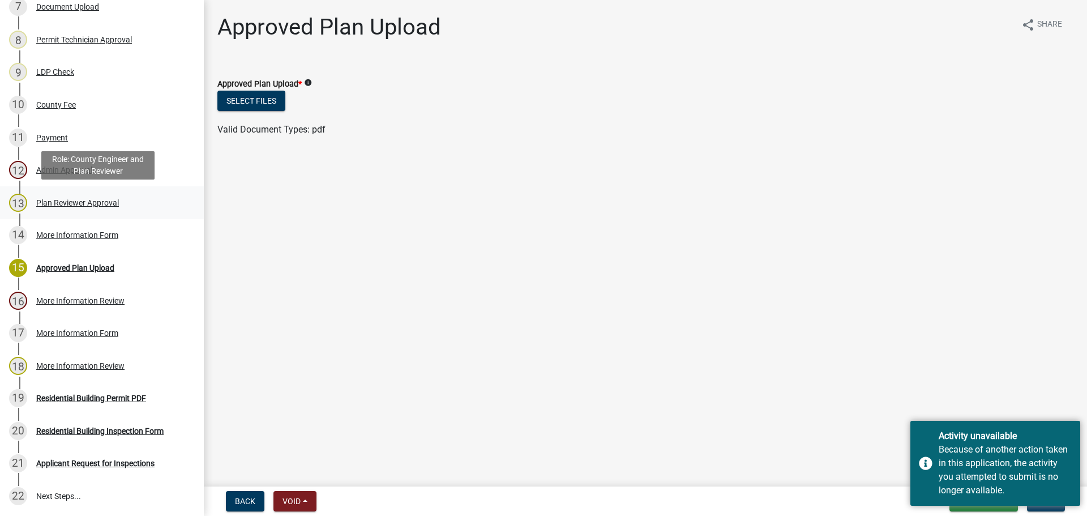
click at [72, 204] on div "Plan Reviewer Approval" at bounding box center [77, 203] width 83 height 8
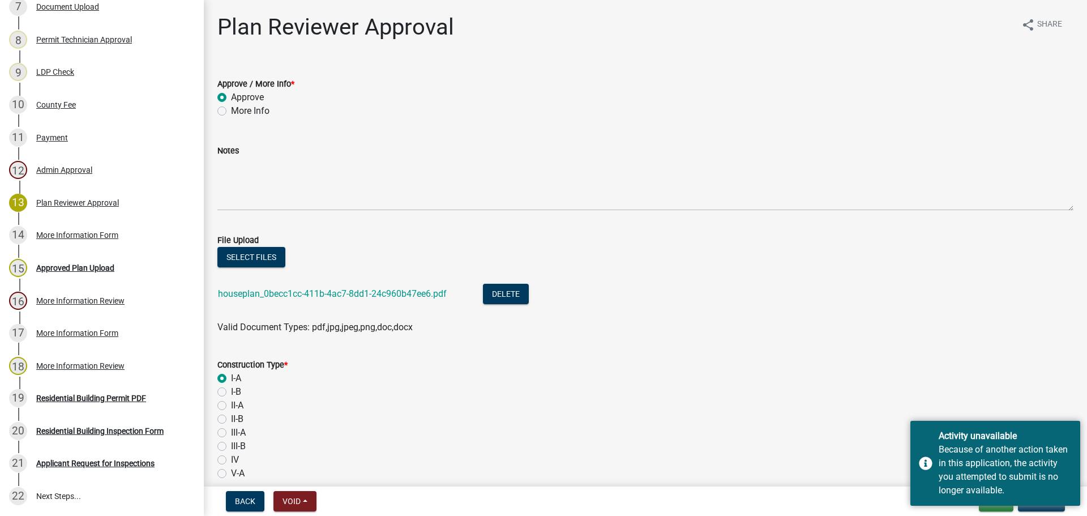
click at [253, 112] on label "More Info" at bounding box center [250, 111] width 39 height 14
click at [238, 112] on input "More Info" at bounding box center [234, 107] width 7 height 7
radio input "true"
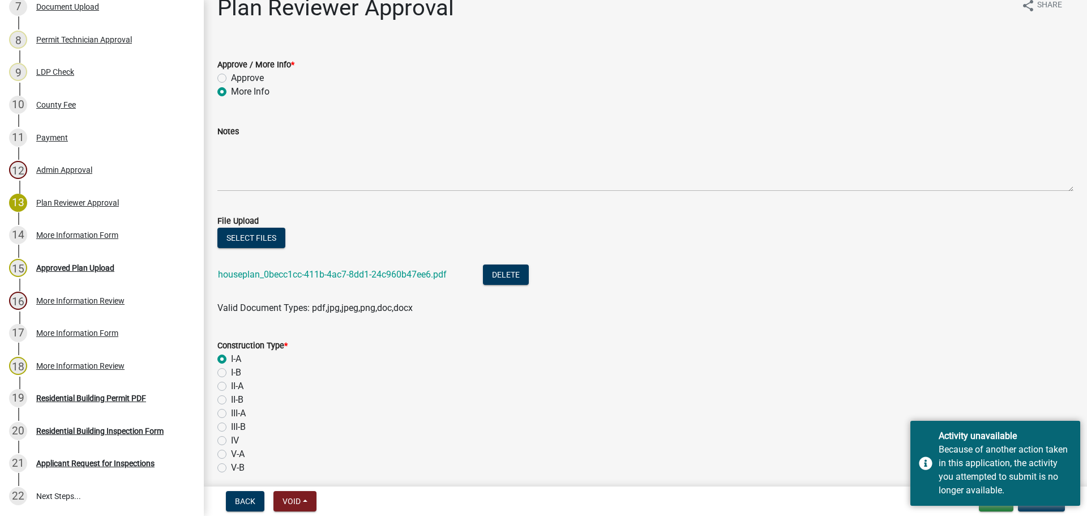
scroll to position [0, 0]
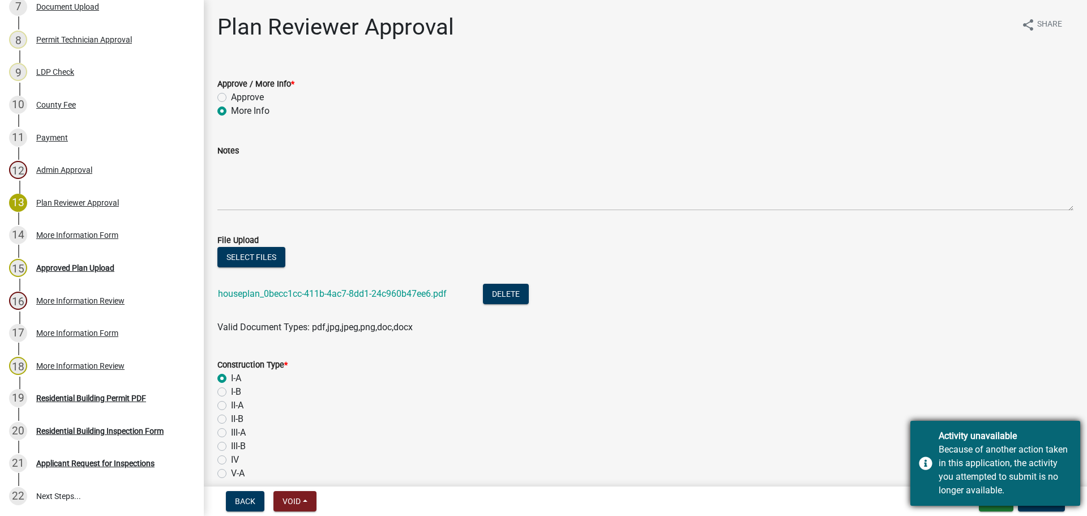
drag, startPoint x: 920, startPoint y: 466, endPoint x: 933, endPoint y: 471, distance: 13.7
click at [920, 467] on div "Activity unavailable Because of another action taken in this application, the a…" at bounding box center [996, 463] width 170 height 85
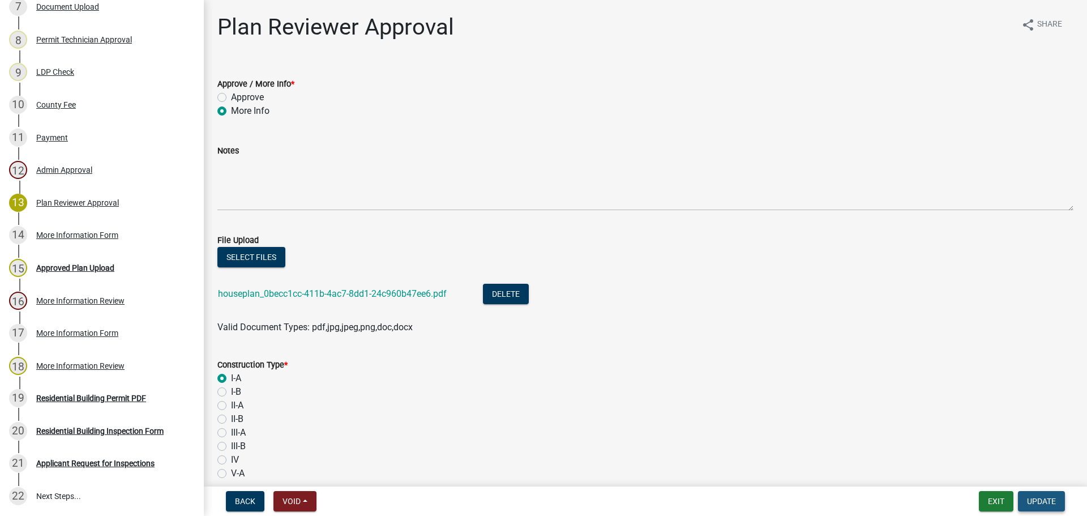
click at [1040, 503] on span "Update" at bounding box center [1041, 501] width 29 height 9
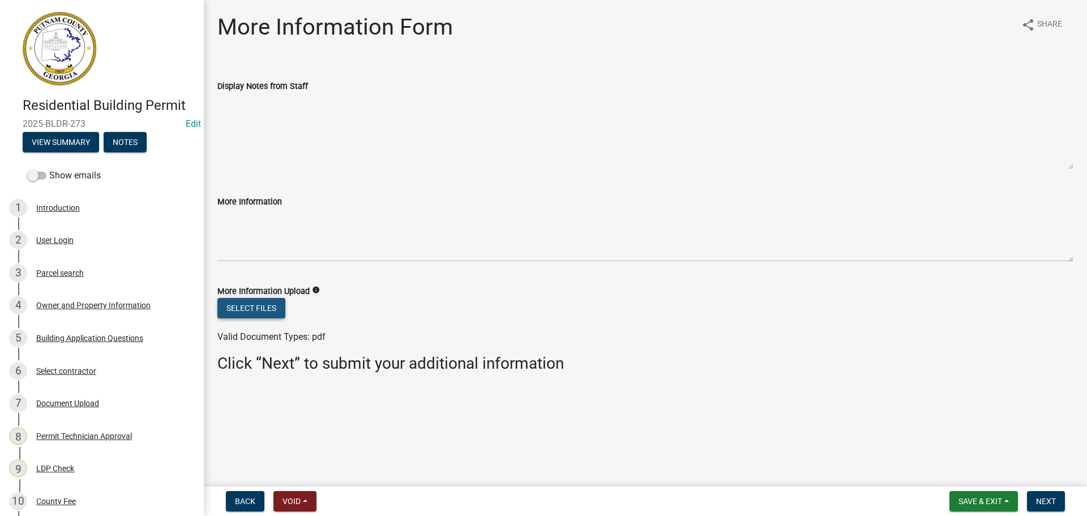
click at [263, 311] on button "Select files" at bounding box center [251, 308] width 68 height 20
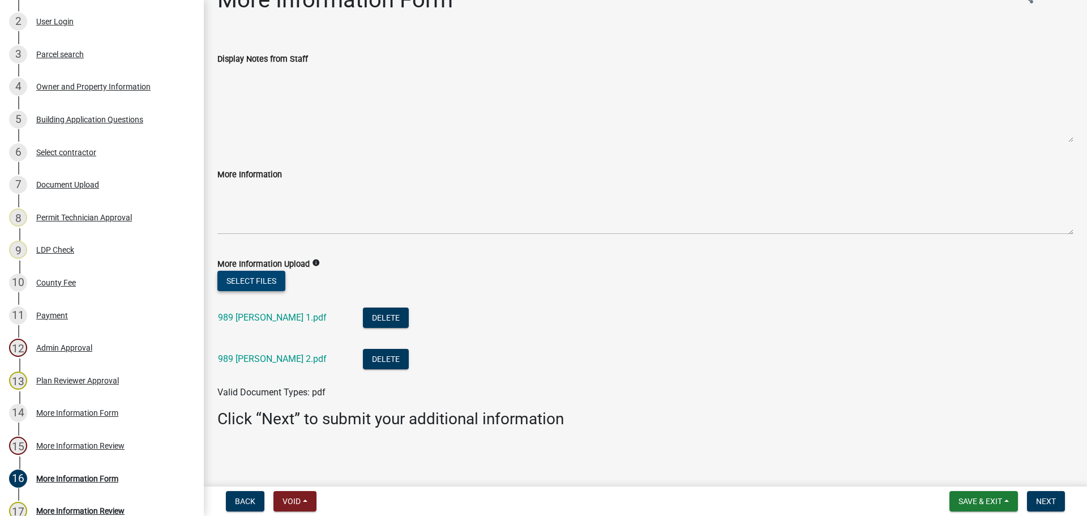
scroll to position [227, 0]
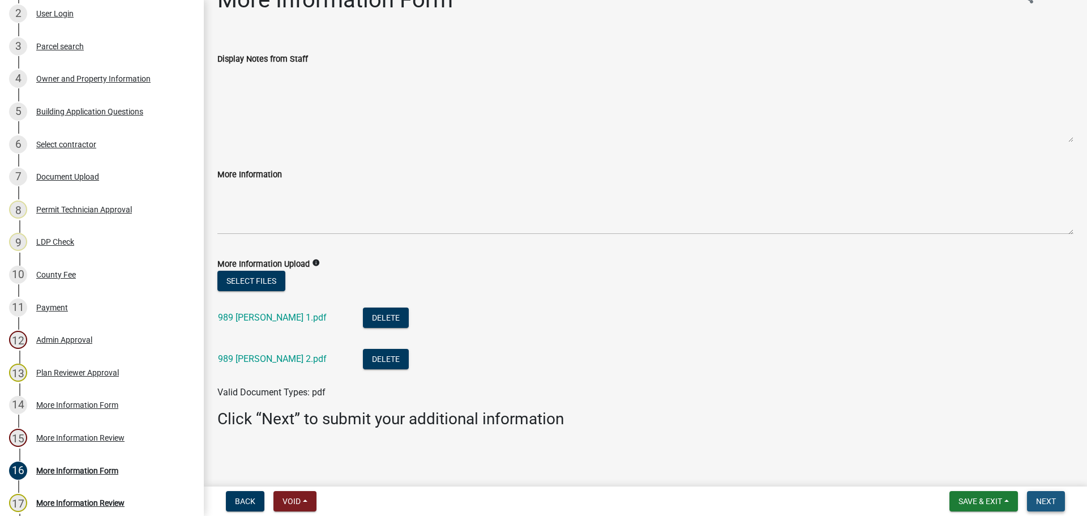
click at [1045, 494] on button "Next" at bounding box center [1046, 501] width 38 height 20
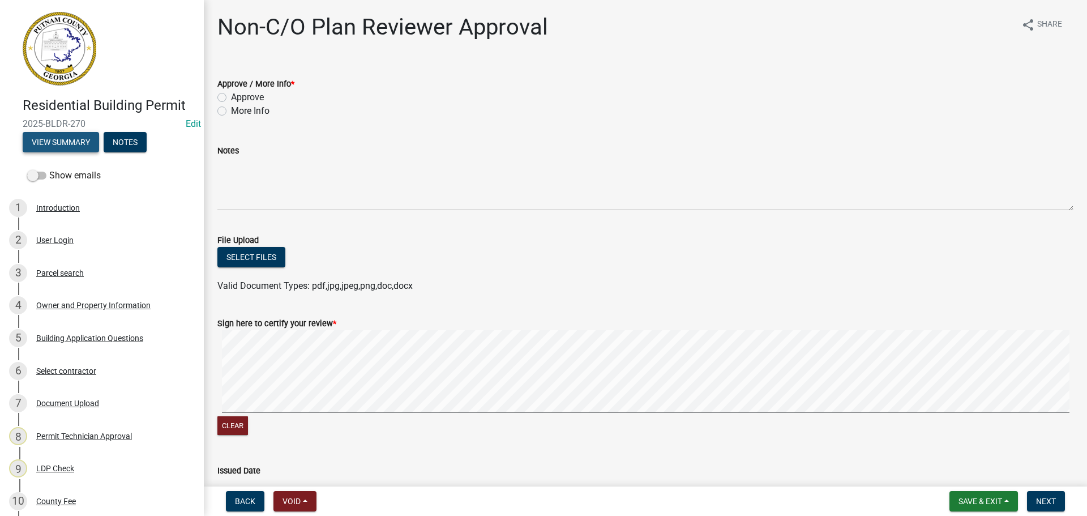
click at [83, 140] on button "View Summary" at bounding box center [61, 142] width 76 height 20
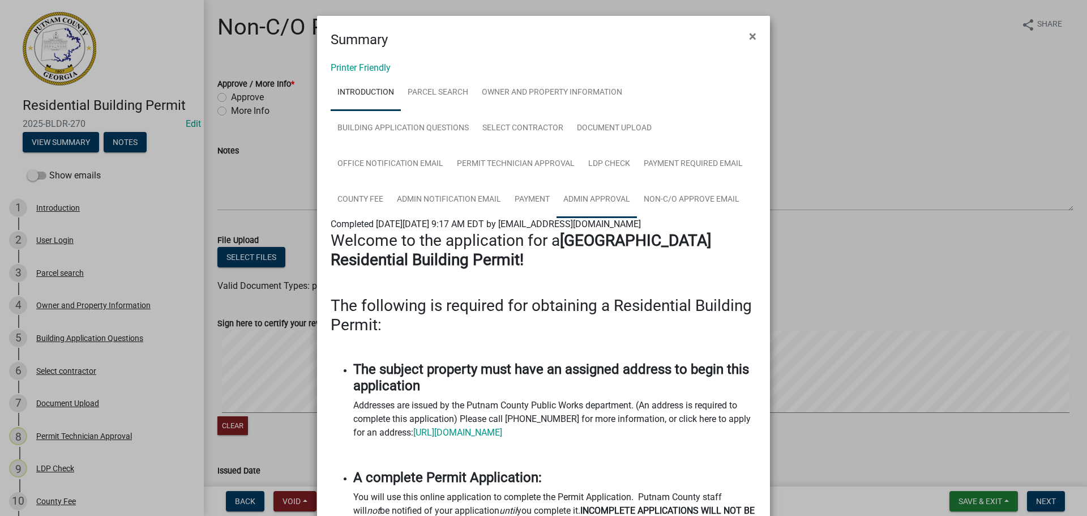
click at [577, 198] on link "Admin Approval" at bounding box center [597, 200] width 80 height 36
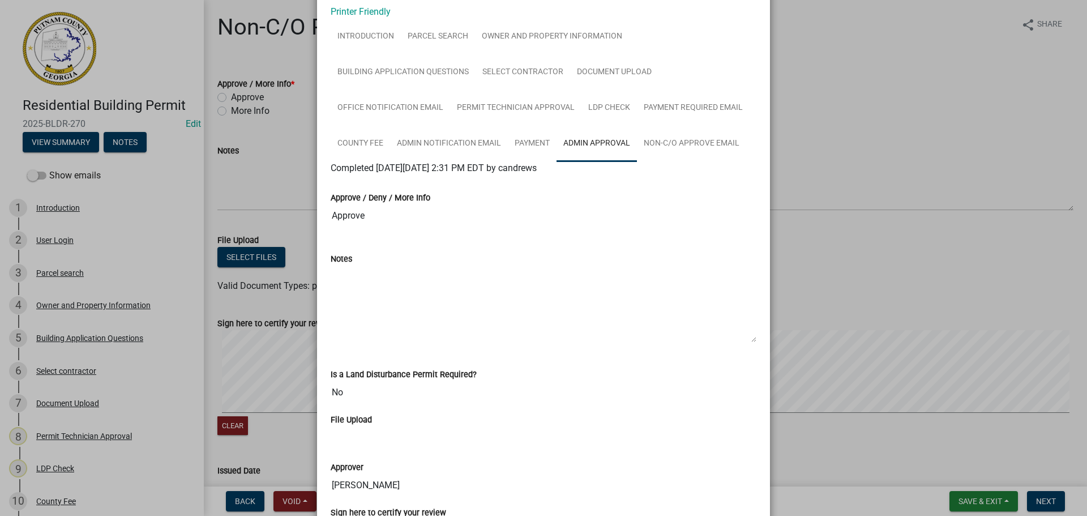
scroll to position [57, 0]
click at [693, 139] on link "Non-C/O Approve Email" at bounding box center [691, 143] width 109 height 36
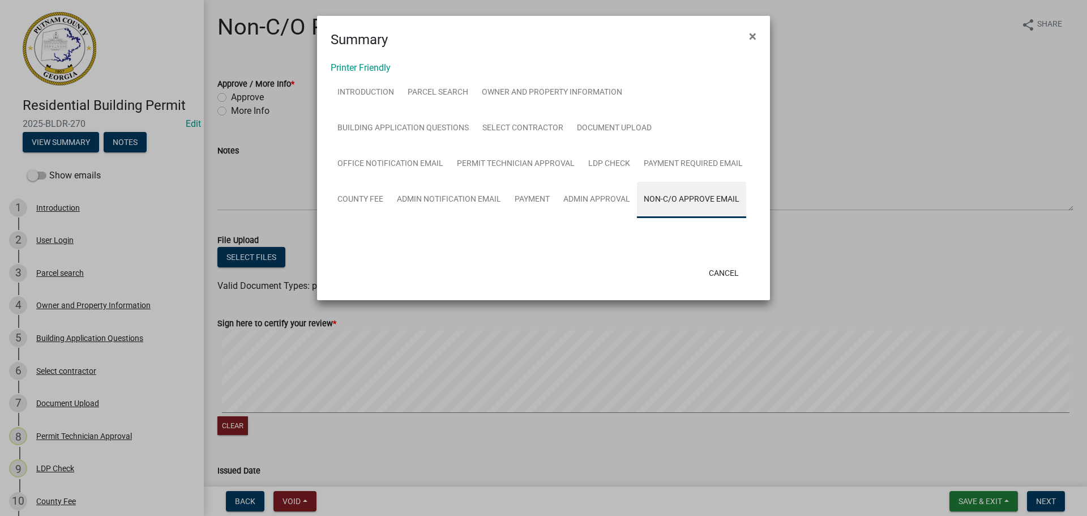
scroll to position [0, 0]
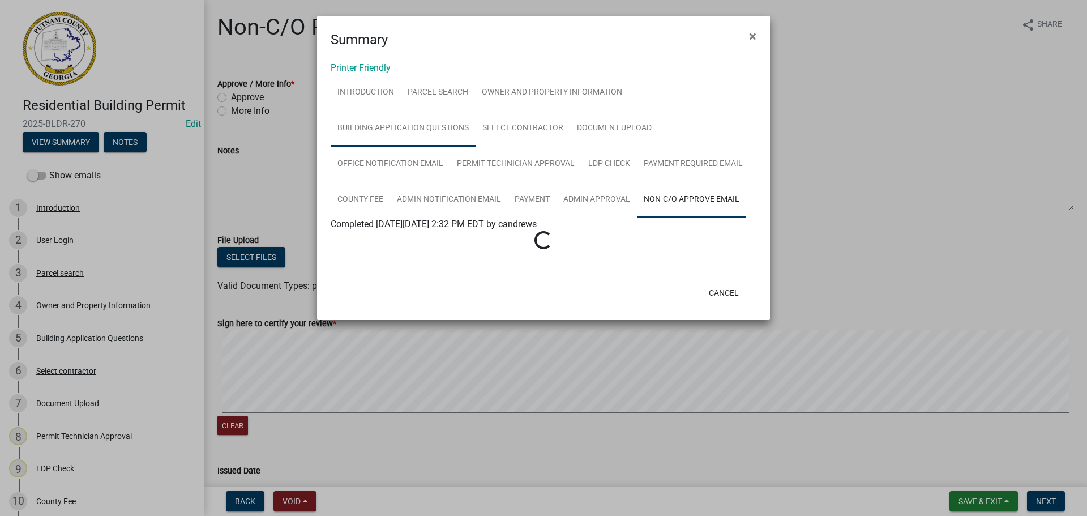
click at [408, 138] on link "Building Application Questions" at bounding box center [403, 128] width 145 height 36
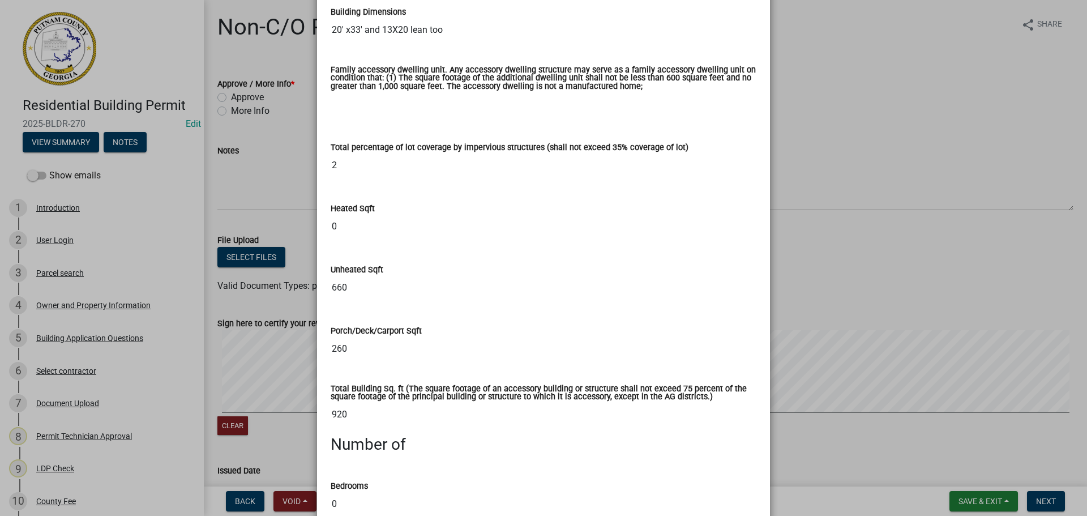
scroll to position [453, 0]
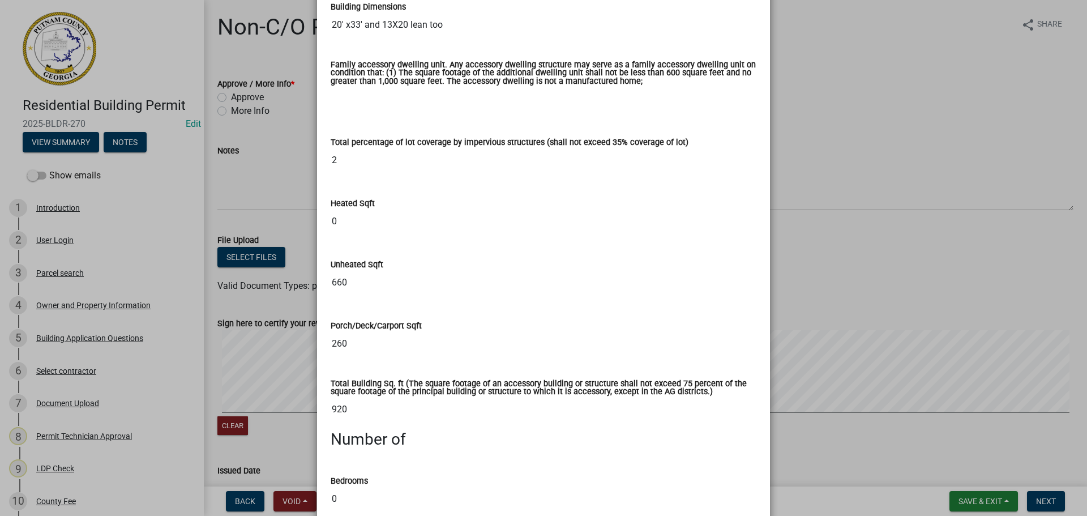
click at [806, 146] on ngb-modal-window "Summary × Printer Friendly Introduction Parcel search Owner and Property Inform…" at bounding box center [543, 258] width 1087 height 516
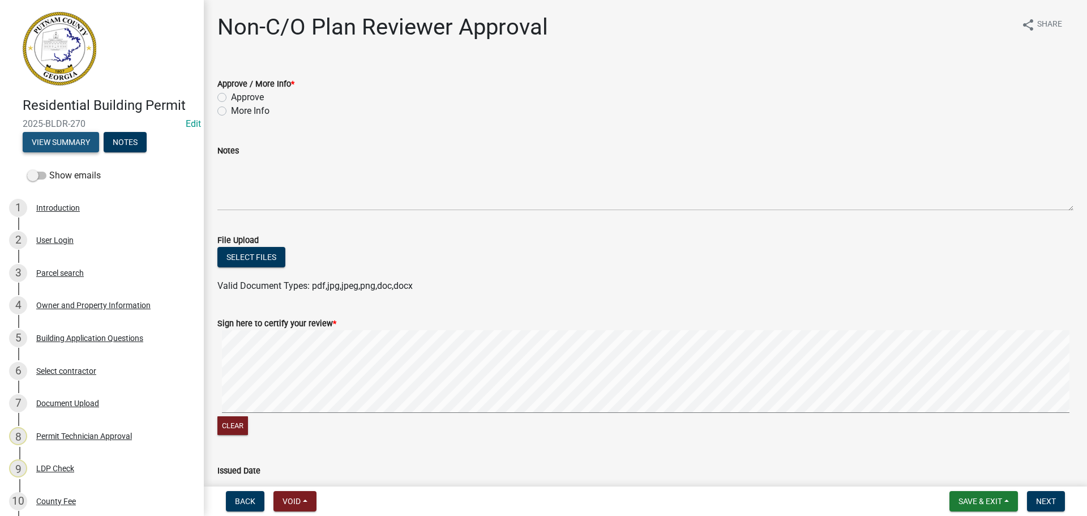
click at [69, 141] on button "View Summary" at bounding box center [61, 142] width 76 height 20
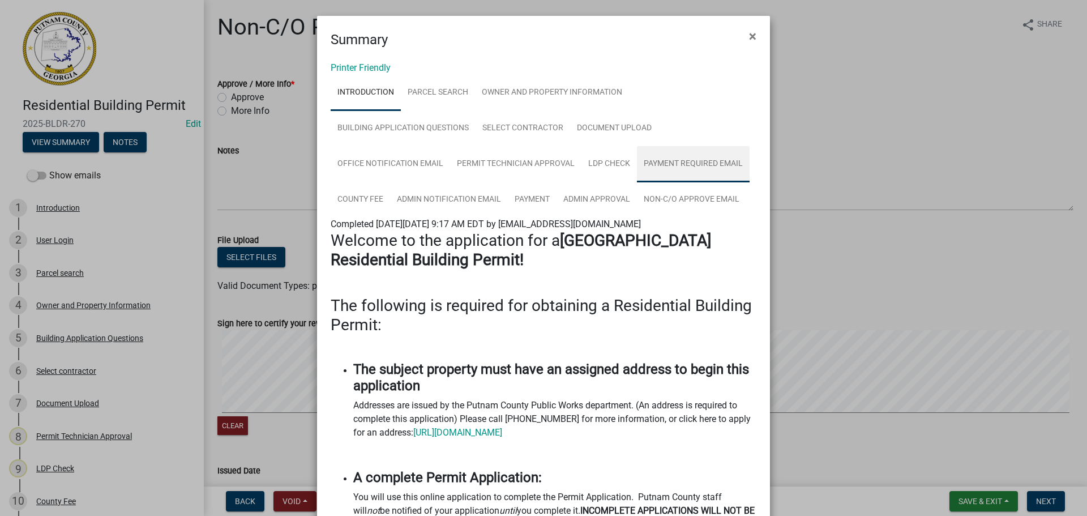
click at [666, 159] on link "Payment Required Email" at bounding box center [693, 164] width 113 height 36
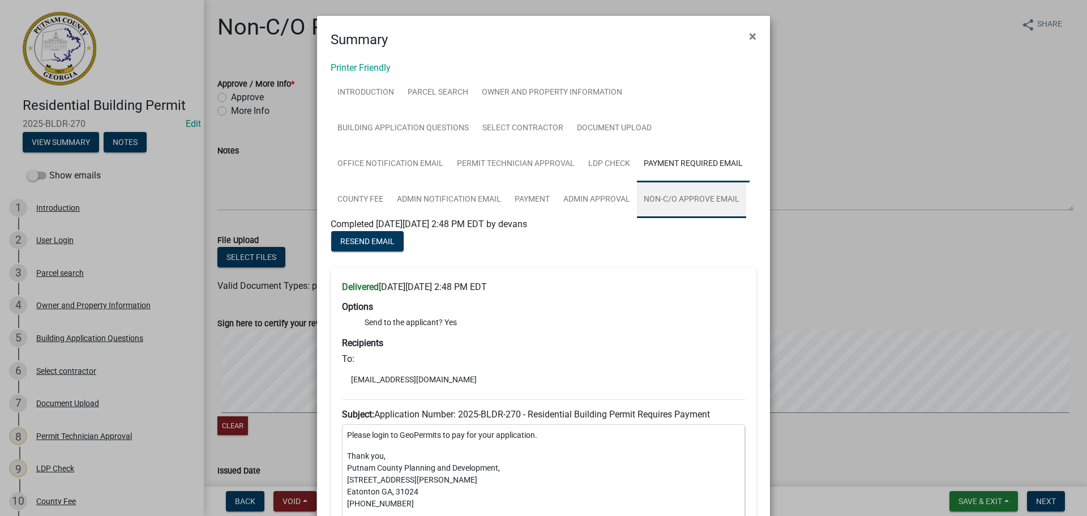
click at [671, 195] on link "Non-C/O Approve Email" at bounding box center [691, 200] width 109 height 36
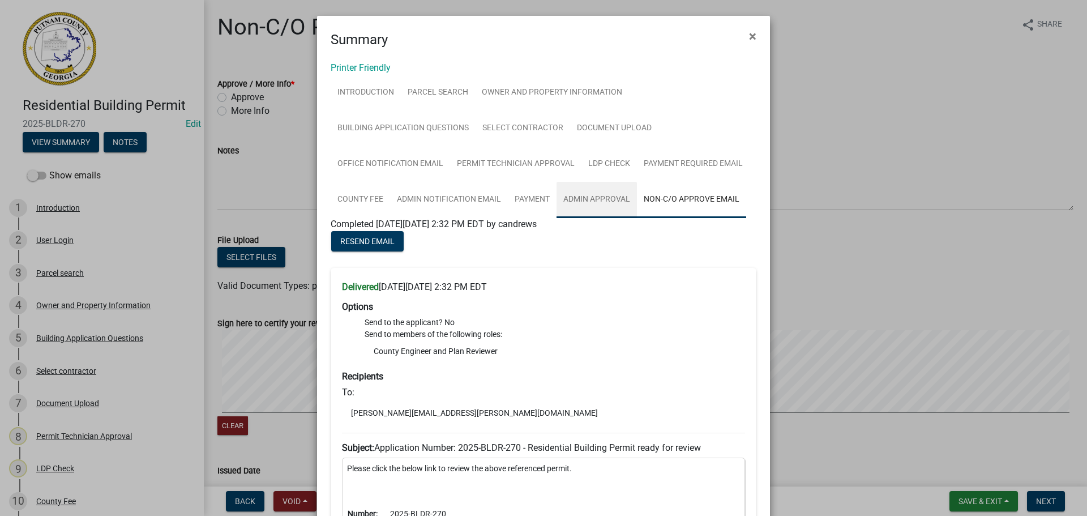
click at [604, 197] on link "Admin Approval" at bounding box center [597, 200] width 80 height 36
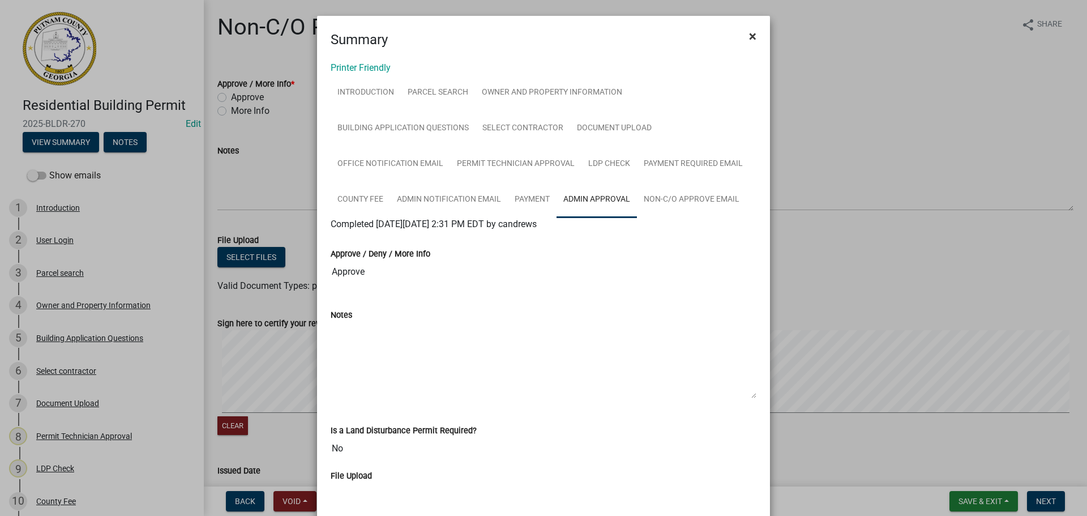
click at [750, 40] on span "×" at bounding box center [752, 36] width 7 height 16
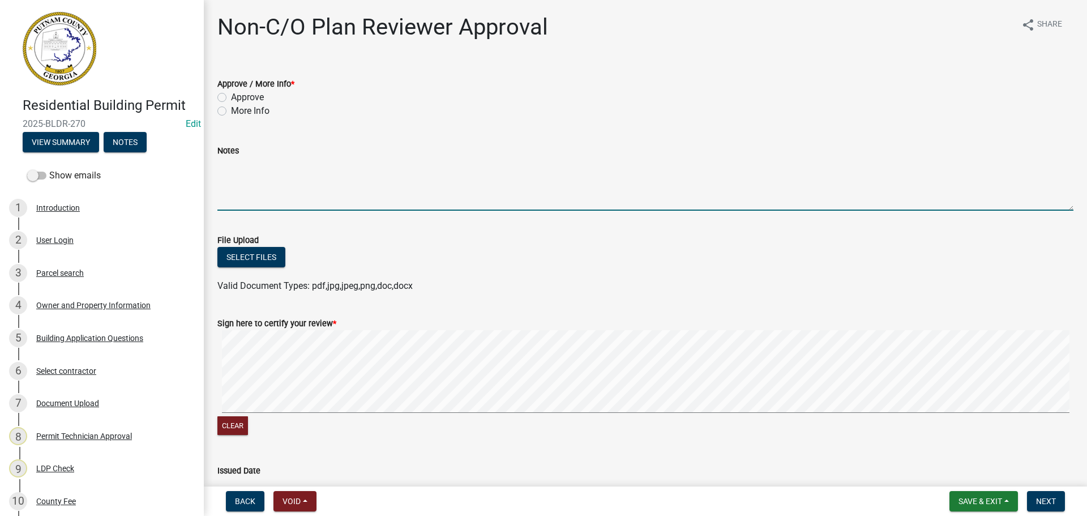
drag, startPoint x: 221, startPoint y: 164, endPoint x: 237, endPoint y: 117, distance: 49.1
click at [222, 164] on textarea "Notes" at bounding box center [645, 183] width 856 height 53
click at [251, 96] on label "Approve" at bounding box center [247, 98] width 33 height 14
click at [238, 96] on input "Approve" at bounding box center [234, 94] width 7 height 7
radio input "true"
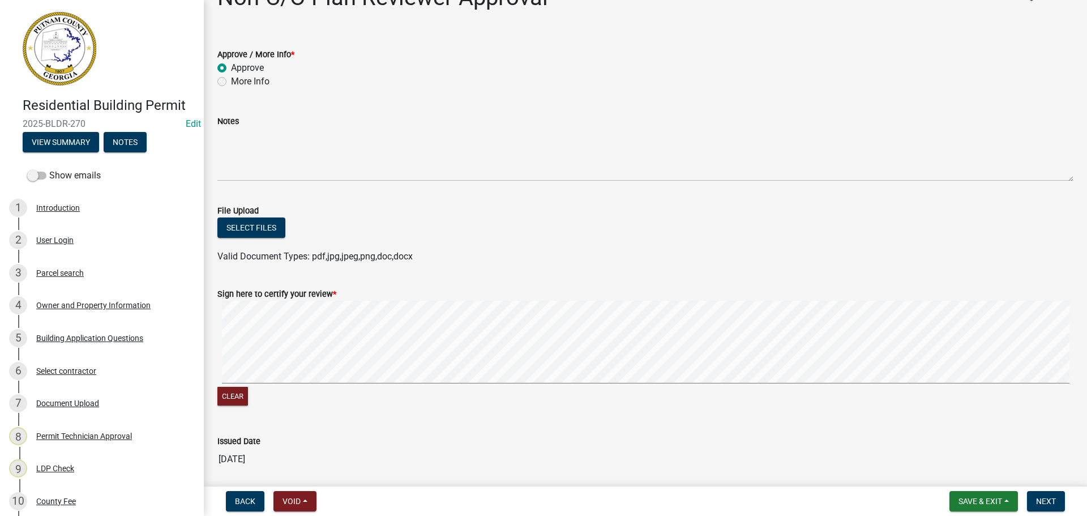
scroll to position [57, 0]
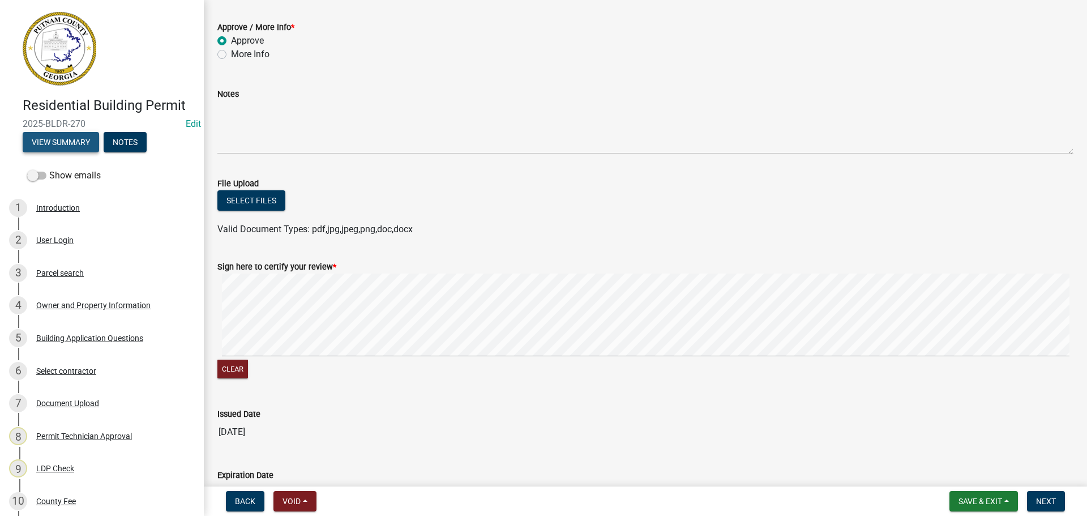
click at [72, 145] on button "View Summary" at bounding box center [61, 142] width 76 height 20
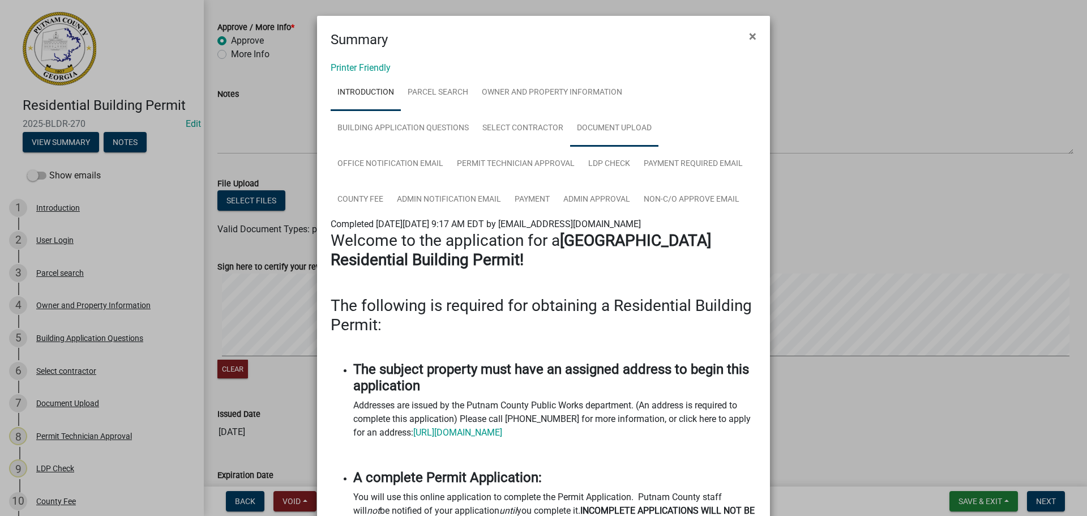
click at [595, 126] on link "Document Upload" at bounding box center [614, 128] width 88 height 36
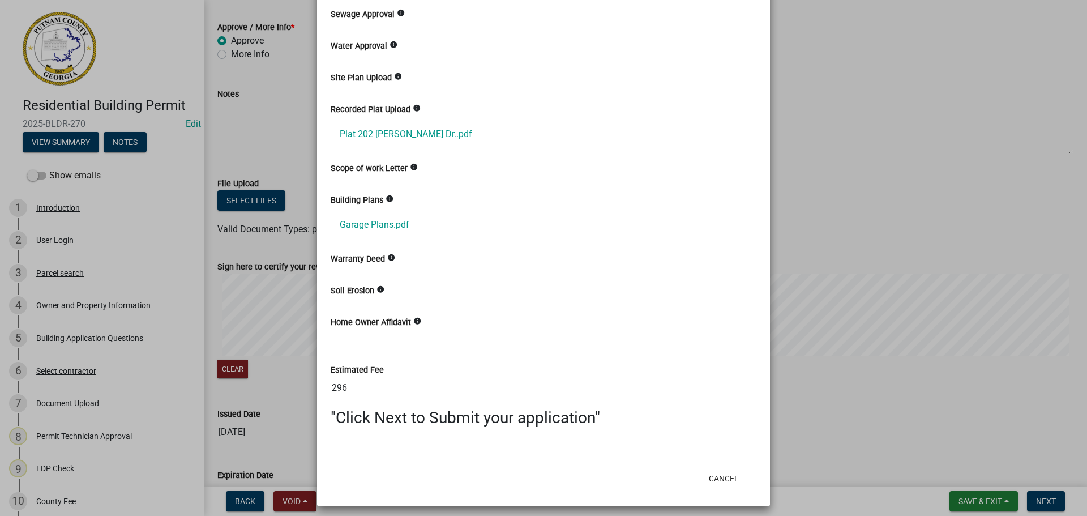
scroll to position [288, 0]
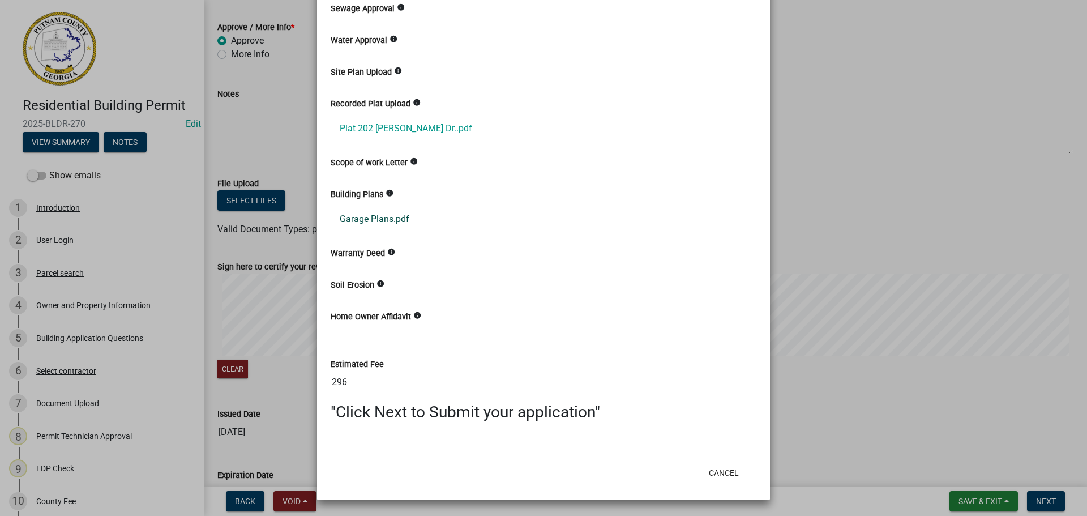
click at [383, 219] on link "Garage Plans.pdf" at bounding box center [544, 219] width 426 height 27
click at [1048, 497] on ngb-modal-window "Summary × Printer Friendly Introduction Parcel search Owner and Property Inform…" at bounding box center [543, 258] width 1087 height 516
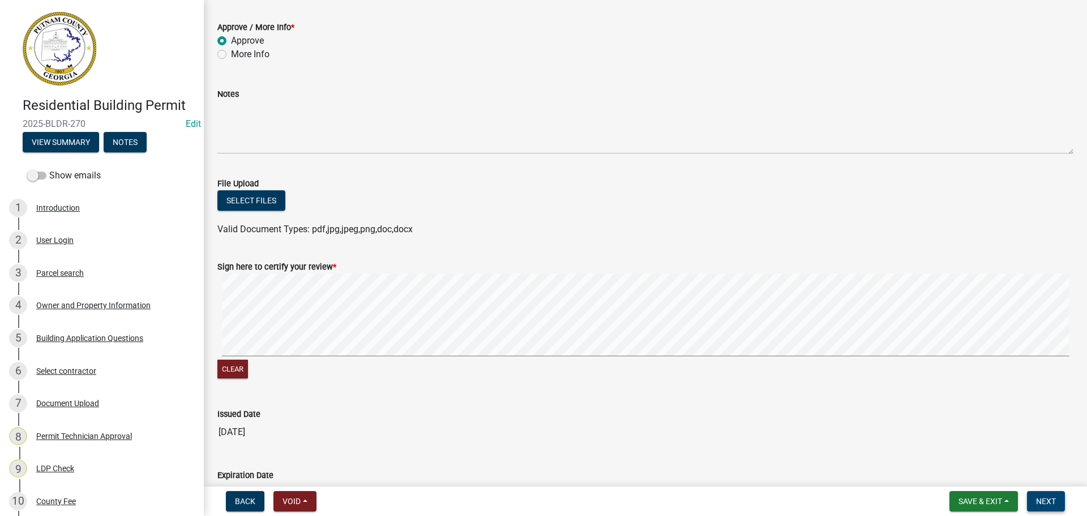
click at [1048, 497] on span "Next" at bounding box center [1046, 501] width 20 height 9
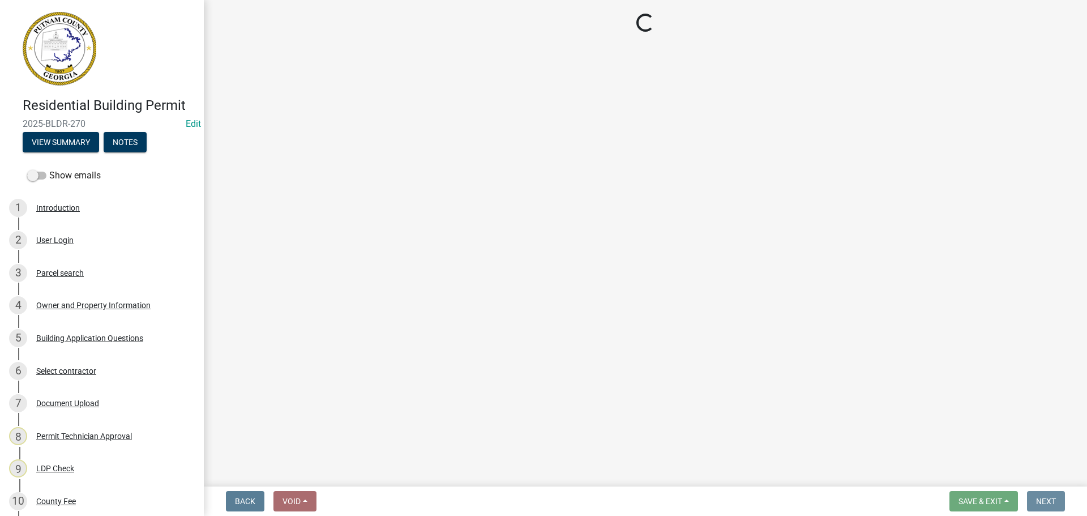
scroll to position [0, 0]
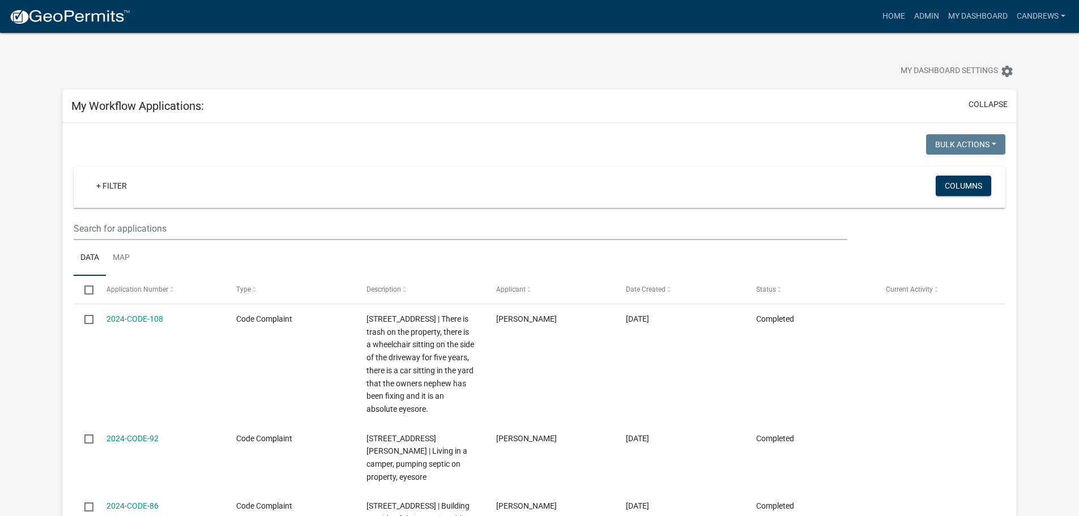
select select "2: 50"
click at [971, 101] on button "collapse" at bounding box center [987, 105] width 39 height 12
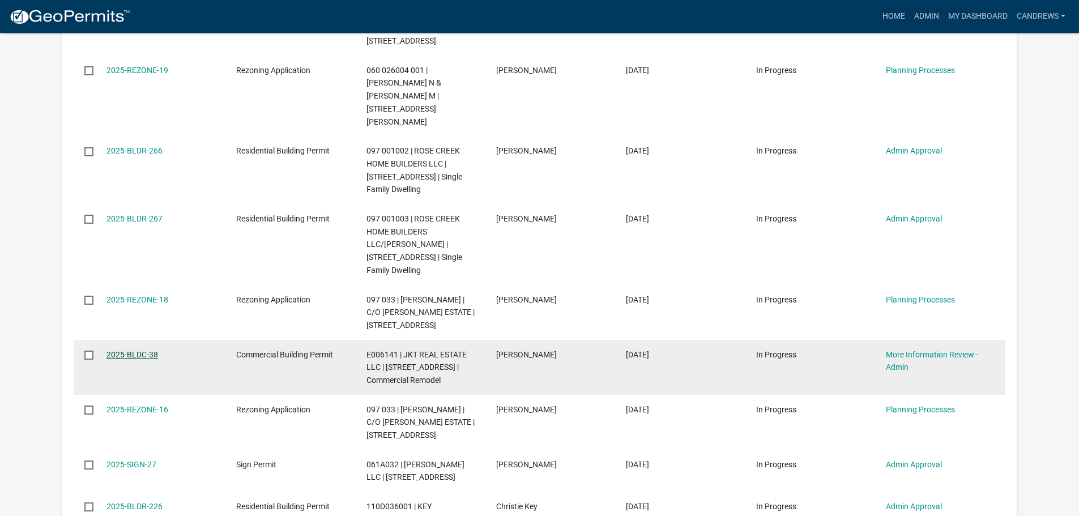
scroll to position [1586, 0]
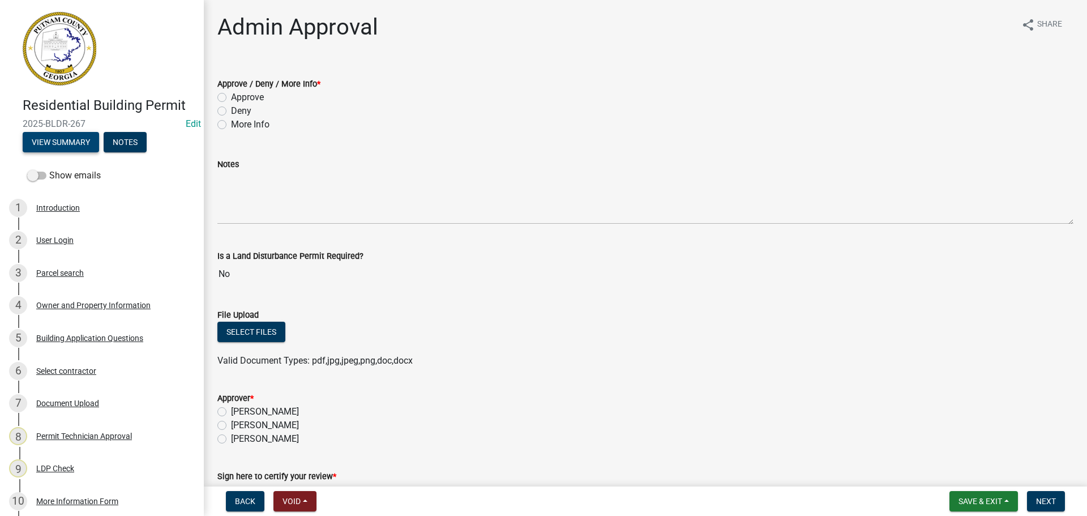
click at [69, 148] on button "View Summary" at bounding box center [61, 142] width 76 height 20
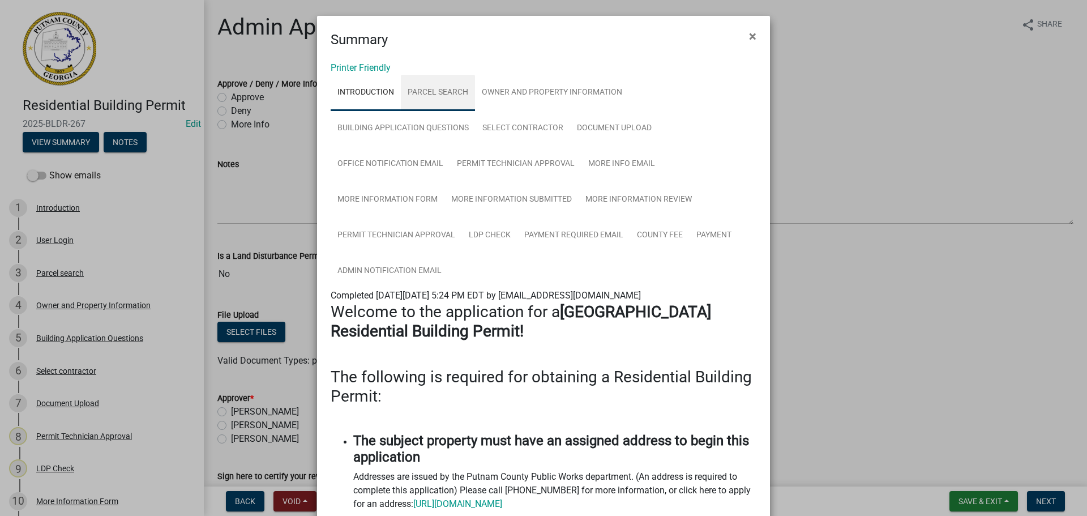
click at [451, 87] on link "Parcel search" at bounding box center [438, 93] width 74 height 36
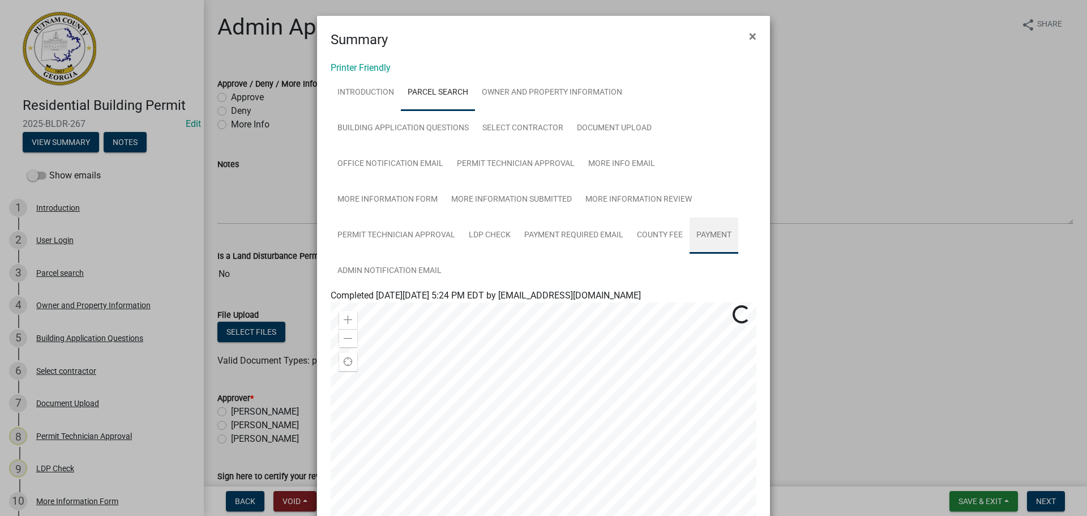
click at [719, 227] on link "Payment" at bounding box center [714, 235] width 49 height 36
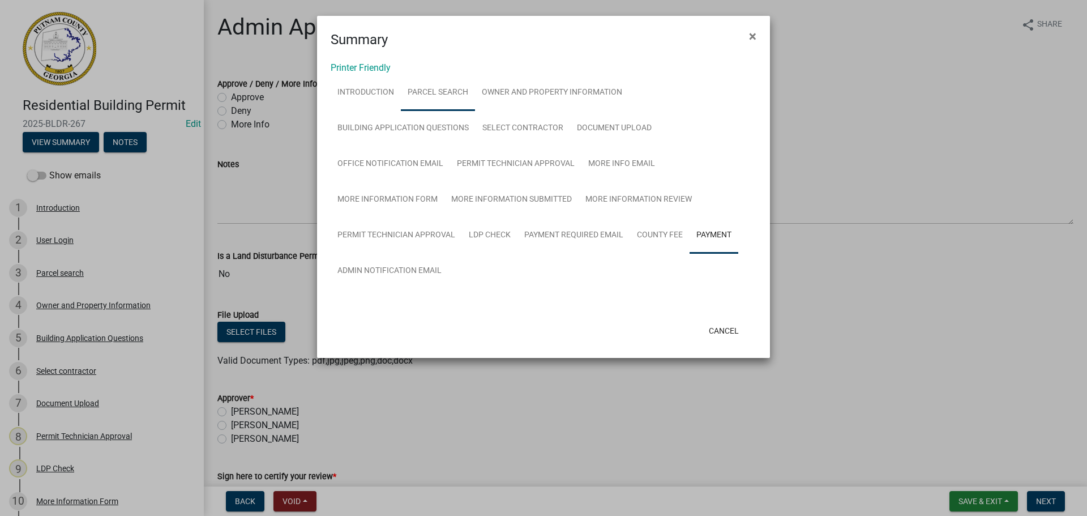
click at [429, 82] on link "Parcel search" at bounding box center [438, 93] width 74 height 36
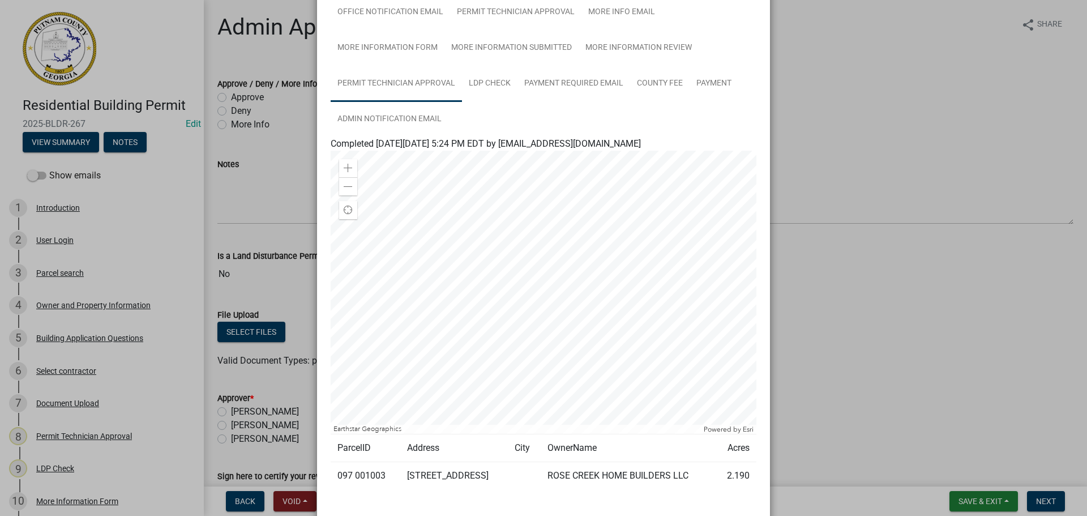
scroll to position [170, 0]
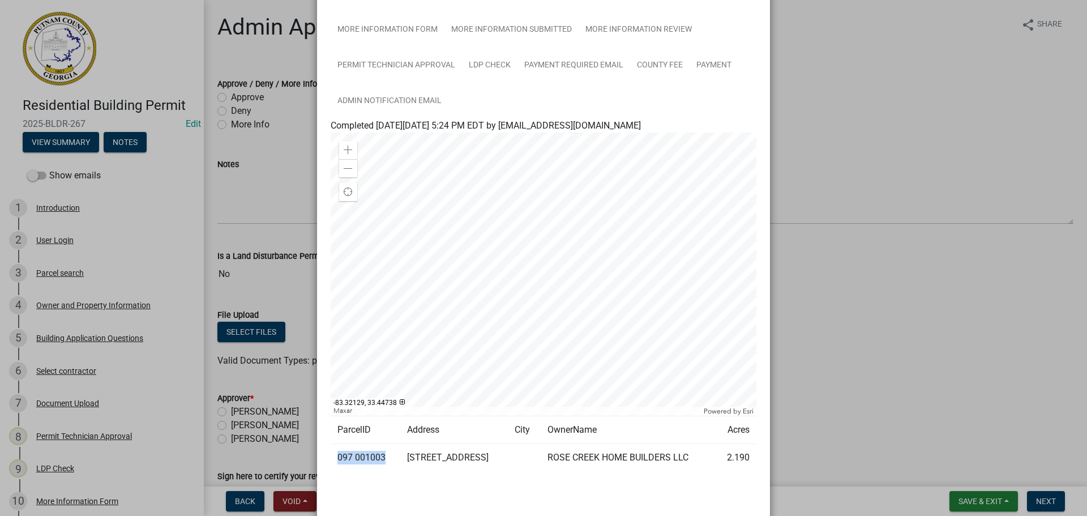
drag, startPoint x: 381, startPoint y: 455, endPoint x: 334, endPoint y: 460, distance: 47.3
click at [334, 460] on td "097 001003" at bounding box center [366, 458] width 70 height 28
copy td "097 001003"
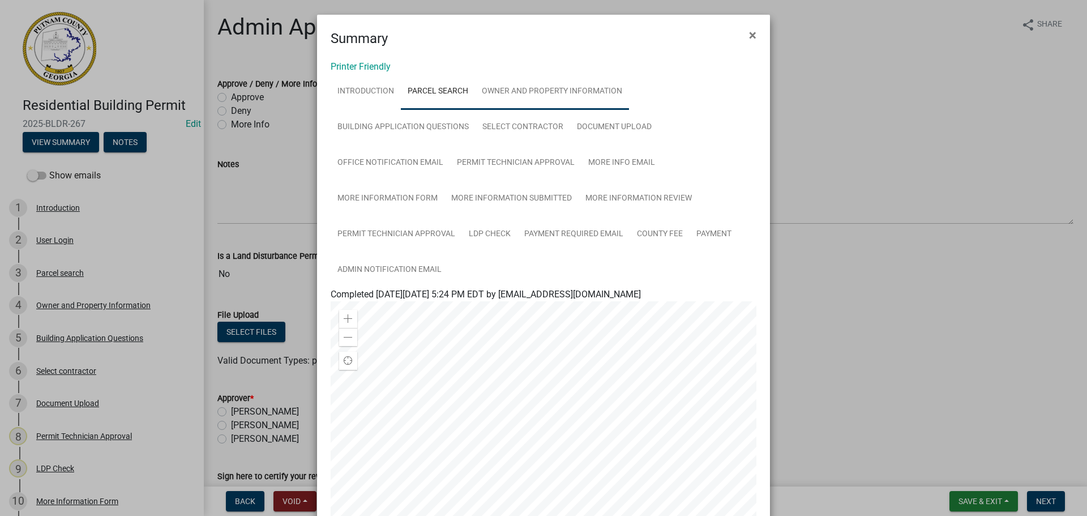
scroll to position [0, 0]
click at [413, 138] on link "Building Application Questions" at bounding box center [403, 128] width 145 height 36
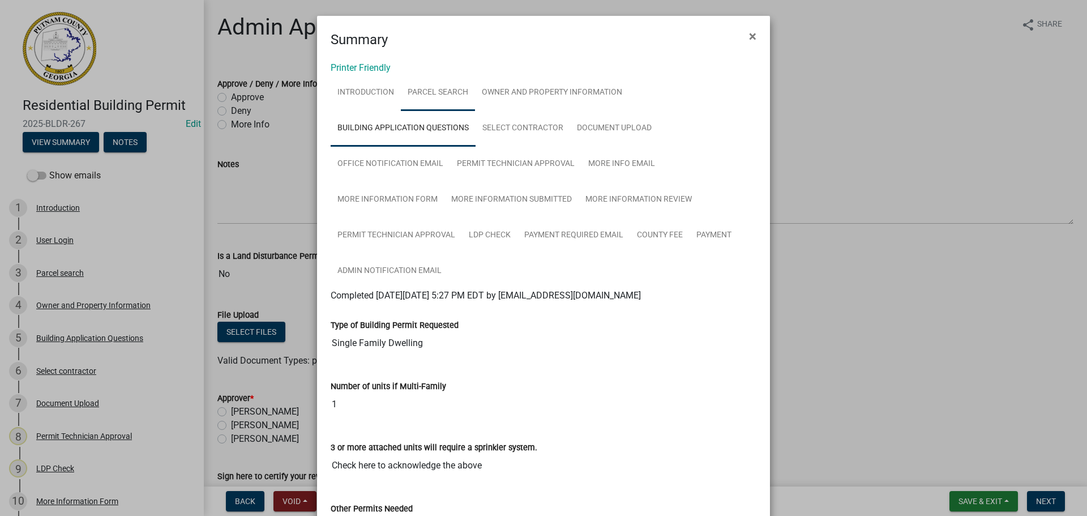
drag, startPoint x: 418, startPoint y: 92, endPoint x: 412, endPoint y: 75, distance: 17.9
click at [416, 90] on link "Parcel search" at bounding box center [438, 93] width 74 height 36
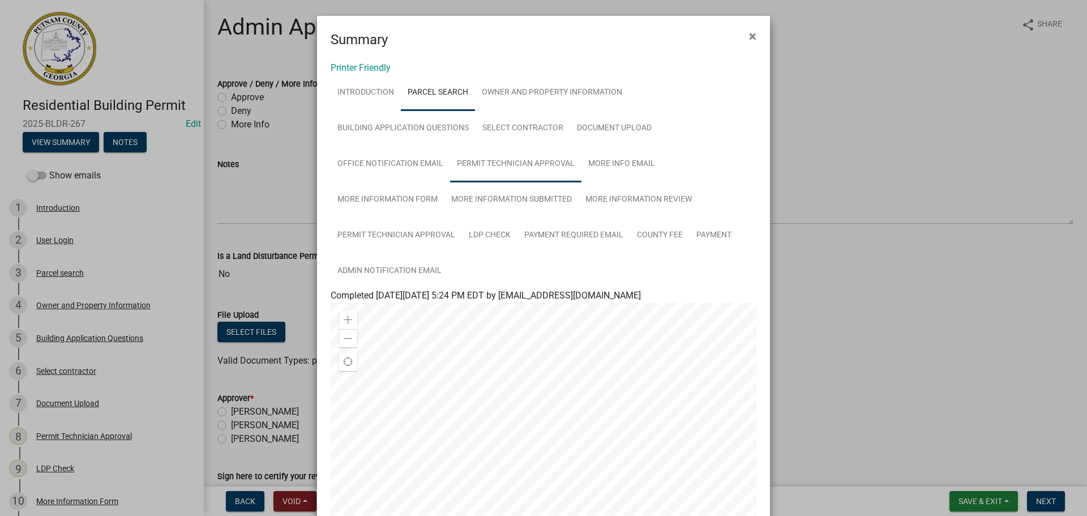
click at [484, 169] on link "Permit Technician Approval" at bounding box center [515, 164] width 131 height 36
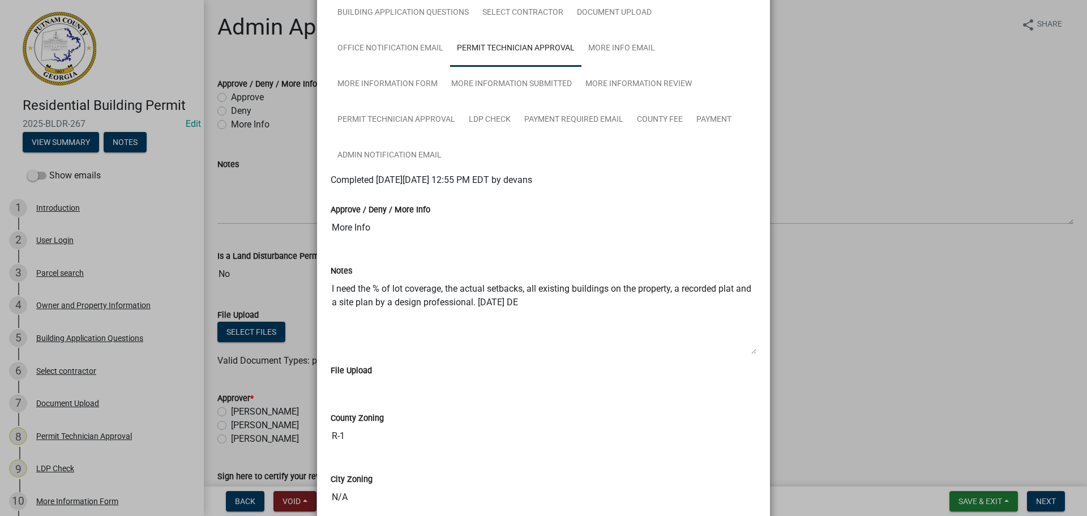
scroll to position [112, 0]
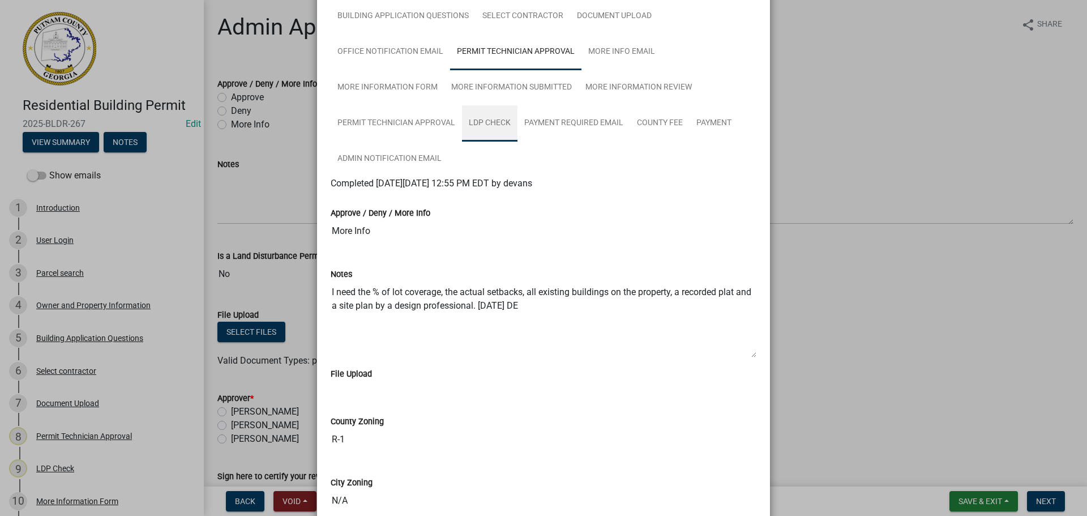
click at [487, 125] on link "LDP Check" at bounding box center [489, 123] width 55 height 36
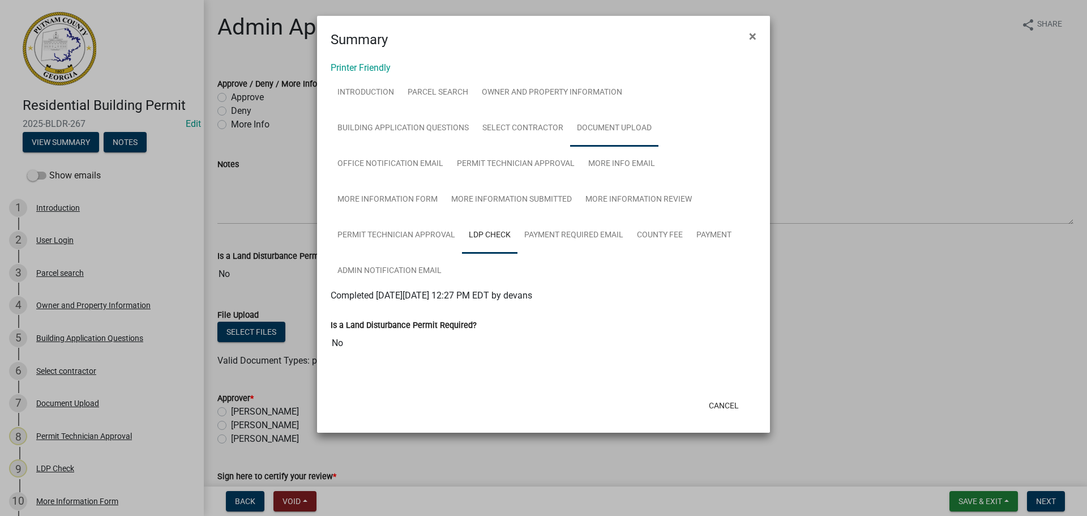
click at [603, 139] on link "Document Upload" at bounding box center [614, 128] width 88 height 36
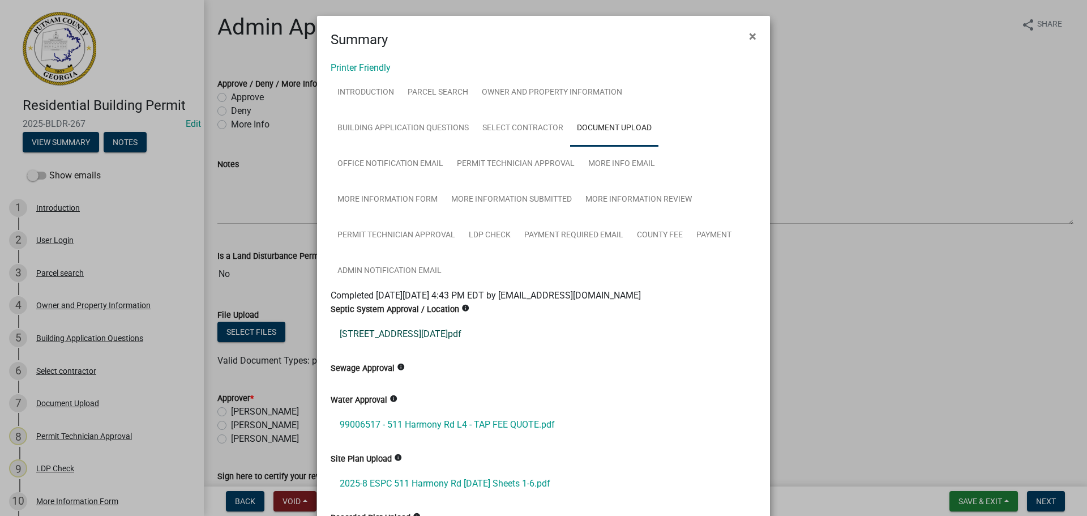
click at [400, 338] on link "511 Harmony rd permit 9-2-2025.pdf" at bounding box center [544, 334] width 426 height 27
click at [385, 425] on link "99006517 - 511 Harmony Rd L4 - TAP FEE QUOTE.pdf" at bounding box center [544, 424] width 426 height 27
click at [382, 481] on link "2025-8 ESPC 511 Harmony Rd 10-2-2025 Sheets 1-6.pdf" at bounding box center [544, 483] width 426 height 27
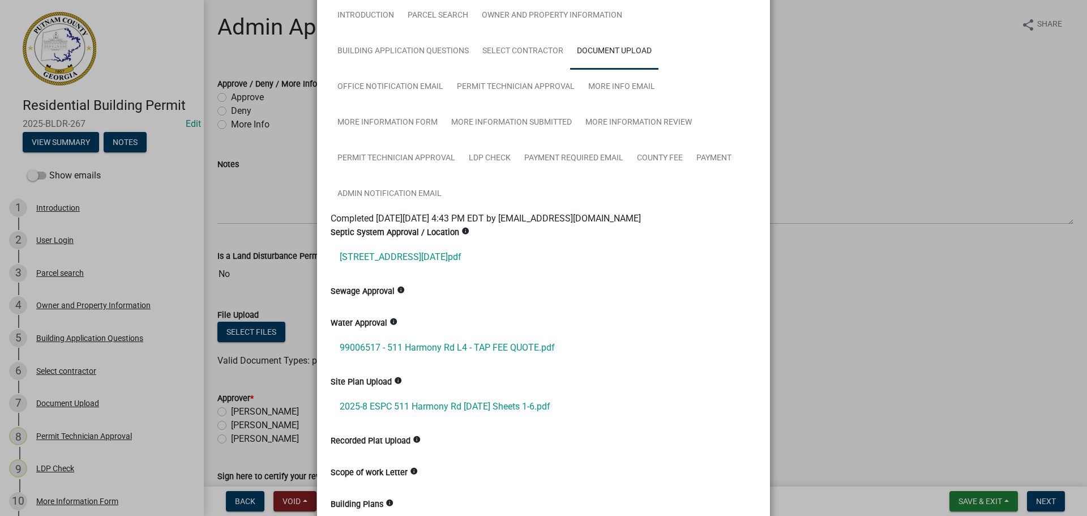
scroll to position [227, 0]
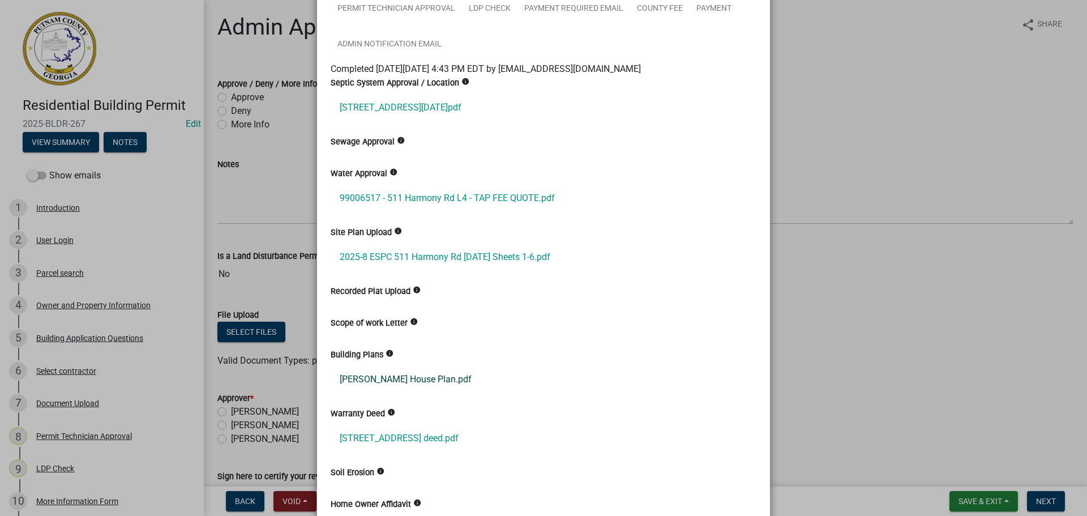
click at [400, 384] on link "Palmer House Plan.pdf" at bounding box center [544, 379] width 426 height 27
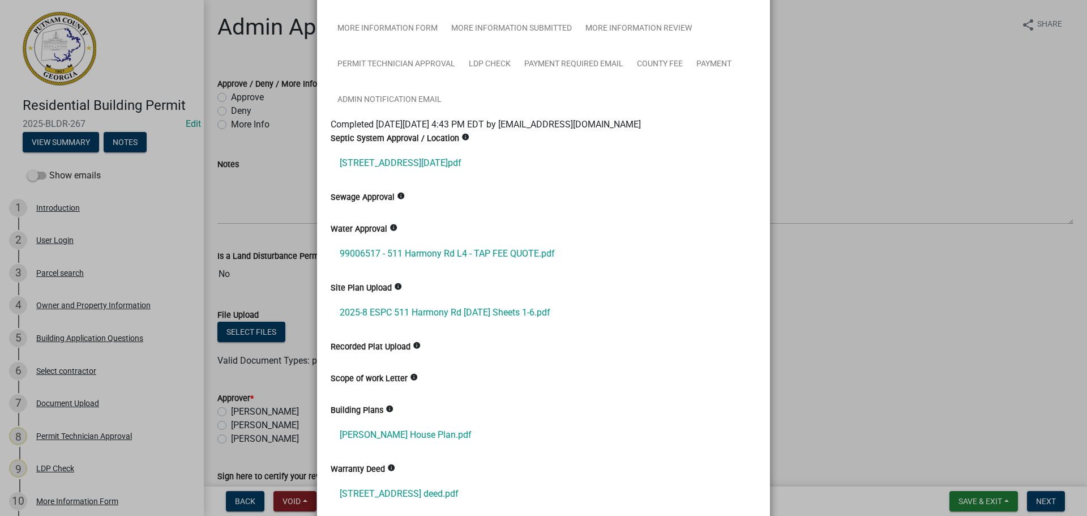
scroll to position [170, 0]
click at [396, 256] on link "99006517 - 511 Harmony Rd L4 - TAP FEE QUOTE.pdf" at bounding box center [544, 254] width 426 height 27
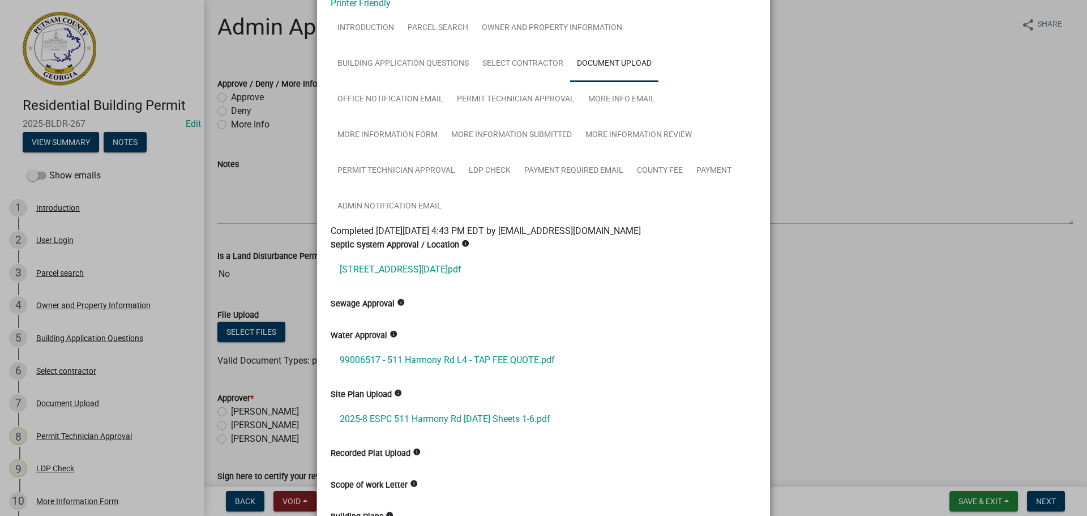
scroll to position [57, 0]
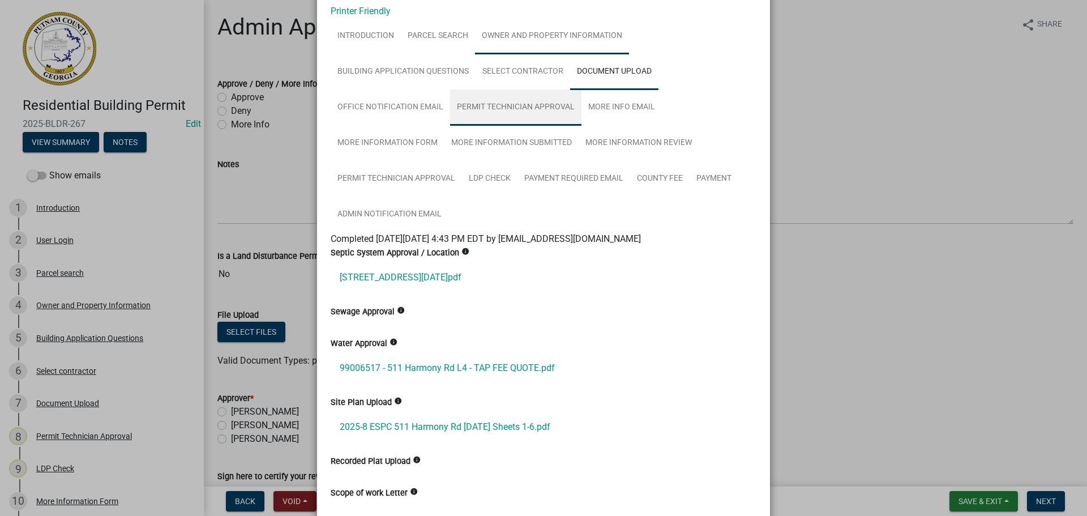
click at [480, 108] on link "Permit Technician Approval" at bounding box center [515, 107] width 131 height 36
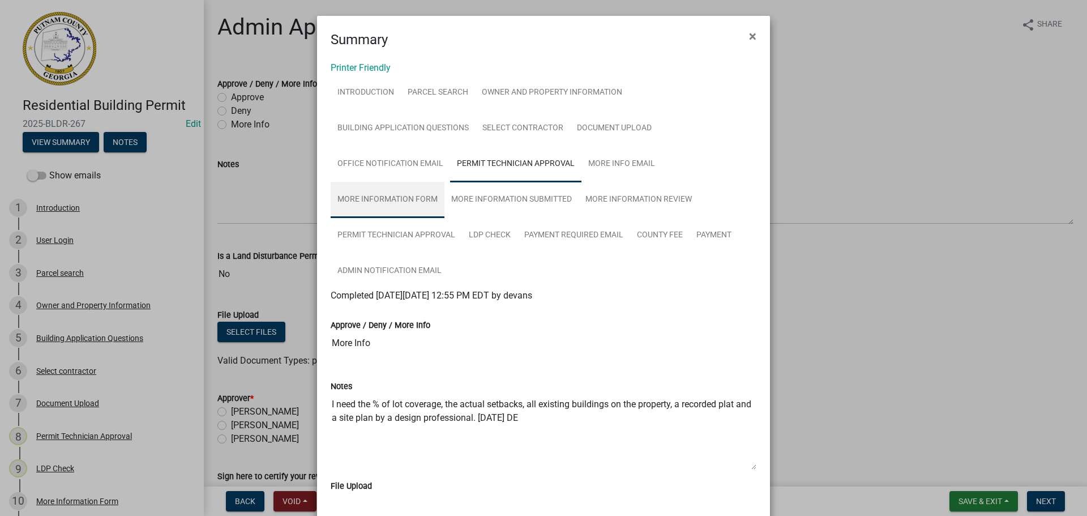
click at [381, 202] on link "More Information Form" at bounding box center [388, 200] width 114 height 36
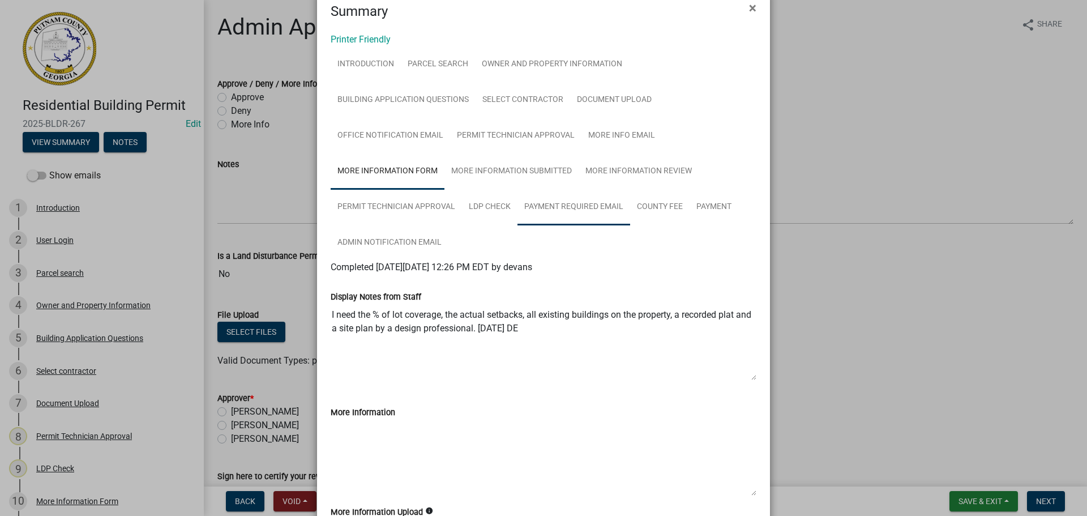
scroll to position [18, 0]
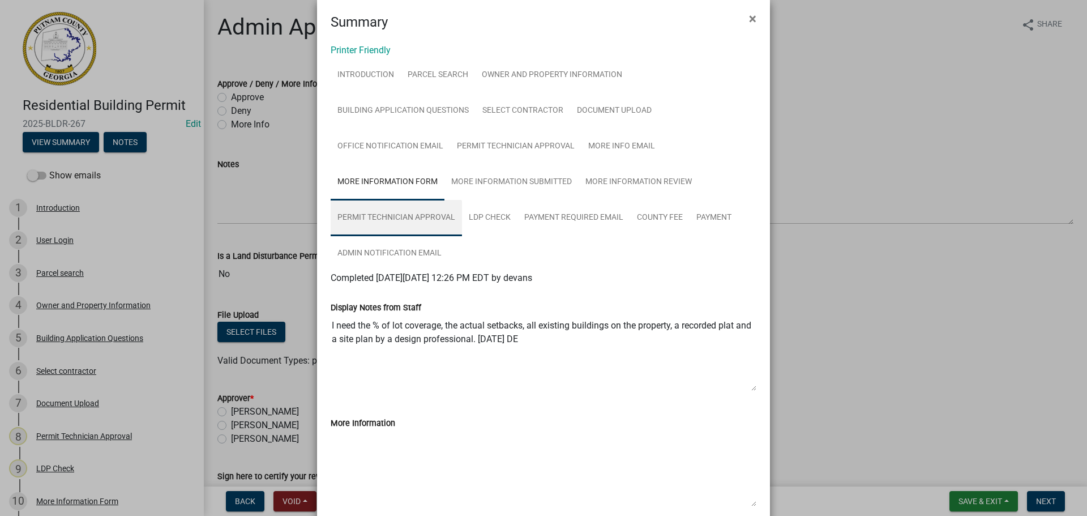
click at [442, 214] on link "Permit Technician Approval" at bounding box center [396, 218] width 131 height 36
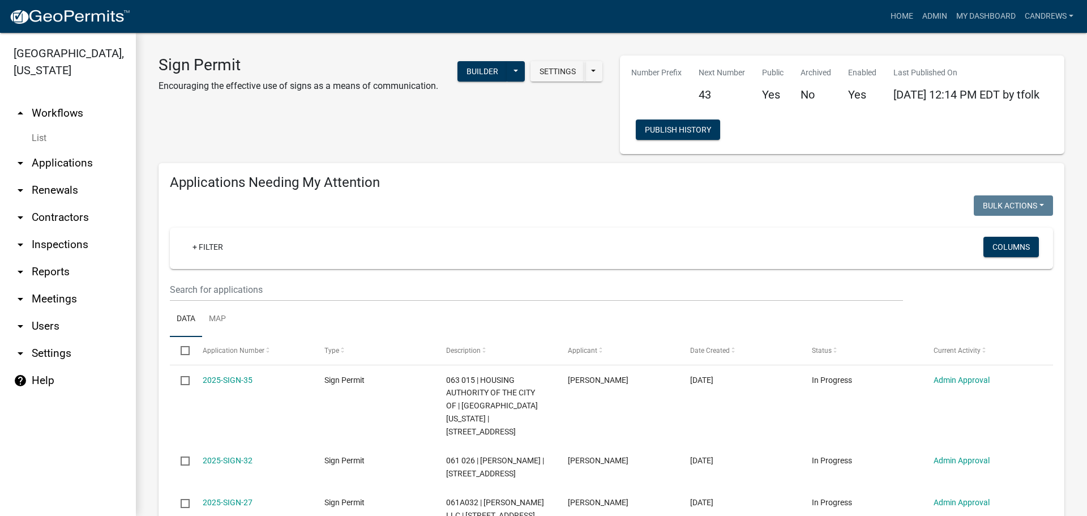
drag, startPoint x: 51, startPoint y: 163, endPoint x: 62, endPoint y: 157, distance: 12.2
click at [52, 162] on link "arrow_drop_down Applications" at bounding box center [68, 163] width 136 height 27
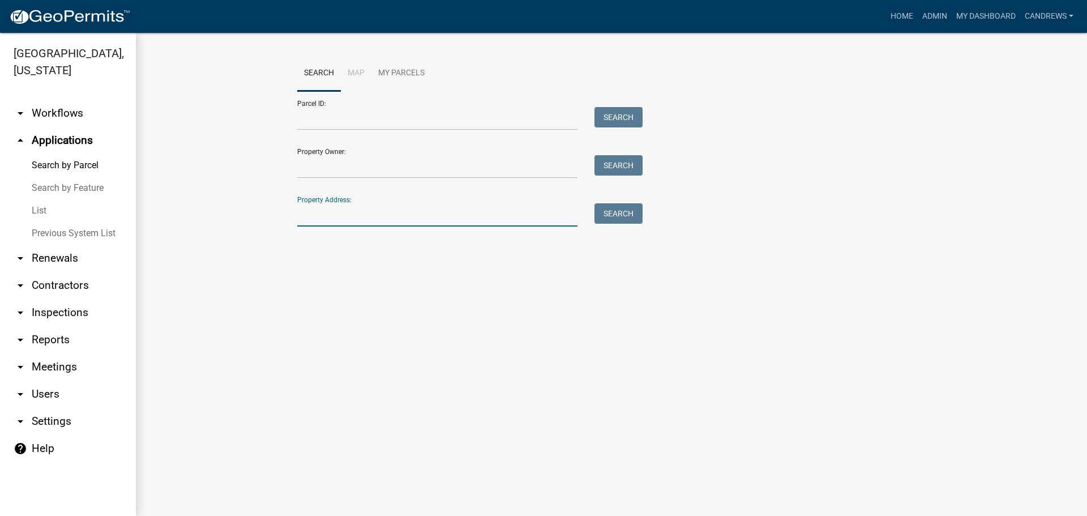
click at [330, 216] on input "Property Address:" at bounding box center [437, 214] width 280 height 23
click at [338, 125] on input "Parcel ID:" at bounding box center [437, 118] width 280 height 23
paste input "097 001003"
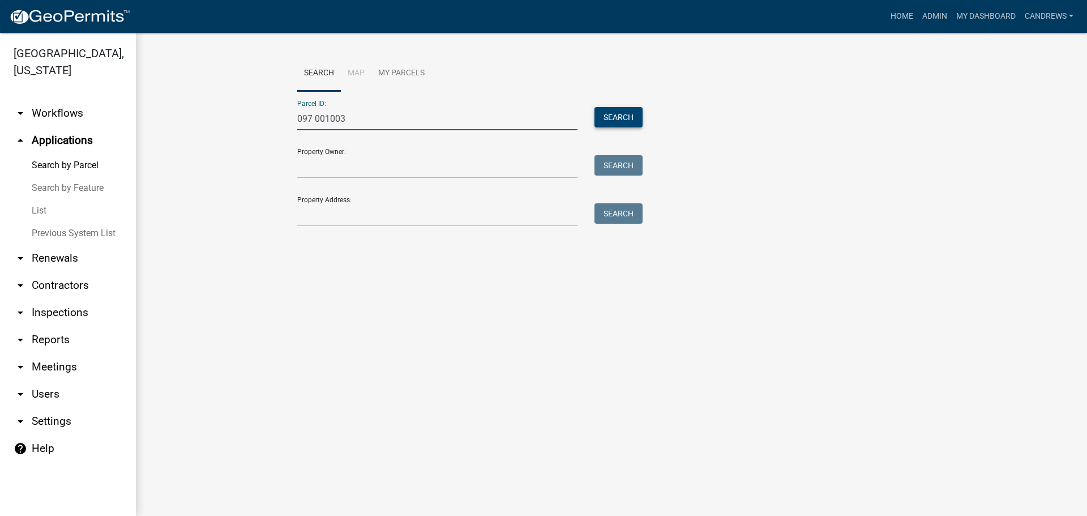
type input "097 001003"
click at [633, 114] on button "Search" at bounding box center [619, 117] width 48 height 20
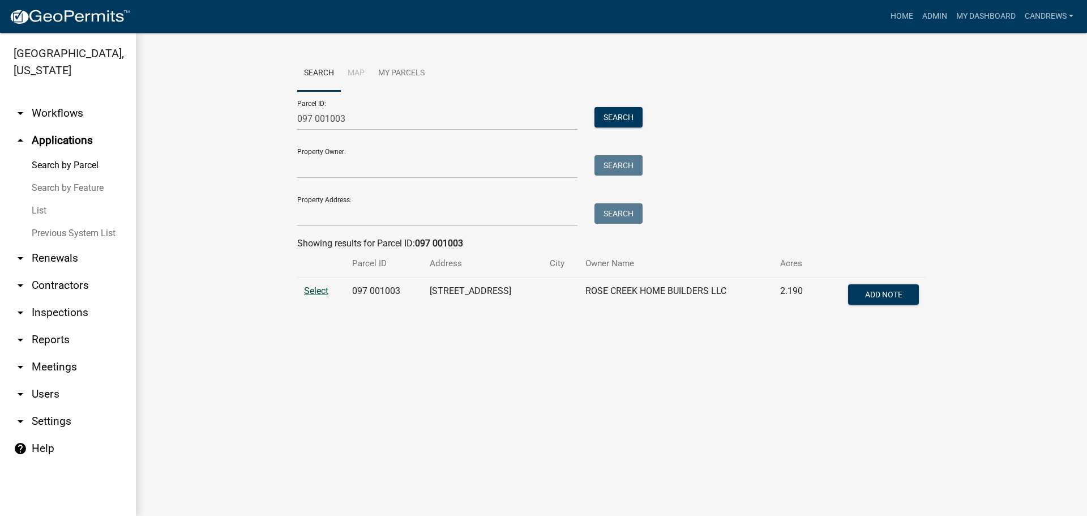
click at [318, 287] on span "Select" at bounding box center [316, 290] width 24 height 11
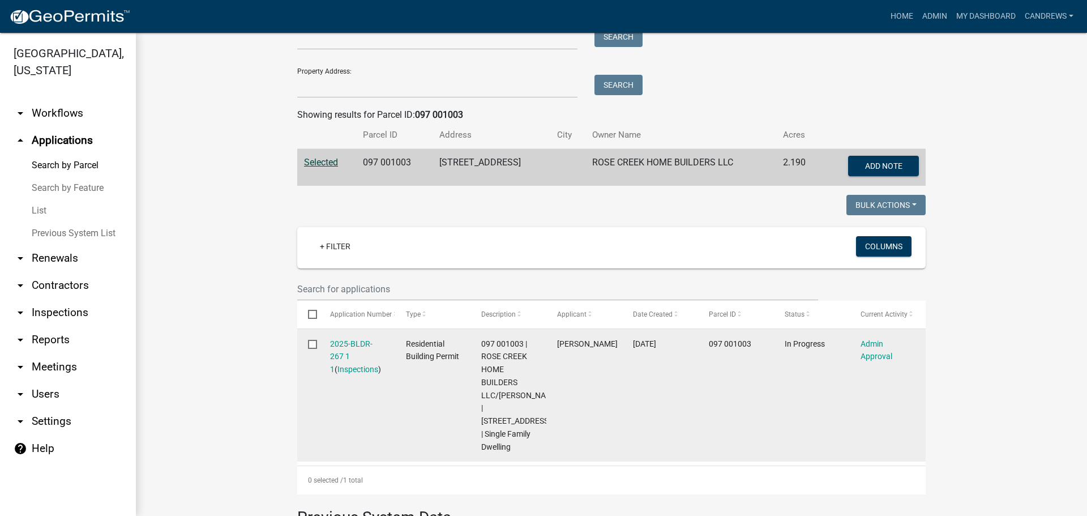
scroll to position [167, 0]
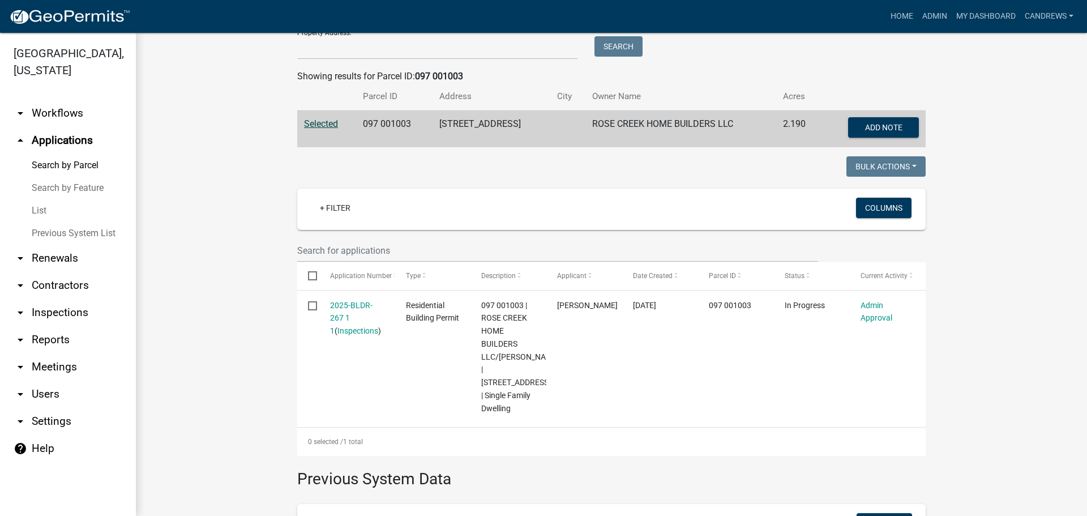
drag, startPoint x: 544, startPoint y: 206, endPoint x: 550, endPoint y: 204, distance: 6.3
click at [547, 206] on div "+ Filter" at bounding box center [508, 209] width 412 height 23
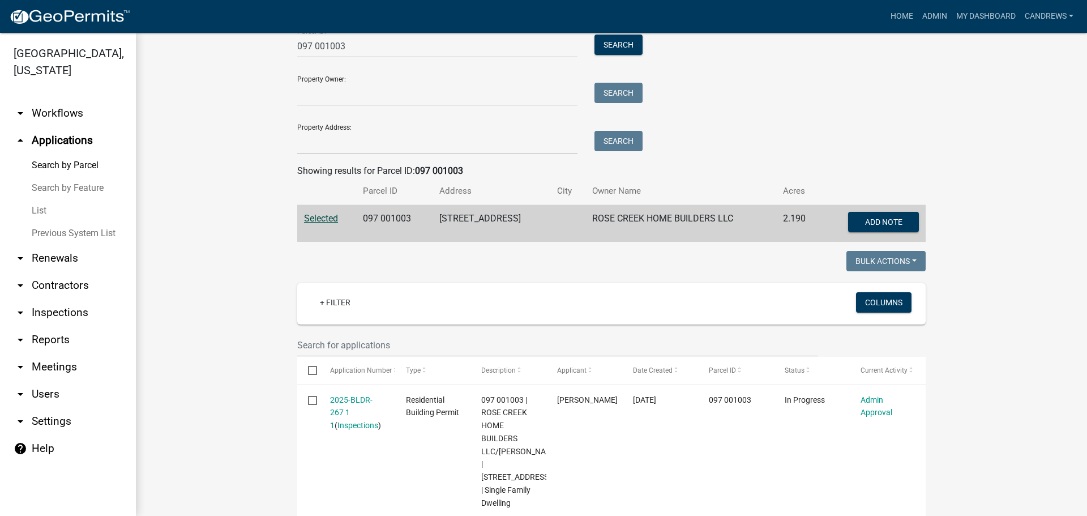
scroll to position [0, 0]
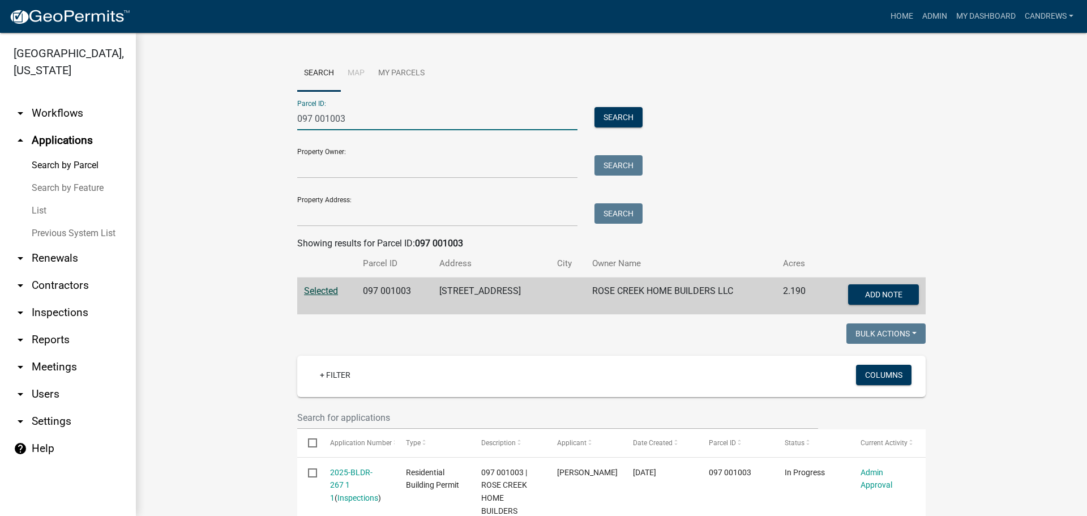
drag, startPoint x: 358, startPoint y: 112, endPoint x: 278, endPoint y: 112, distance: 79.9
click at [278, 112] on wm-workflow-application-search-view "Search Map My Parcels Parcel ID: 097 001003 Search Property Owner: Search Prope…" at bounding box center [612, 442] width 906 height 775
click at [359, 212] on input "Property Address:" at bounding box center [437, 214] width 280 height 23
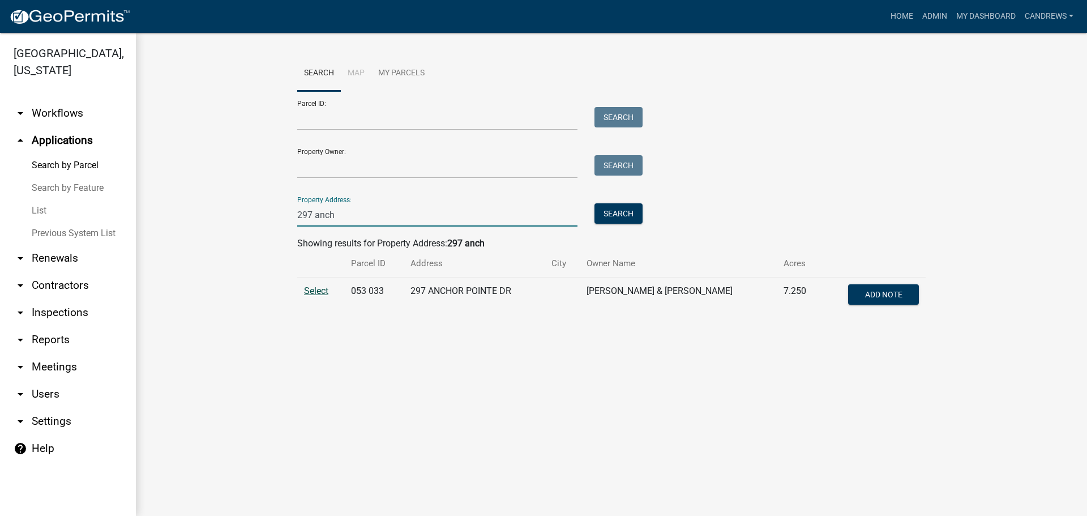
type input "297 anch"
click at [327, 287] on span "Select" at bounding box center [316, 290] width 24 height 11
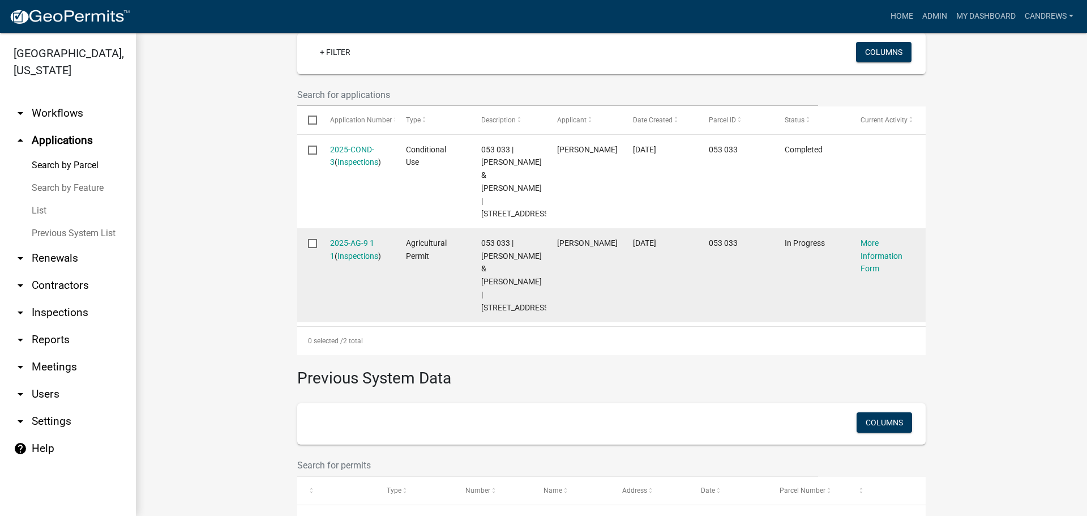
scroll to position [343, 0]
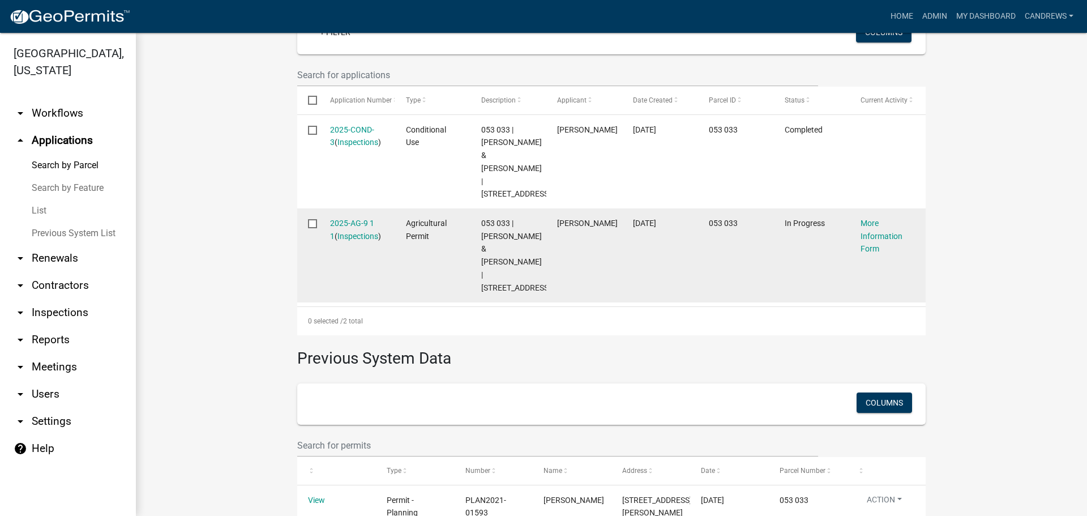
drag, startPoint x: 345, startPoint y: 247, endPoint x: 357, endPoint y: 254, distance: 13.4
drag, startPoint x: 357, startPoint y: 254, endPoint x: 342, endPoint y: 249, distance: 15.6
click at [342, 241] on link "2025-AG-9 1 1" at bounding box center [352, 230] width 44 height 22
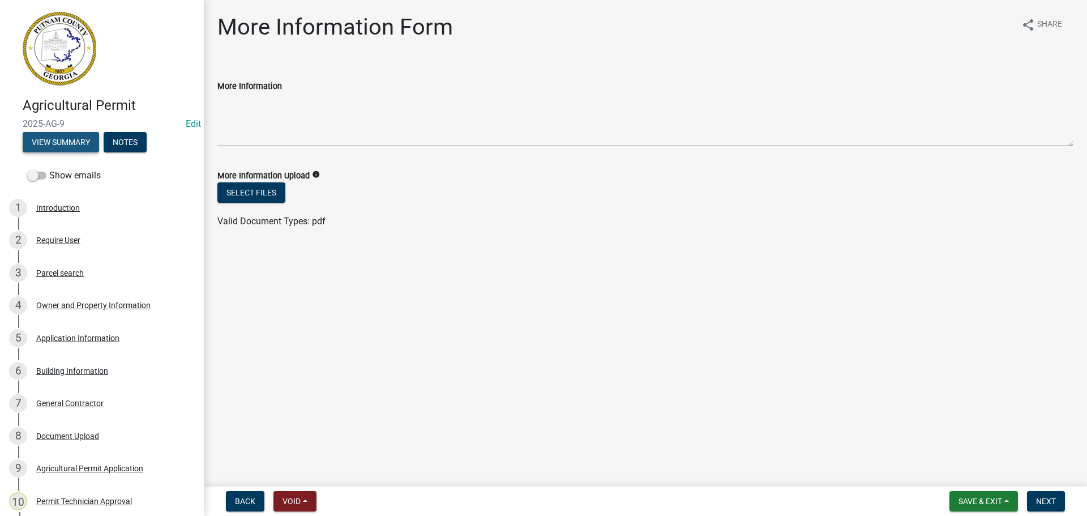
click at [91, 146] on button "View Summary" at bounding box center [61, 142] width 76 height 20
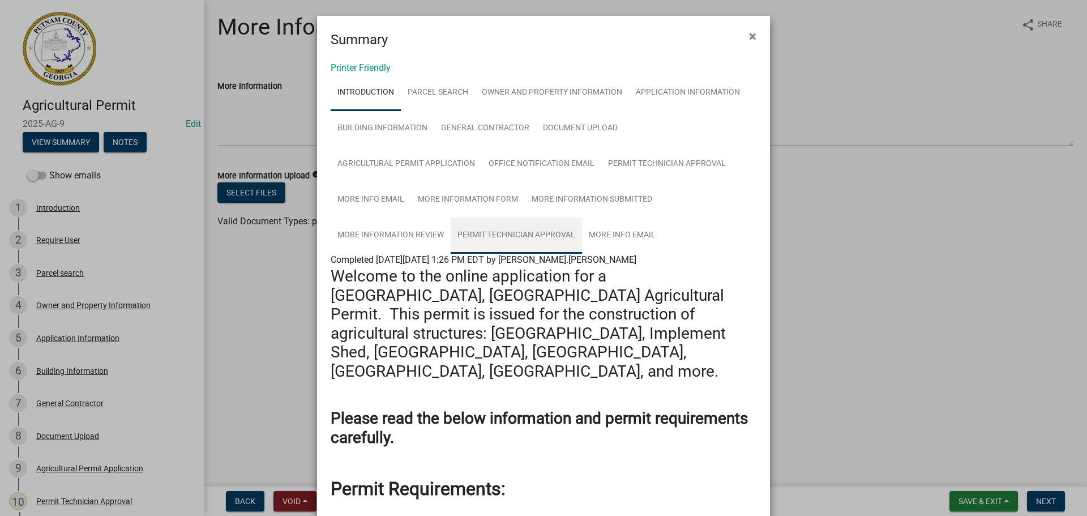
click at [475, 229] on link "Permit Technician Approval" at bounding box center [516, 235] width 131 height 36
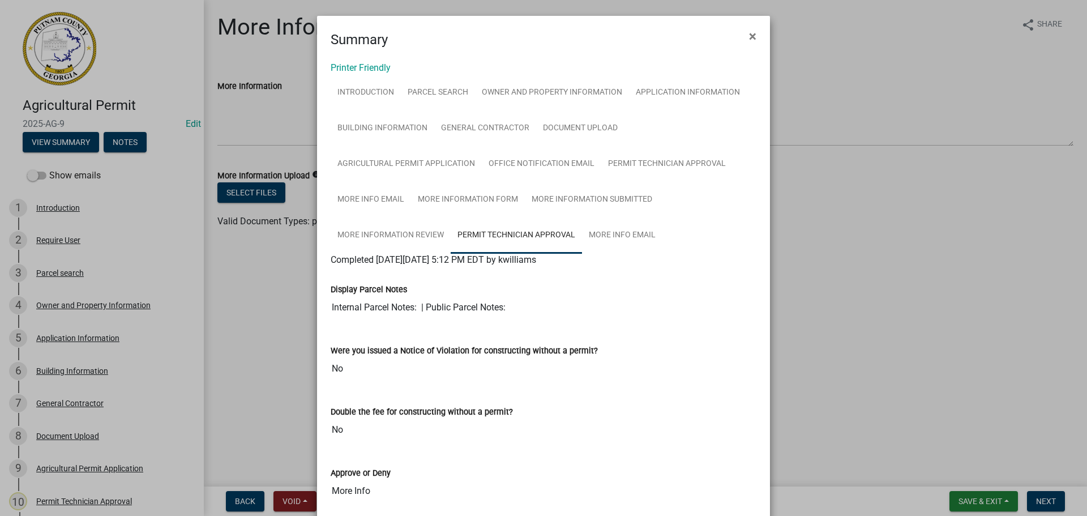
click at [769, 13] on ngb-modal-window "Summary × Printer Friendly Introduction Parcel search Owner and Property Inform…" at bounding box center [543, 258] width 1087 height 516
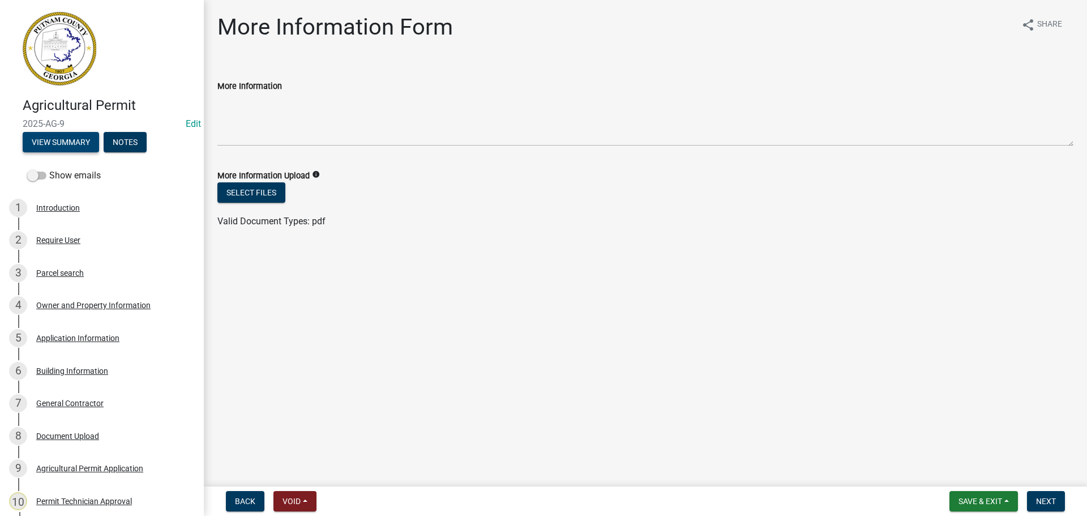
click at [84, 148] on button "View Summary" at bounding box center [61, 142] width 76 height 20
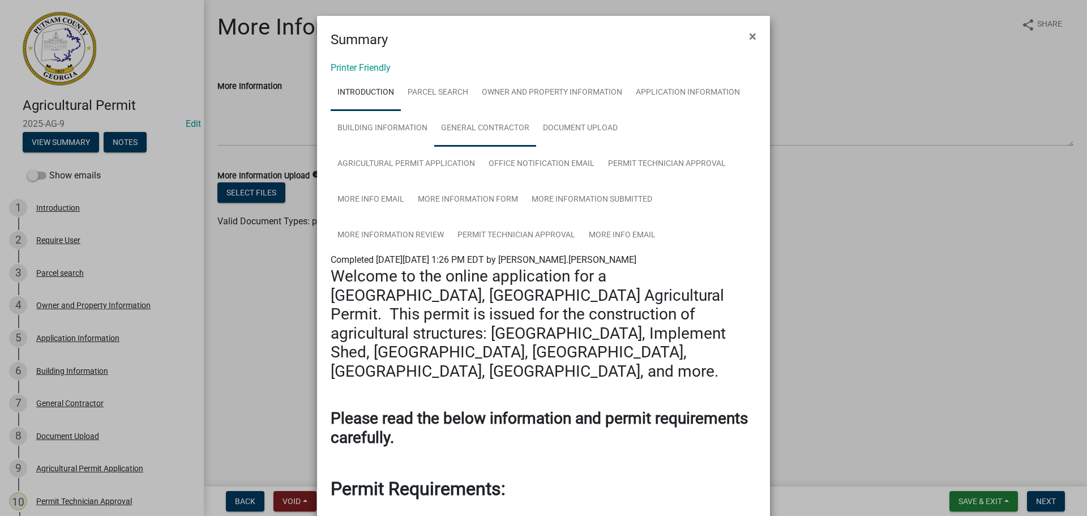
scroll to position [57, 0]
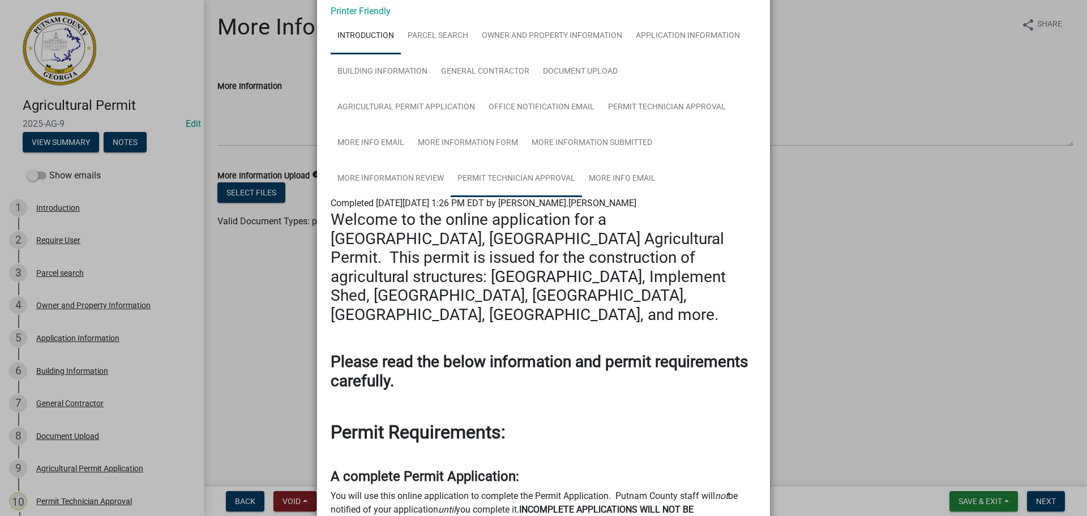
click at [514, 184] on link "Permit Technician Approval" at bounding box center [516, 179] width 131 height 36
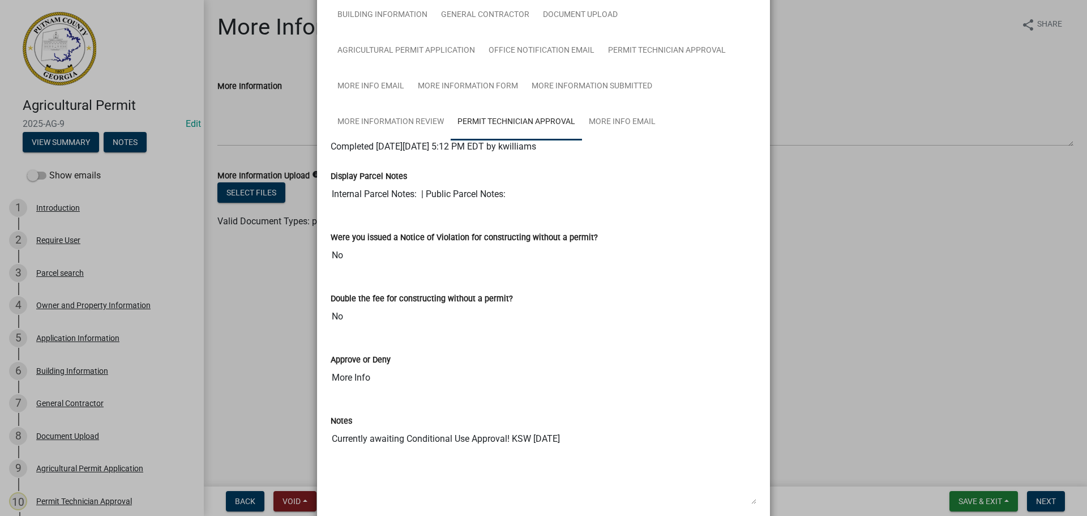
scroll to position [0, 0]
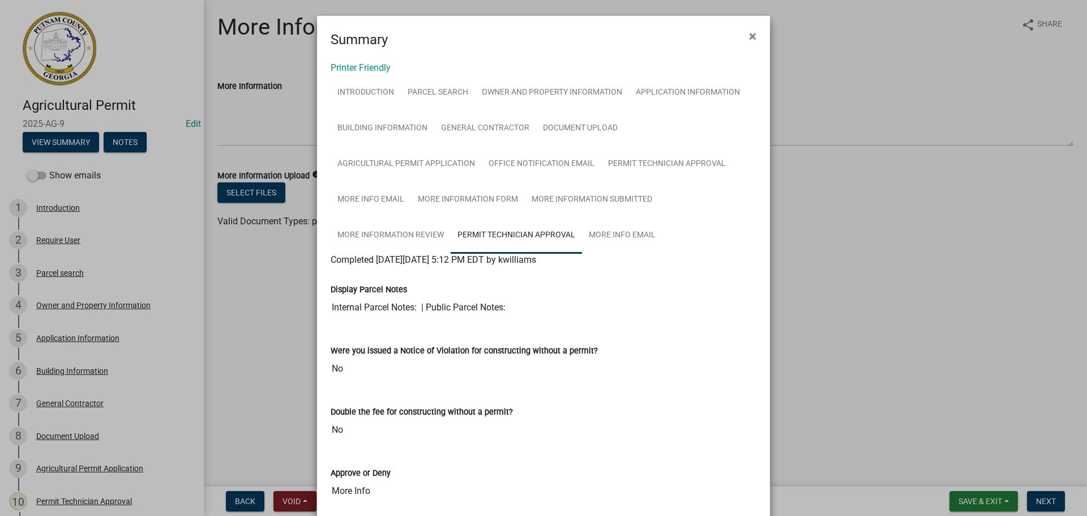
click at [784, 220] on ngb-modal-window "Summary × Printer Friendly Introduction Parcel search Owner and Property Inform…" at bounding box center [543, 258] width 1087 height 516
